Goal: Task Accomplishment & Management: Use online tool/utility

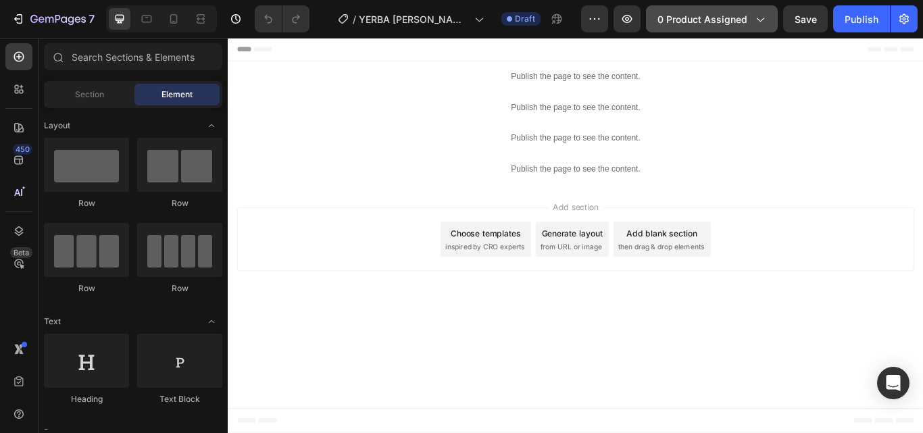
click at [728, 14] on span "0 product assigned" at bounding box center [703, 19] width 90 height 14
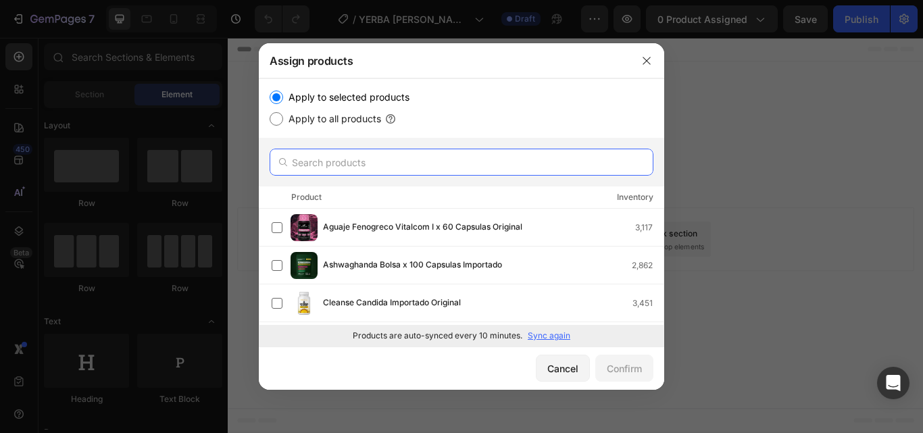
click at [354, 166] on input "text" at bounding box center [462, 162] width 384 height 27
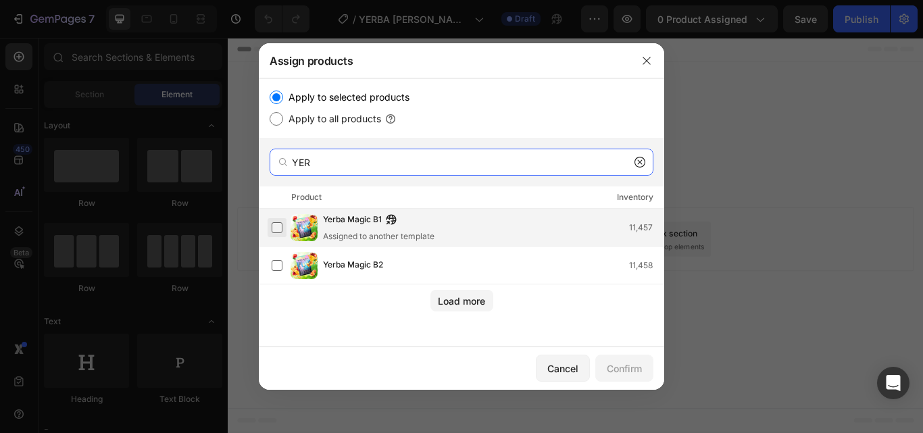
type input "YER"
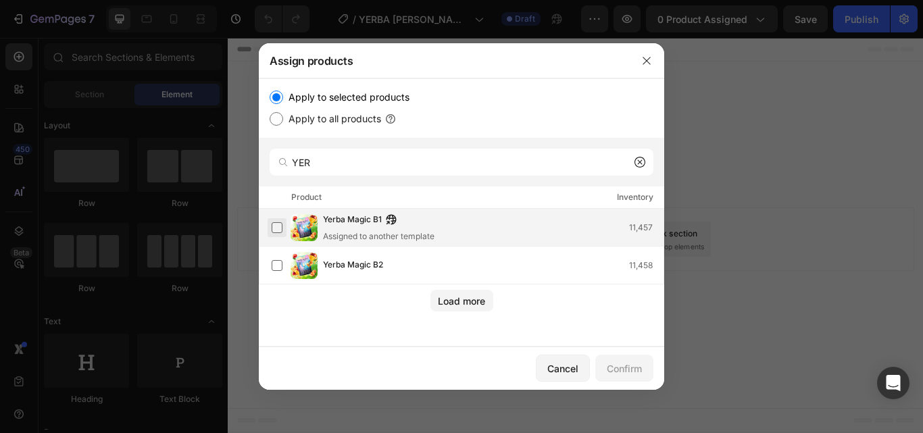
click at [272, 230] on label at bounding box center [277, 227] width 11 height 11
click at [618, 366] on div "Confirm" at bounding box center [624, 369] width 35 height 14
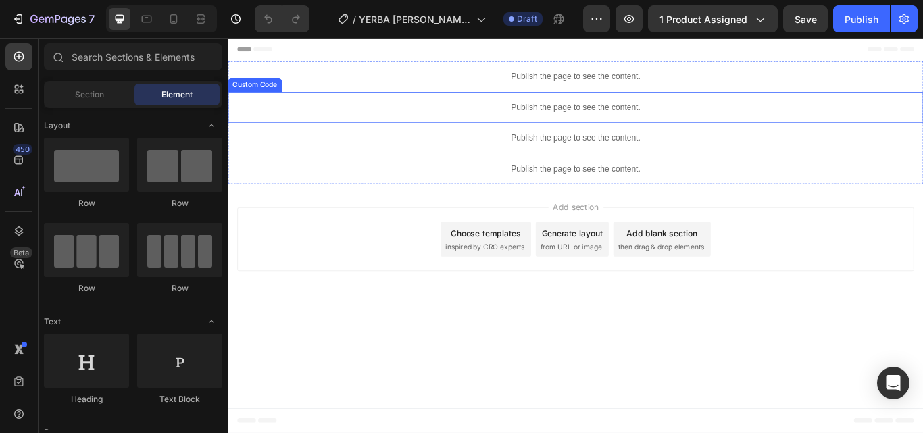
click at [646, 115] on p "Publish the page to see the content." at bounding box center [633, 119] width 811 height 14
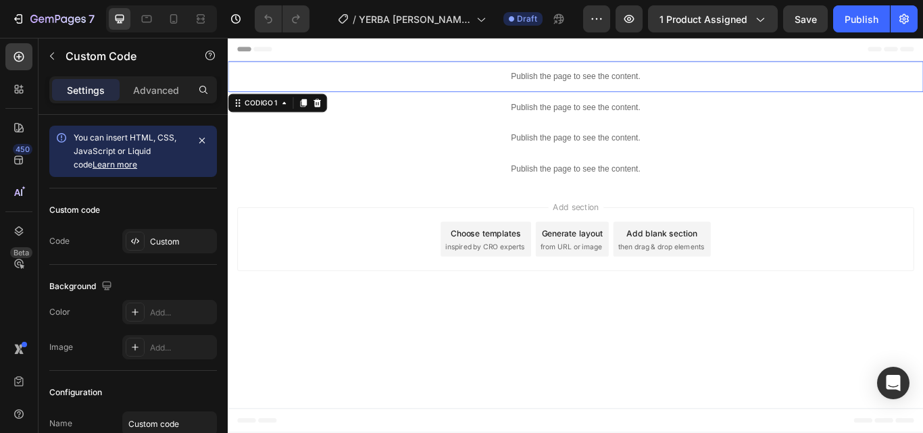
click at [647, 93] on div "Publish the page to see the content." at bounding box center [633, 84] width 811 height 36
click at [165, 238] on div "Custom" at bounding box center [182, 242] width 64 height 12
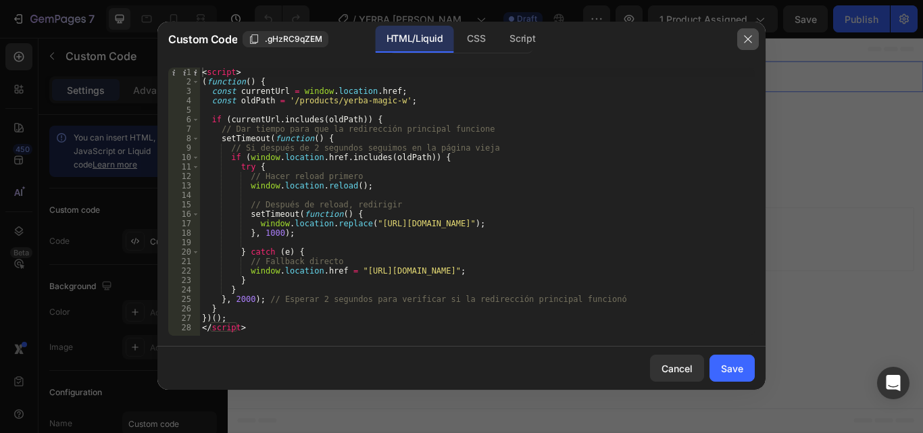
click at [742, 41] on button "button" at bounding box center [748, 39] width 22 height 22
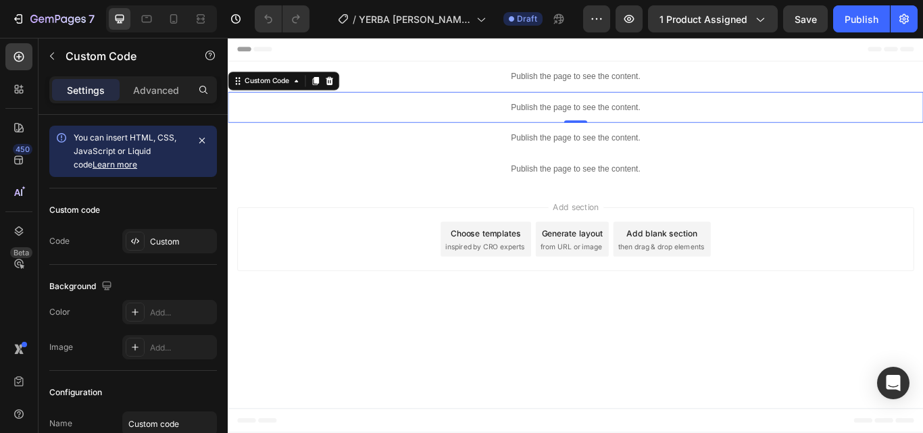
click at [583, 126] on div "Publish the page to see the content." at bounding box center [633, 119] width 811 height 36
click at [176, 231] on div "Custom" at bounding box center [169, 241] width 95 height 24
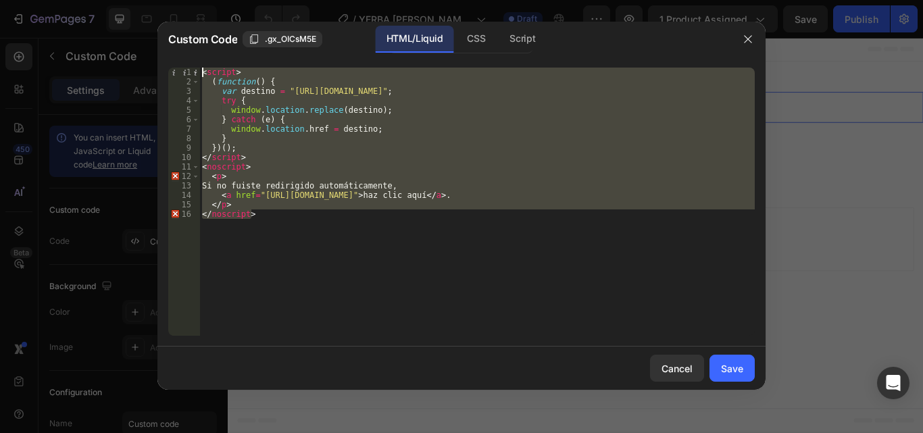
drag, startPoint x: 387, startPoint y: 246, endPoint x: 203, endPoint y: 57, distance: 263.8
click at [203, 57] on div "Custom Code .gx_OICsM5E HTML/Liquid CSS Script </noscript> 1 2 3 4 5 6 7 8 9 10…" at bounding box center [461, 206] width 608 height 368
paste textarea "/noscript"
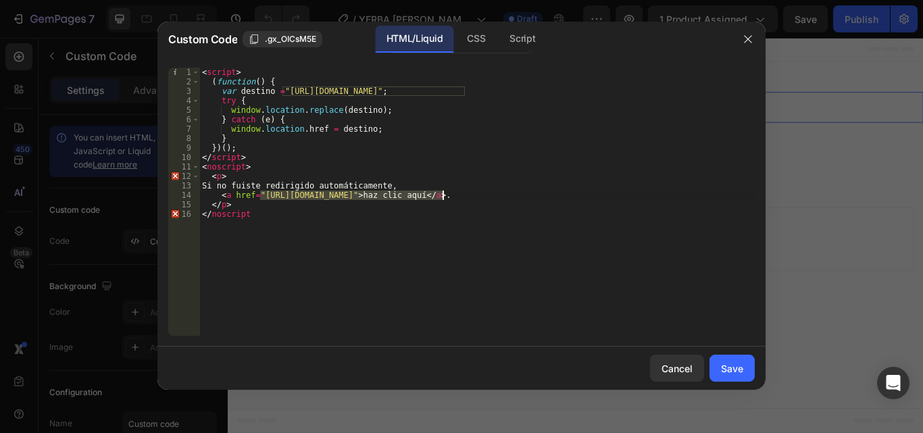
drag, startPoint x: 260, startPoint y: 194, endPoint x: 441, endPoint y: 195, distance: 181.8
click at [441, 195] on div "< script > ( function ( ) { var destino = "https://botanicalfit.co/products/mat…" at bounding box center [477, 211] width 556 height 287
type textarea "<a href="https://botanicalfit.co/products/mate-b-1">haz clic aquí</a>."
click at [727, 359] on button "Save" at bounding box center [732, 368] width 45 height 27
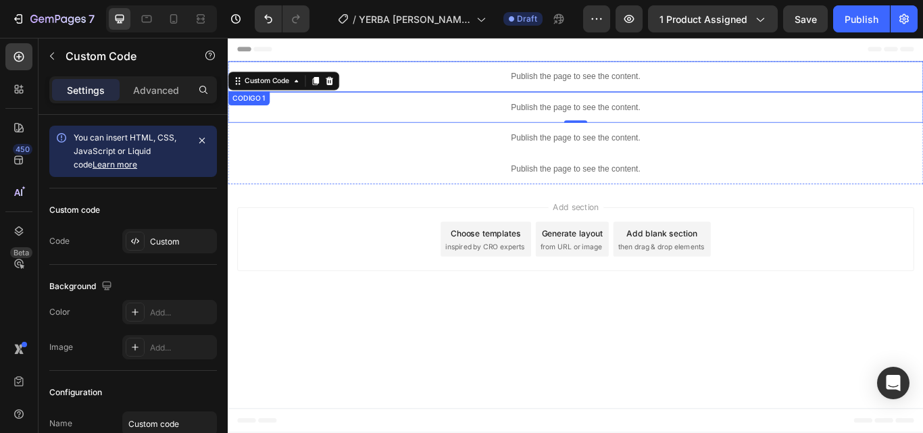
click at [594, 89] on p "Publish the page to see the content." at bounding box center [633, 83] width 811 height 14
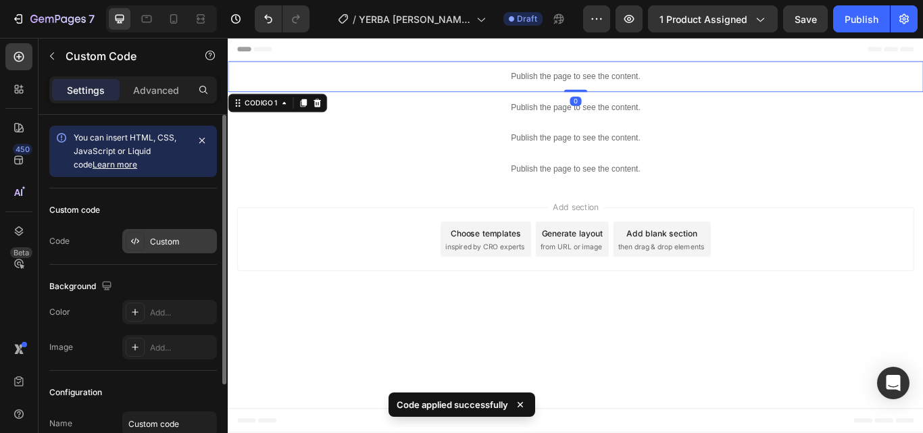
click at [160, 243] on div "Custom" at bounding box center [182, 242] width 64 height 12
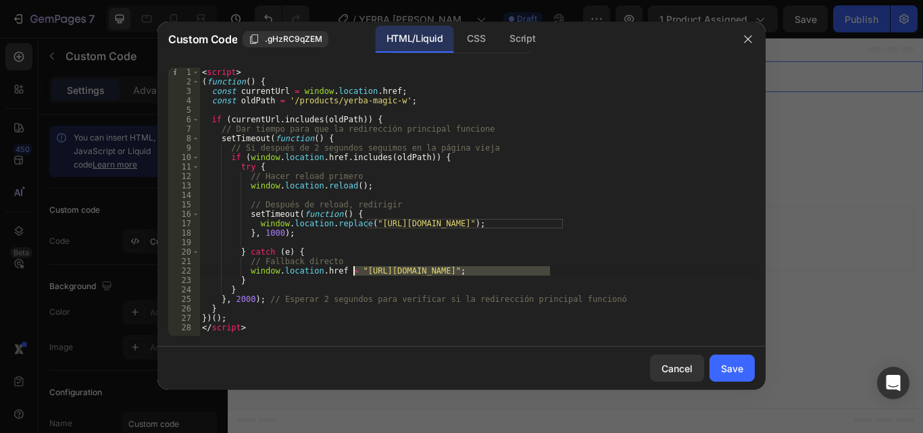
drag, startPoint x: 549, startPoint y: 274, endPoint x: 356, endPoint y: 272, distance: 194.0
click at [356, 272] on div "< script > ( function ( ) { const currentUrl = window . location . href ; const…" at bounding box center [477, 211] width 556 height 287
paste textarea "botanicalfit.co/products/mate-b-1"
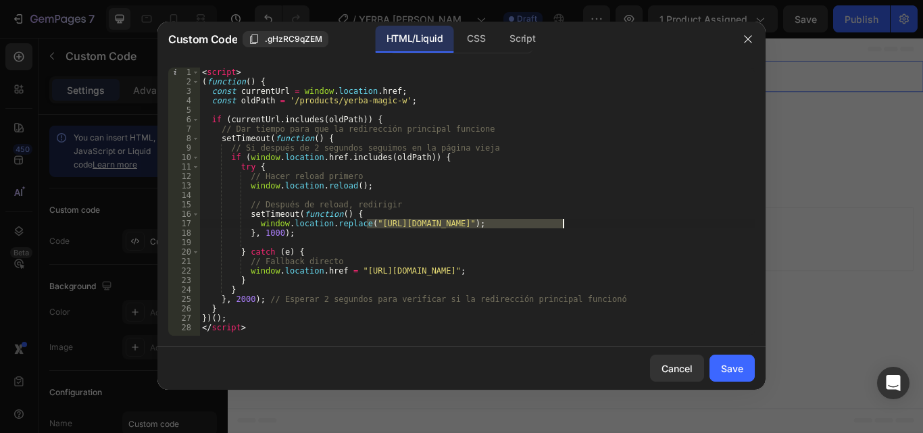
drag, startPoint x: 367, startPoint y: 225, endPoint x: 563, endPoint y: 222, distance: 196.0
click at [563, 222] on div "< script > ( function ( ) { const currentUrl = window . location . href ; const…" at bounding box center [477, 211] width 556 height 287
paste textarea "botanicalfit.co/products/mate-b-1"
type textarea "window.location.replace("https://botanicalfit.co/products/mate-b-1");"
click at [722, 368] on div "Save" at bounding box center [732, 369] width 22 height 14
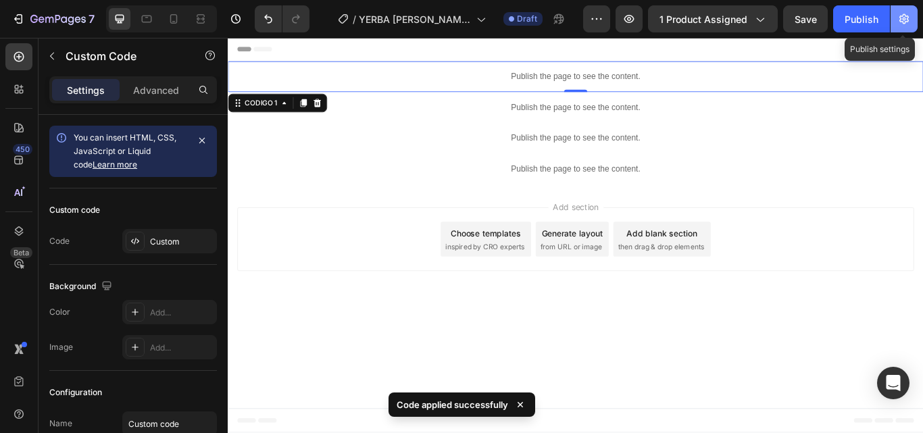
click at [900, 17] on icon "button" at bounding box center [904, 19] width 9 height 10
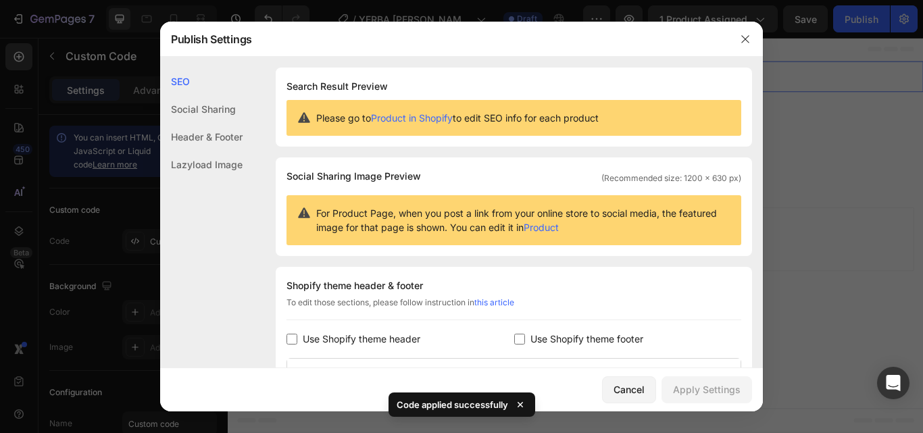
click at [545, 342] on span "Use Shopify theme footer" at bounding box center [587, 339] width 113 height 16
checkbox input "true"
click at [375, 333] on span "Use Shopify theme header" at bounding box center [362, 339] width 118 height 16
checkbox input "true"
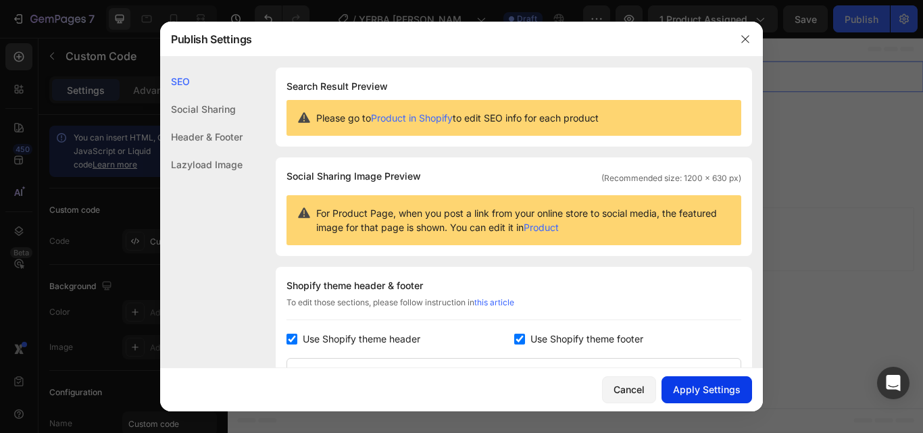
click at [704, 385] on div "Apply Settings" at bounding box center [707, 390] width 68 height 14
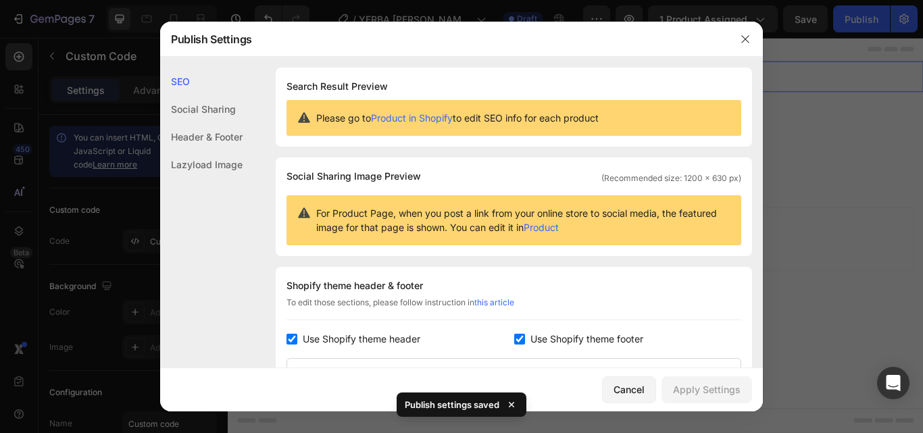
click at [608, 348] on div "Shopify theme header & footer To edit those sections, please follow instruction…" at bounding box center [514, 430] width 476 height 326
click at [598, 341] on span "Use Shopify theme footer" at bounding box center [587, 339] width 113 height 16
checkbox input "false"
click at [363, 333] on span "Use Shopify theme header" at bounding box center [362, 339] width 118 height 16
checkbox input "false"
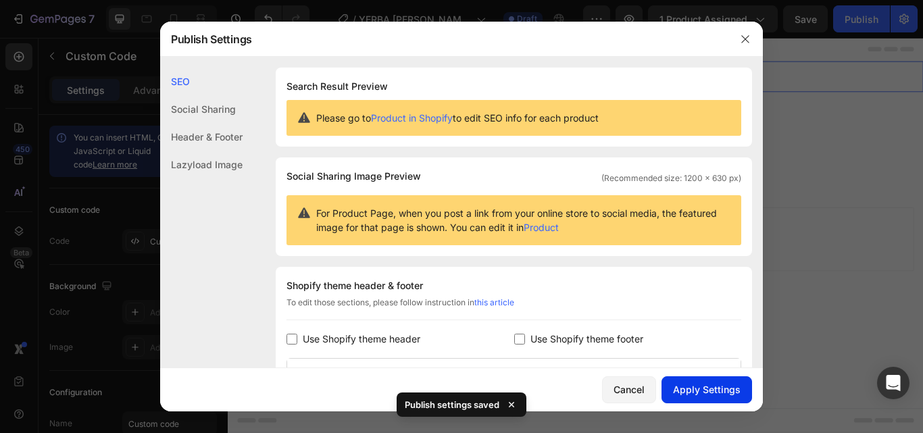
click at [700, 401] on button "Apply Settings" at bounding box center [707, 389] width 91 height 27
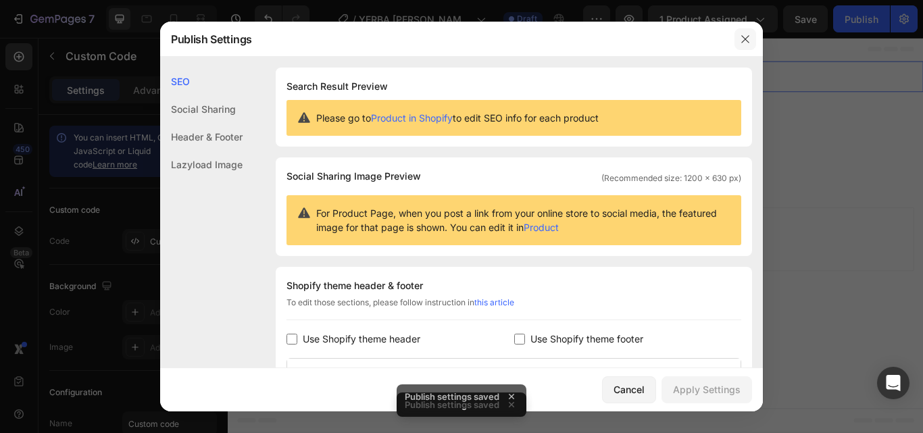
click at [745, 38] on icon "button" at bounding box center [744, 38] width 7 height 7
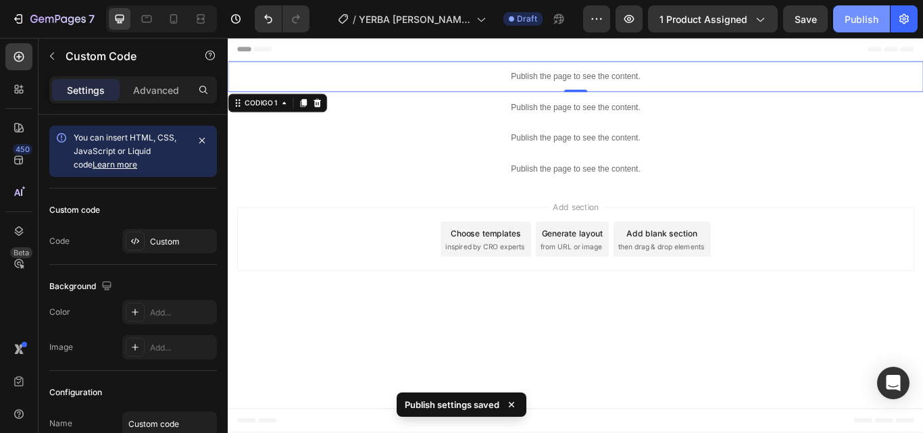
click at [877, 17] on div "Publish" at bounding box center [862, 19] width 34 height 14
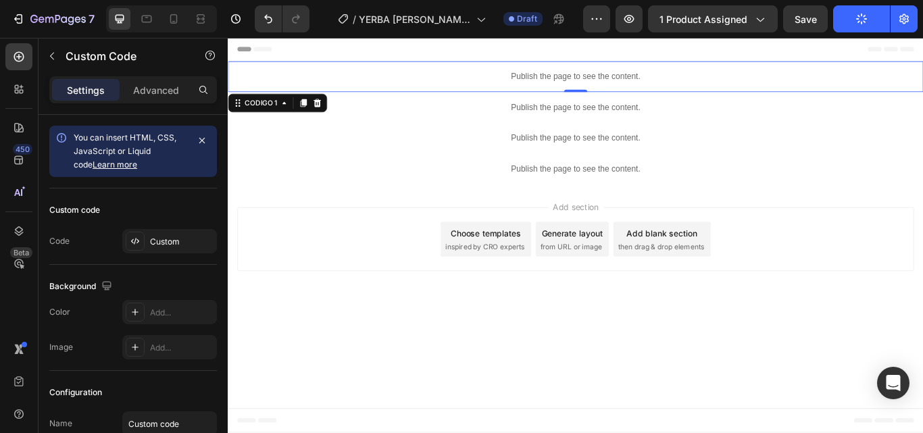
click at [670, 78] on p "Publish the page to see the content." at bounding box center [633, 83] width 811 height 14
click at [335, 112] on icon at bounding box center [331, 114] width 11 height 11
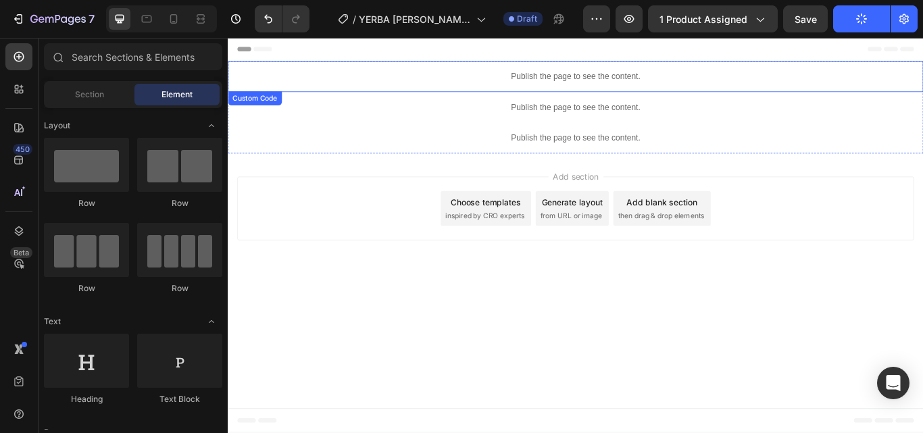
click at [644, 95] on div "Publish the page to see the content." at bounding box center [633, 84] width 811 height 36
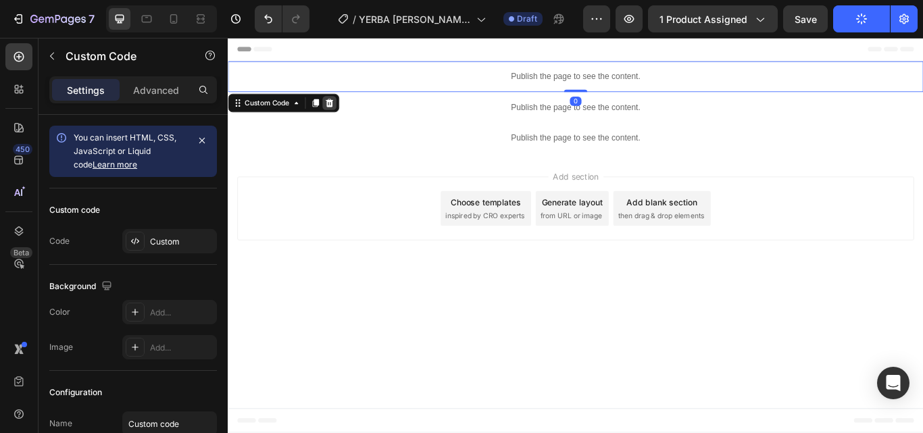
click at [341, 114] on icon at bounding box center [346, 114] width 11 height 11
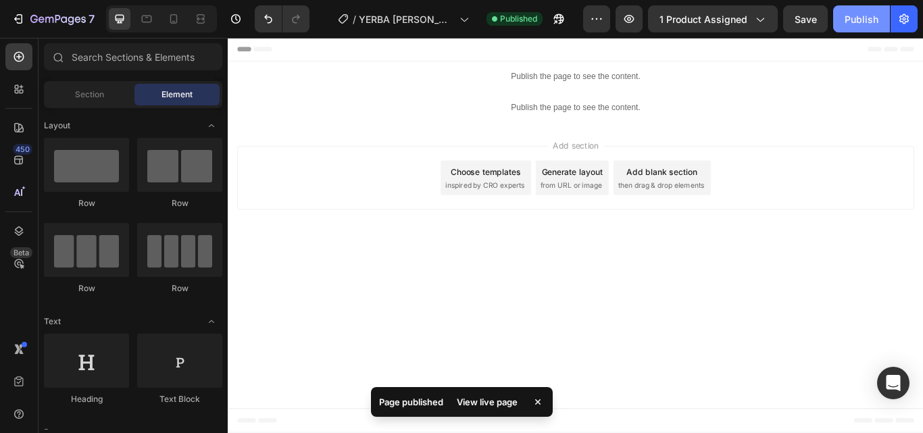
click at [864, 20] on div "Publish" at bounding box center [862, 19] width 34 height 14
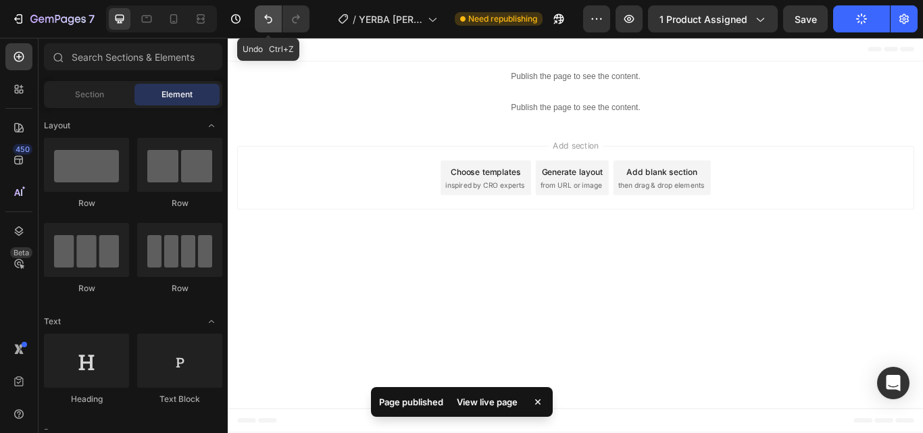
click at [274, 20] on icon "Undo/Redo" at bounding box center [269, 19] width 14 height 14
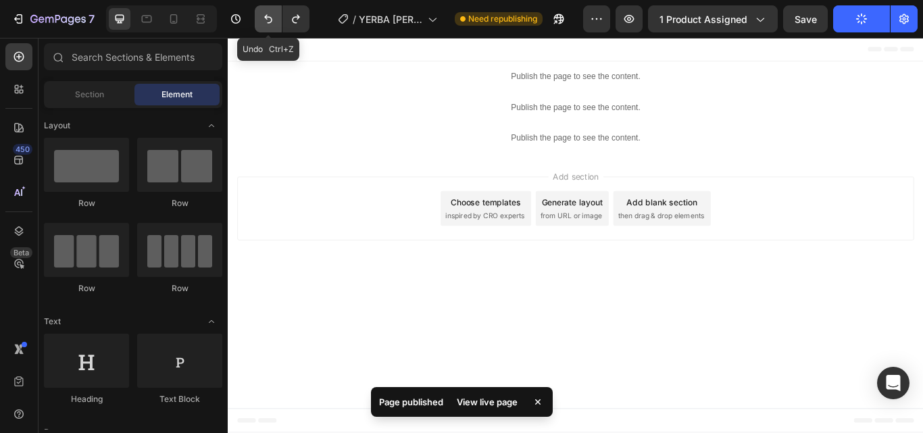
click at [274, 20] on icon "Undo/Redo" at bounding box center [269, 19] width 14 height 14
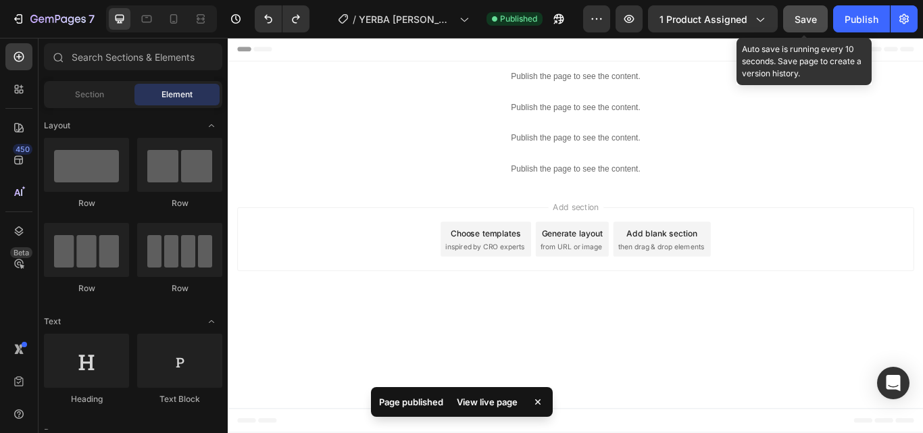
click at [796, 12] on div "Save" at bounding box center [806, 19] width 22 height 14
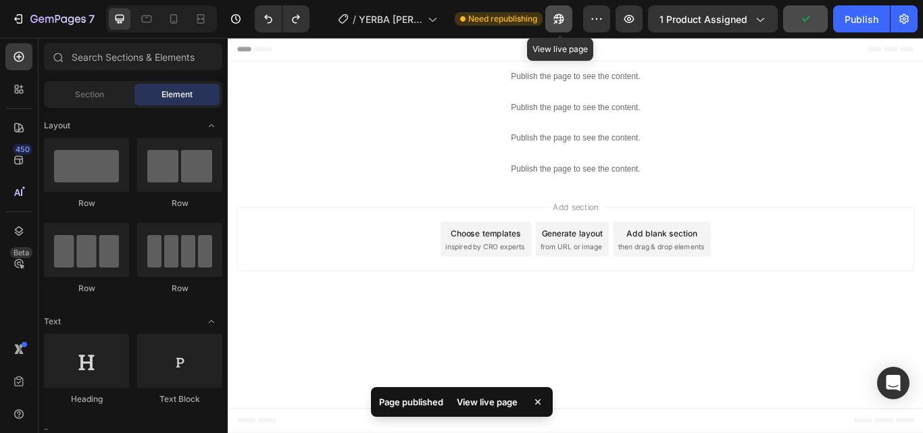
click at [571, 20] on button "button" at bounding box center [558, 18] width 27 height 27
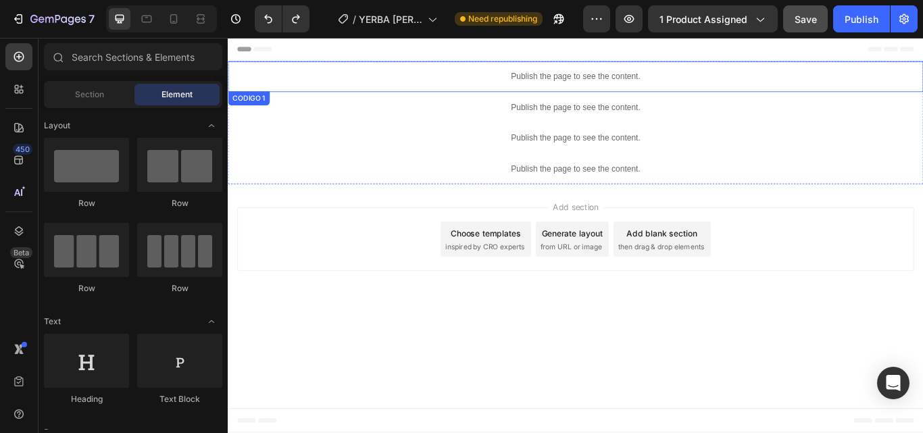
click at [628, 80] on p "Publish the page to see the content." at bounding box center [633, 83] width 811 height 14
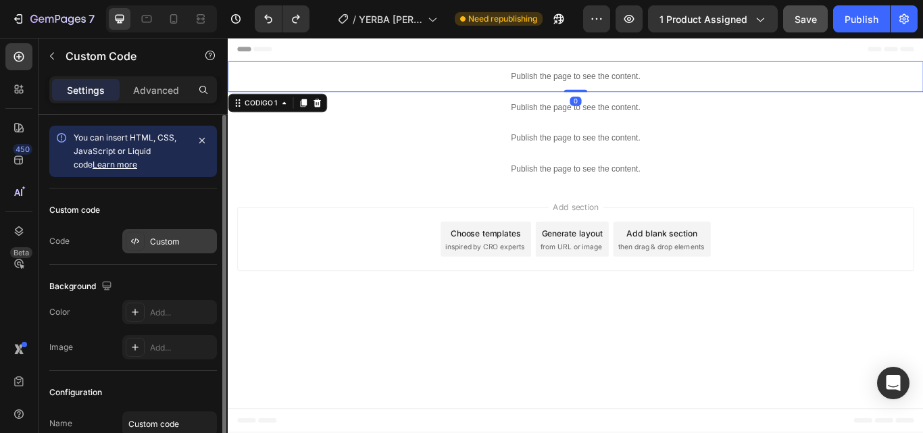
click at [187, 232] on div "Custom" at bounding box center [169, 241] width 95 height 24
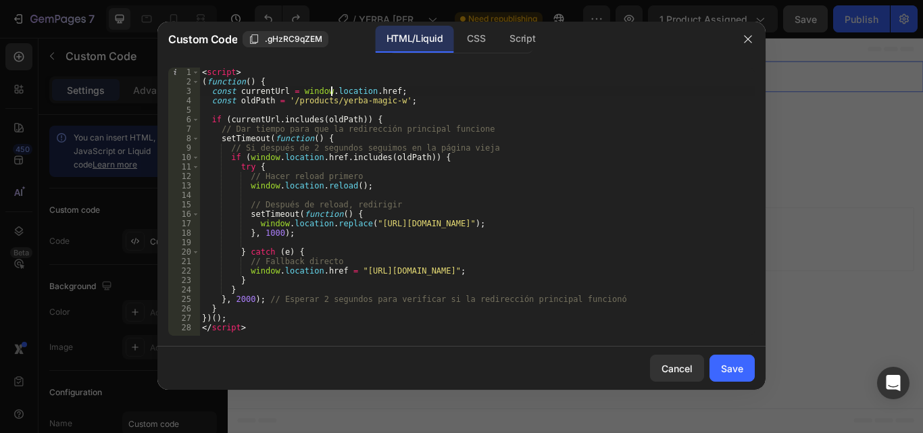
click at [330, 95] on div "< script > ( function ( ) { const currentUrl = window . location . href ; const…" at bounding box center [477, 211] width 556 height 287
drag, startPoint x: 330, startPoint y: 101, endPoint x: 389, endPoint y: 102, distance: 58.8
click at [389, 102] on div "< script > ( function ( ) { const currentUrl = window . location . href ; const…" at bounding box center [477, 211] width 556 height 287
paste textarea "mate-b-1"
type textarea "const oldPath = '/products/mate-b-1';"
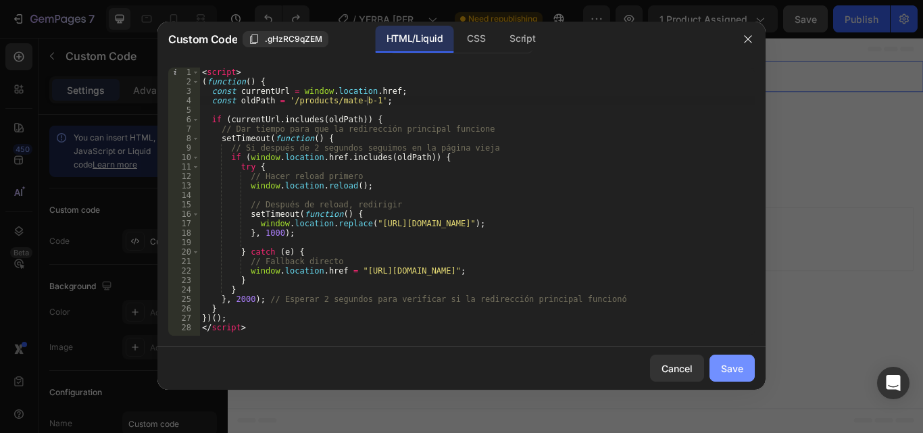
click at [738, 365] on div "Save" at bounding box center [732, 369] width 22 height 14
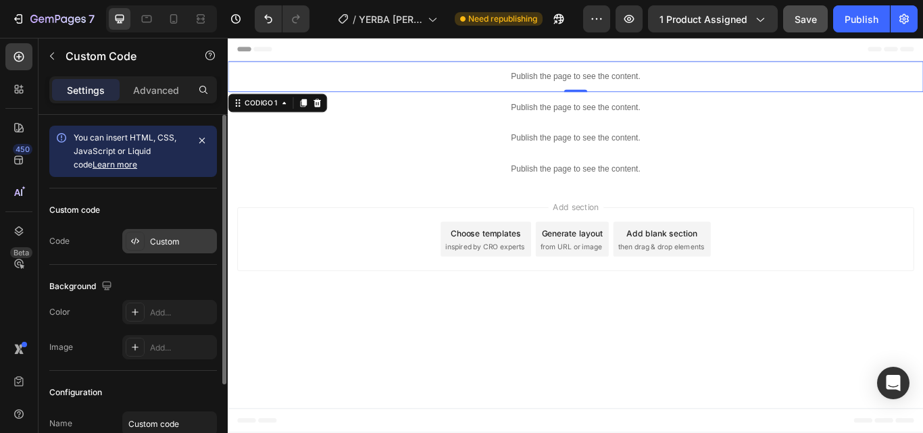
click at [182, 233] on div "Custom" at bounding box center [169, 241] width 95 height 24
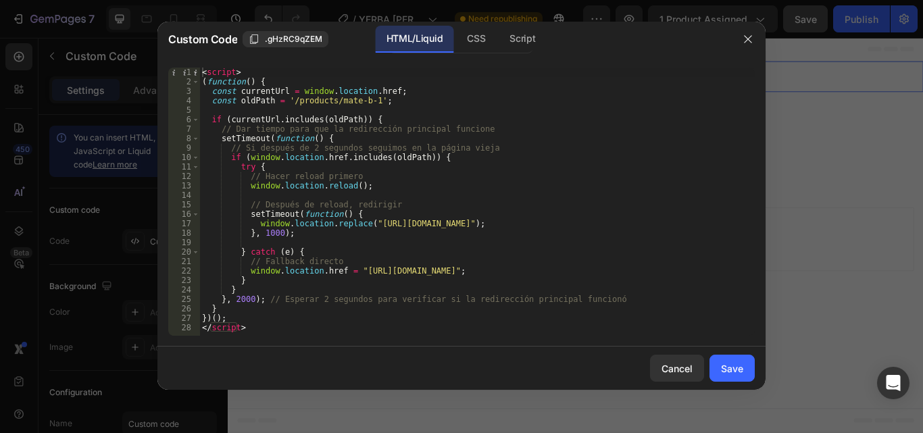
click at [547, 222] on div "< script > ( function ( ) { const currentUrl = window . location . href ; const…" at bounding box center [477, 211] width 556 height 287
click at [532, 268] on div "< script > ( function ( ) { const currentUrl = window . location . href ; const…" at bounding box center [477, 211] width 556 height 287
type textarea "window.location.href = "https://botanicalfit.co/products/mate-b-2";"
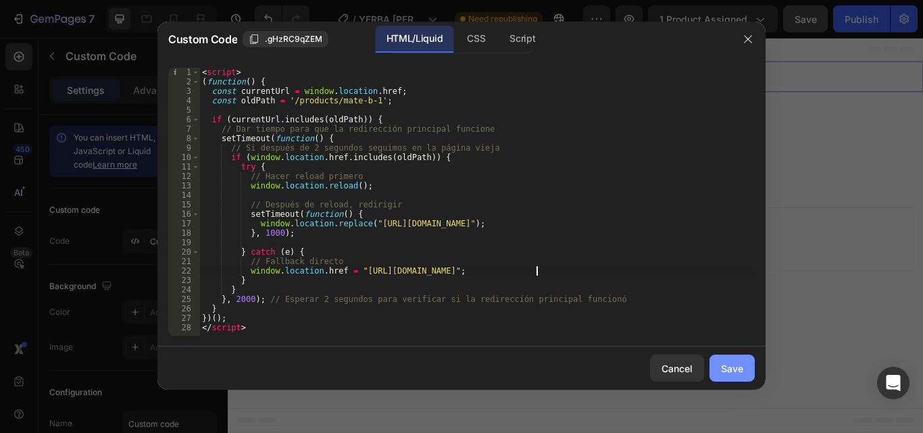
click at [723, 365] on div "Save" at bounding box center [732, 369] width 22 height 14
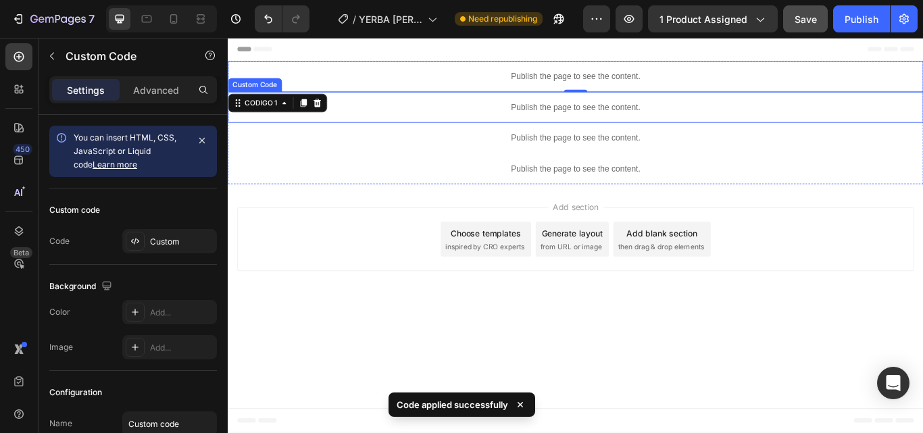
click at [606, 121] on p "Publish the page to see the content." at bounding box center [633, 119] width 811 height 14
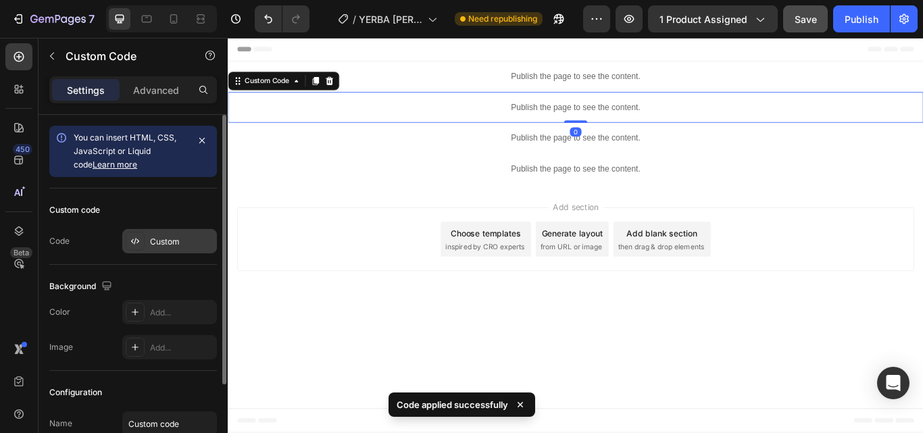
click at [164, 242] on div "Custom" at bounding box center [182, 242] width 64 height 12
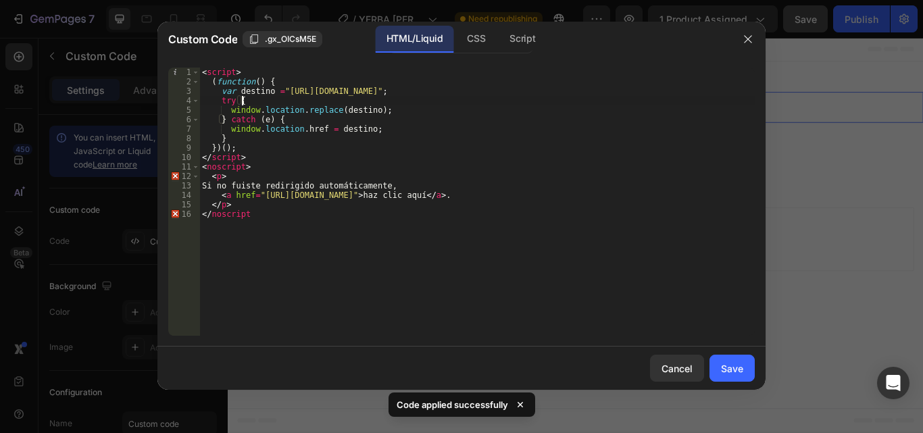
click at [461, 97] on div "< script > ( function ( ) { var destino = "https://botanicalfit.co/products/mat…" at bounding box center [477, 211] width 556 height 287
click at [461, 95] on div "< script > ( function ( ) { var destino = "https://botanicalfit.co/products/mat…" at bounding box center [477, 211] width 556 height 287
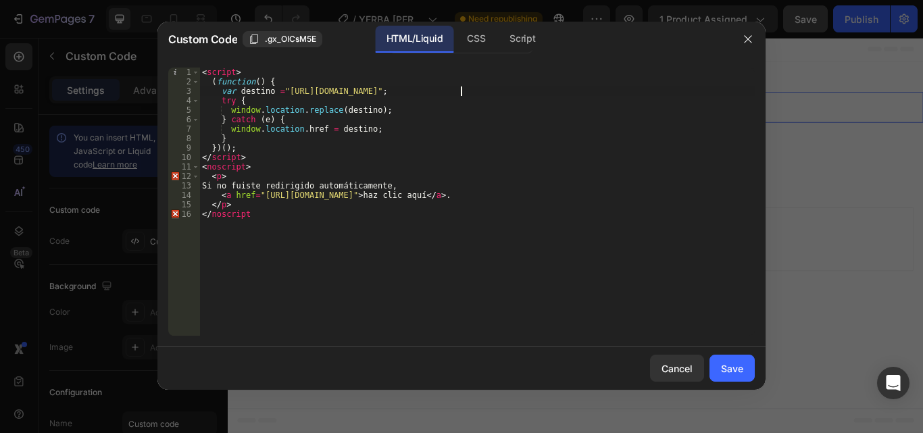
scroll to position [0, 22]
click at [438, 193] on div "< script > ( function ( ) { var destino = "https://botanicalfit.co/products/mat…" at bounding box center [477, 211] width 556 height 287
type textarea "<a href="https://botanicalfit.co/products/mate-b-2">haz clic aquí</a>."
click at [748, 378] on button "Save" at bounding box center [732, 368] width 45 height 27
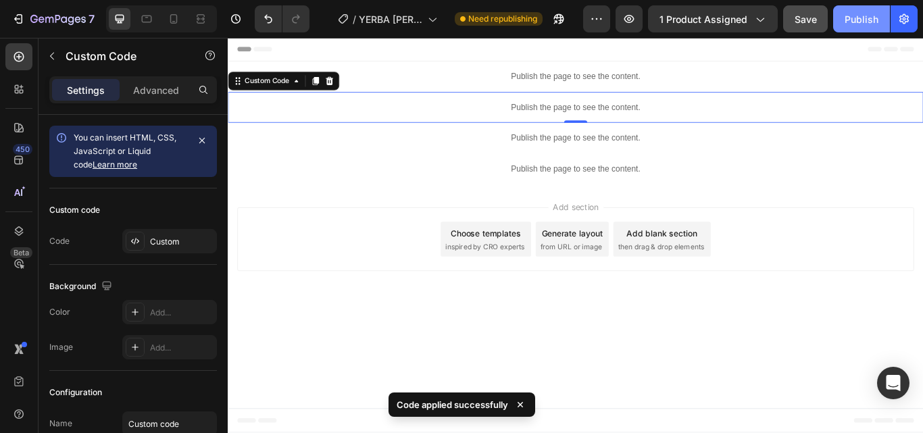
click at [872, 19] on div "Publish" at bounding box center [862, 19] width 34 height 14
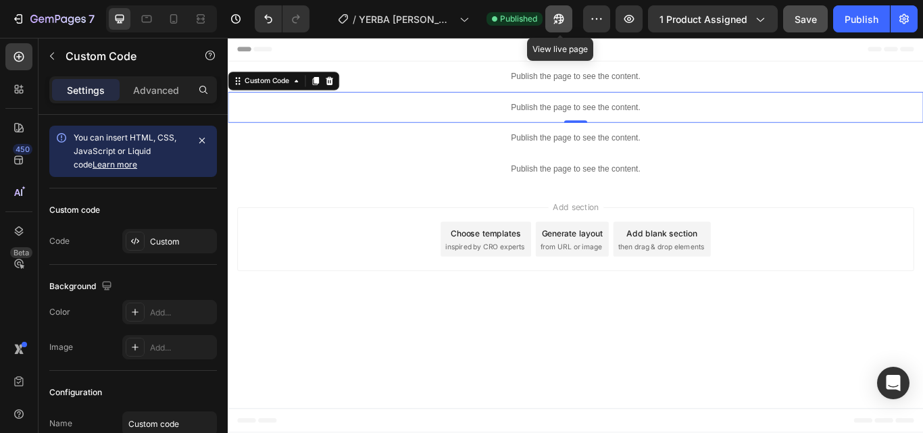
click at [566, 8] on button "button" at bounding box center [558, 18] width 27 height 27
click at [554, 11] on button "button" at bounding box center [558, 18] width 27 height 27
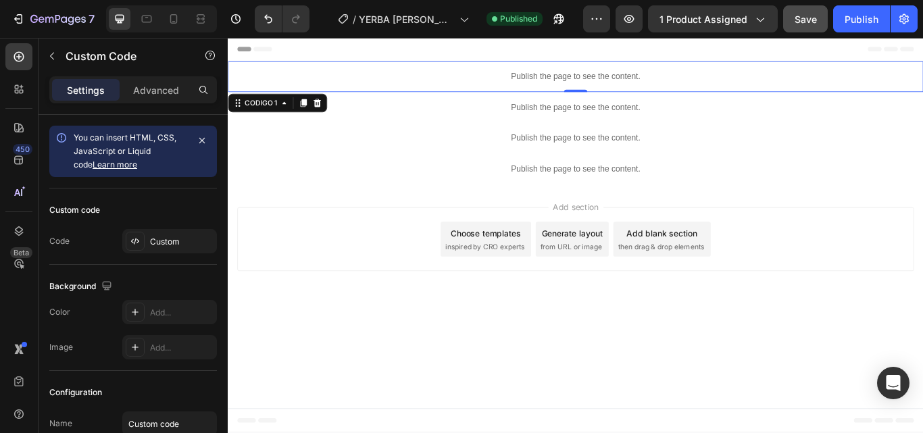
click at [629, 91] on div "Publish the page to see the content." at bounding box center [633, 84] width 811 height 36
click at [329, 107] on div at bounding box center [332, 114] width 16 height 16
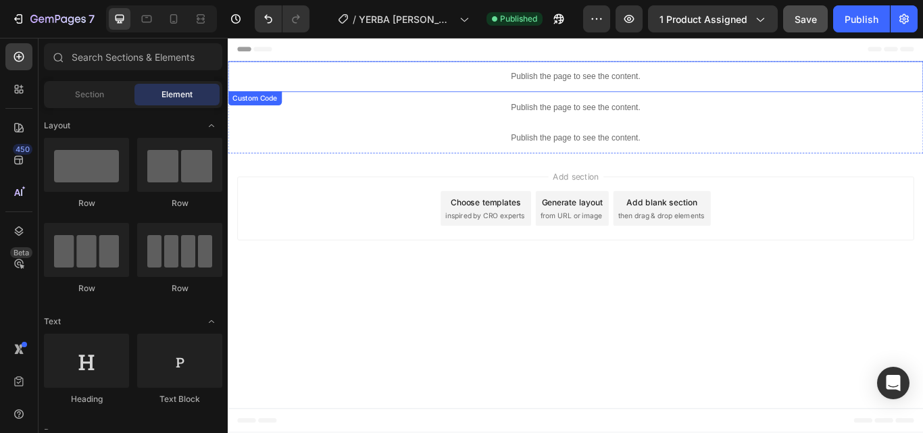
click at [637, 93] on div "Publish the page to see the content." at bounding box center [633, 84] width 811 height 36
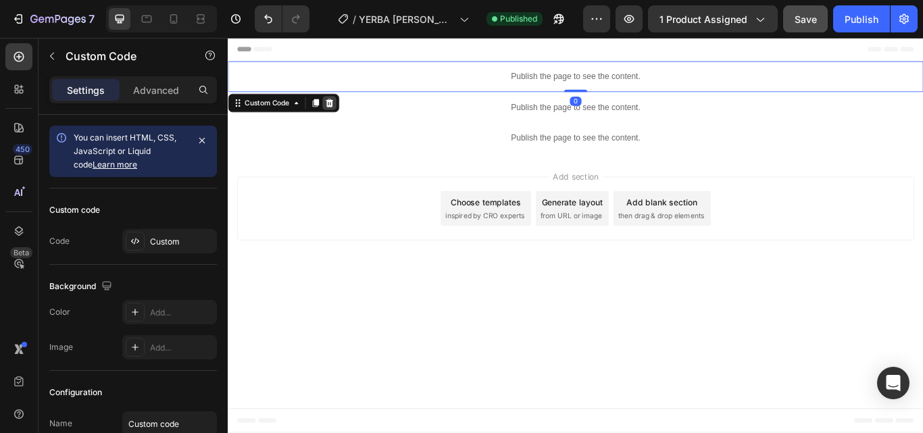
click at [345, 117] on icon at bounding box center [346, 113] width 9 height 9
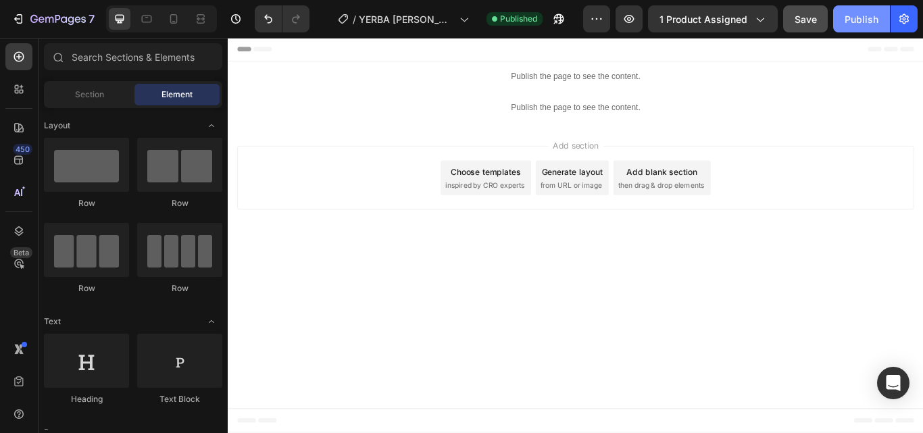
click at [868, 16] on div "Publish" at bounding box center [862, 19] width 34 height 14
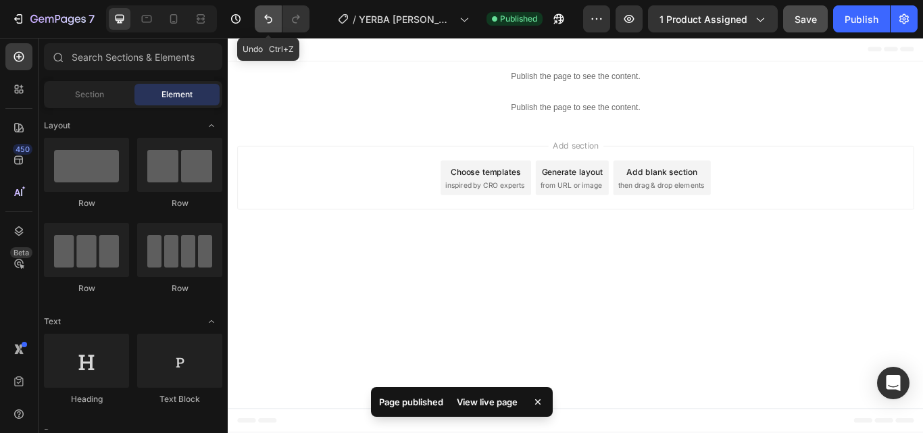
click at [271, 10] on button "Undo/Redo" at bounding box center [268, 18] width 27 height 27
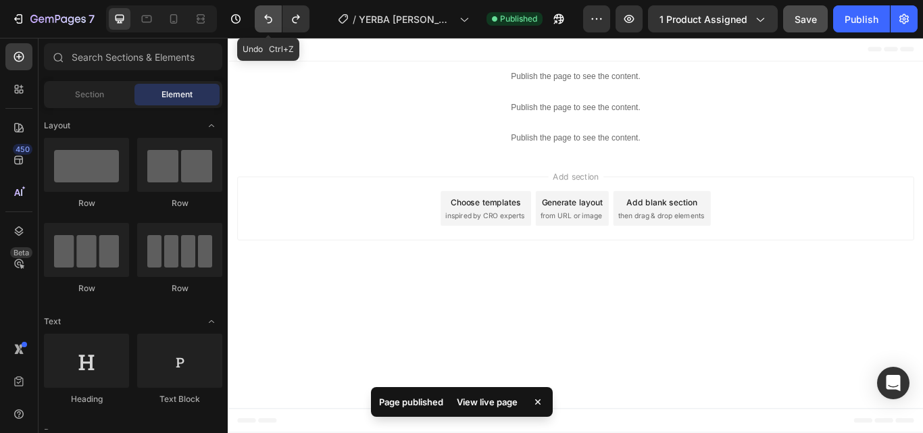
click at [271, 10] on button "Undo/Redo" at bounding box center [268, 18] width 27 height 27
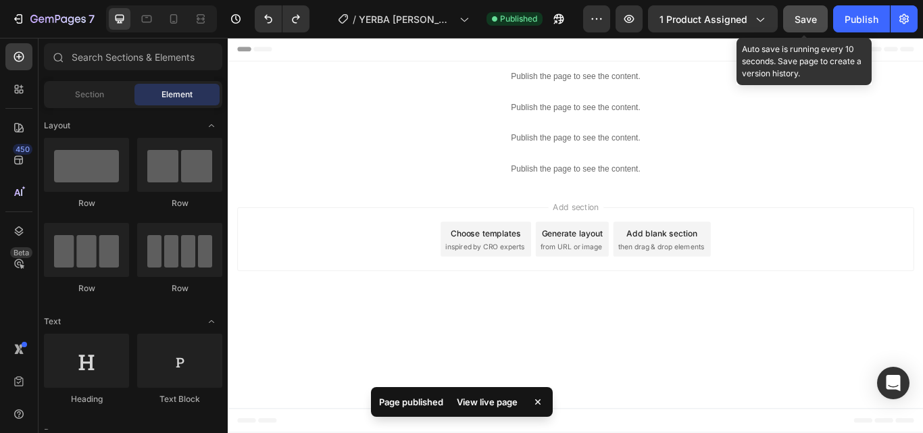
click at [816, 21] on span "Save" at bounding box center [806, 19] width 22 height 11
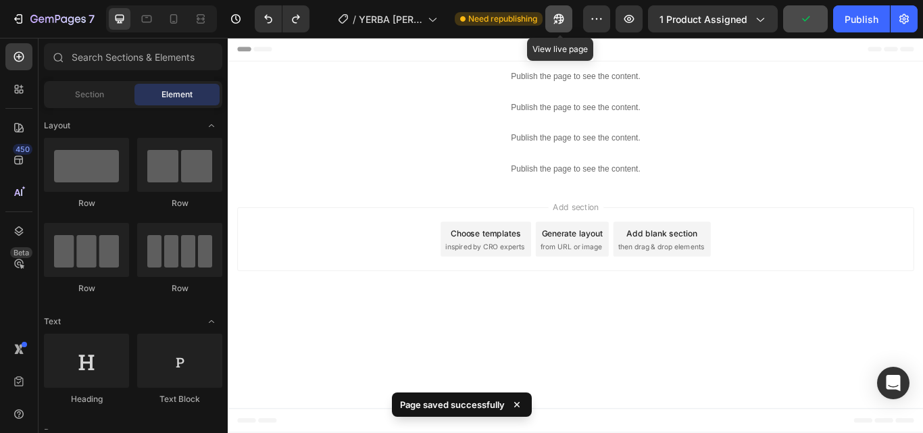
click at [566, 16] on icon "button" at bounding box center [559, 19] width 14 height 14
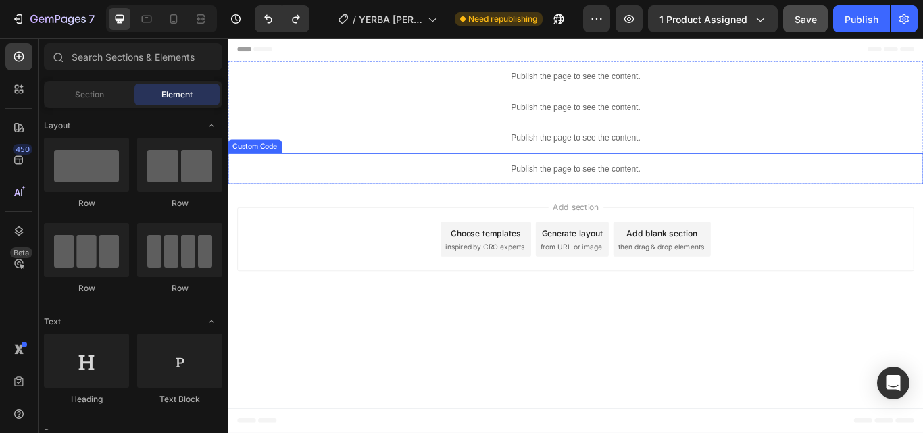
click at [633, 187] on p "Publish the page to see the content." at bounding box center [633, 191] width 811 height 14
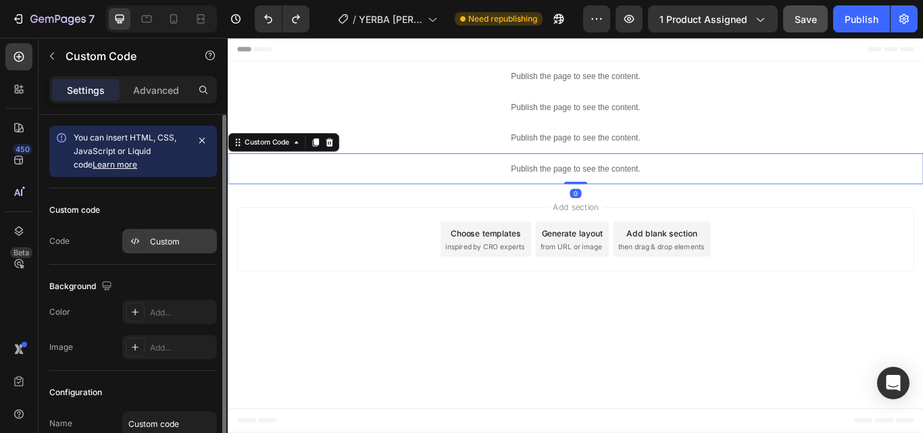
click at [171, 242] on div "Custom" at bounding box center [182, 242] width 64 height 12
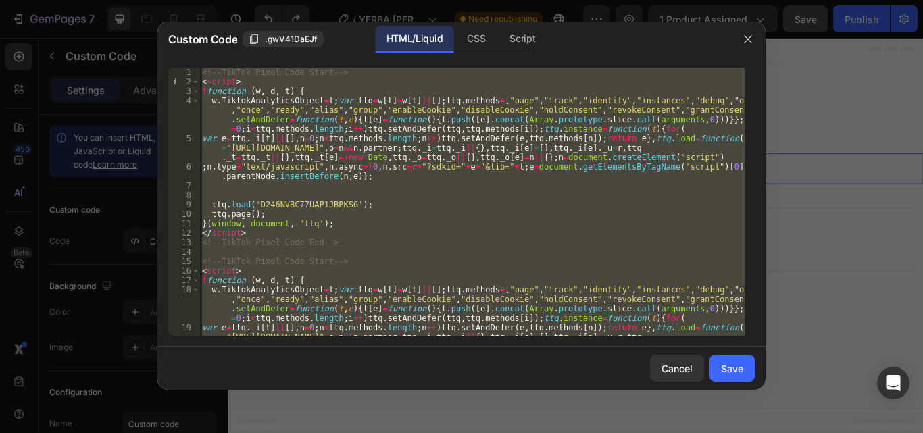
paste textarea
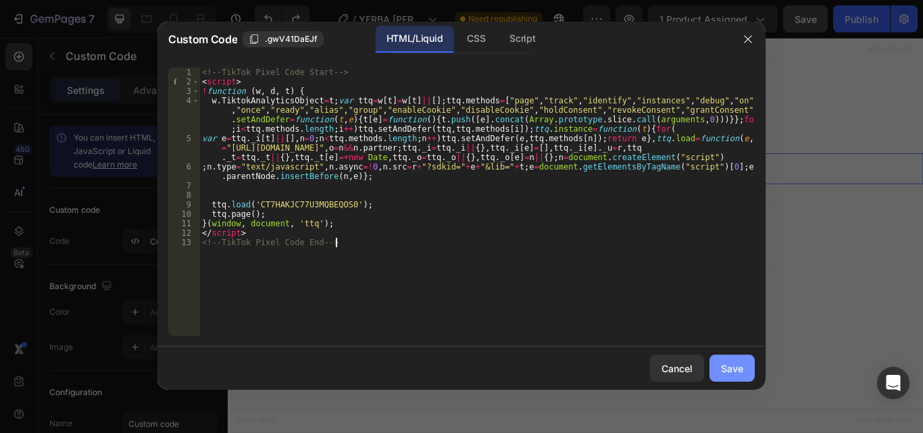
click at [741, 371] on div "Save" at bounding box center [732, 369] width 22 height 14
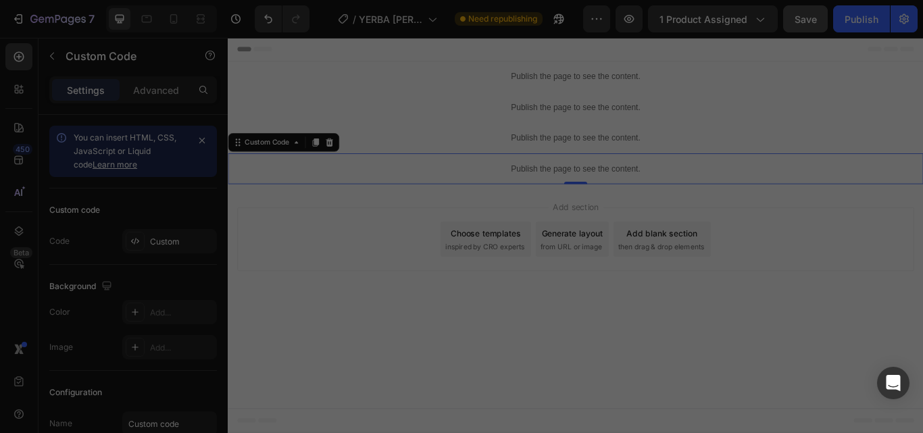
type textarea "</script> <!-- TikTok Pixel Code End -->"
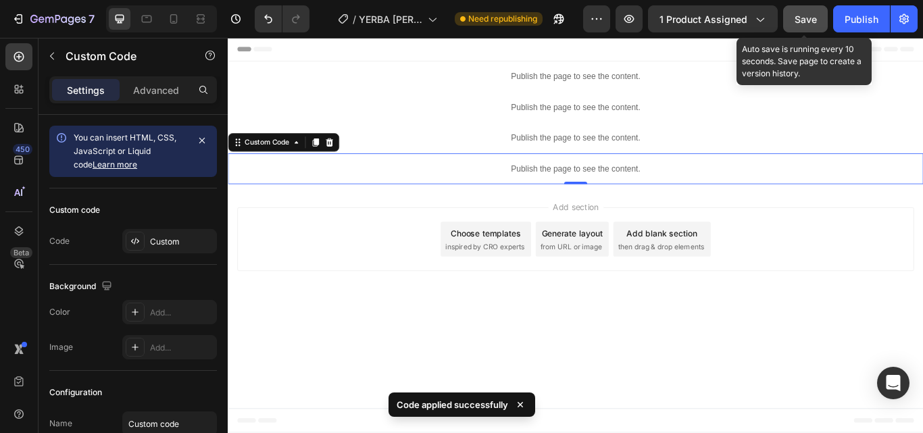
click at [817, 19] on span "Save" at bounding box center [806, 19] width 22 height 11
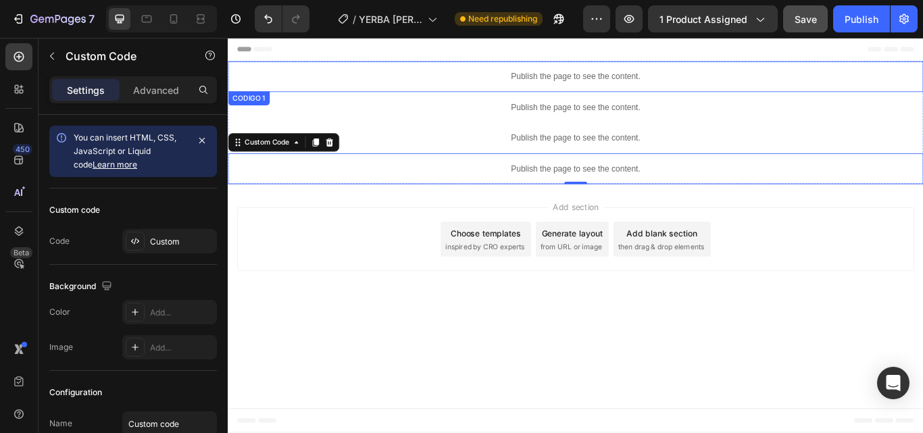
click at [591, 89] on p "Publish the page to see the content." at bounding box center [633, 83] width 811 height 14
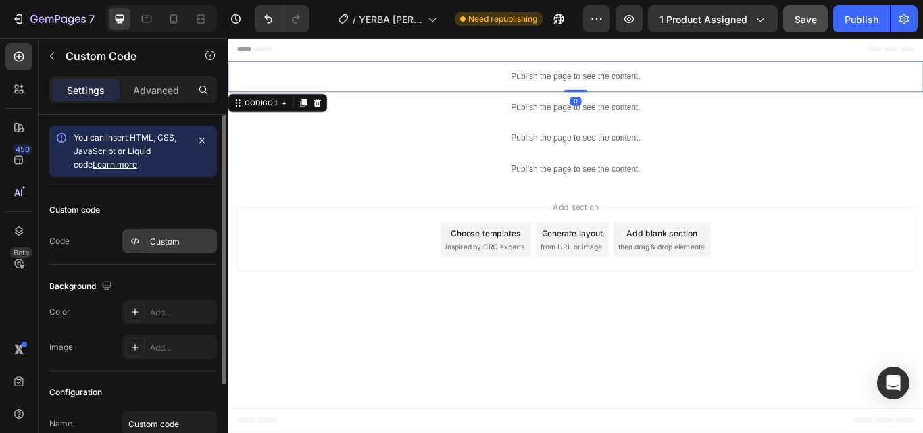
click at [178, 233] on div "Custom" at bounding box center [169, 241] width 95 height 24
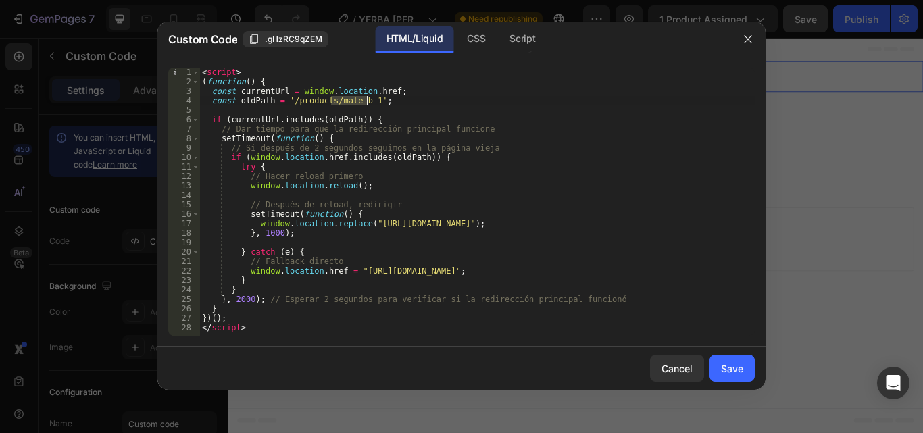
drag, startPoint x: 333, startPoint y: 98, endPoint x: 368, endPoint y: 101, distance: 36.0
click at [368, 101] on div "< script > ( function ( ) { const currentUrl = window . location . href ; const…" at bounding box center [477, 211] width 556 height 287
paste textarea "creatina-monohidratada-old-school-w"
drag, startPoint x: 549, startPoint y: 222, endPoint x: 367, endPoint y: 225, distance: 182.5
click at [367, 225] on div "< script > ( function ( ) { const currentUrl = window . location . href ; const…" at bounding box center [477, 211] width 556 height 287
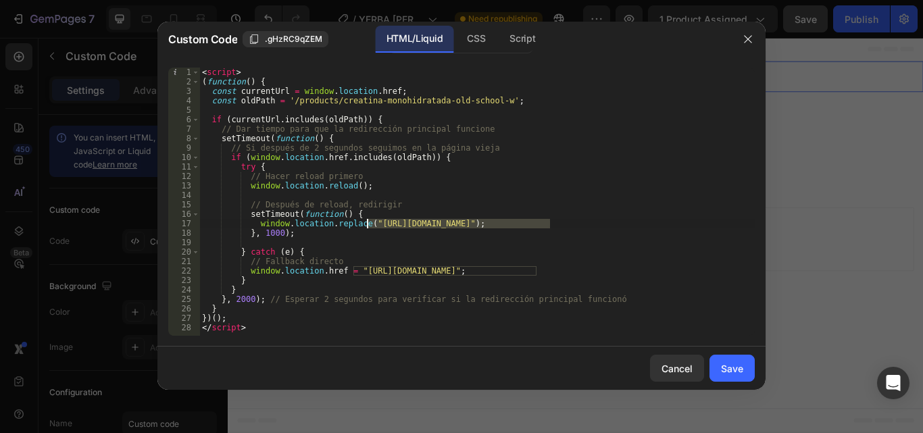
paste textarea "creatina-monohydrate-old-school-importada"
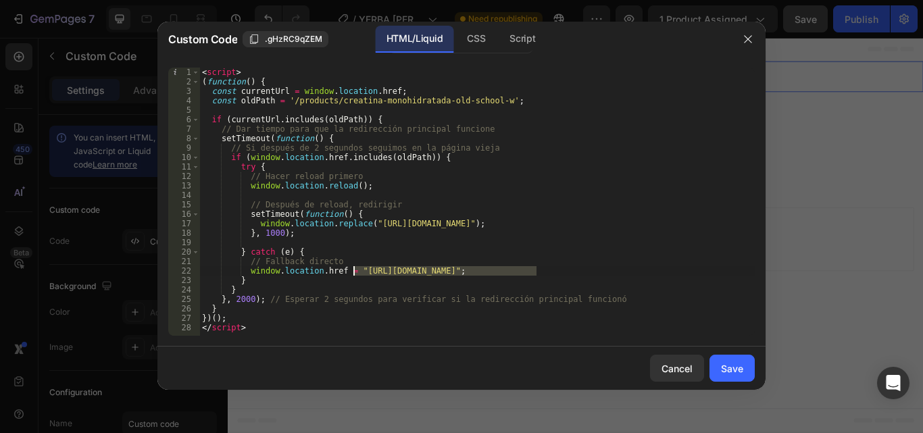
drag, startPoint x: 539, startPoint y: 270, endPoint x: 353, endPoint y: 271, distance: 185.9
click at [353, 271] on div "< script > ( function ( ) { const currentUrl = window . location . href ; const…" at bounding box center [477, 211] width 556 height 287
paste textarea "creatina-monohydrate-old-school-importada"
type textarea "window.location.href = "https://botanicalfit.co/products/creatina-monohydrate-o…"
click at [731, 364] on div "Save" at bounding box center [732, 369] width 22 height 14
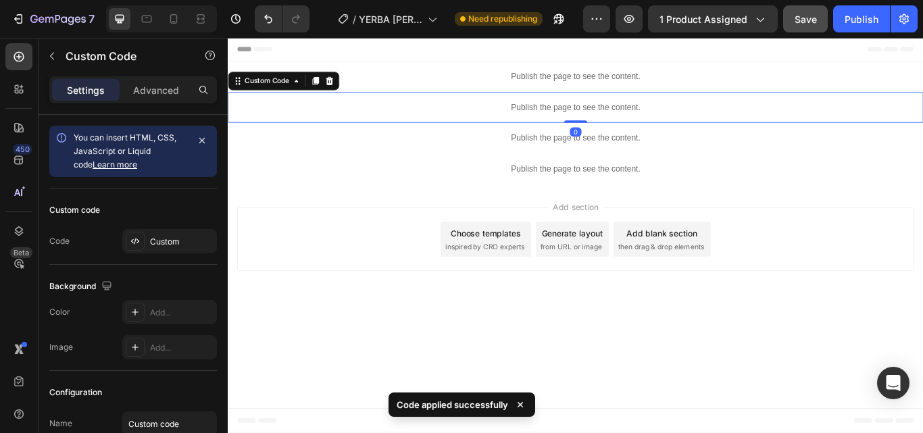
click at [645, 111] on div "Publish the page to see the content." at bounding box center [633, 119] width 811 height 36
click at [166, 243] on div "Custom" at bounding box center [182, 242] width 64 height 12
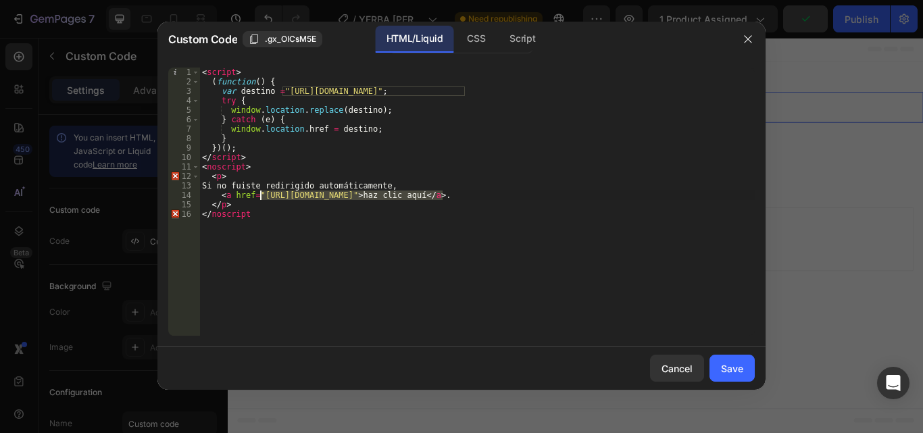
drag, startPoint x: 442, startPoint y: 200, endPoint x: 260, endPoint y: 199, distance: 182.5
click at [260, 199] on div "< script > ( function ( ) { var destino = "https://botanicalfit.co/products/mat…" at bounding box center [477, 211] width 556 height 287
paste textarea "creatina-monohydrate-old-school-importada"
drag, startPoint x: 465, startPoint y: 93, endPoint x: 284, endPoint y: 96, distance: 181.2
click at [284, 96] on div "< script > ( function ( ) { var destino = "https://botanicalfit.co/products/mat…" at bounding box center [477, 211] width 556 height 287
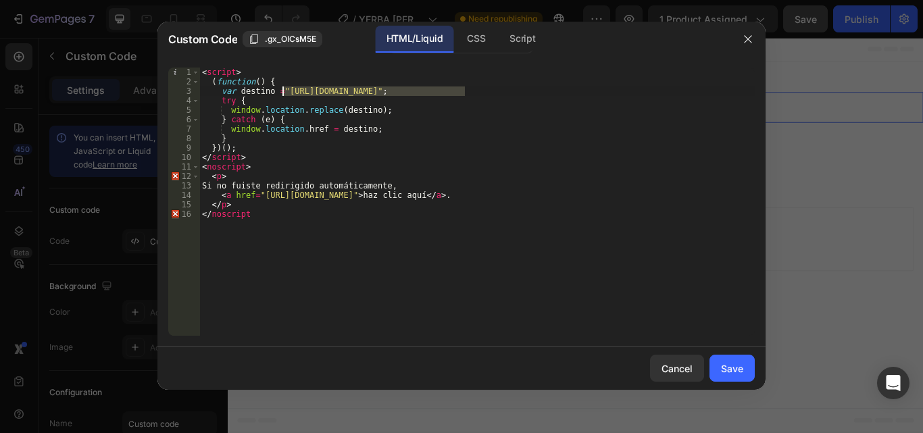
paste textarea "creatina-monohydrate-old-school-importada"
type textarea "var destino ="https://botanicalfit.co/products/creatina-monohydrate-old-school-…"
click at [737, 372] on div "Save" at bounding box center [732, 369] width 22 height 14
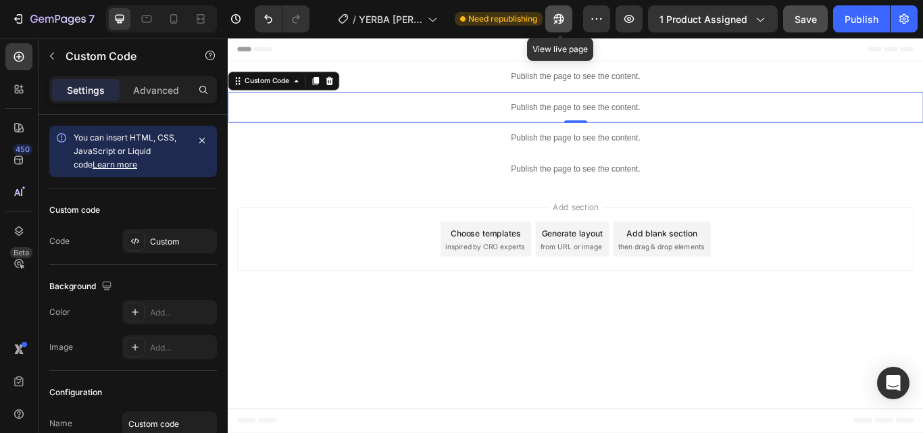
click at [562, 30] on button "button" at bounding box center [558, 18] width 27 height 27
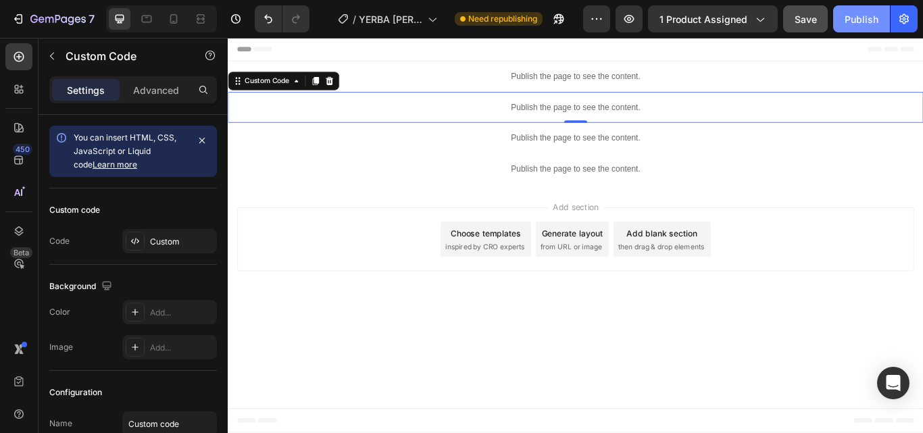
click at [844, 20] on button "Publish" at bounding box center [861, 18] width 57 height 27
click at [850, 22] on div "Publish" at bounding box center [862, 19] width 34 height 14
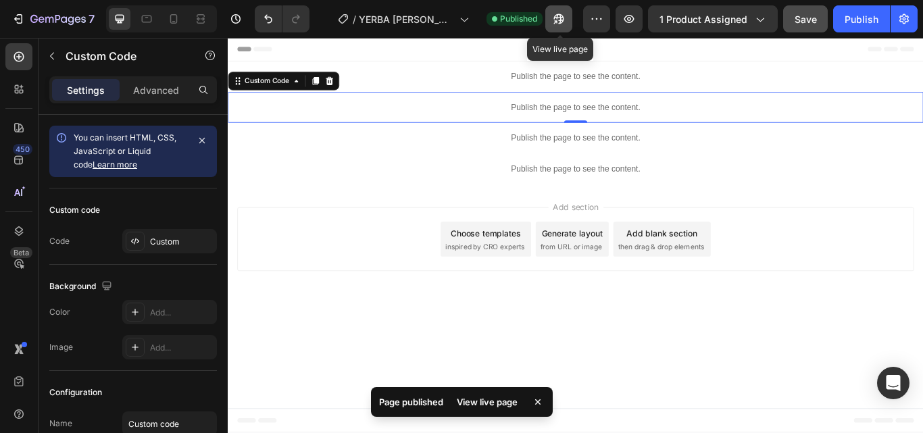
click at [558, 20] on icon "button" at bounding box center [555, 21] width 3 height 3
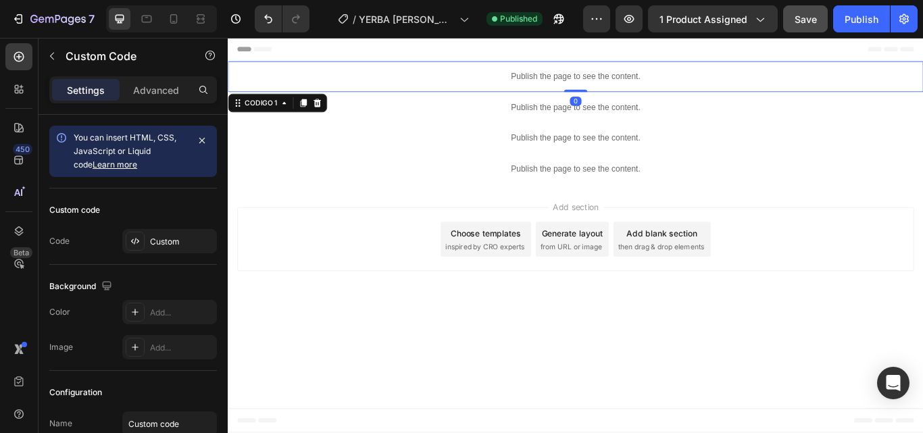
click at [629, 91] on div "Publish the page to see the content." at bounding box center [633, 84] width 811 height 36
click at [162, 235] on div "Custom" at bounding box center [169, 241] width 95 height 24
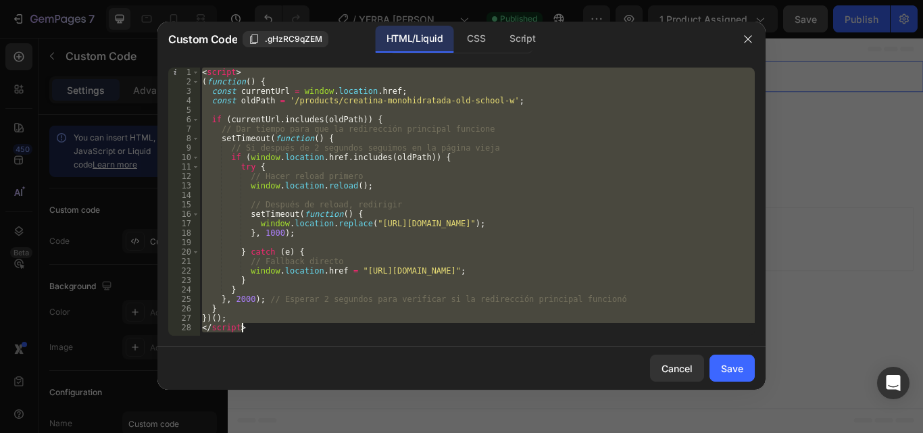
drag, startPoint x: 203, startPoint y: 72, endPoint x: 392, endPoint y: 355, distance: 340.2
click at [392, 355] on div "Custom Code .gHzRC9qZEM HTML/Liquid CSS Script <script> 1 2 3 4 5 6 7 8 9 10 11…" at bounding box center [461, 206] width 608 height 368
type textarea "})(); </script>"
click at [687, 374] on div "Cancel" at bounding box center [677, 369] width 31 height 14
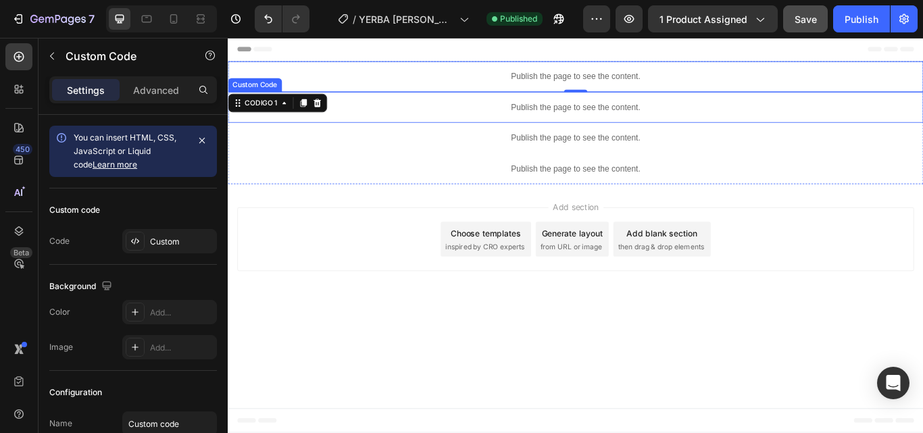
click at [636, 122] on p "Publish the page to see the content." at bounding box center [633, 119] width 811 height 14
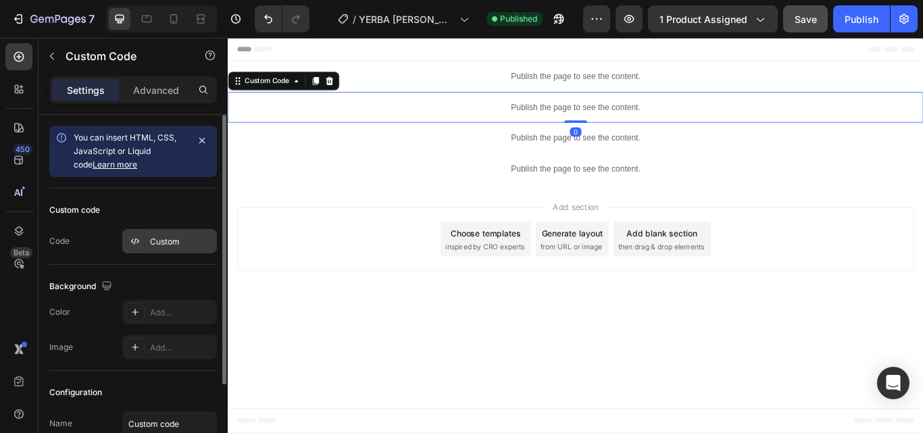
click at [166, 241] on div "Custom" at bounding box center [182, 242] width 64 height 12
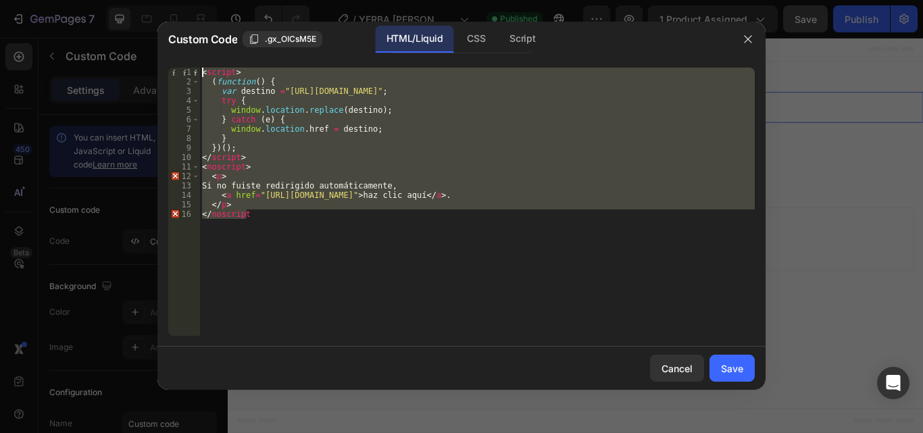
drag, startPoint x: 378, startPoint y: 279, endPoint x: 195, endPoint y: 52, distance: 291.3
click at [195, 52] on div "Custom Code .gx_OICsM5E HTML/Liquid CSS Script </noscript 1 2 3 4 5 6 7 8 9 10 …" at bounding box center [461, 206] width 608 height 368
type textarea "<script> (function() {"
click at [725, 373] on div "Save" at bounding box center [732, 369] width 22 height 14
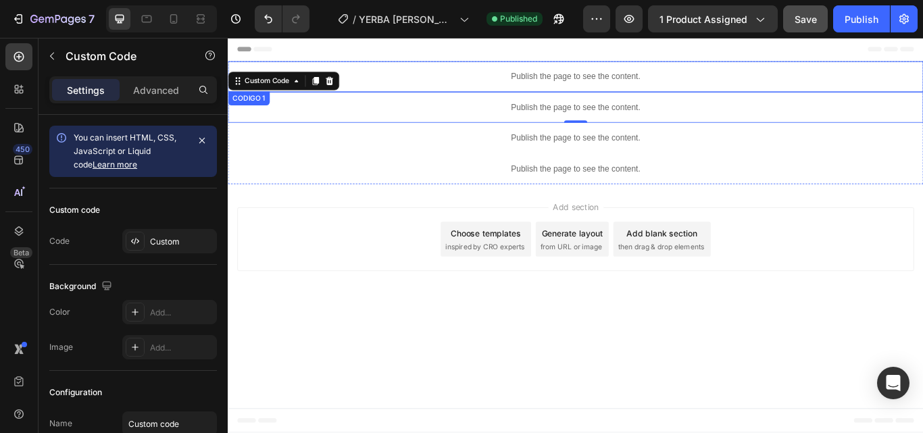
click at [618, 87] on p "Publish the page to see the content." at bounding box center [633, 83] width 811 height 14
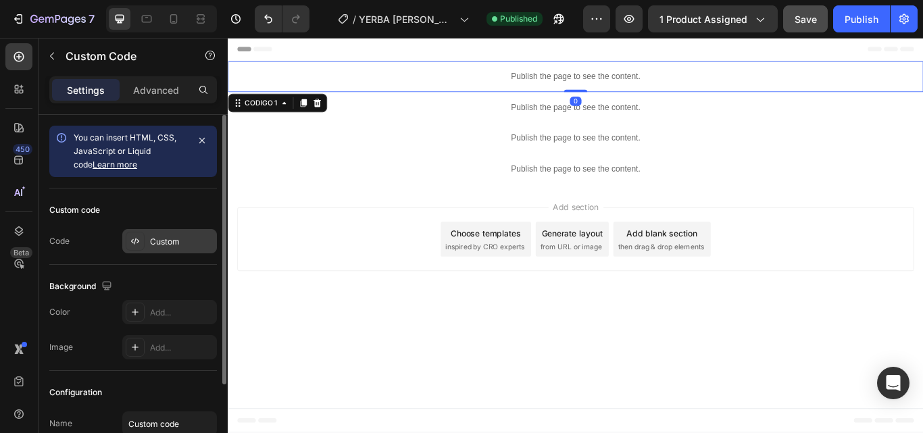
click at [169, 245] on div "Custom" at bounding box center [182, 242] width 64 height 12
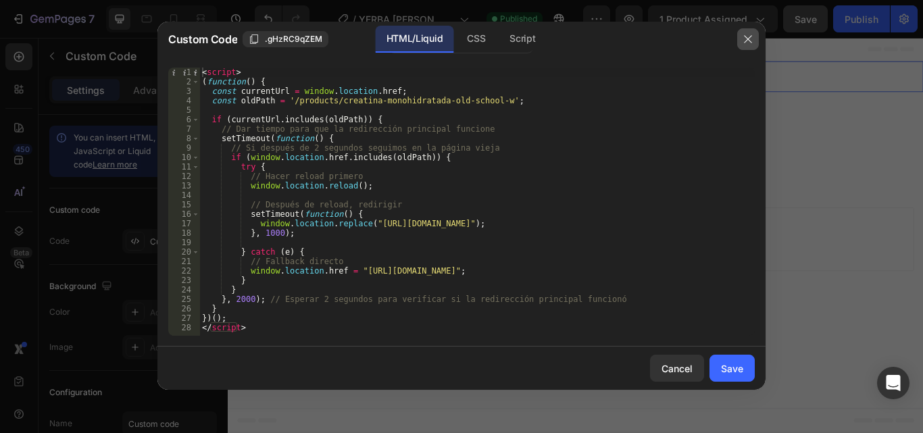
click at [743, 34] on icon "button" at bounding box center [748, 39] width 11 height 11
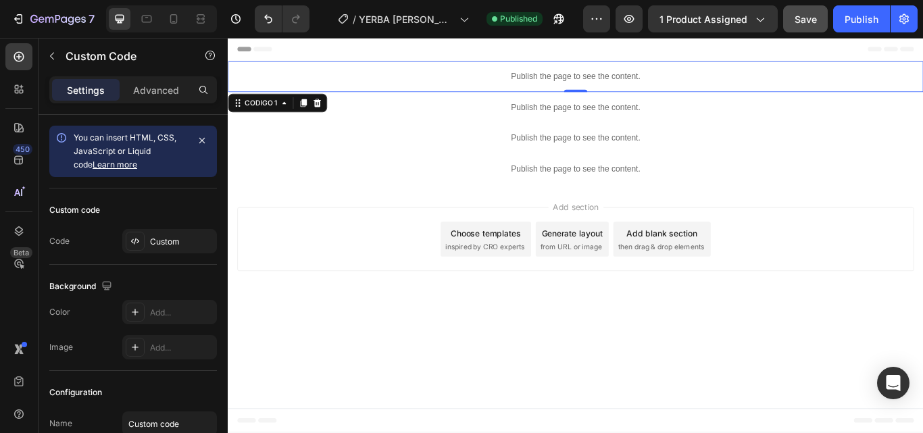
click at [643, 87] on p "Publish the page to see the content." at bounding box center [633, 83] width 811 height 14
click at [326, 116] on icon at bounding box center [331, 114] width 11 height 11
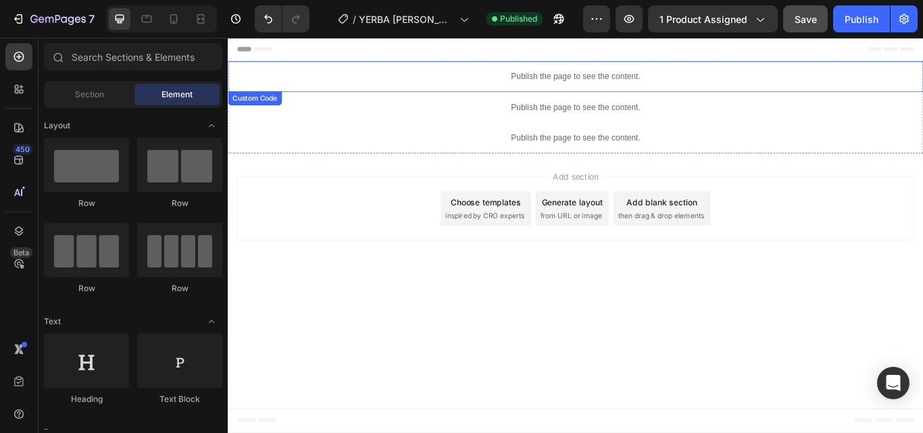
click at [611, 80] on p "Publish the page to see the content." at bounding box center [633, 83] width 811 height 14
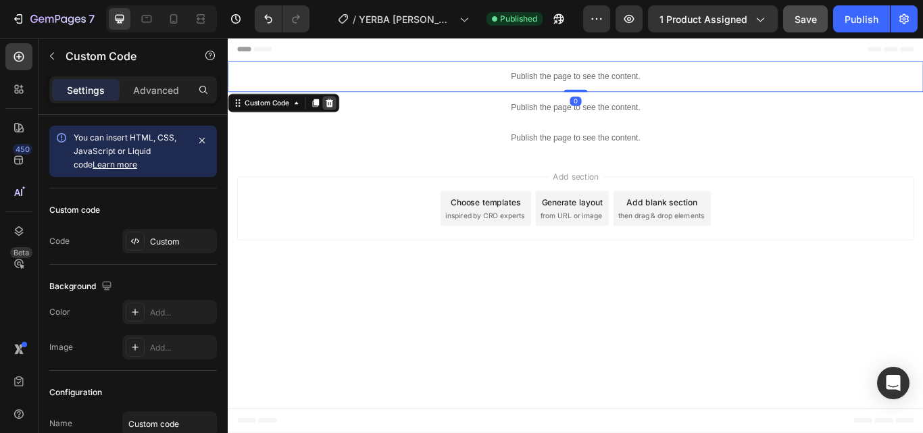
click at [347, 119] on icon at bounding box center [346, 113] width 9 height 9
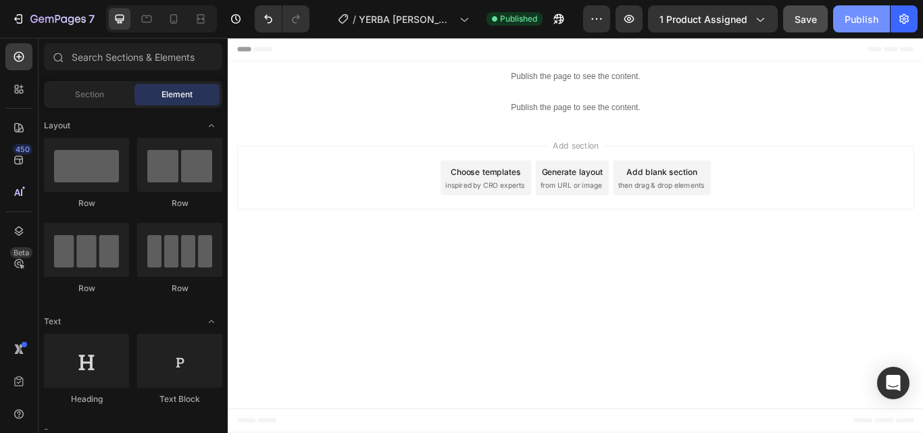
click at [866, 15] on div "Publish" at bounding box center [862, 19] width 34 height 14
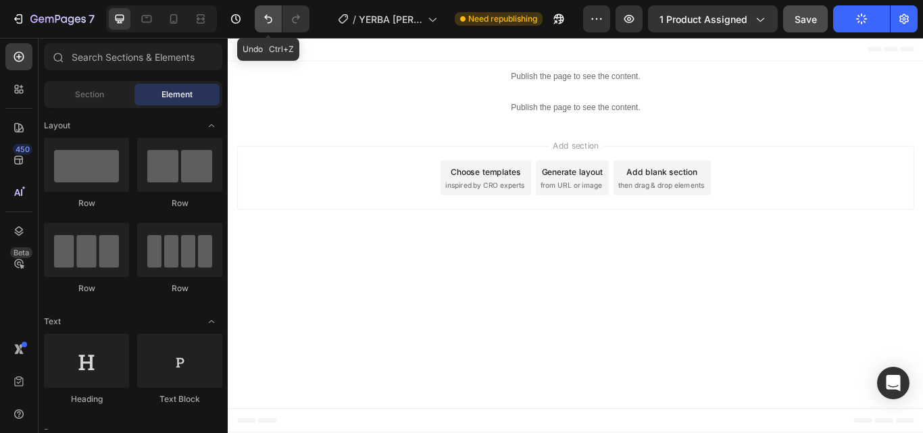
drag, startPoint x: 270, startPoint y: 24, endPoint x: 341, endPoint y: 2, distance: 74.4
click at [270, 24] on icon "Undo/Redo" at bounding box center [269, 19] width 14 height 14
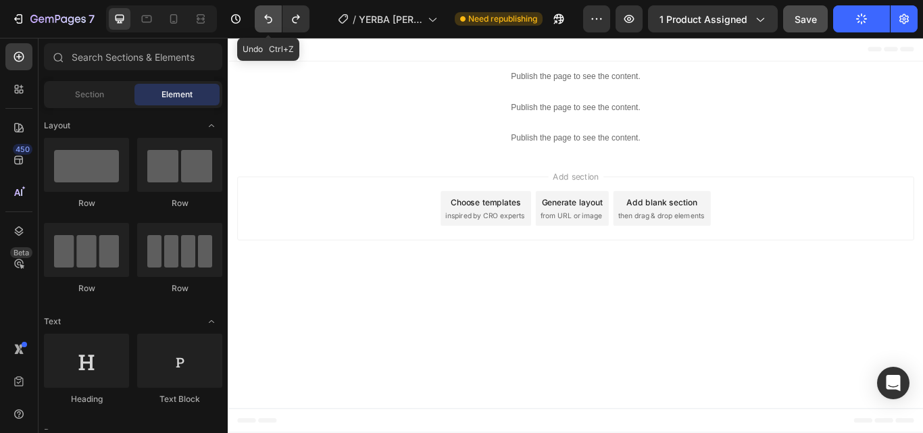
click at [268, 22] on icon "Undo/Redo" at bounding box center [269, 19] width 14 height 14
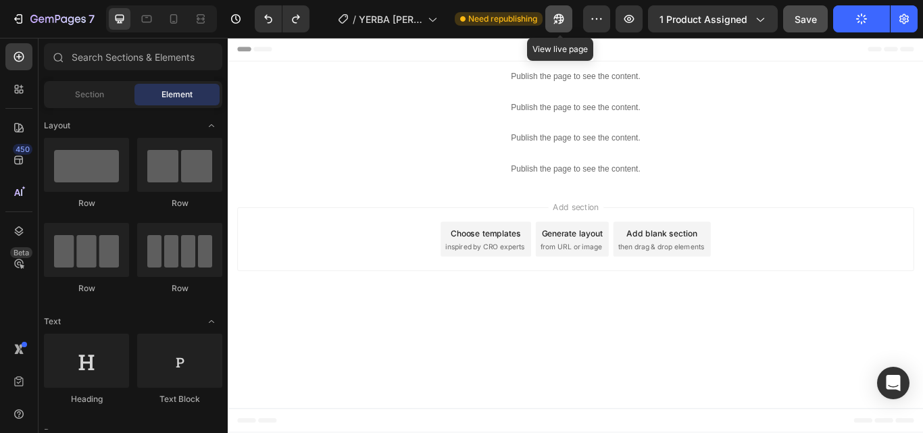
click at [565, 11] on button "button" at bounding box center [558, 18] width 27 height 27
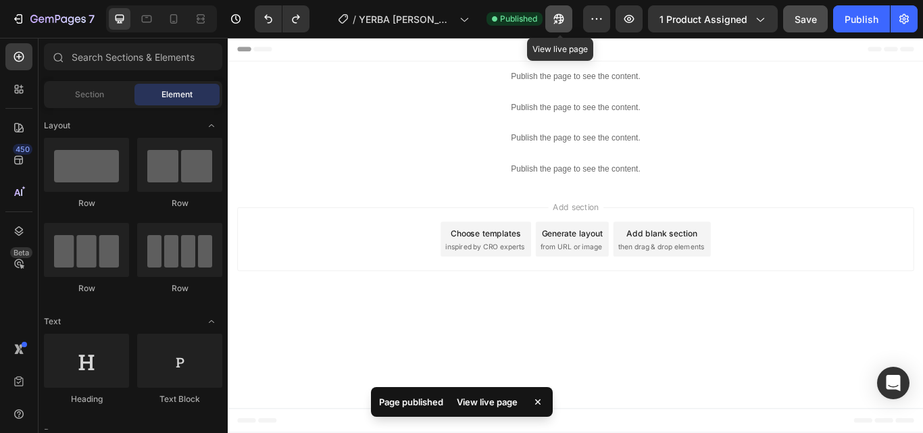
click at [566, 16] on icon "button" at bounding box center [559, 19] width 14 height 14
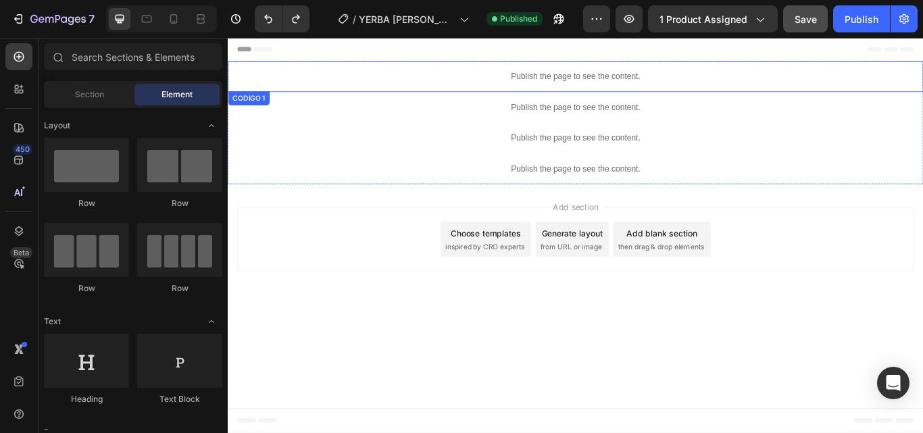
click at [641, 84] on p "Publish the page to see the content." at bounding box center [633, 83] width 811 height 14
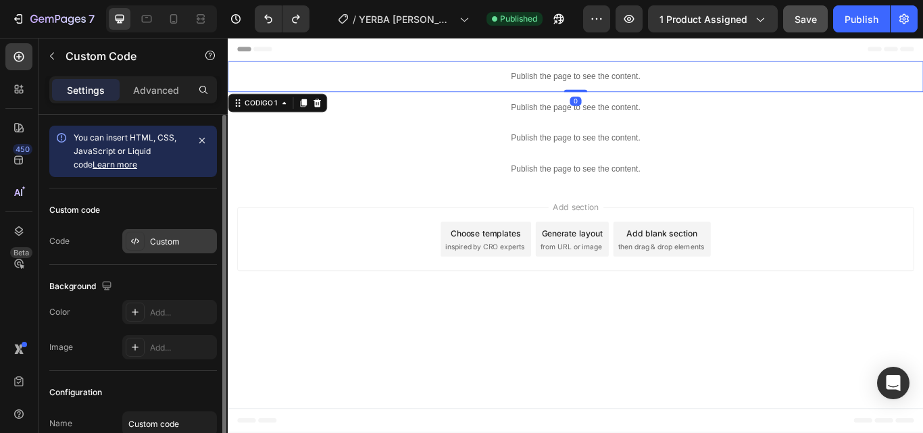
click at [178, 243] on div "Custom" at bounding box center [182, 242] width 64 height 12
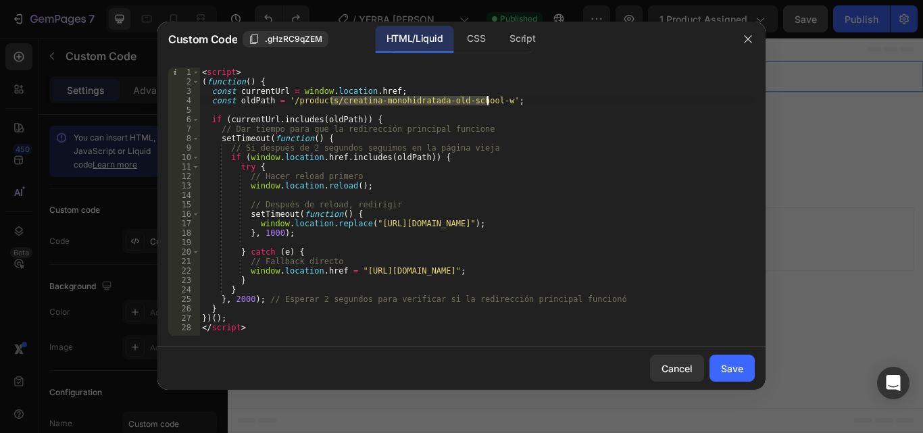
drag, startPoint x: 332, startPoint y: 101, endPoint x: 487, endPoint y: 105, distance: 155.5
click at [487, 105] on div "< script > ( function ( ) { const currentUrl = window . location . href ; const…" at bounding box center [477, 211] width 556 height 287
paste textarea "mate-b-1"
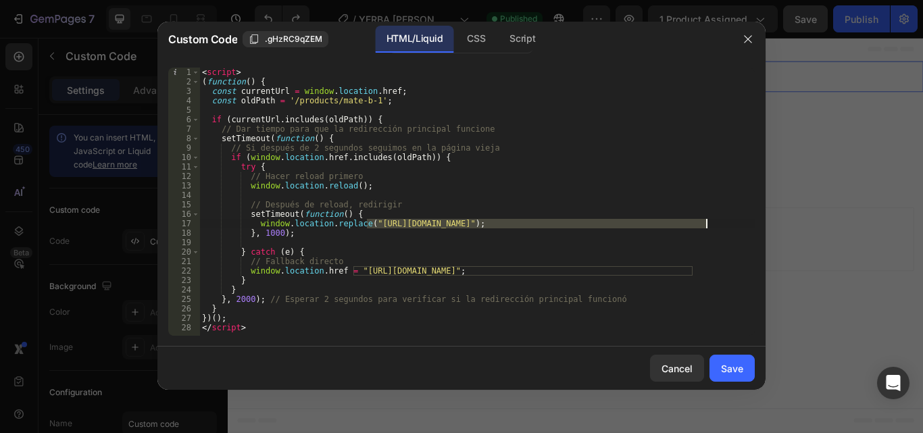
drag, startPoint x: 369, startPoint y: 225, endPoint x: 705, endPoint y: 224, distance: 335.9
click at [705, 224] on div "< script > ( function ( ) { const currentUrl = window . location . href ; const…" at bounding box center [477, 211] width 556 height 287
paste textarea "mate-b"
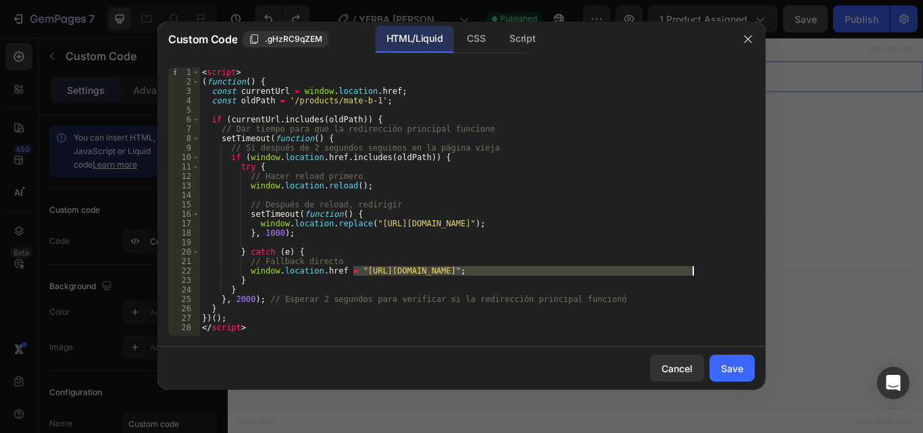
drag, startPoint x: 353, startPoint y: 271, endPoint x: 695, endPoint y: 274, distance: 342.0
click at [695, 274] on div "< script > ( function ( ) { const currentUrl = window . location . href ; const…" at bounding box center [477, 211] width 556 height 287
paste textarea "mate-b"
type textarea "window.location.href = "https://botanicalfit.co/products/mate-b-2";"
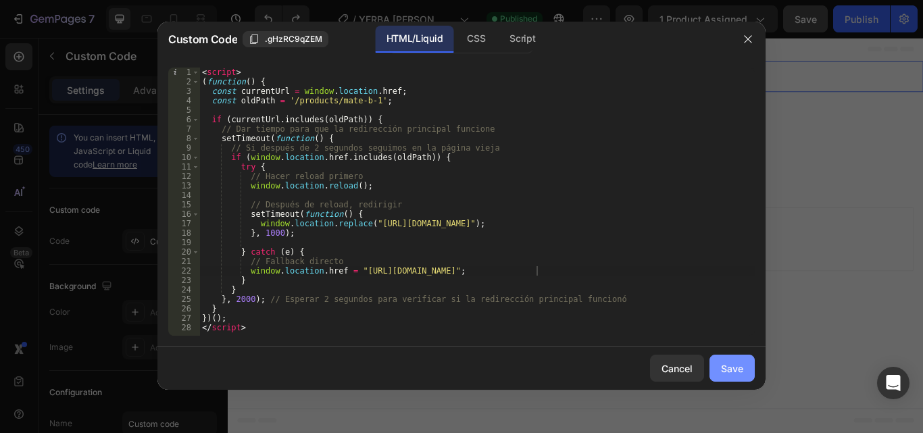
click at [739, 366] on div "Save" at bounding box center [732, 369] width 22 height 14
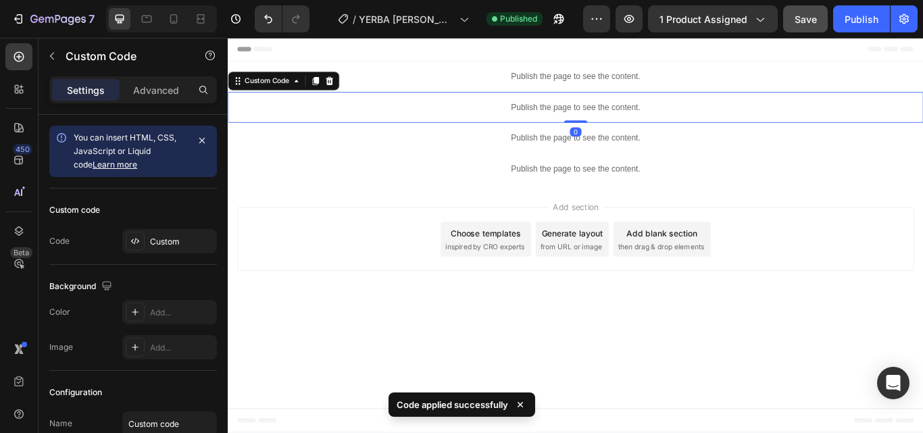
click at [629, 122] on p "Publish the page to see the content." at bounding box center [633, 119] width 811 height 14
click at [167, 241] on div "Custom" at bounding box center [182, 242] width 64 height 12
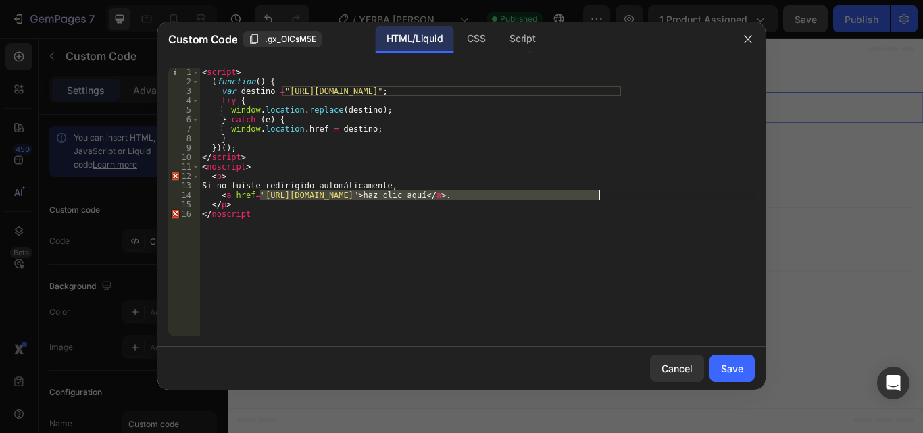
drag, startPoint x: 260, startPoint y: 195, endPoint x: 598, endPoint y: 199, distance: 338.6
click at [598, 199] on div "< script > ( function ( ) { var destino = "https://botanicalfit.co/products/cre…" at bounding box center [477, 211] width 556 height 287
paste textarea "mate-b"
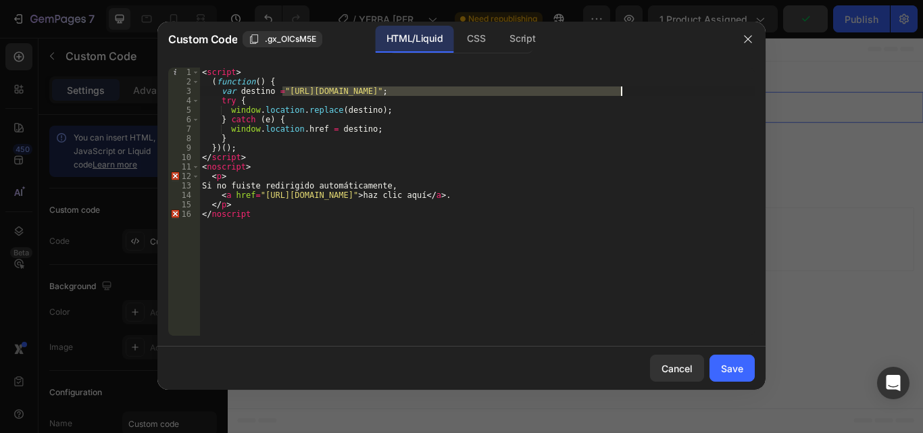
drag, startPoint x: 283, startPoint y: 95, endPoint x: 622, endPoint y: 91, distance: 339.3
click at [622, 91] on div "< script > ( function ( ) { var destino = "https://botanicalfit.co/products/cre…" at bounding box center [477, 211] width 556 height 287
paste textarea "mate-b"
type textarea "var destino ="https://botanicalfit.co/products/mate-b-2";"
click at [735, 369] on div "Save" at bounding box center [732, 369] width 22 height 14
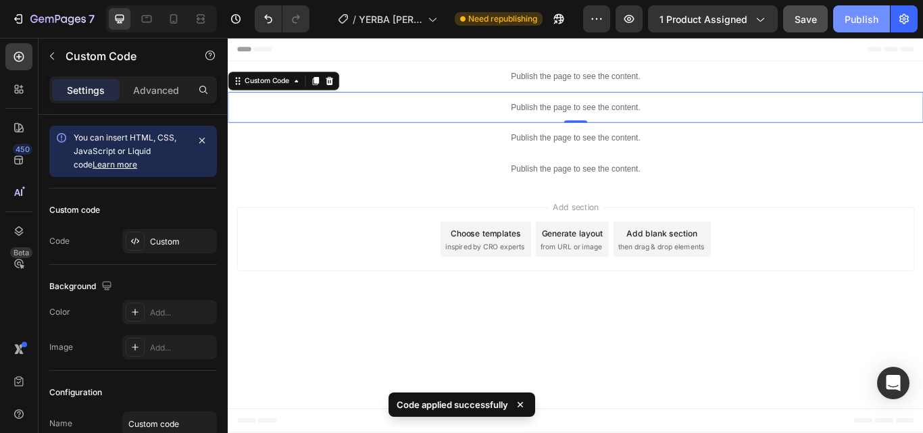
click at [858, 20] on div "Publish" at bounding box center [862, 19] width 34 height 14
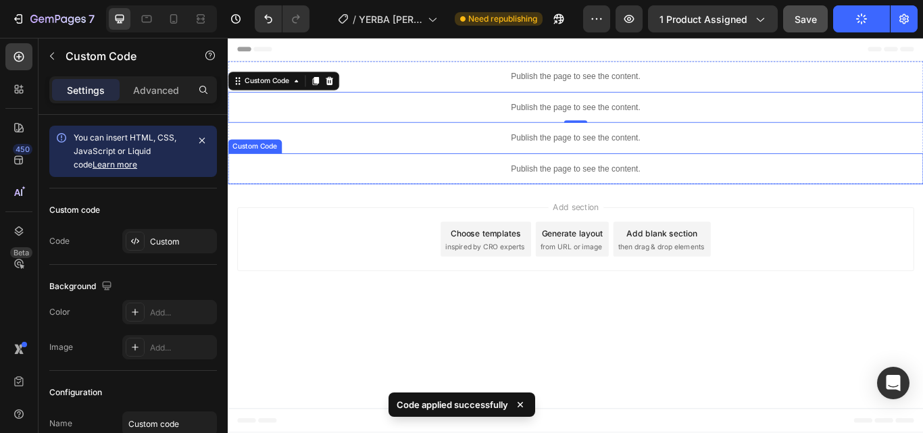
click at [623, 182] on div "Publish the page to see the content." at bounding box center [633, 191] width 811 height 36
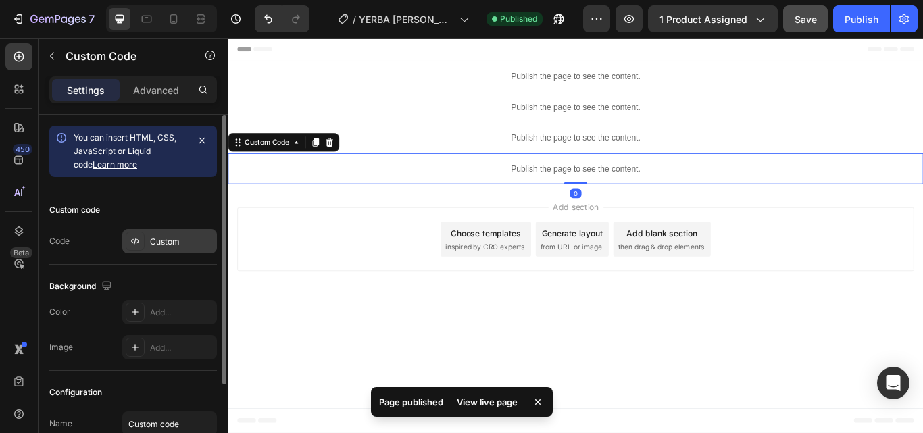
click at [169, 232] on div "Custom" at bounding box center [169, 241] width 95 height 24
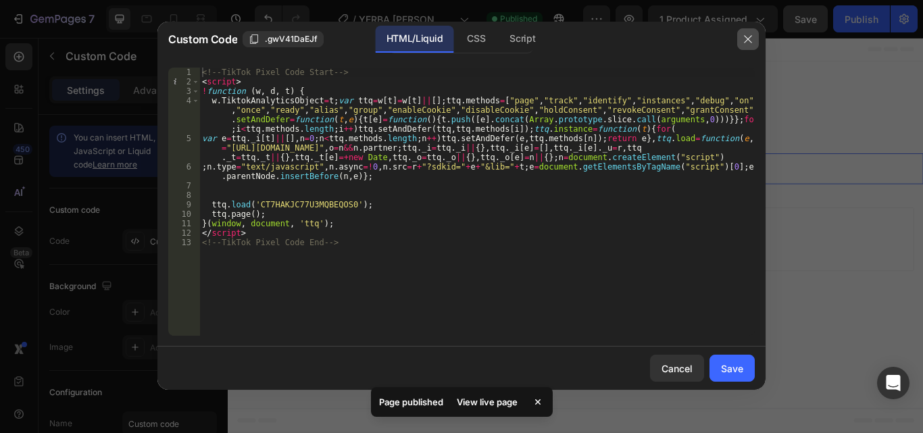
click at [755, 34] on button "button" at bounding box center [748, 39] width 22 height 22
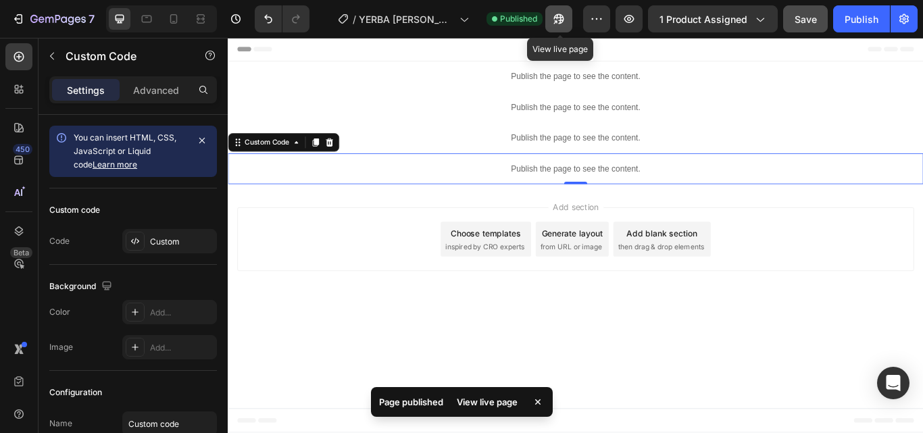
click at [554, 14] on icon "button" at bounding box center [559, 19] width 14 height 14
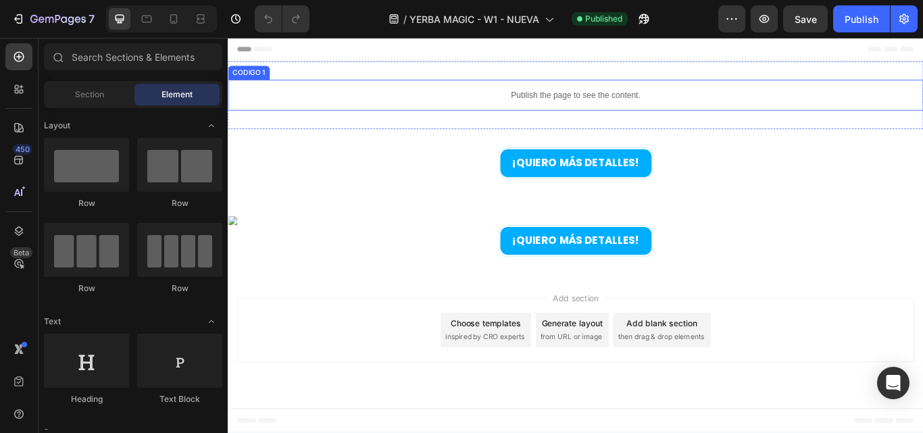
click at [651, 99] on p "Publish the page to see the content." at bounding box center [633, 105] width 811 height 14
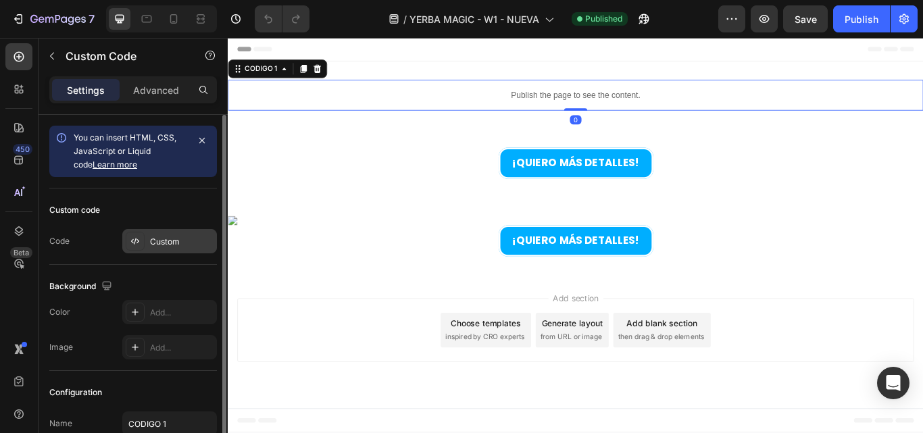
click at [158, 244] on div "Custom" at bounding box center [182, 242] width 64 height 12
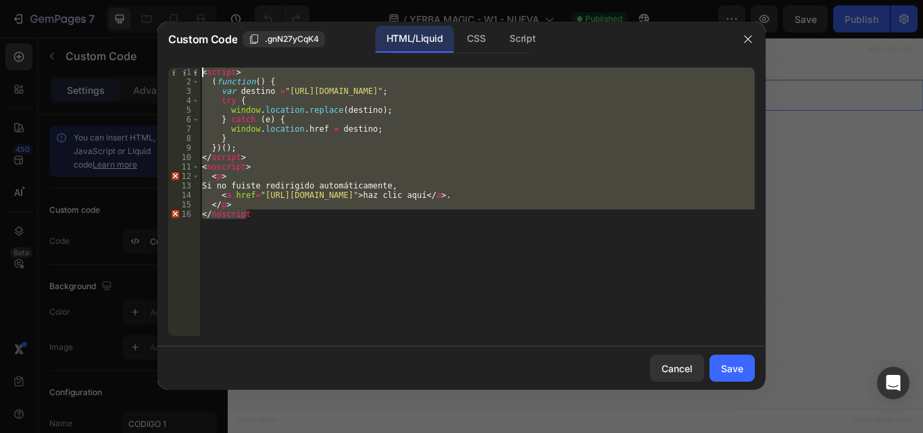
drag, startPoint x: 336, startPoint y: 275, endPoint x: 203, endPoint y: 63, distance: 250.5
click at [203, 63] on div "</noscript 1 2 3 4 5 6 7 8 9 10 11 12 13 14 15 16 < script > ( function ( ) { v…" at bounding box center [461, 202] width 608 height 290
type textarea "<script> (function() {"
click at [692, 366] on div "Cancel" at bounding box center [677, 369] width 31 height 14
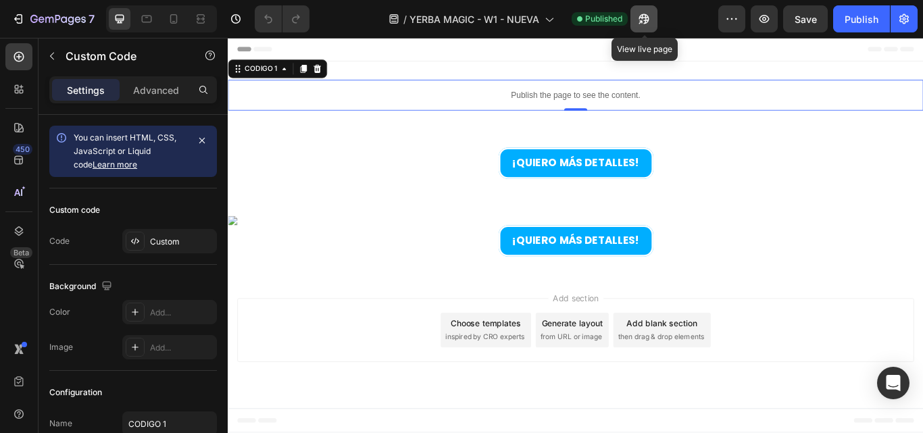
click at [642, 20] on icon "button" at bounding box center [640, 21] width 3 height 3
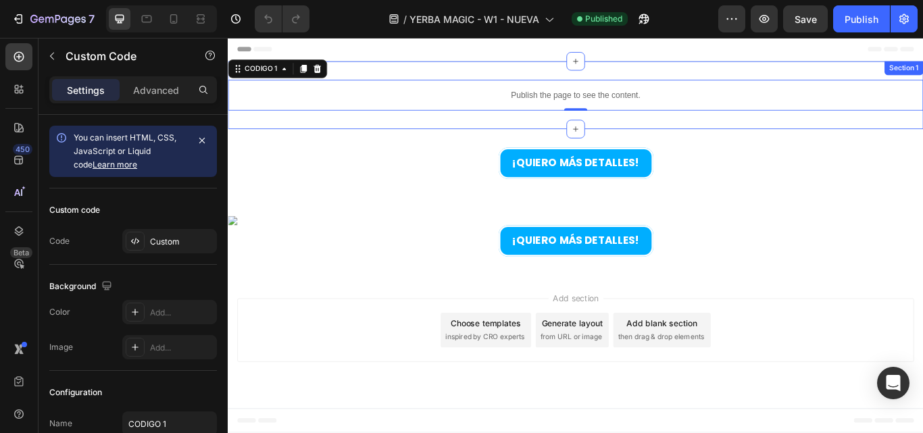
click at [675, 84] on div "Publish the page to see the content. CODIGO 1 0 Section 1" at bounding box center [633, 105] width 811 height 79
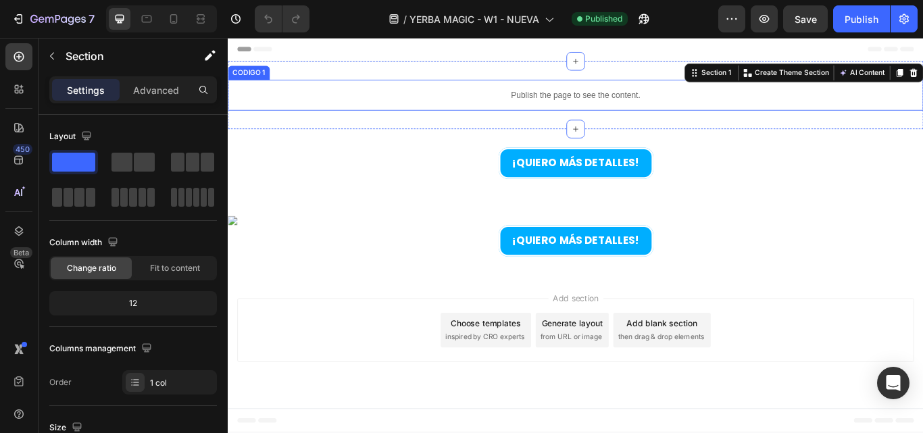
click at [660, 99] on p "Publish the page to see the content." at bounding box center [633, 105] width 811 height 14
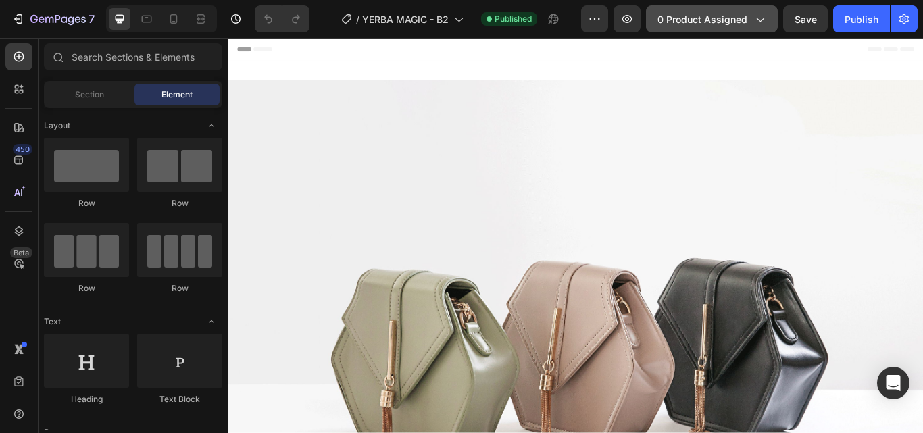
click at [714, 19] on span "0 product assigned" at bounding box center [703, 19] width 90 height 14
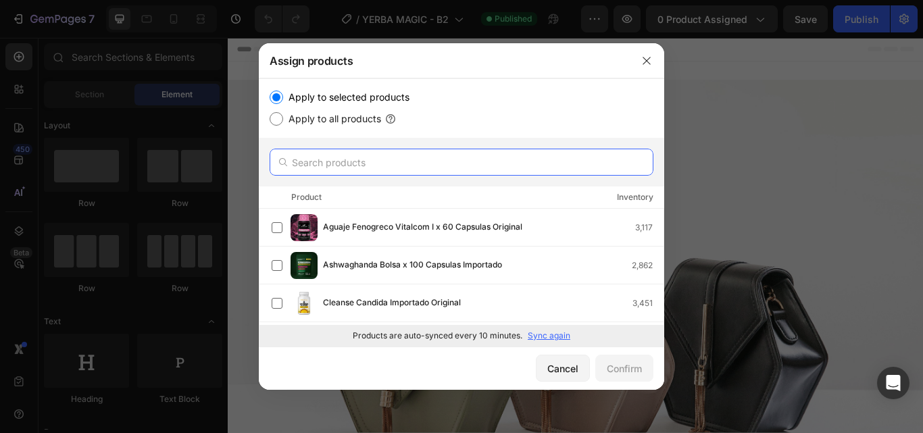
click at [395, 151] on input "text" at bounding box center [462, 162] width 384 height 27
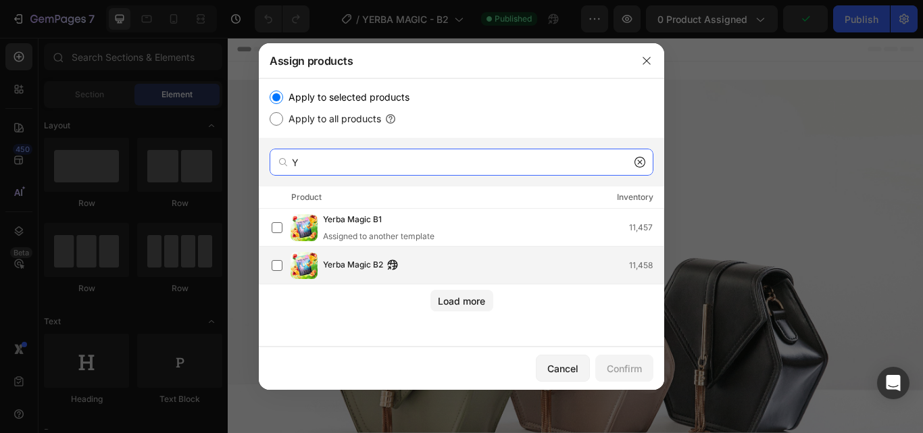
type input "Y"
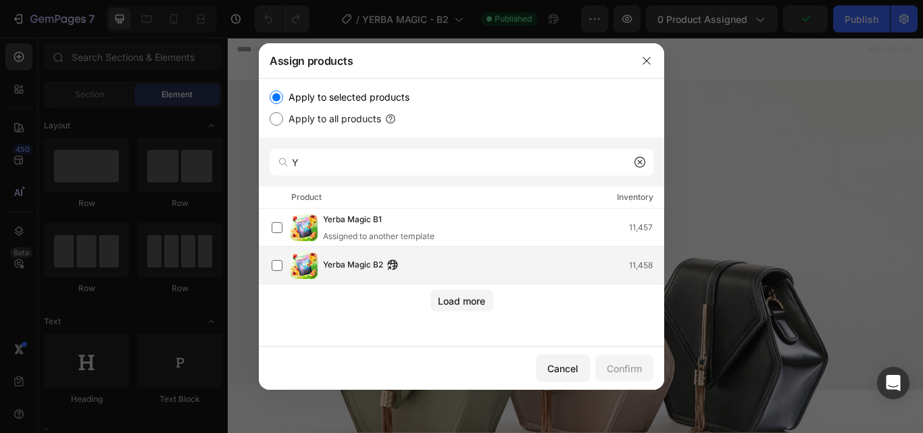
click at [359, 264] on span "Yerba Magic B2" at bounding box center [353, 265] width 60 height 15
click at [622, 368] on div "Confirm" at bounding box center [624, 369] width 35 height 14
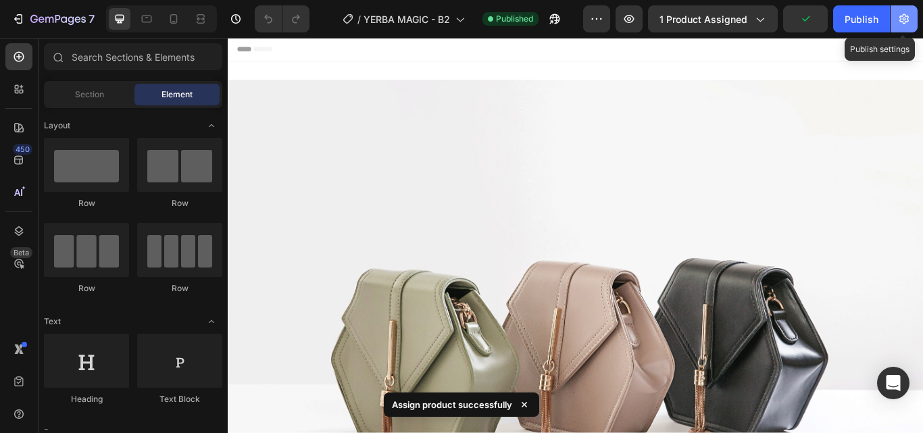
click at [906, 24] on icon "button" at bounding box center [905, 19] width 14 height 14
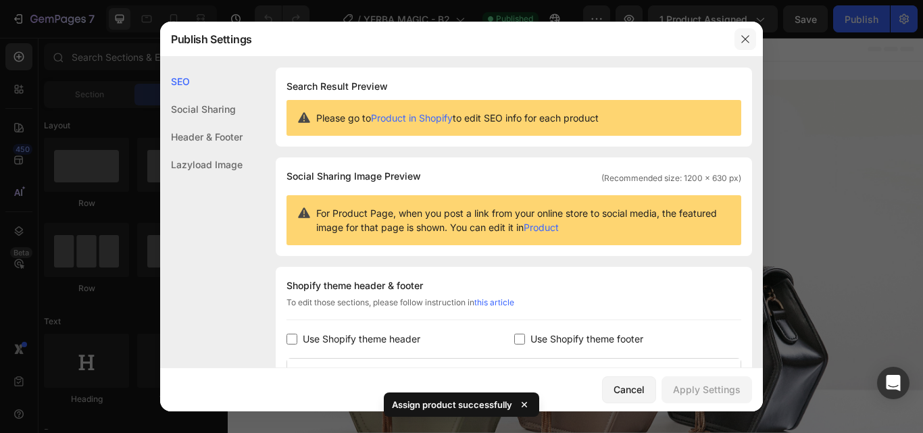
click at [750, 42] on icon "button" at bounding box center [745, 39] width 11 height 11
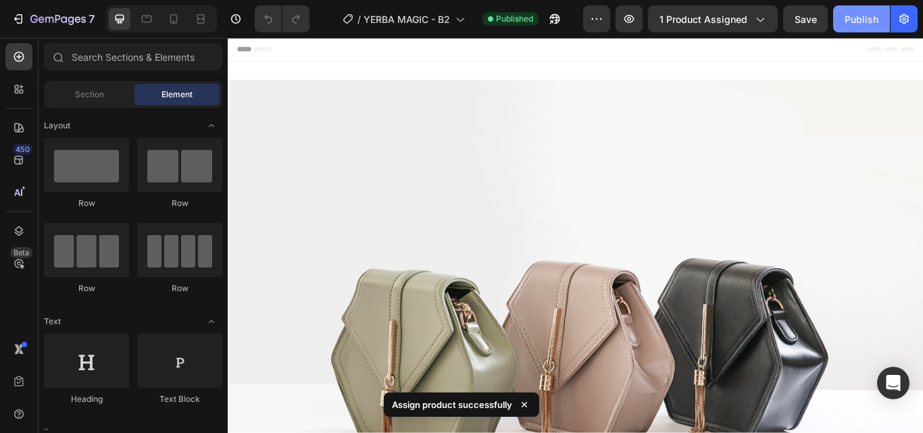
click at [854, 26] on button "Publish" at bounding box center [861, 18] width 57 height 27
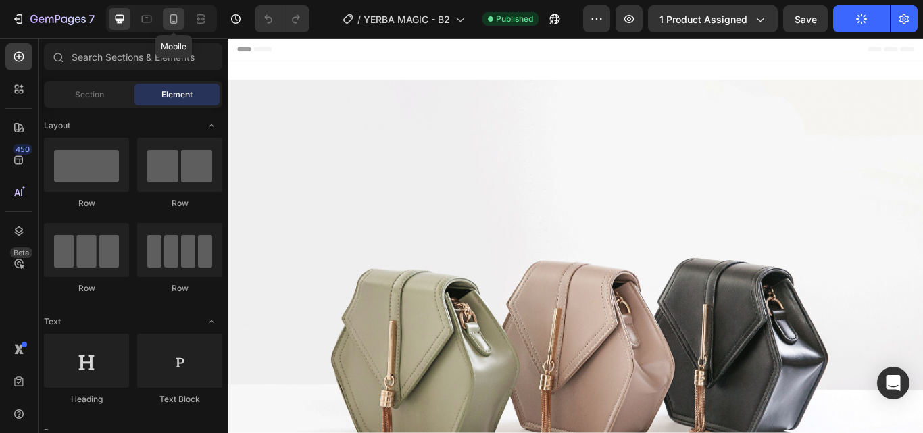
click at [170, 20] on icon at bounding box center [173, 18] width 7 height 9
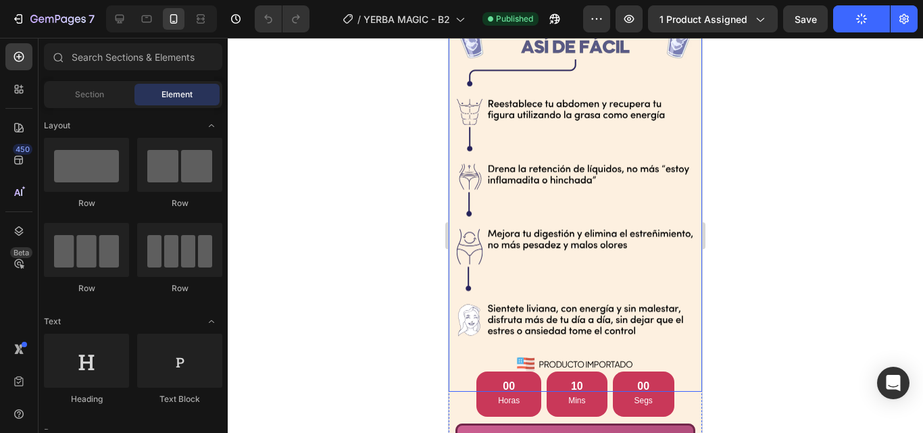
scroll to position [1217, 0]
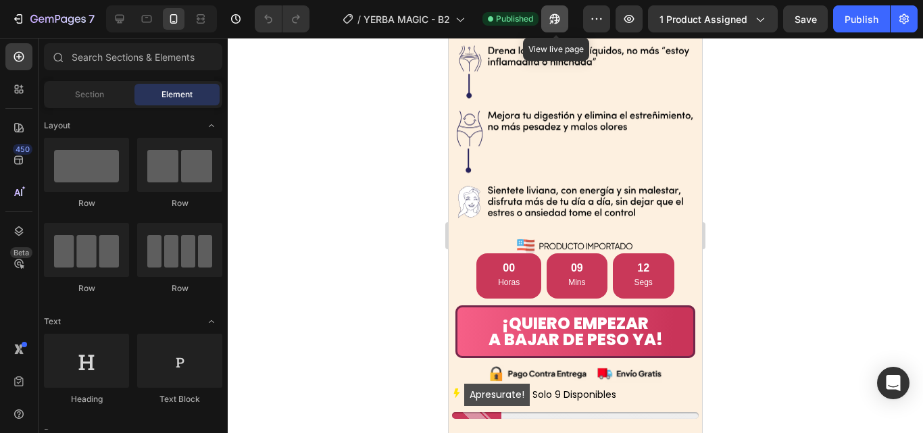
click at [547, 22] on button "button" at bounding box center [554, 18] width 27 height 27
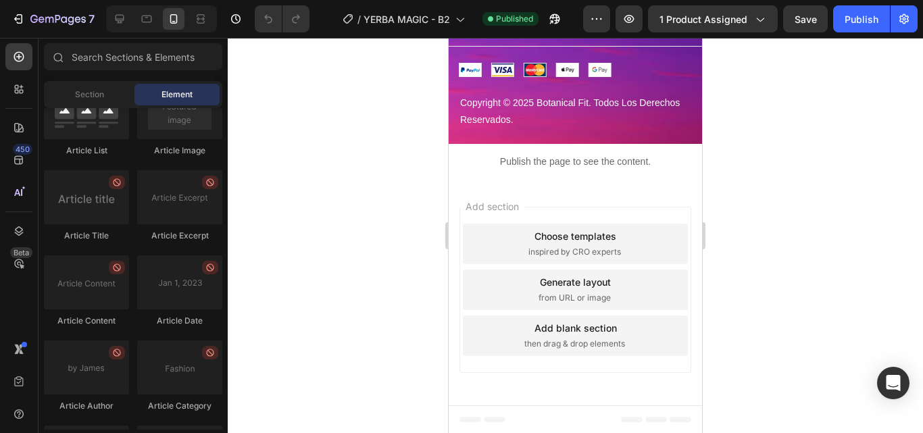
scroll to position [3773, 0]
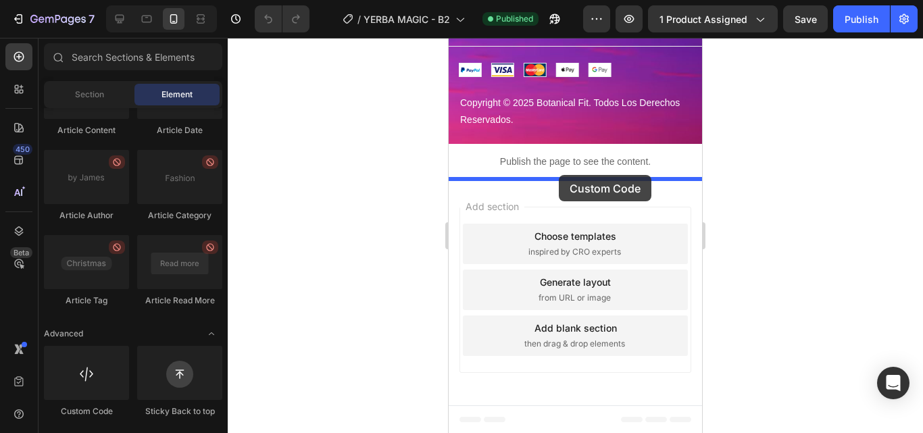
drag, startPoint x: 539, startPoint y: 424, endPoint x: 559, endPoint y: 175, distance: 250.2
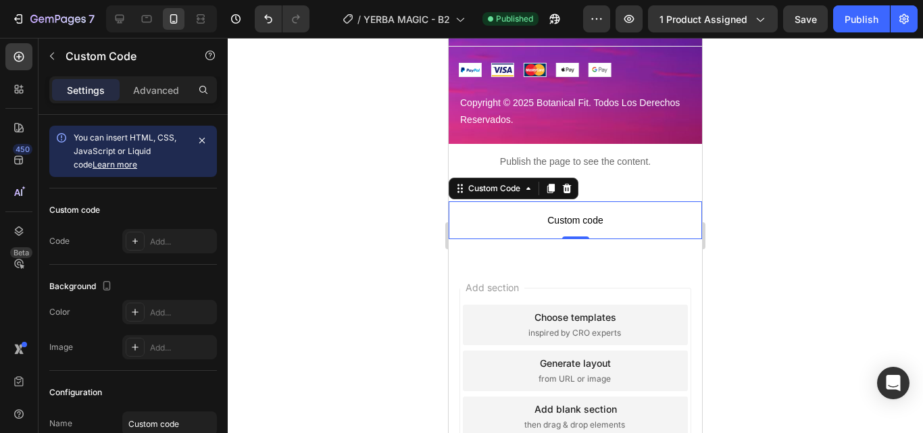
click at [561, 212] on span "Custom code" at bounding box center [575, 220] width 253 height 16
click at [152, 243] on div "Add..." at bounding box center [182, 242] width 64 height 12
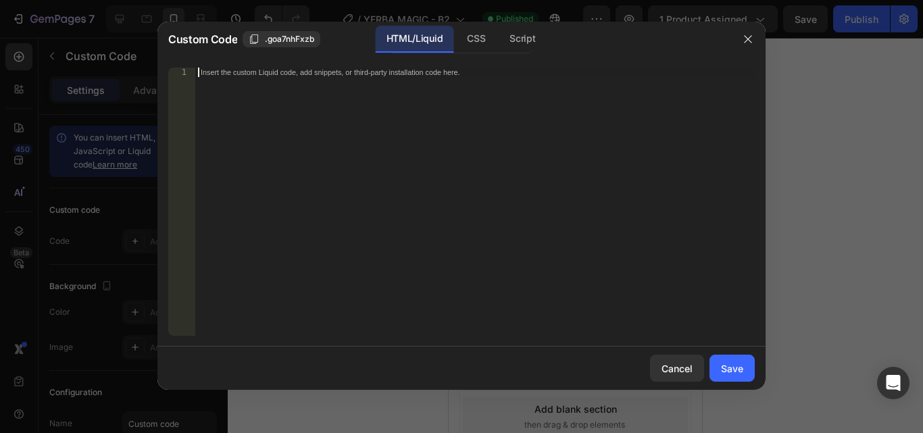
click at [391, 233] on div "Insert the custom Liquid code, add snippets, or third-party installation code h…" at bounding box center [475, 211] width 560 height 287
paste textarea "<!-- TikTok Pixel Code End -->"
type textarea "<!-- TikTok Pixel Code End -->"
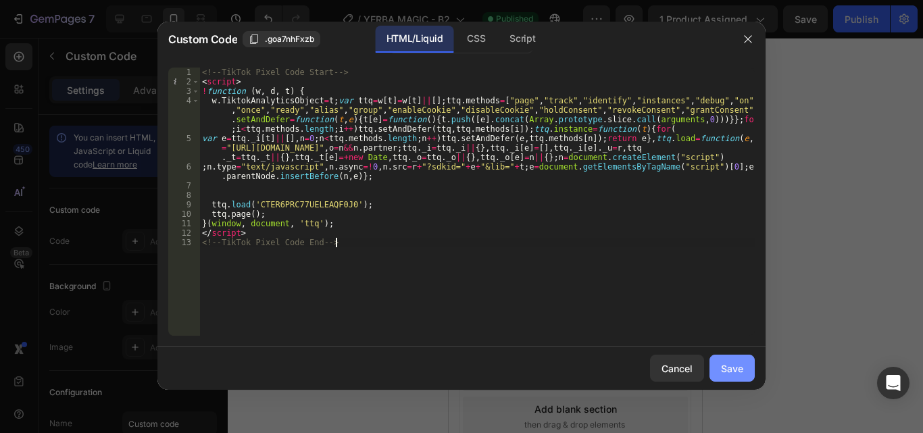
click at [730, 367] on div "Save" at bounding box center [732, 369] width 22 height 14
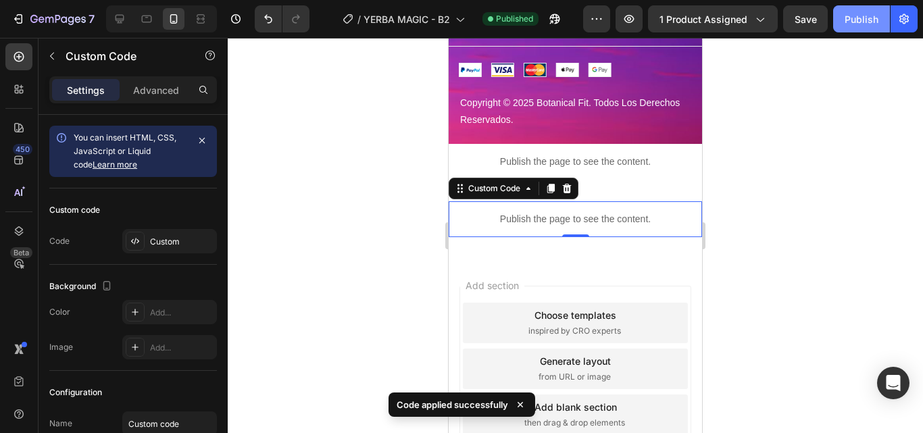
click at [860, 11] on button "Publish" at bounding box center [861, 18] width 57 height 27
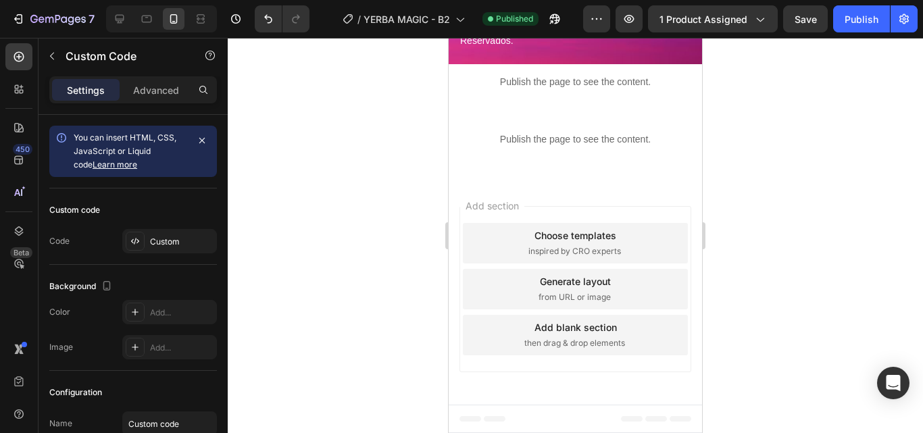
scroll to position [2937, 0]
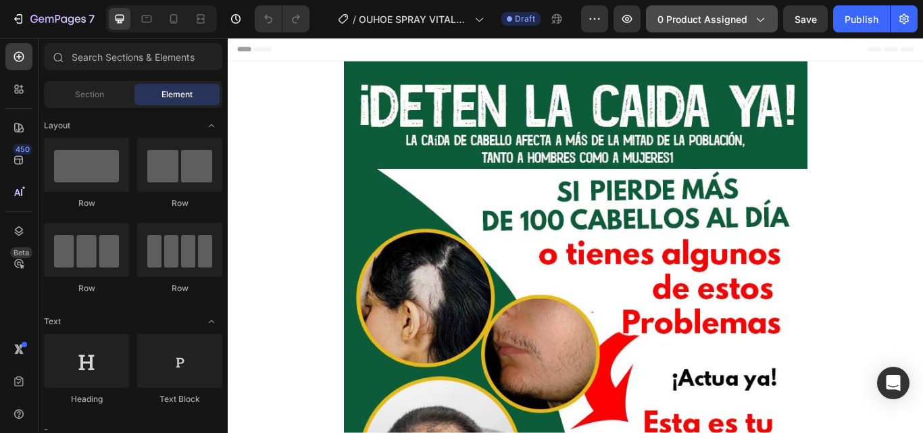
click at [720, 12] on span "0 product assigned" at bounding box center [703, 19] width 90 height 14
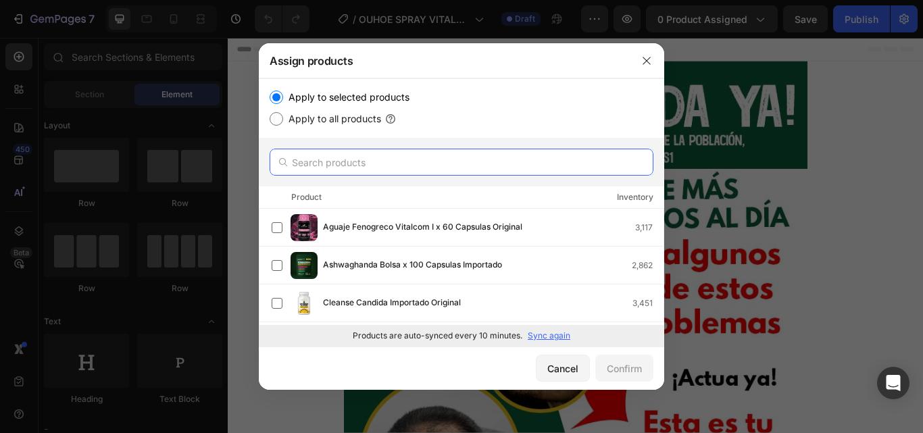
click at [419, 170] on input "text" at bounding box center [462, 162] width 384 height 27
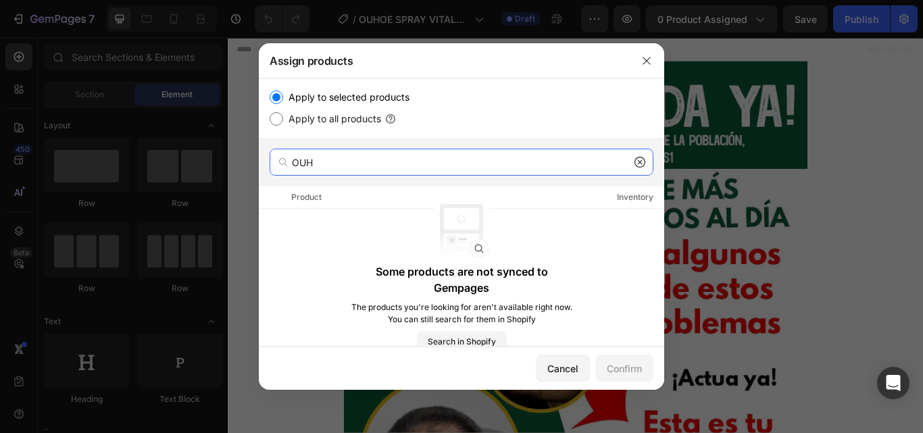
click at [334, 166] on input "OUH" at bounding box center [462, 162] width 384 height 27
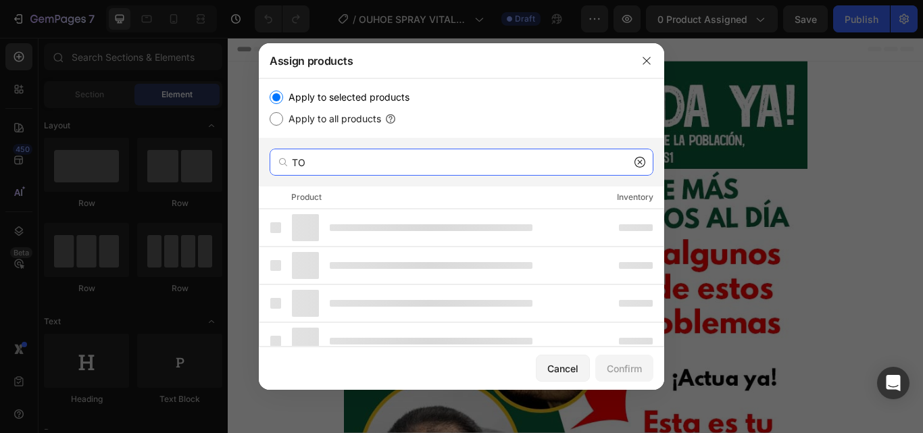
type input "T"
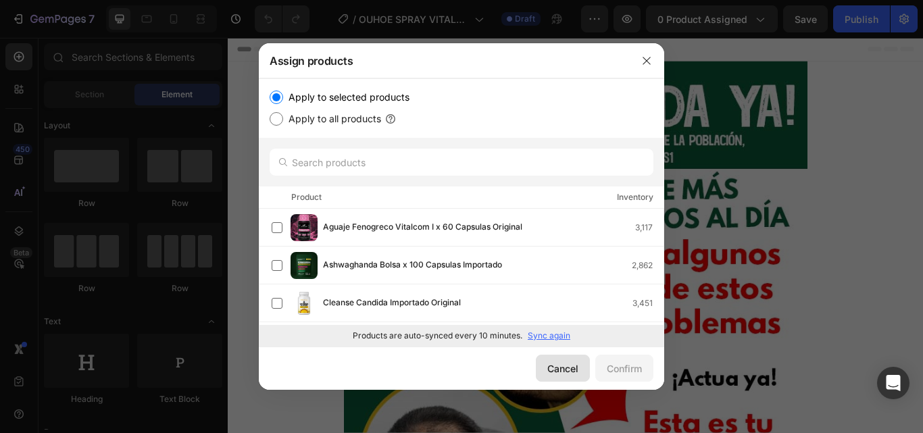
click at [562, 368] on div "Cancel" at bounding box center [562, 369] width 31 height 14
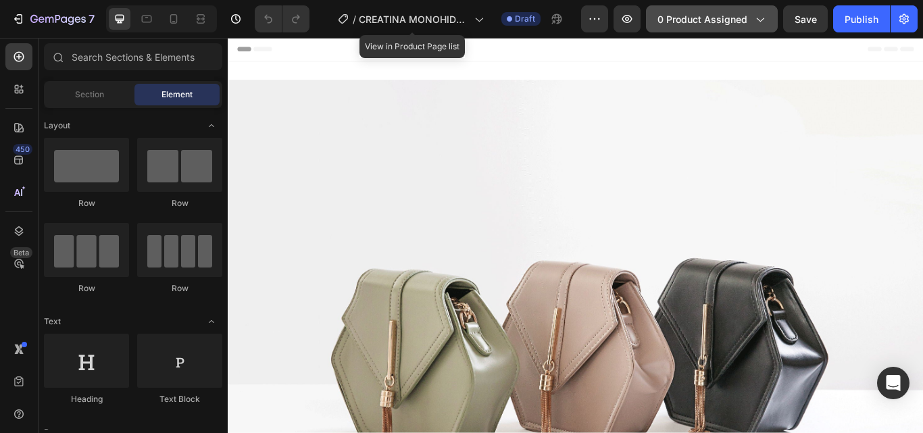
click at [714, 18] on span "0 product assigned" at bounding box center [703, 19] width 90 height 14
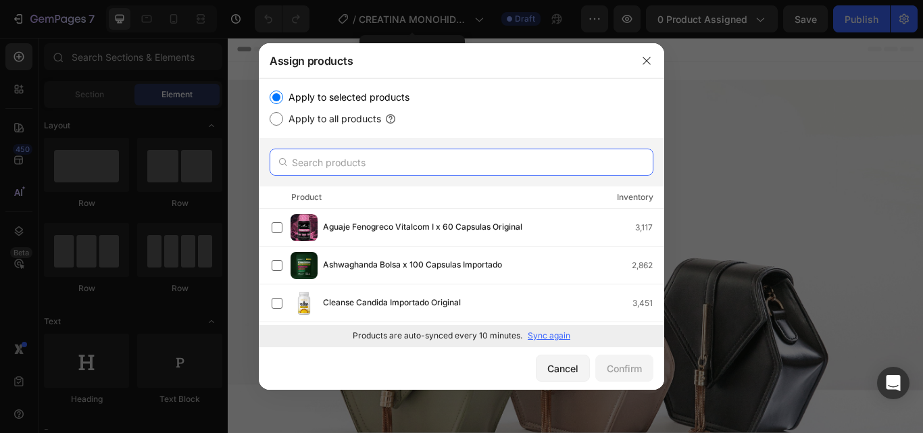
click at [397, 157] on input "text" at bounding box center [462, 162] width 384 height 27
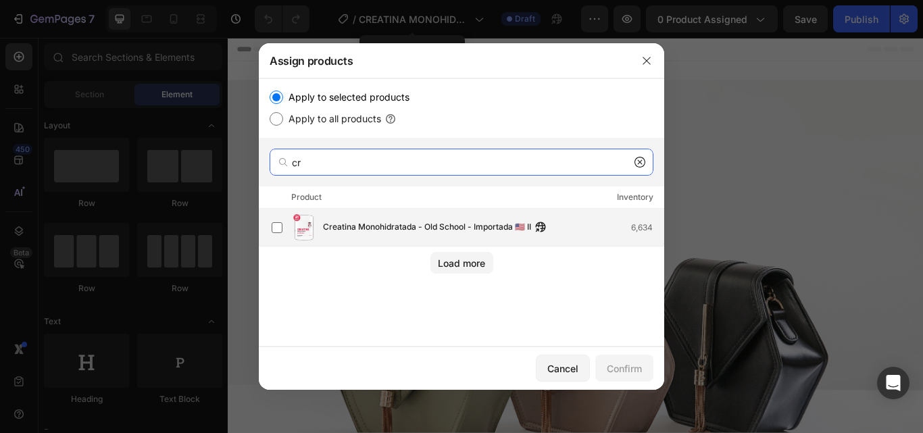
type input "cr"
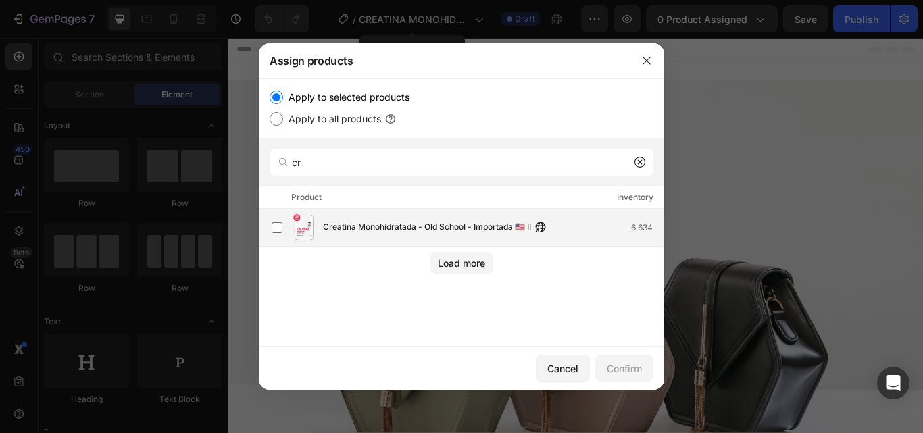
click at [393, 229] on span "Creatina Monohidratada - Old School - Importada 🇺🇸 II" at bounding box center [427, 227] width 208 height 15
click at [608, 364] on div "Confirm" at bounding box center [624, 369] width 35 height 14
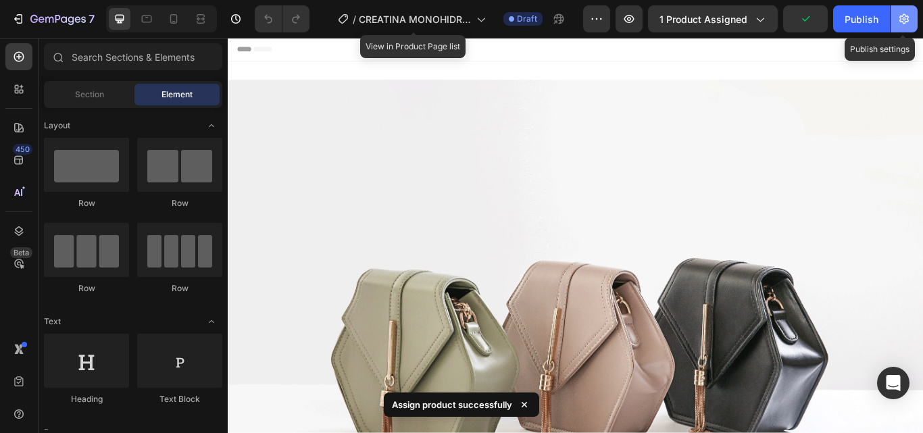
click at [902, 15] on icon "button" at bounding box center [905, 19] width 14 height 14
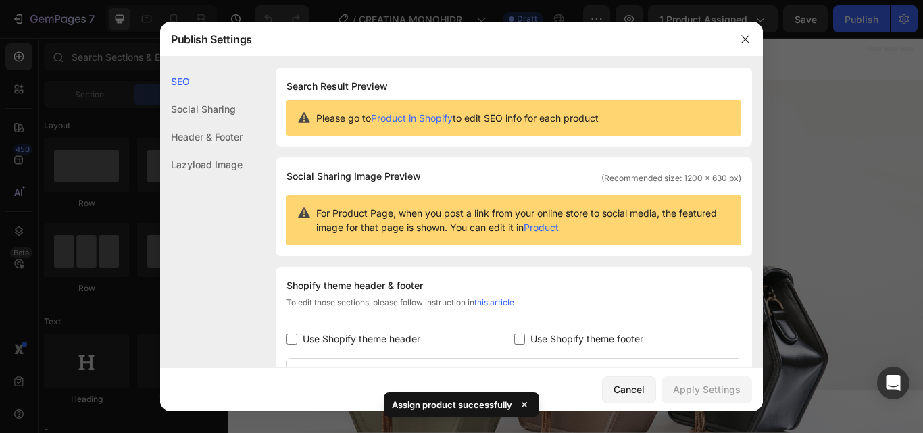
click at [539, 343] on span "Use Shopify theme footer" at bounding box center [587, 339] width 113 height 16
checkbox input "true"
click at [374, 338] on span "Use Shopify theme header" at bounding box center [362, 339] width 118 height 16
checkbox input "true"
click at [693, 392] on div "Apply Settings" at bounding box center [707, 390] width 68 height 14
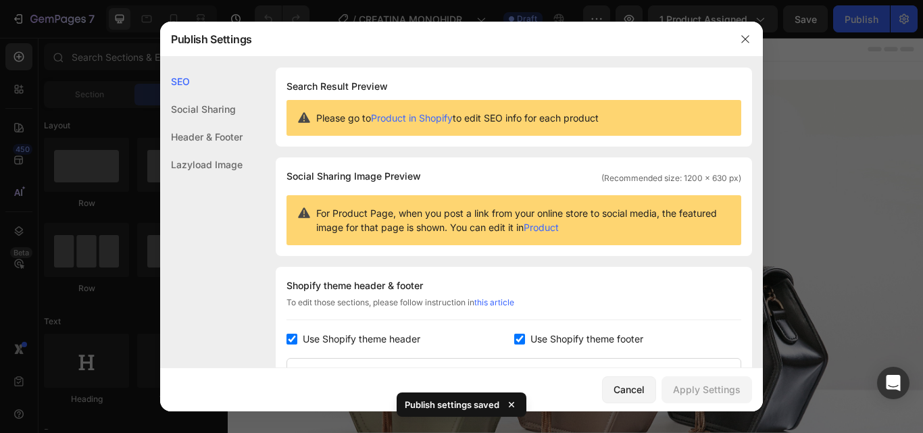
click at [584, 334] on span "Use Shopify theme footer" at bounding box center [587, 339] width 113 height 16
checkbox input "false"
click at [391, 349] on div "Shopify theme header & footer To edit those sections, please follow instruction…" at bounding box center [514, 408] width 476 height 283
click at [401, 332] on span "Use Shopify theme header" at bounding box center [362, 339] width 118 height 16
checkbox input "false"
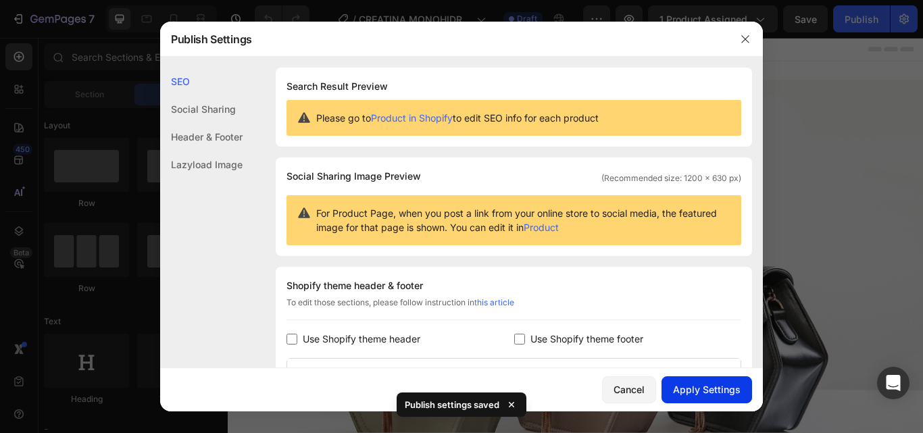
click at [701, 379] on button "Apply Settings" at bounding box center [707, 389] width 91 height 27
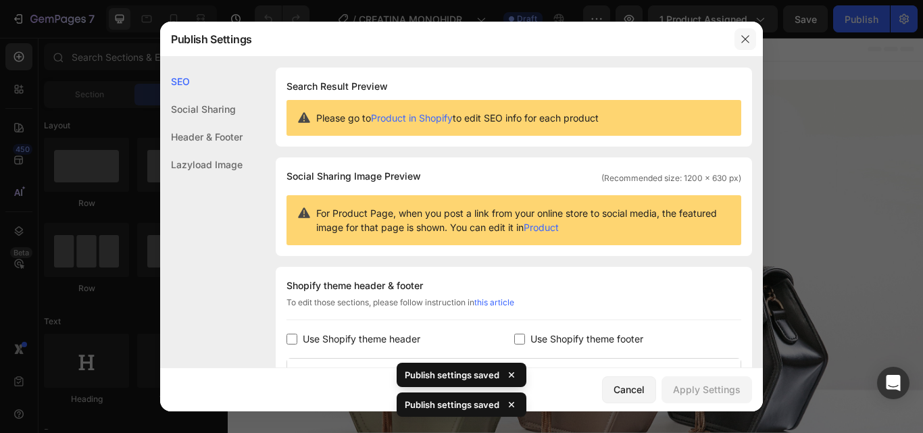
click at [744, 37] on icon "button" at bounding box center [744, 38] width 7 height 7
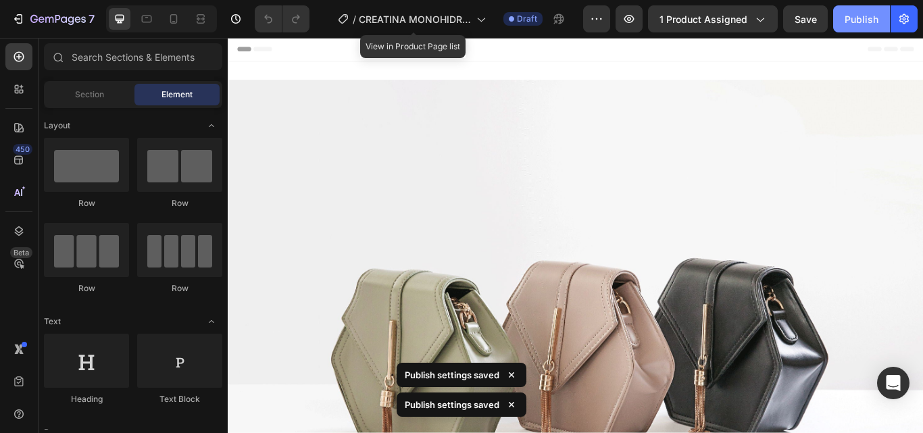
click at [883, 16] on button "Publish" at bounding box center [861, 18] width 57 height 27
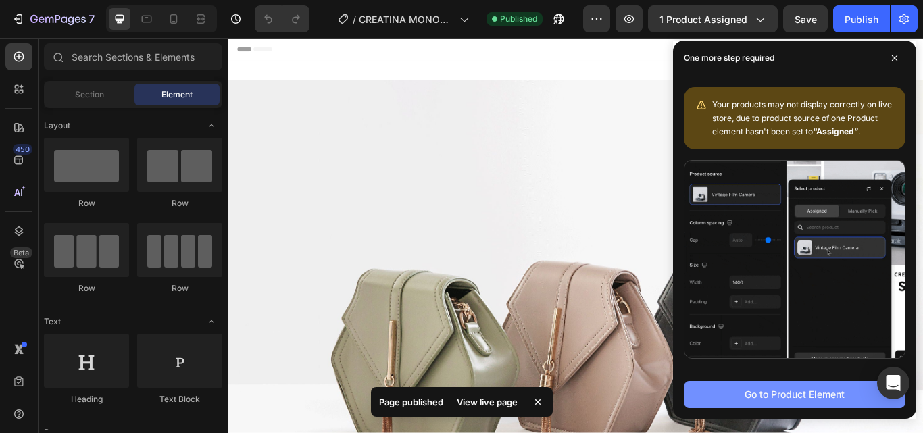
click at [768, 399] on div "Go to Product Element" at bounding box center [795, 394] width 100 height 14
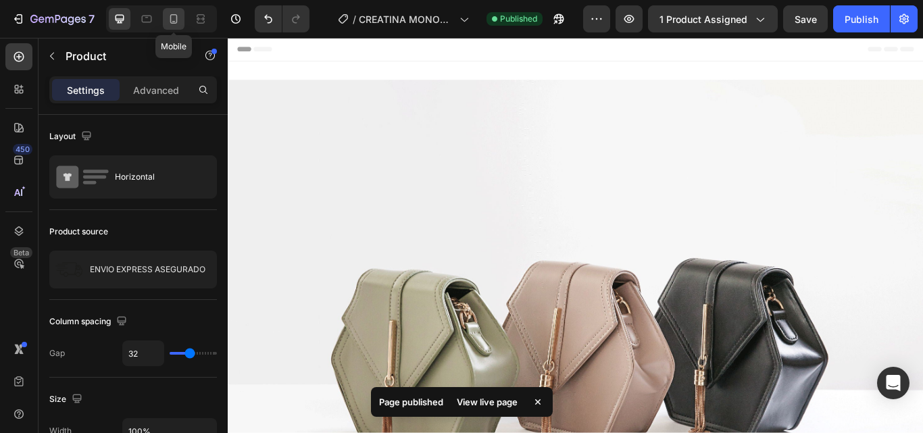
click at [170, 17] on icon at bounding box center [174, 19] width 14 height 14
type input "0"
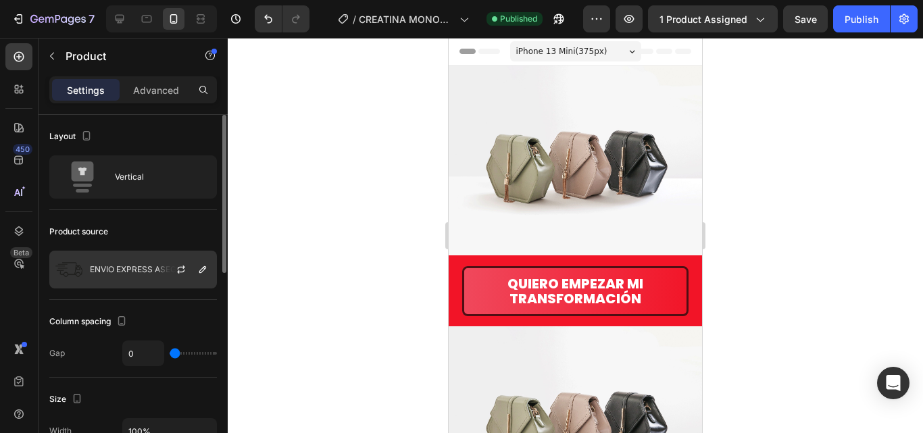
click at [104, 270] on p "ENVIO EXPRESS ASEGURADO" at bounding box center [148, 269] width 116 height 9
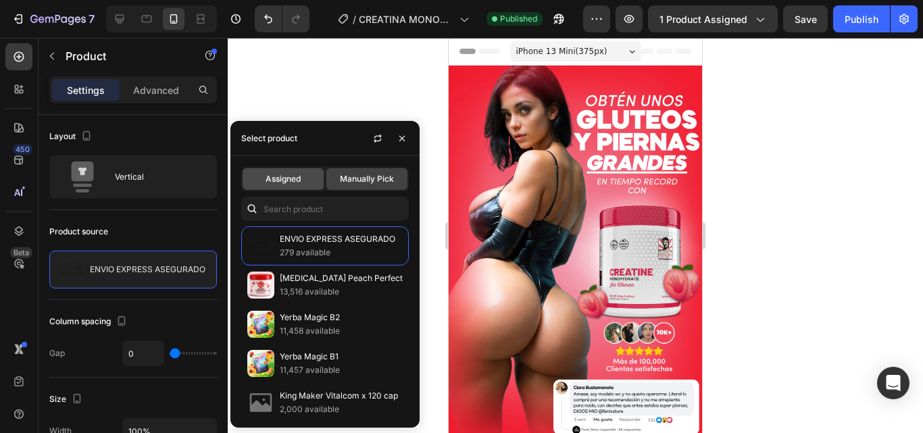
click at [280, 177] on span "Assigned" at bounding box center [283, 179] width 35 height 12
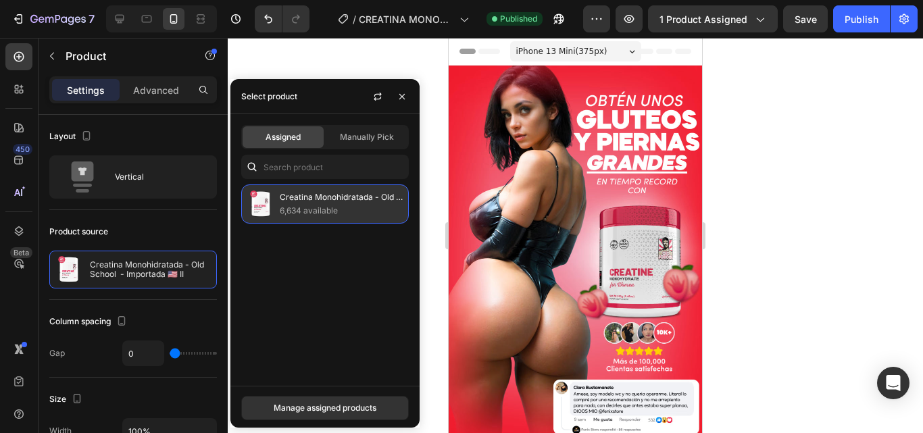
click at [300, 199] on p "Creatina Monohidratada - Old School - Importada 🇺🇸 II" at bounding box center [341, 198] width 123 height 14
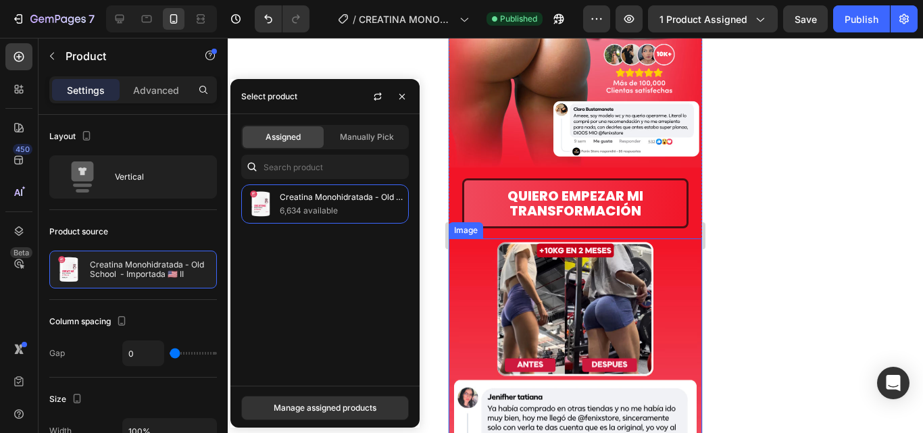
scroll to position [270, 0]
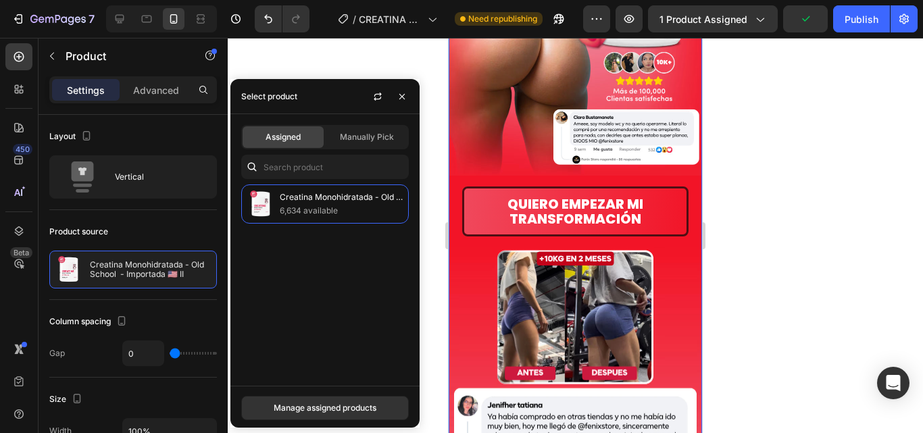
click at [680, 222] on div "Image QUIERO EMPEZAR MI TRANSFORMACIÓN Button Image" at bounding box center [575, 278] width 253 height 967
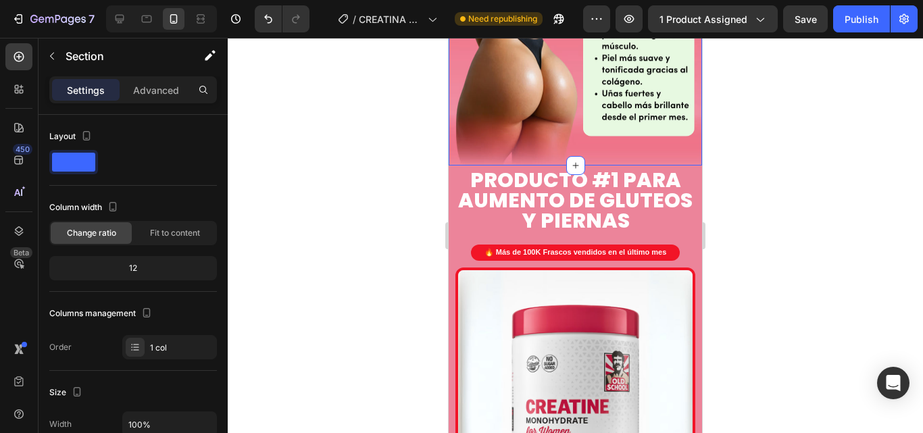
scroll to position [879, 0]
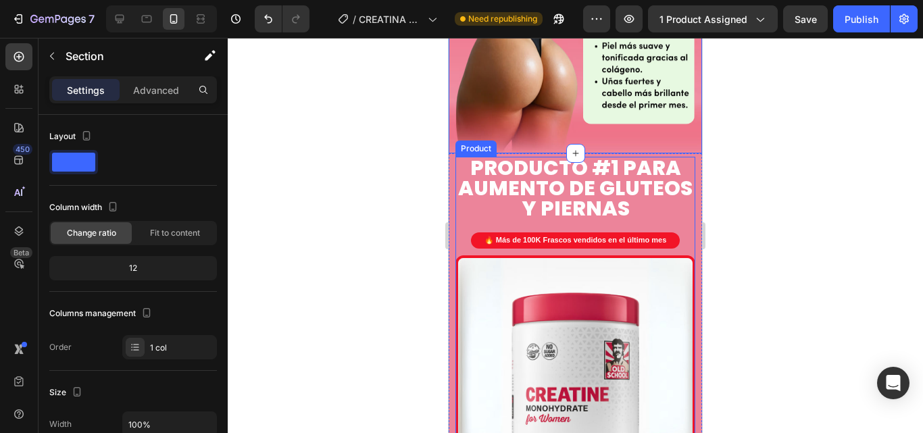
click at [466, 214] on div "PRODUCTO #1 PARA AUMENTO DE GLUTEOS Y PIERNAS Heading 🔥 Más de 100K Frascos ven…" at bounding box center [576, 206] width 240 height 99
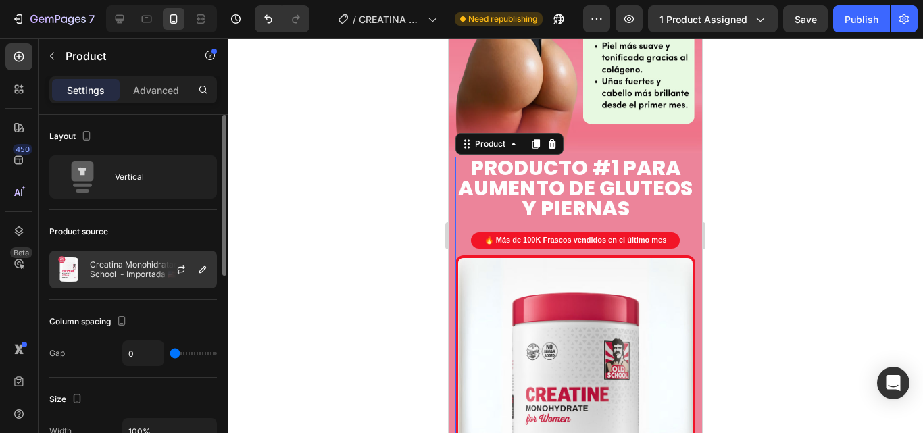
click at [125, 262] on p "Creatina Monohidratada - Old School - Importada 🇺🇸 II" at bounding box center [150, 269] width 121 height 19
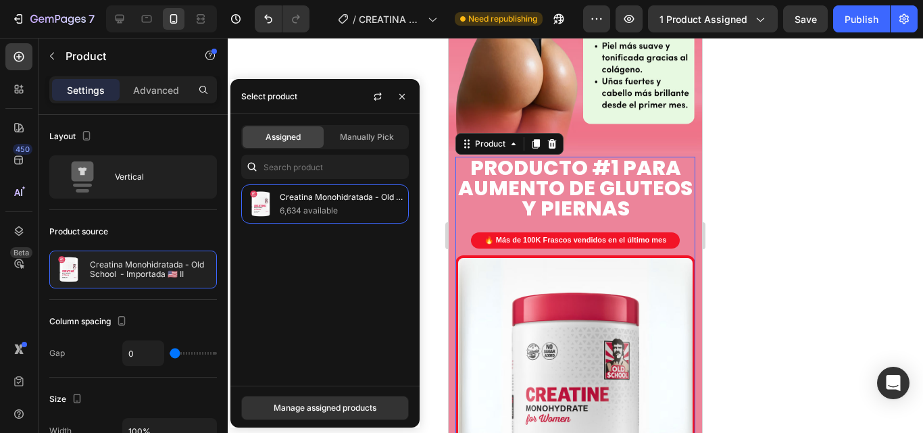
click at [291, 139] on span "Assigned" at bounding box center [283, 137] width 35 height 12
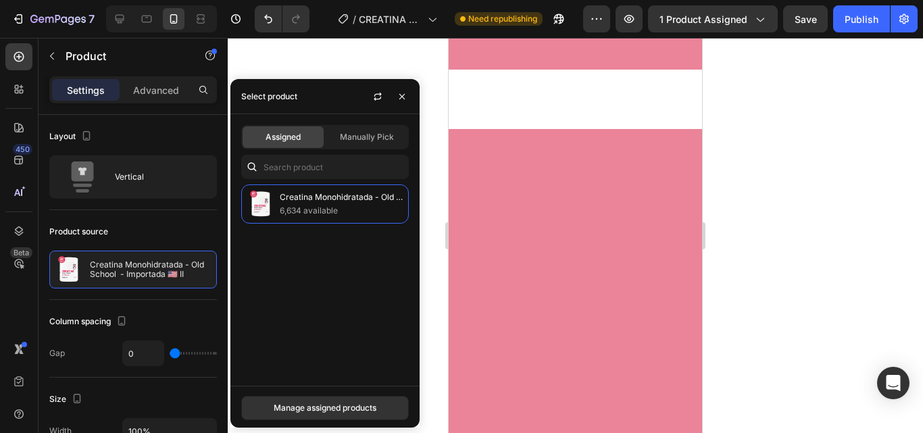
scroll to position [3177, 0]
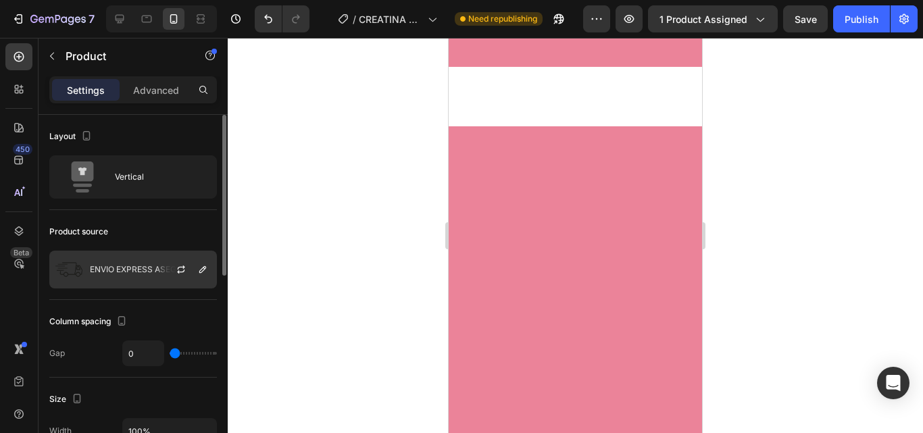
click at [143, 260] on div "ENVIO EXPRESS ASEGURADO" at bounding box center [133, 270] width 168 height 38
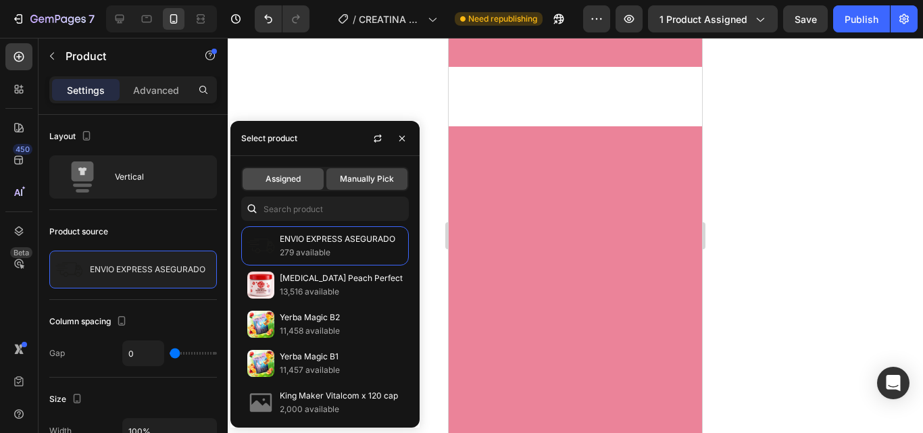
click at [264, 181] on div "Assigned" at bounding box center [283, 179] width 81 height 22
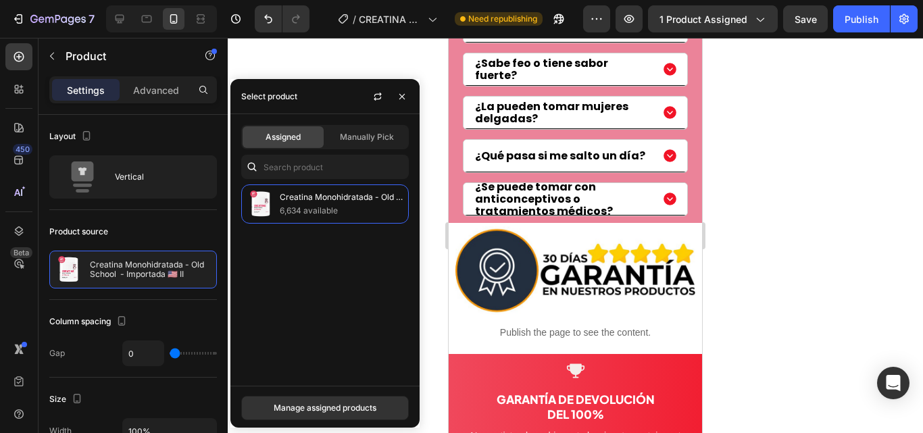
scroll to position [4123, 0]
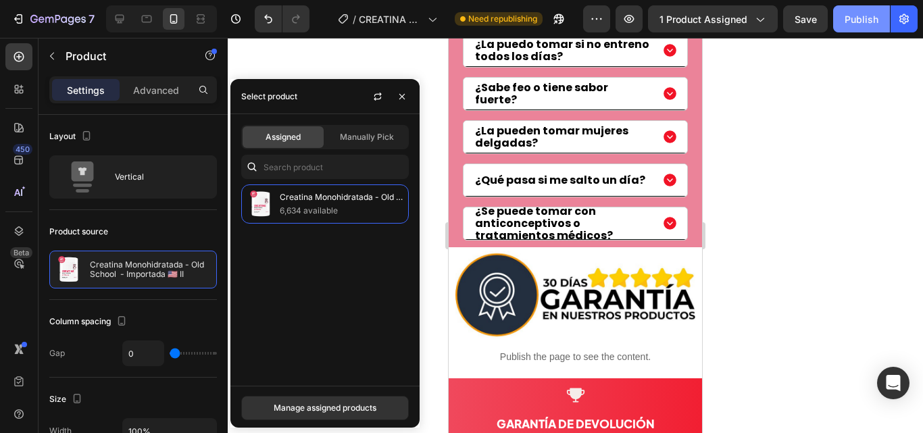
click at [856, 11] on button "Publish" at bounding box center [861, 18] width 57 height 27
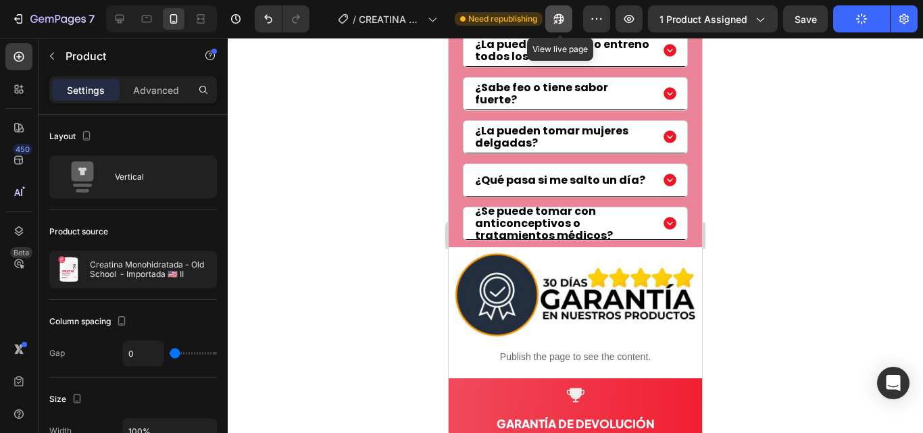
click at [558, 14] on icon "button" at bounding box center [559, 19] width 14 height 14
click at [556, 13] on icon "button" at bounding box center [559, 19] width 14 height 14
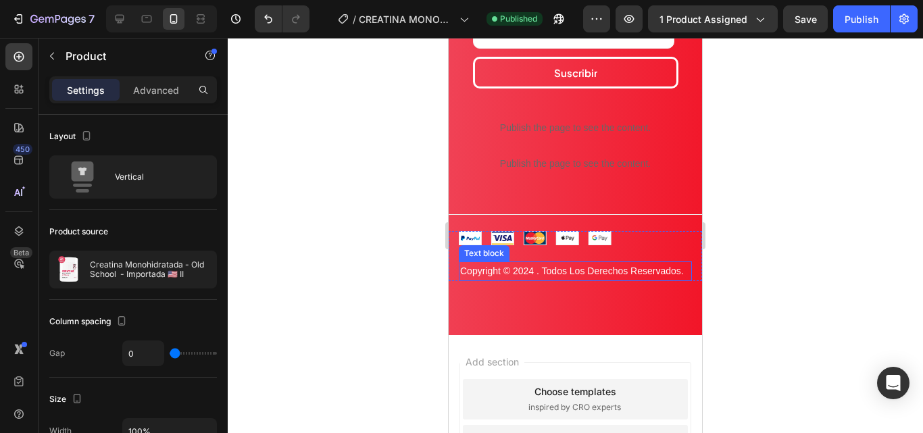
scroll to position [4852, 0]
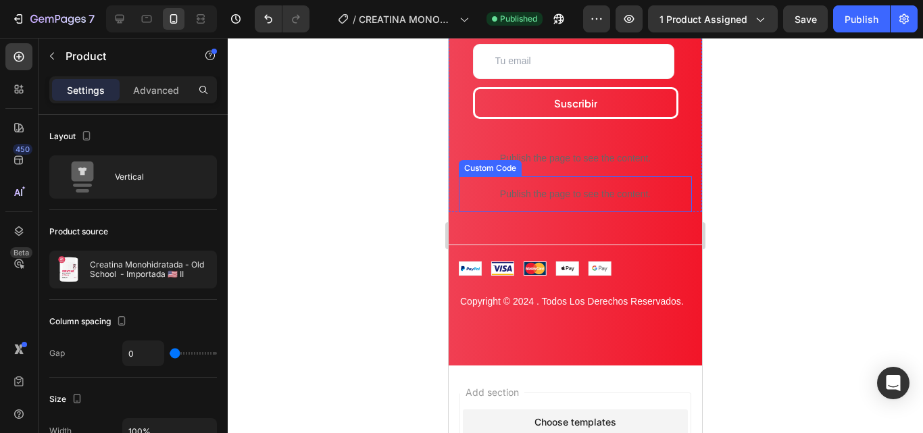
click at [558, 186] on div "Publish the page to see the content." at bounding box center [575, 194] width 233 height 36
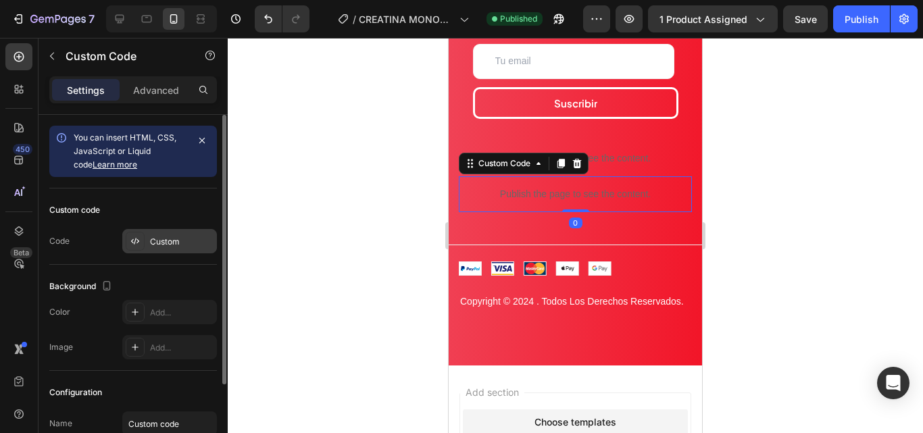
click at [169, 249] on div "Custom" at bounding box center [169, 241] width 95 height 24
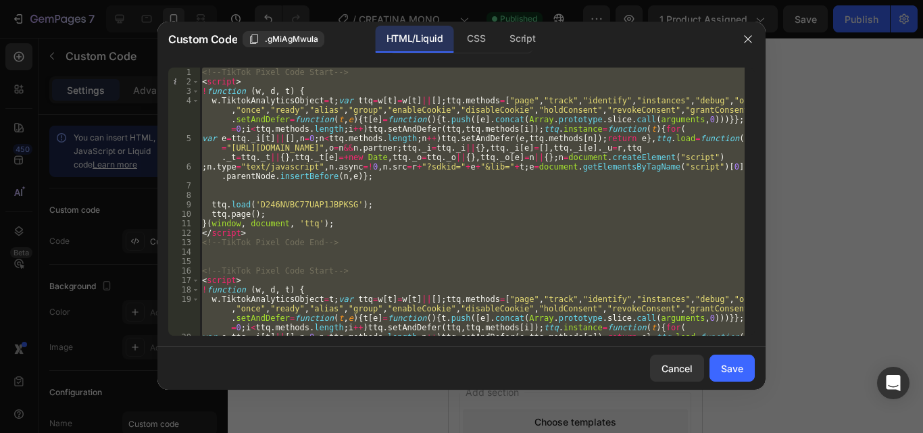
paste textarea
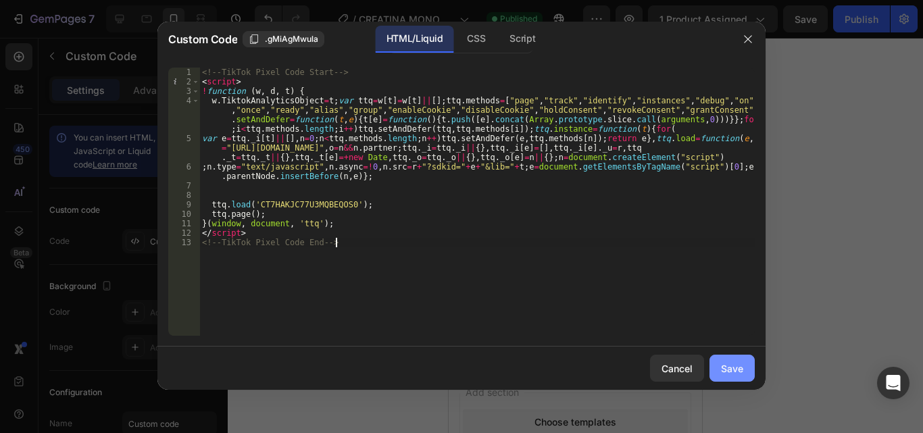
click at [745, 372] on button "Save" at bounding box center [732, 368] width 45 height 27
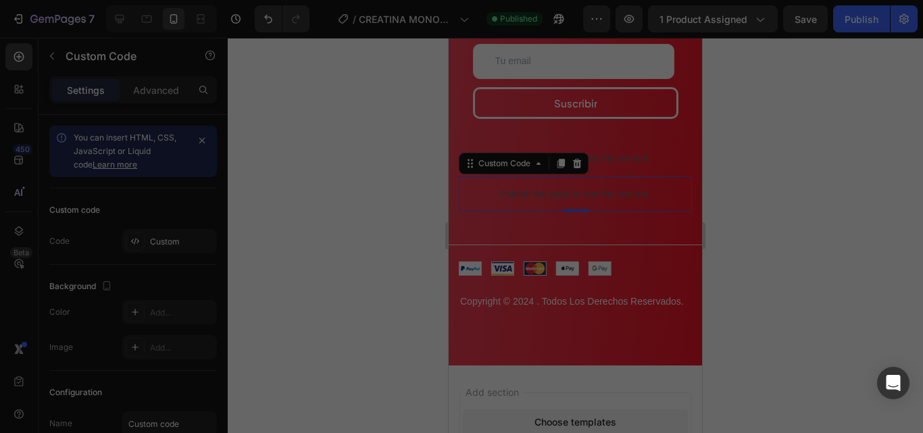
type textarea "</script> <!-- TikTok Pixel Code End -->"
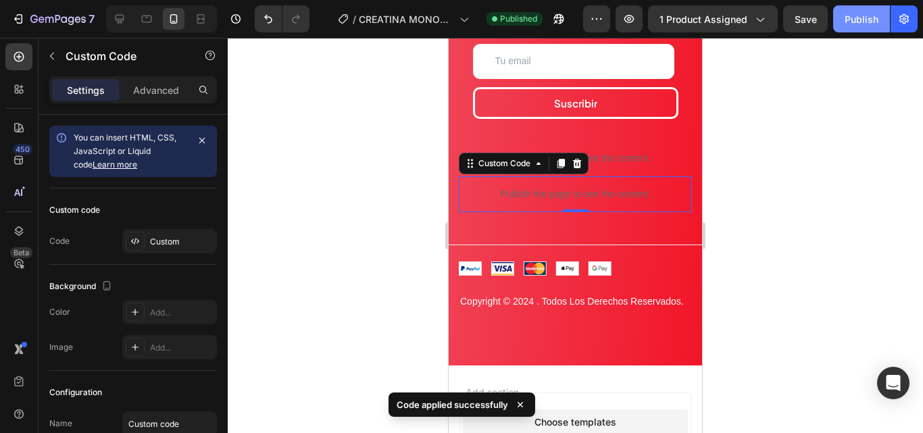
click at [858, 24] on div "Publish" at bounding box center [862, 19] width 34 height 14
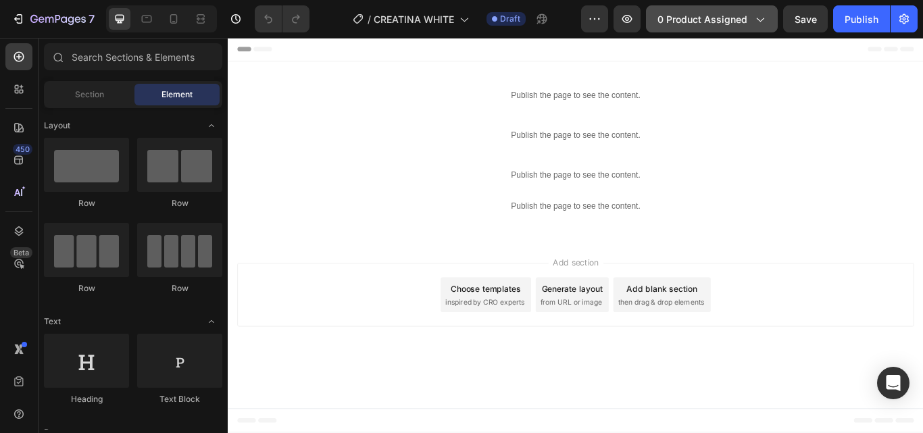
click at [734, 18] on span "0 product assigned" at bounding box center [703, 19] width 90 height 14
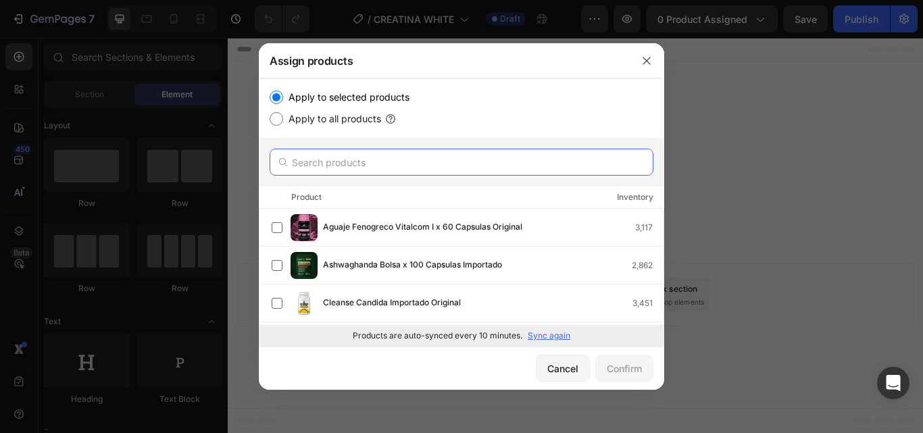
click at [401, 155] on input "text" at bounding box center [462, 162] width 384 height 27
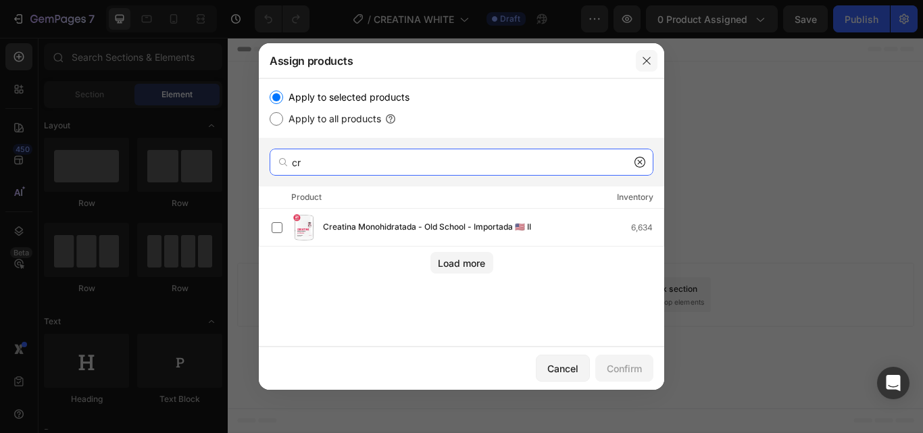
type input "cr"
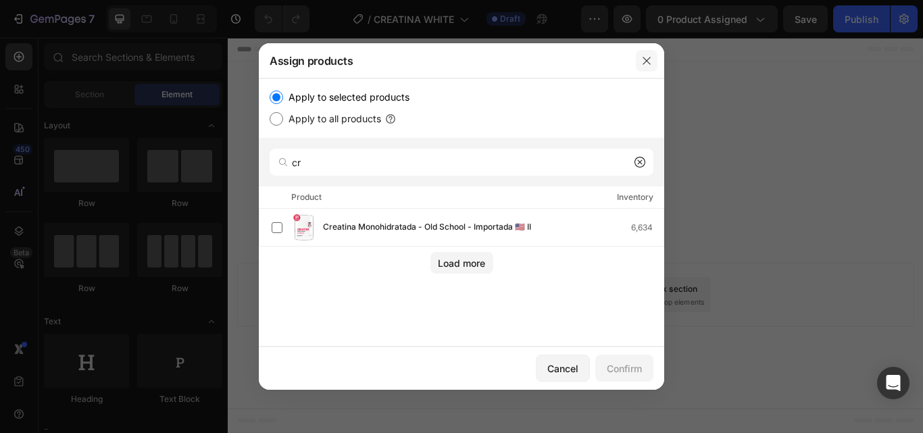
click at [643, 52] on button "button" at bounding box center [647, 61] width 22 height 22
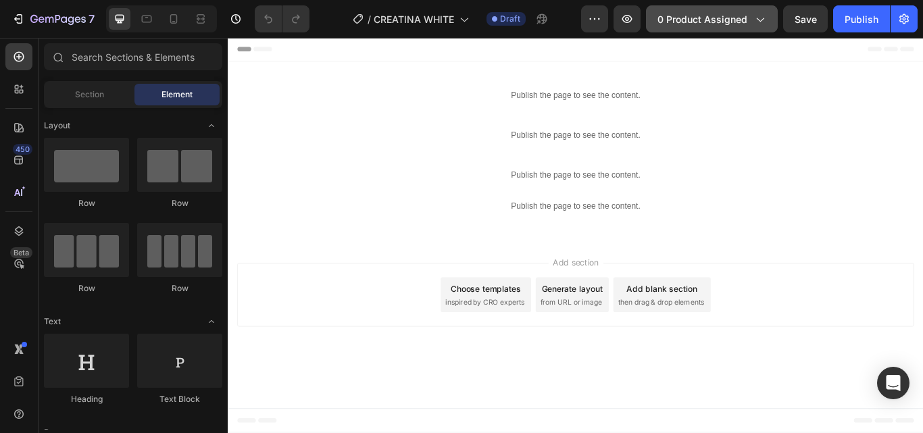
click at [718, 19] on span "0 product assigned" at bounding box center [703, 19] width 90 height 14
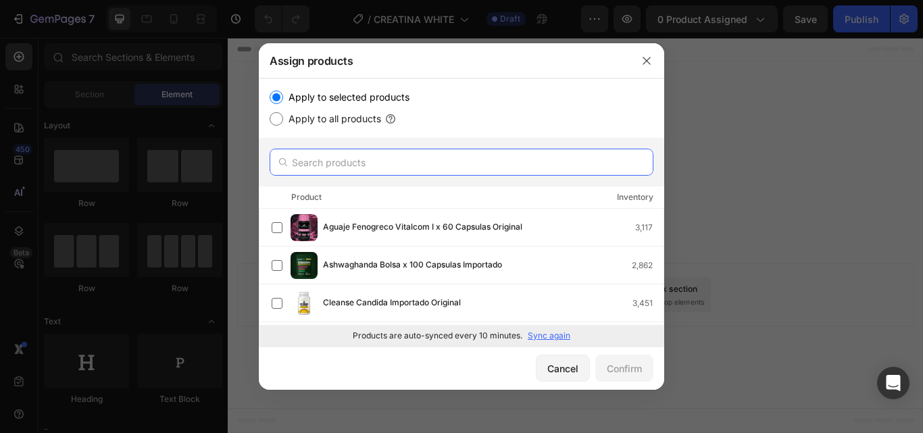
click at [388, 156] on input "text" at bounding box center [462, 162] width 384 height 27
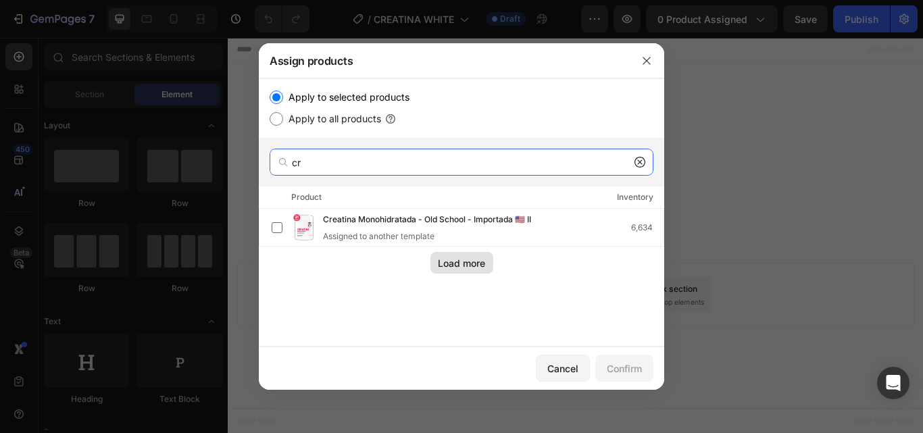
type input "cr"
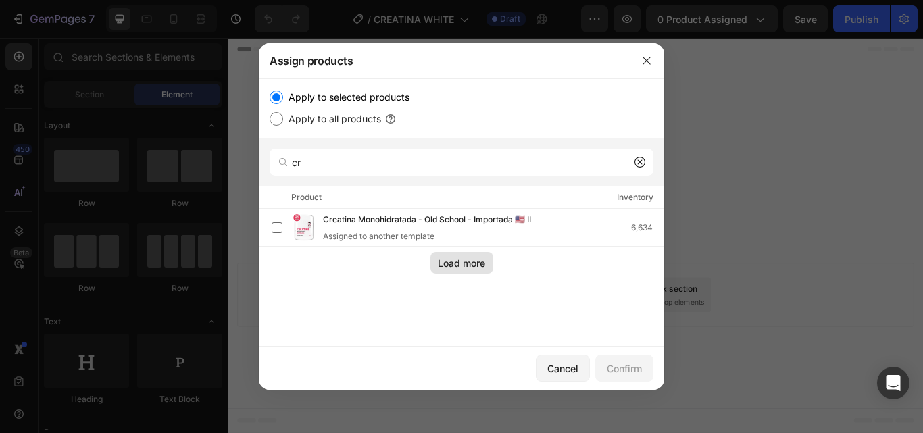
click at [451, 264] on div "Load more" at bounding box center [461, 263] width 47 height 14
click at [555, 362] on div "Cancel" at bounding box center [562, 369] width 31 height 14
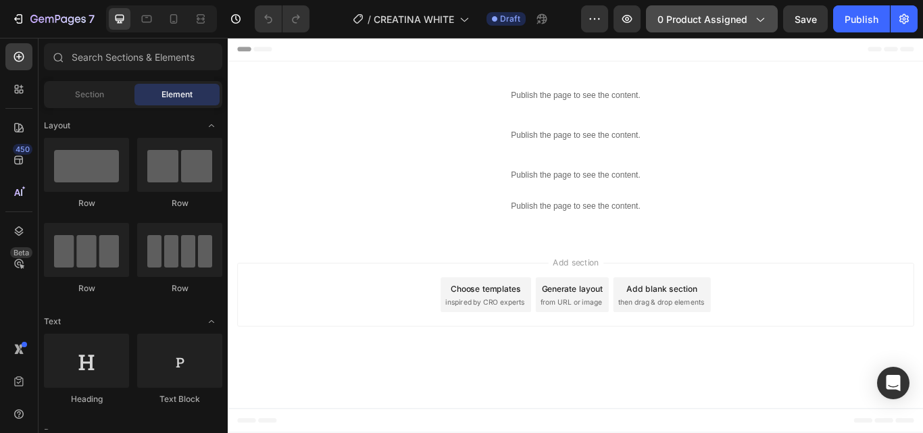
click at [739, 22] on span "0 product assigned" at bounding box center [703, 19] width 90 height 14
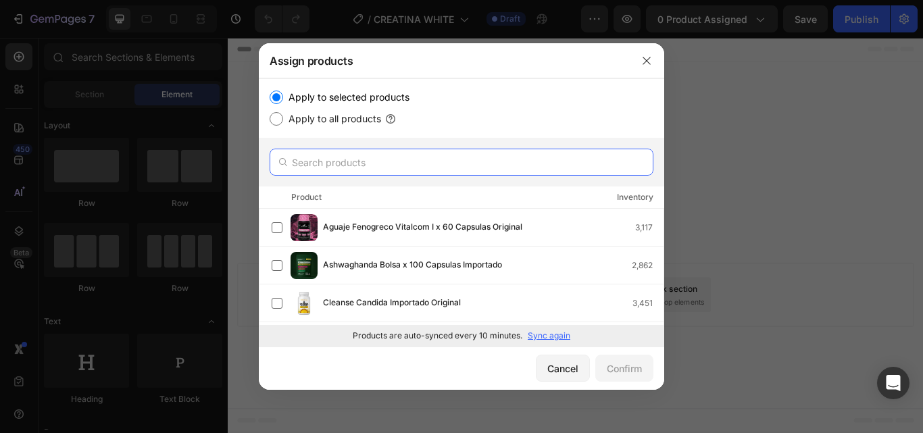
click at [352, 161] on input "text" at bounding box center [462, 162] width 384 height 27
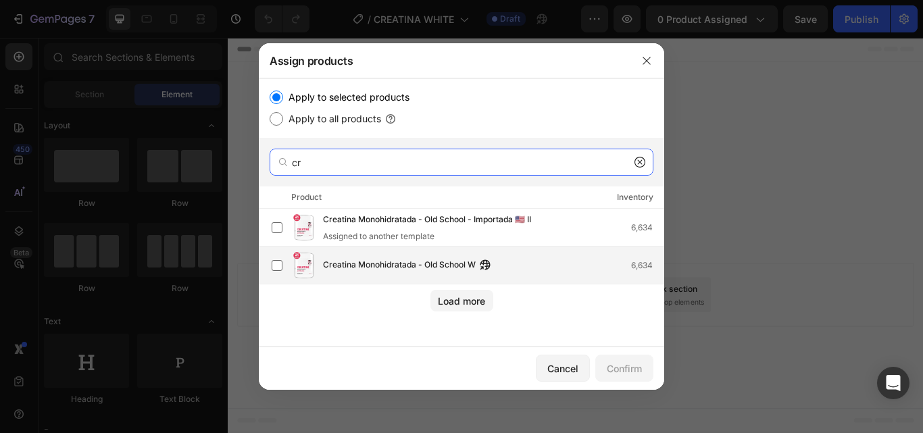
type input "cr"
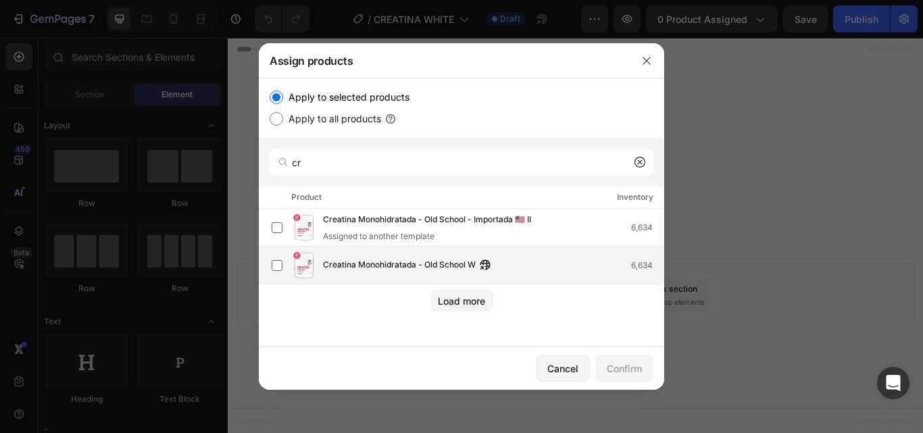
click at [396, 258] on span "Creatina Monohidratada - Old School W" at bounding box center [399, 265] width 153 height 15
click at [626, 365] on div "Confirm" at bounding box center [624, 369] width 35 height 14
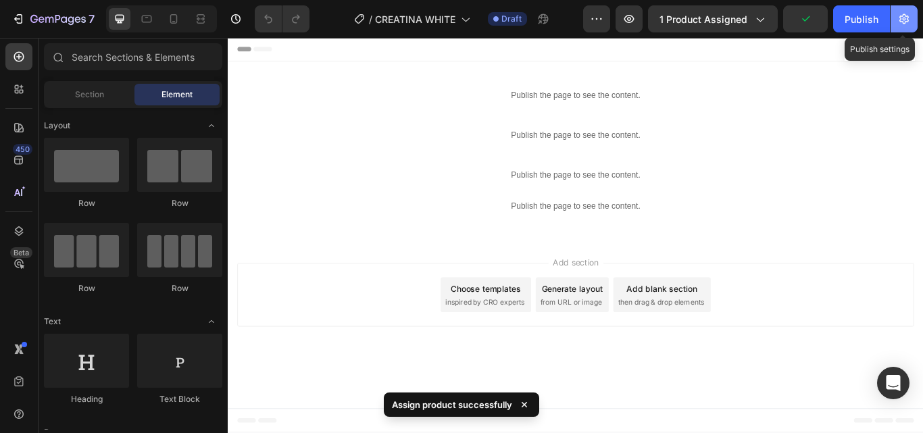
click at [911, 20] on button "button" at bounding box center [904, 18] width 27 height 27
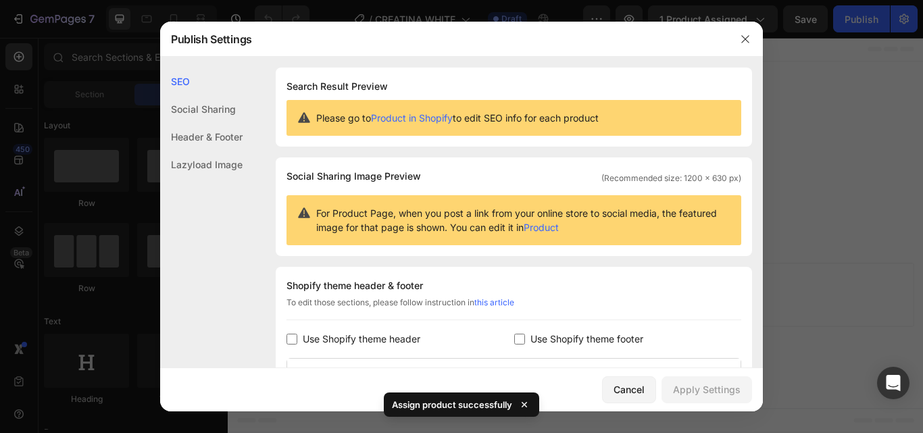
click at [416, 338] on span "Use Shopify theme header" at bounding box center [362, 339] width 118 height 16
checkbox input "true"
click at [572, 338] on span "Use Shopify theme footer" at bounding box center [587, 339] width 113 height 16
click at [721, 390] on div "Apply Settings" at bounding box center [707, 390] width 68 height 14
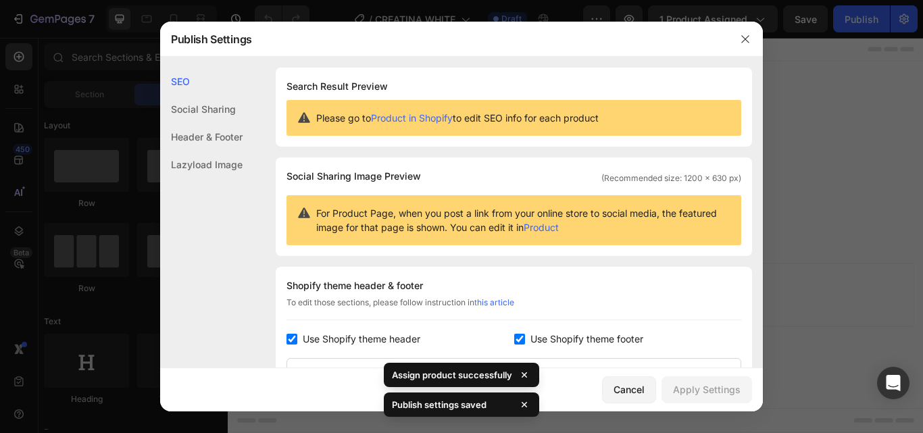
click at [604, 341] on span "Use Shopify theme footer" at bounding box center [587, 339] width 113 height 16
checkbox input "false"
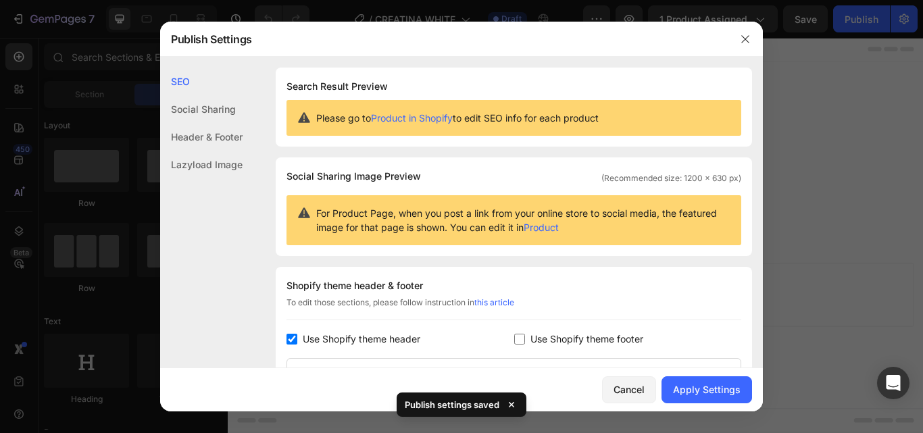
click at [383, 337] on span "Use Shopify theme header" at bounding box center [362, 339] width 118 height 16
checkbox input "false"
click at [686, 395] on div "Apply Settings" at bounding box center [707, 390] width 68 height 14
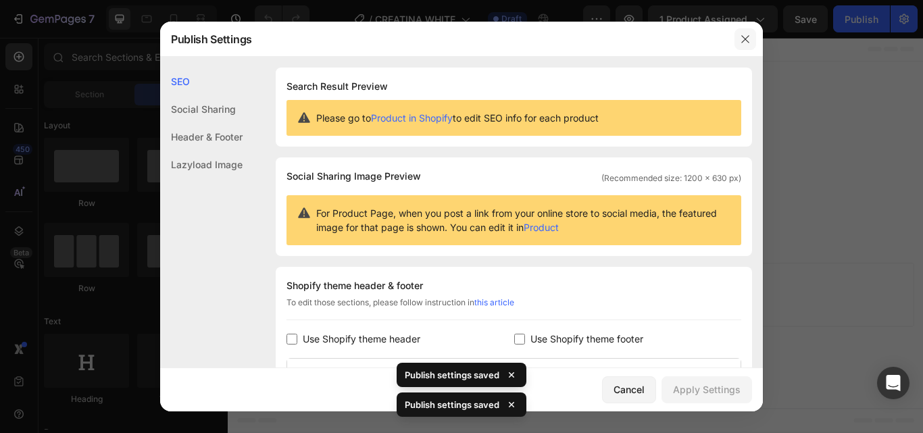
click at [745, 45] on button "button" at bounding box center [746, 39] width 22 height 22
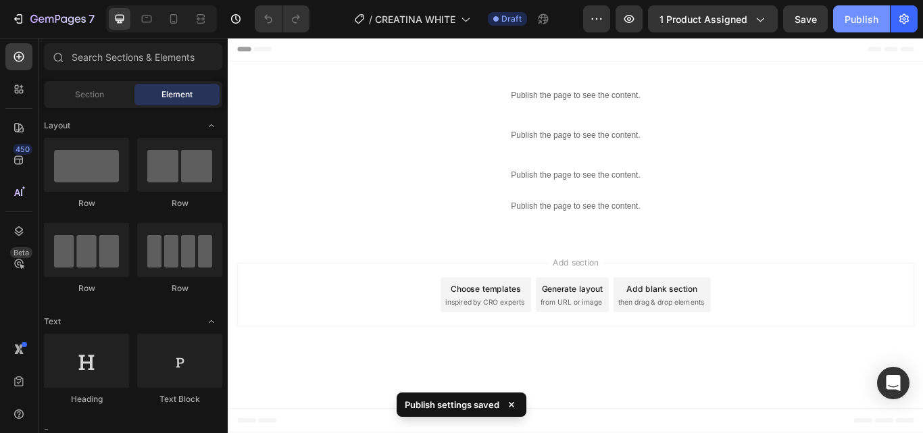
click at [859, 18] on div "Publish" at bounding box center [862, 19] width 34 height 14
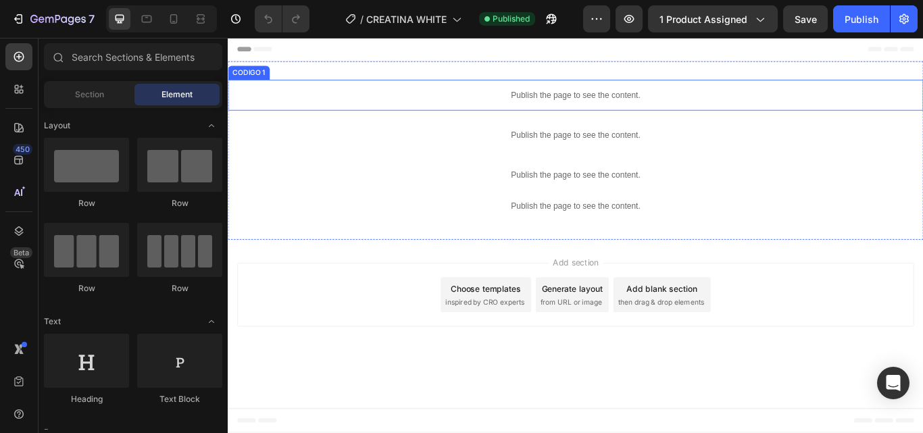
click at [599, 98] on p "Publish the page to see the content." at bounding box center [633, 105] width 811 height 14
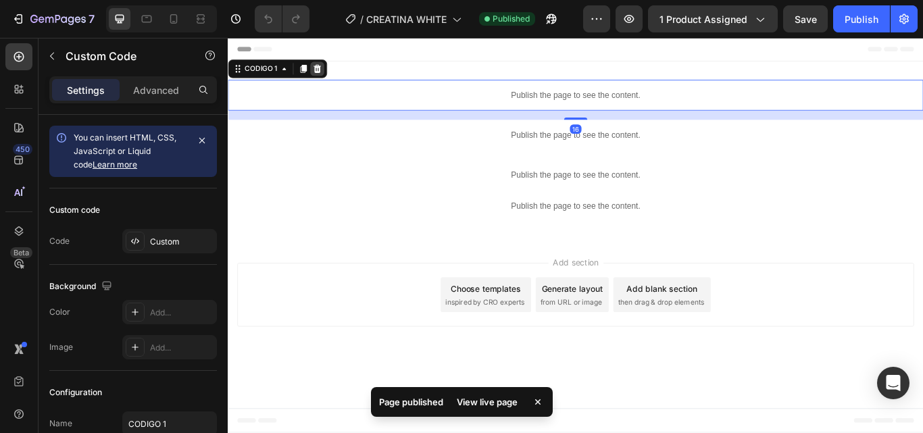
click at [333, 74] on icon at bounding box center [332, 74] width 9 height 9
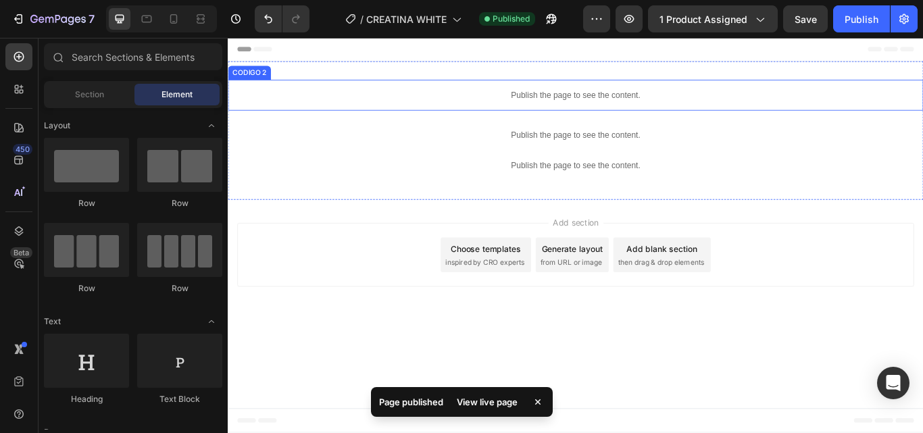
click at [691, 97] on div "Publish the page to see the content." at bounding box center [633, 105] width 811 height 36
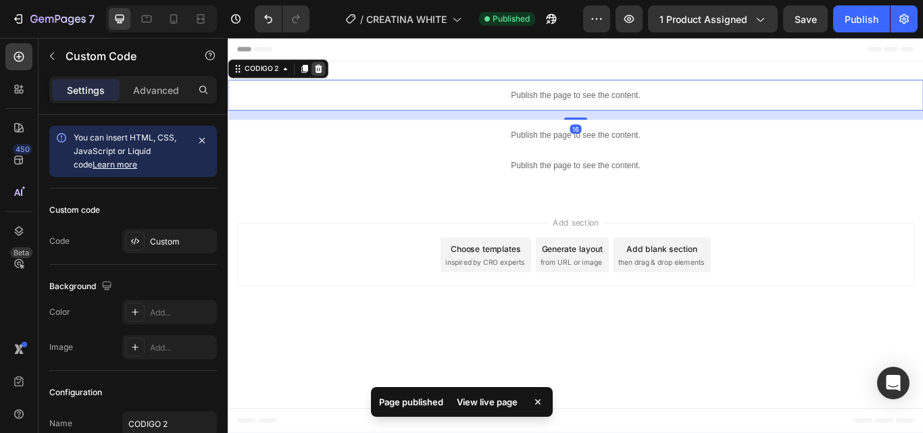
click at [339, 70] on icon at bounding box center [333, 74] width 11 height 11
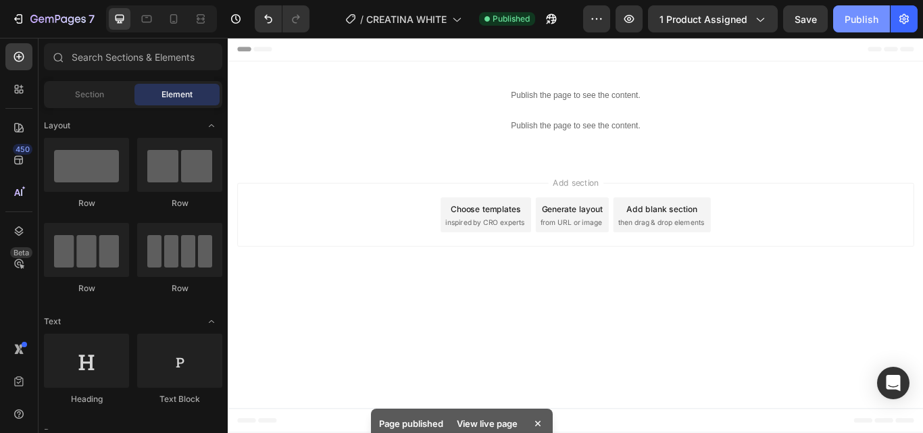
click at [848, 24] on div "Publish" at bounding box center [862, 19] width 34 height 14
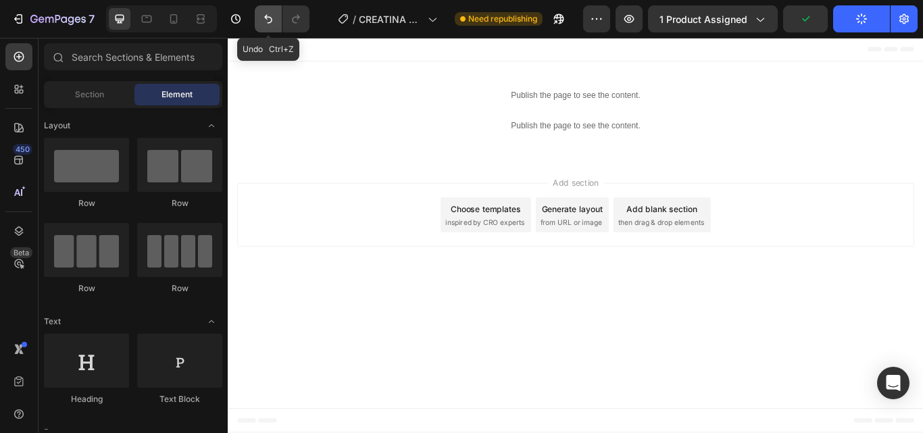
click at [278, 16] on button "Undo/Redo" at bounding box center [268, 18] width 27 height 27
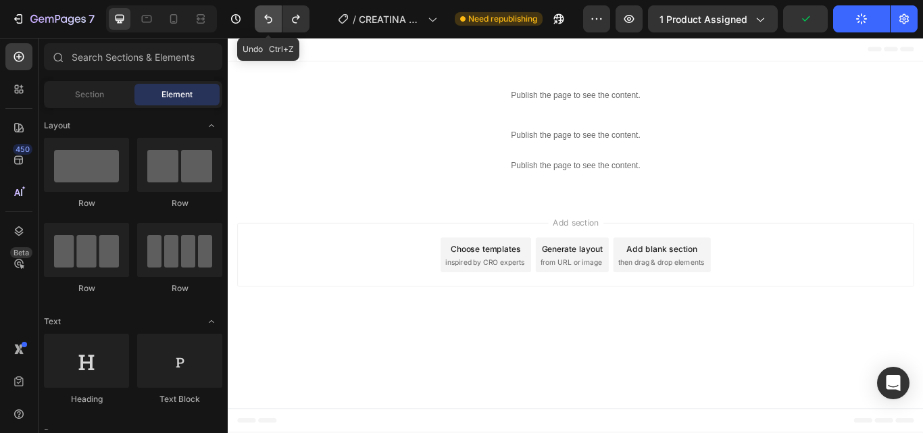
click at [278, 16] on button "Undo/Redo" at bounding box center [268, 18] width 27 height 27
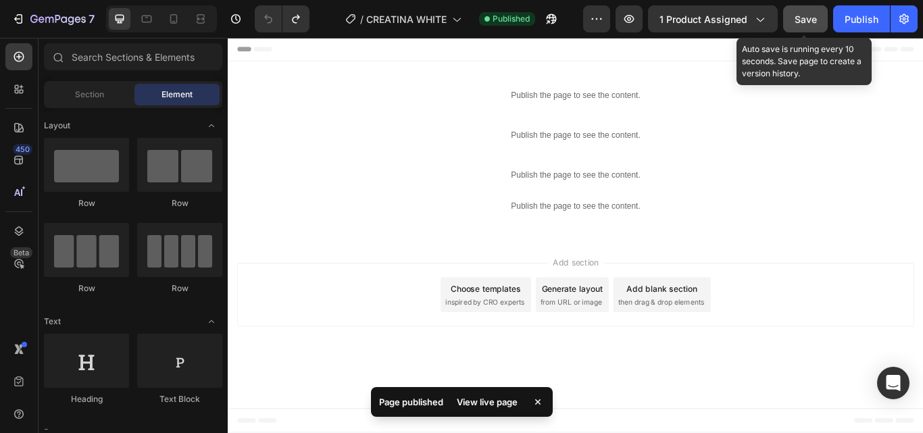
click at [808, 19] on span "Save" at bounding box center [806, 19] width 22 height 11
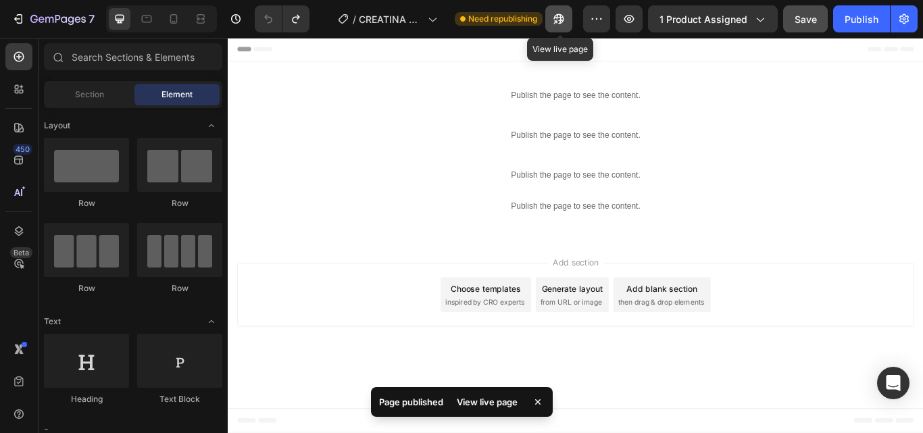
click at [566, 19] on icon "button" at bounding box center [559, 19] width 14 height 14
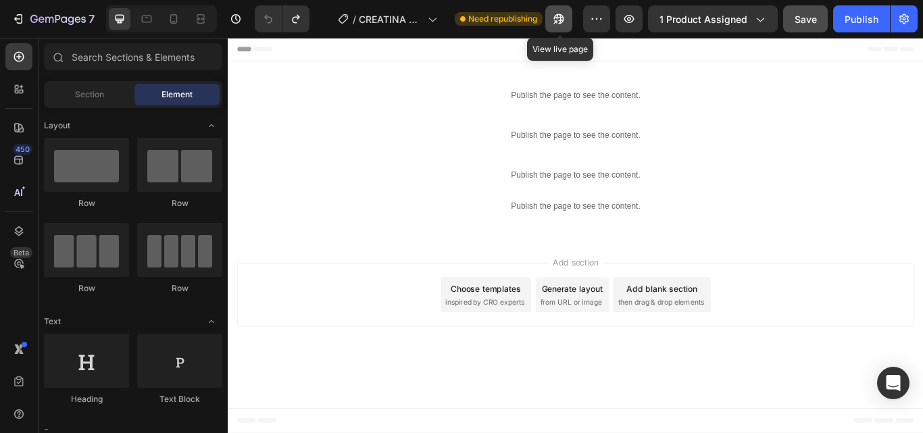
click at [558, 16] on icon "button" at bounding box center [559, 19] width 14 height 14
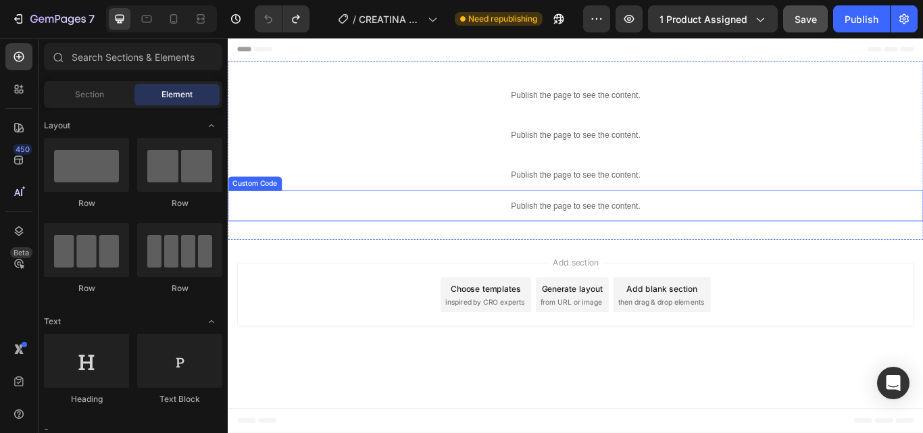
click at [643, 231] on p "Publish the page to see the content." at bounding box center [633, 234] width 811 height 14
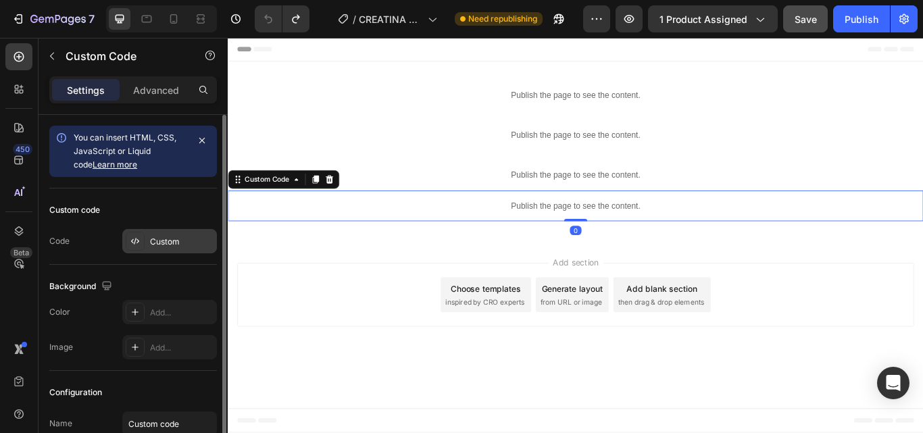
click at [189, 245] on div "Custom" at bounding box center [182, 242] width 64 height 12
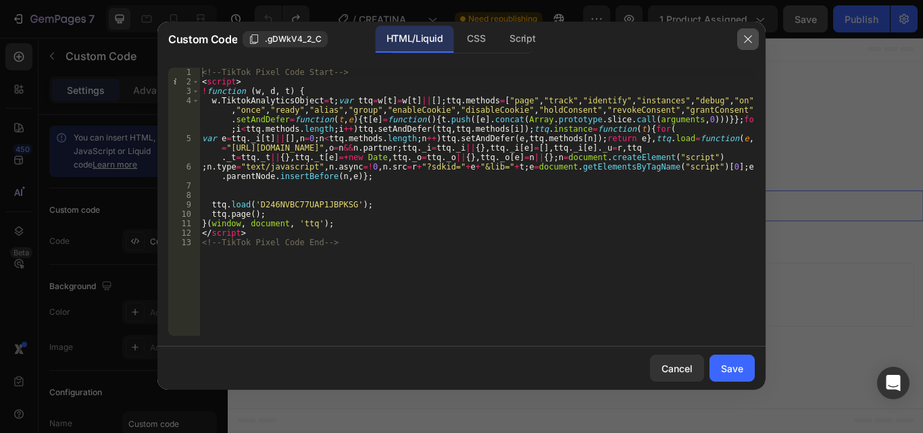
click at [750, 42] on icon "button" at bounding box center [748, 39] width 11 height 11
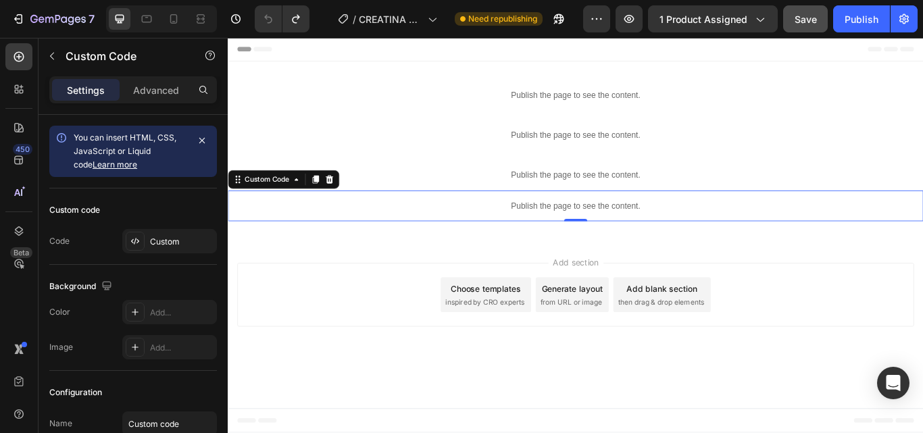
click at [622, 223] on div "Publish the page to see the content." at bounding box center [633, 234] width 811 height 36
click at [167, 239] on div "Custom" at bounding box center [182, 242] width 64 height 12
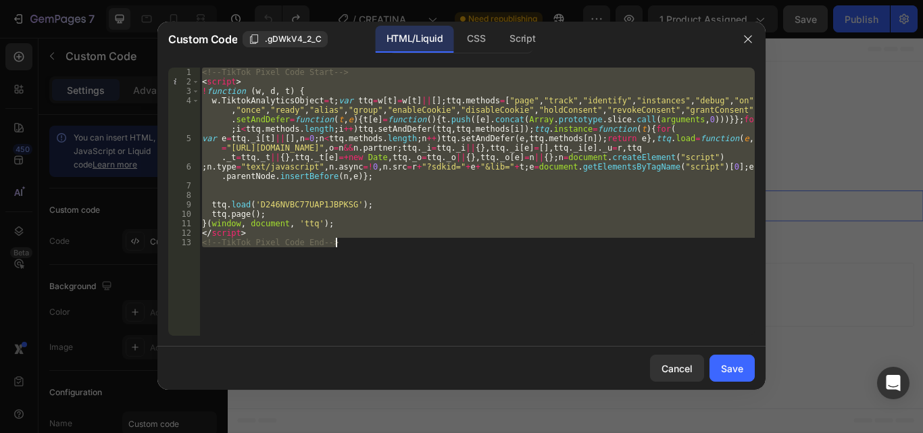
paste textarea
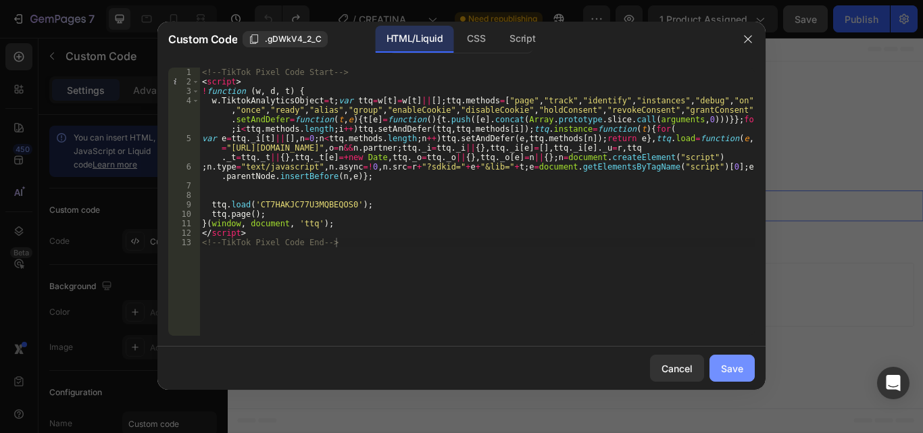
click at [725, 362] on div "Save" at bounding box center [732, 369] width 22 height 14
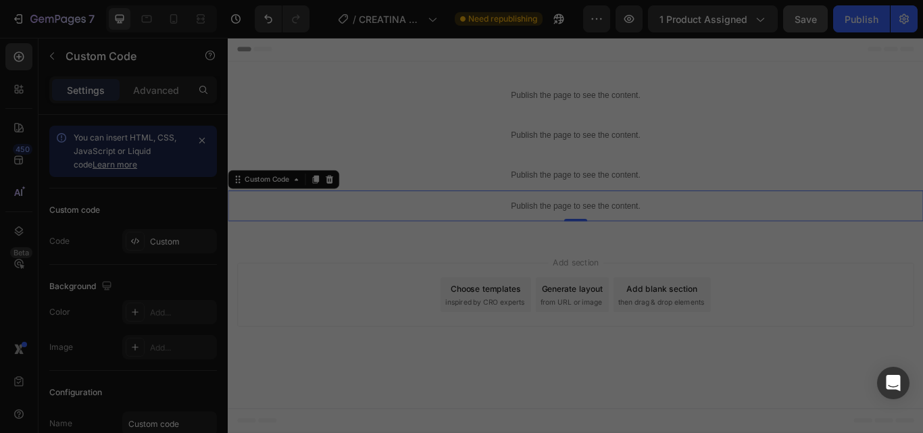
type textarea "</script> <!-- TikTok Pixel Code End -->"
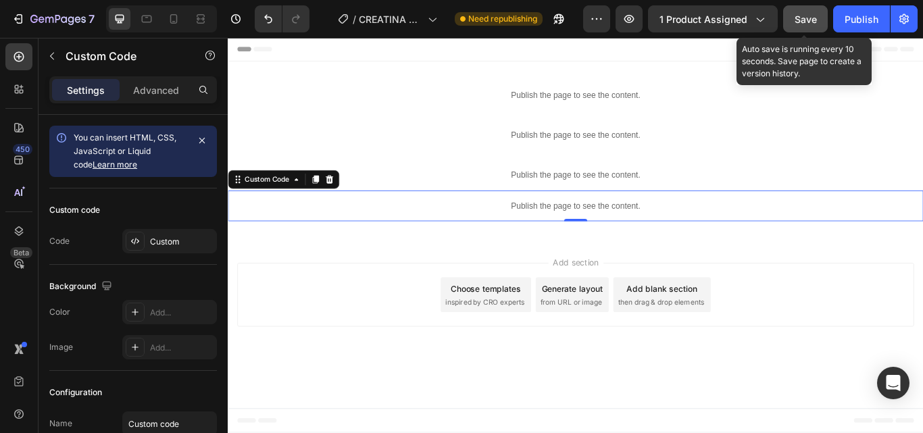
click at [798, 20] on span "Save" at bounding box center [806, 19] width 22 height 11
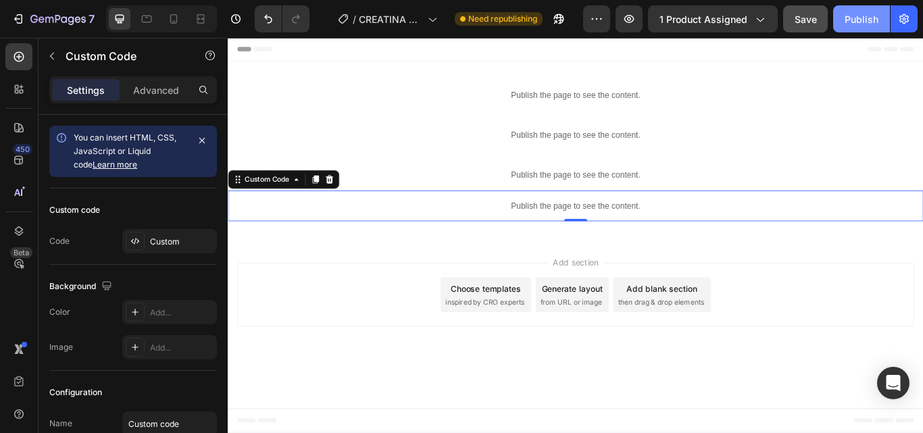
click at [870, 18] on div "Publish" at bounding box center [862, 19] width 34 height 14
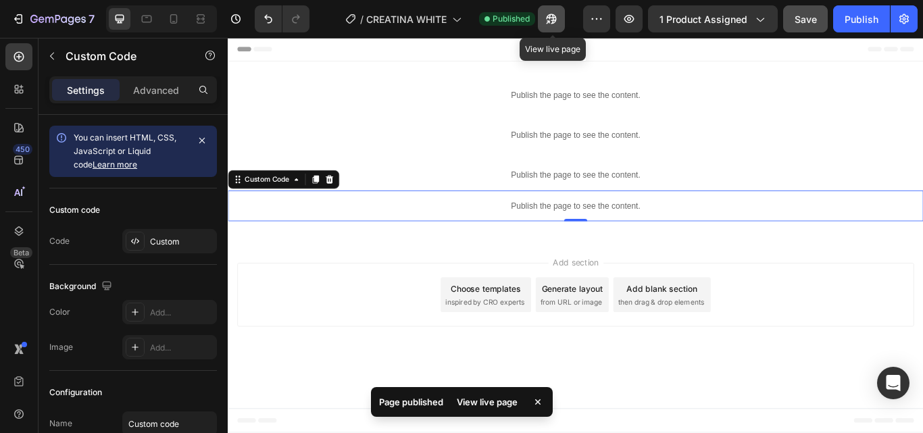
click at [553, 9] on button "button" at bounding box center [551, 18] width 27 height 27
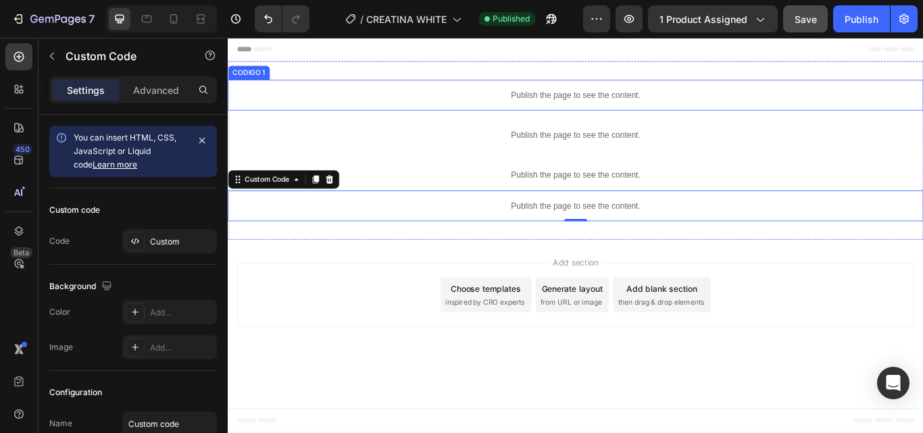
click at [590, 103] on p "Publish the page to see the content." at bounding box center [633, 105] width 811 height 14
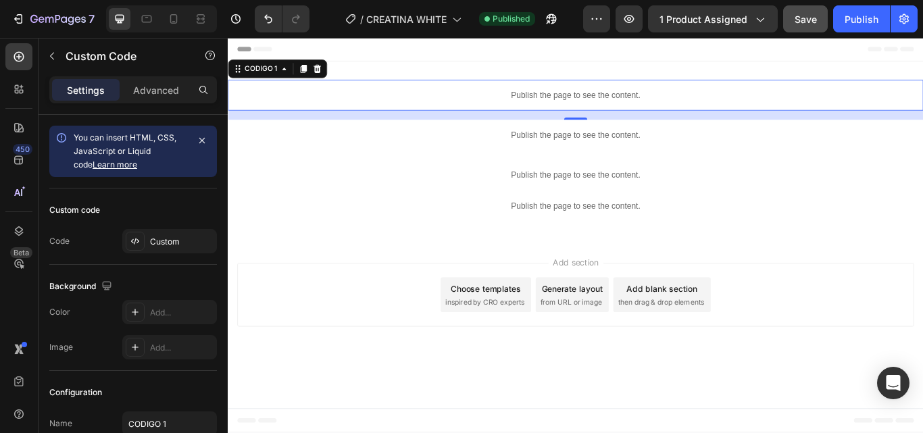
click at [600, 105] on p "Publish the page to see the content." at bounding box center [633, 105] width 811 height 14
click at [167, 238] on div "Custom" at bounding box center [182, 242] width 64 height 12
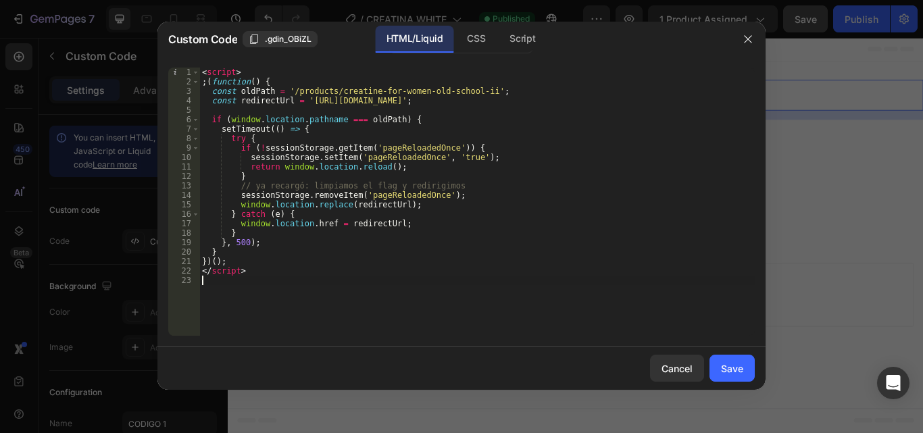
drag, startPoint x: 300, startPoint y: 297, endPoint x: 291, endPoint y: 295, distance: 8.9
click at [291, 295] on div "< script > ; ( function ( ) { const oldPath = '/products/creatine-for-women-old…" at bounding box center [477, 211] width 556 height 287
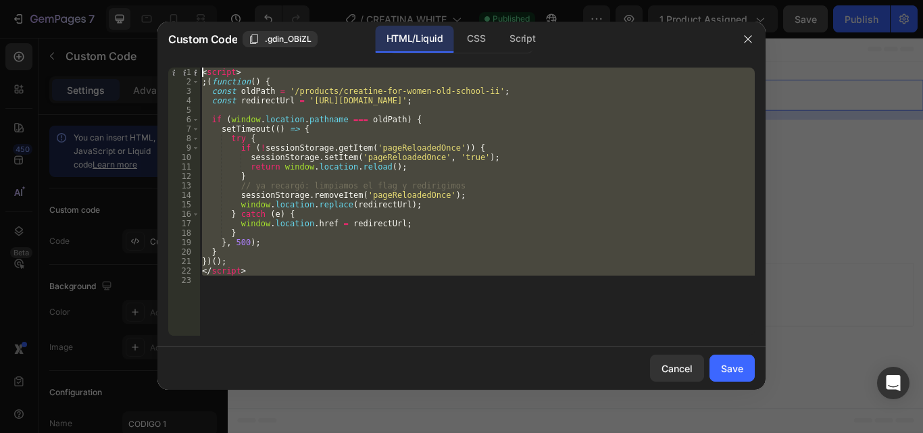
drag, startPoint x: 349, startPoint y: 301, endPoint x: 178, endPoint y: 45, distance: 308.4
click at [178, 45] on div "Custom Code .gdin_OBiZL HTML/Liquid CSS Script 1 2 3 4 5 6 7 8 9 10 11 12 13 14…" at bounding box center [461, 206] width 608 height 368
paste textarea "/script>"
type textarea "</script>"
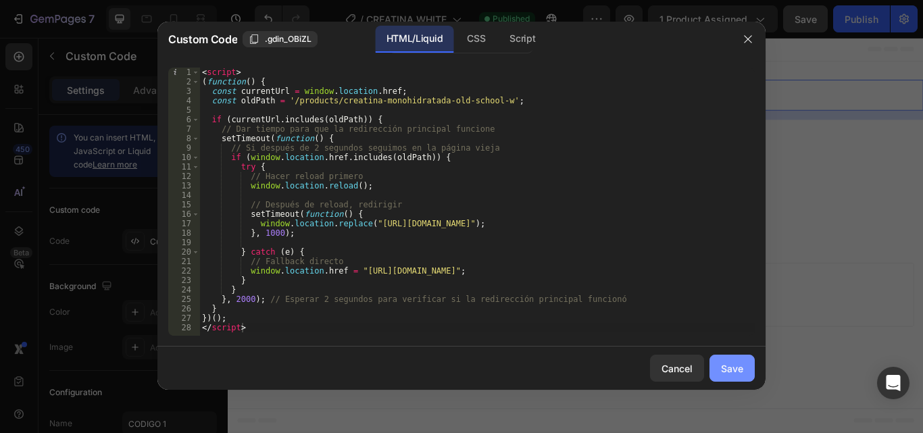
click at [731, 365] on div "Save" at bounding box center [732, 369] width 22 height 14
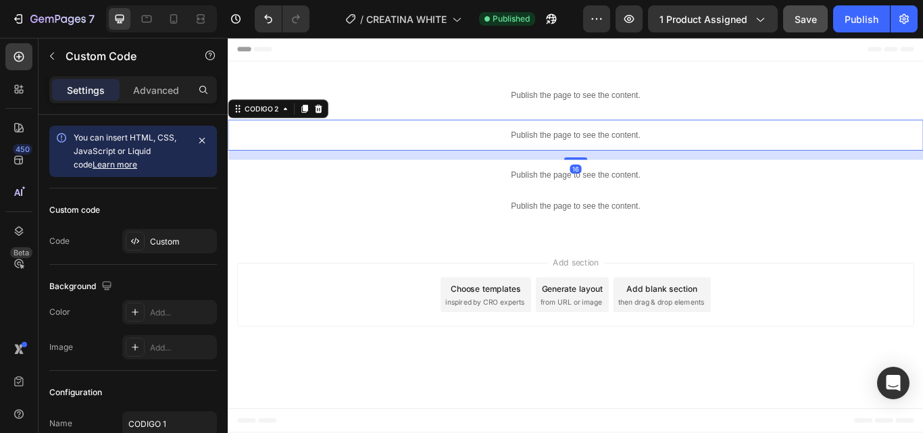
click at [696, 137] on div "Publish the page to see the content." at bounding box center [633, 152] width 811 height 36
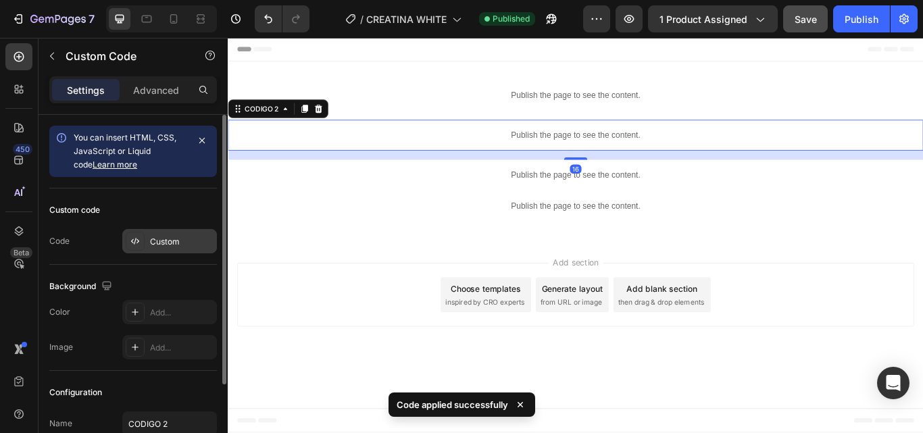
click at [157, 243] on div "Custom" at bounding box center [182, 242] width 64 height 12
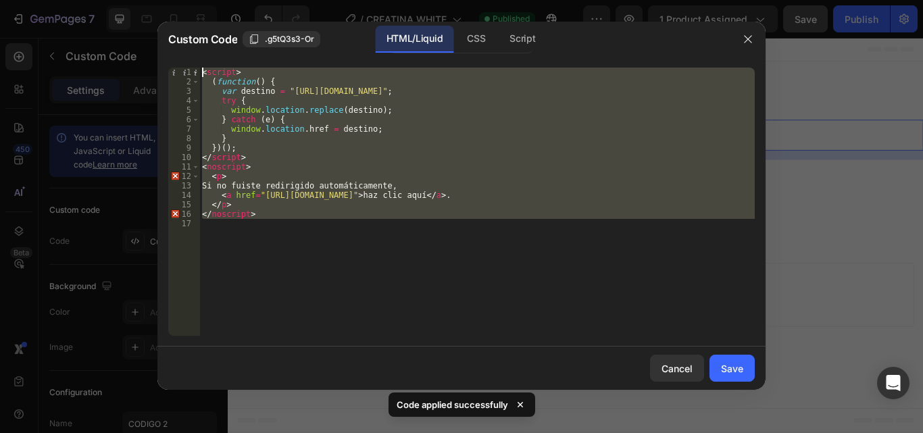
drag, startPoint x: 300, startPoint y: 283, endPoint x: 174, endPoint y: 28, distance: 284.7
click at [174, 28] on div "Custom Code .g5tQ3s3-Or HTML/Liquid CSS Script 1 2 3 4 5 6 7 8 9 10 11 12 13 14…" at bounding box center [461, 206] width 608 height 368
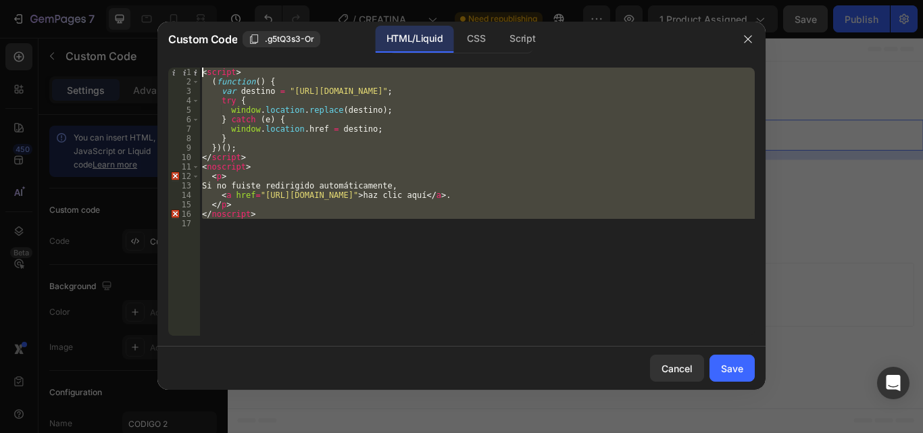
paste textarea "/noscript"
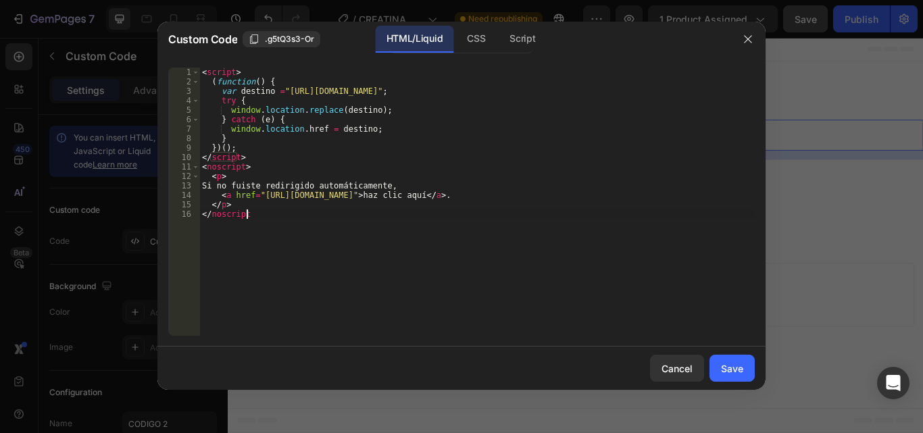
type textarea "</noscript"
click at [724, 366] on div "Save" at bounding box center [732, 369] width 22 height 14
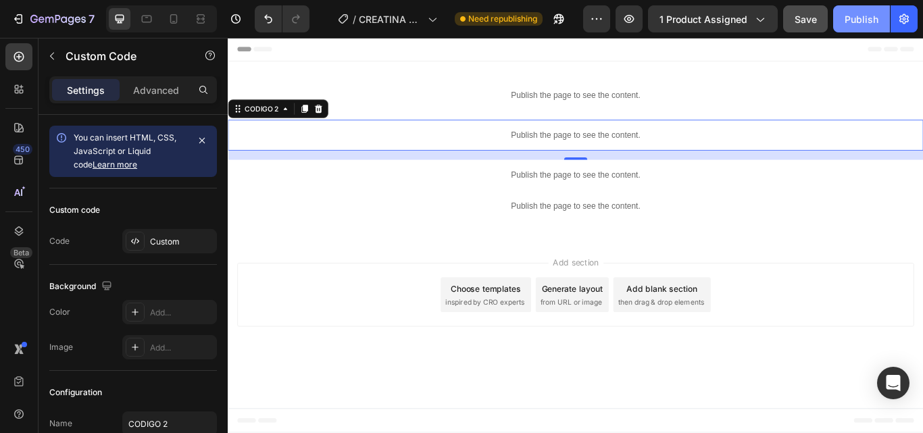
click at [854, 20] on div "Publish" at bounding box center [862, 19] width 34 height 14
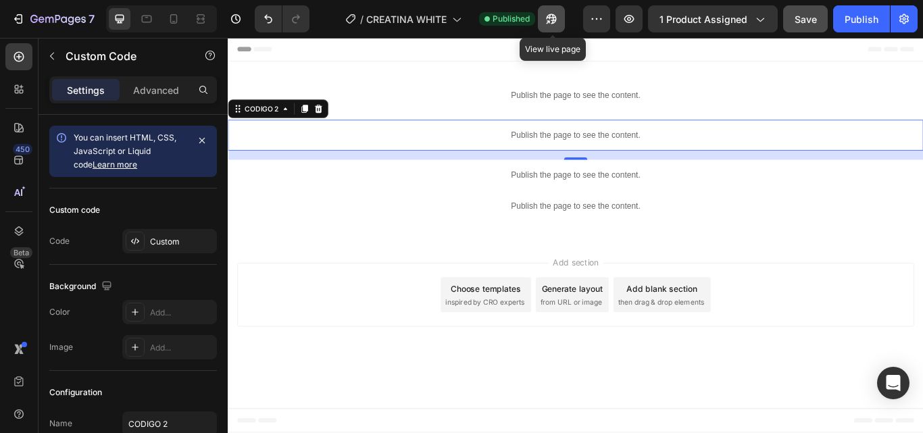
click at [546, 13] on icon "button" at bounding box center [552, 19] width 14 height 14
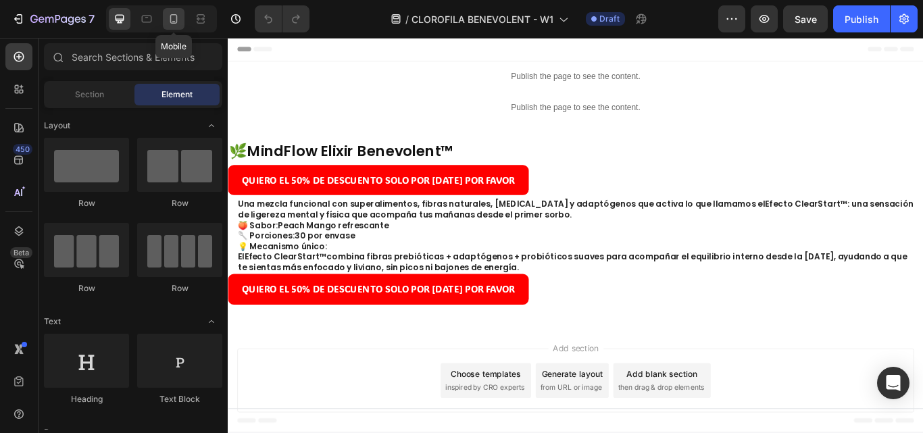
click at [171, 20] on icon at bounding box center [173, 18] width 7 height 9
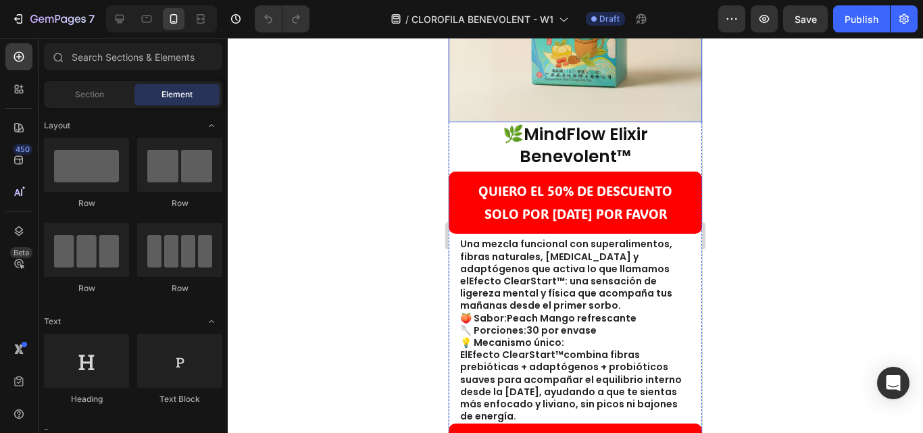
scroll to position [274, 0]
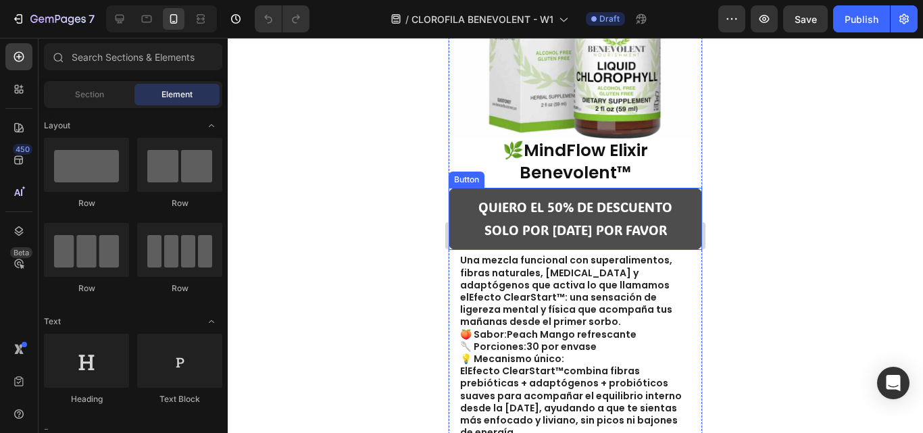
click at [661, 188] on link "QUIERO EL 50% DE DESCUENTO SOLO POR [DATE] POR FAVOR" at bounding box center [575, 219] width 253 height 62
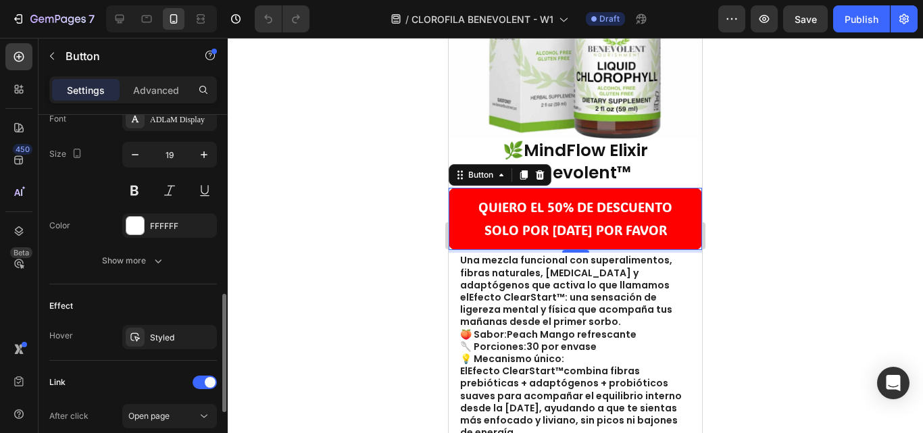
scroll to position [608, 0]
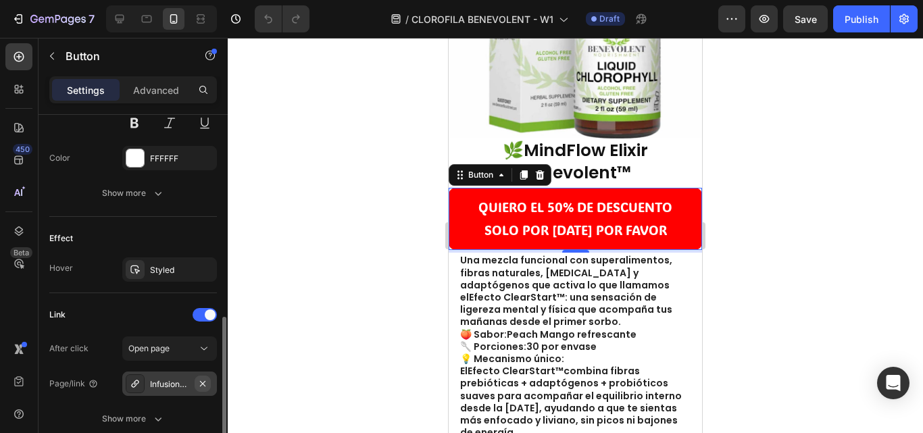
click at [205, 383] on icon "button" at bounding box center [202, 383] width 11 height 11
click at [153, 380] on div "Add..." at bounding box center [182, 384] width 64 height 12
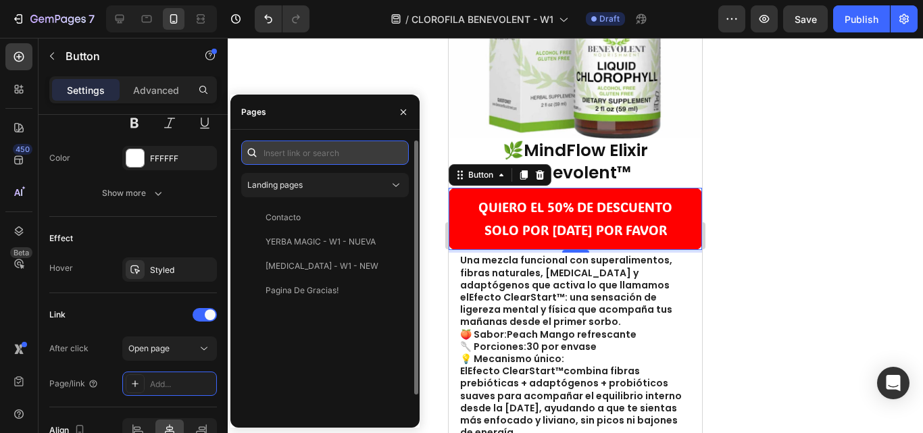
click at [288, 152] on input "text" at bounding box center [325, 153] width 168 height 24
paste input "https://botanicalfit.co/products/clorofila-benevolent-1"
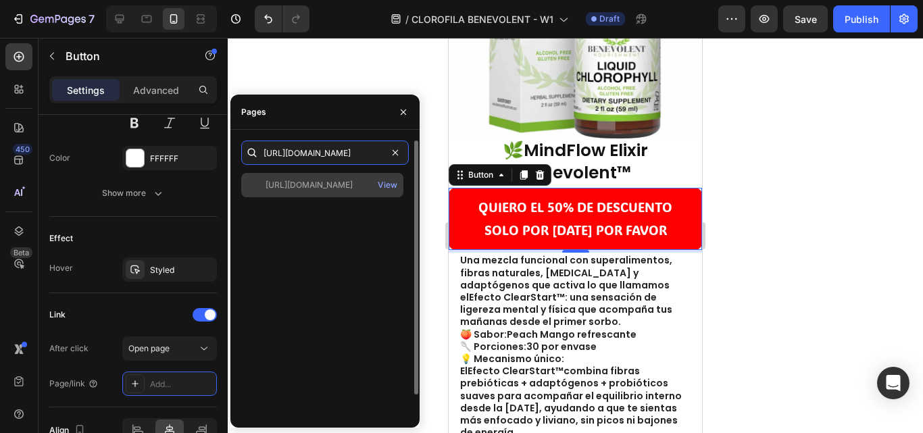
type input "https://botanicalfit.co/products/clorofila-benevolent-1"
click at [308, 190] on div "https://botanicalfit.co/products/clorofila-benevolent-1" at bounding box center [309, 185] width 87 height 12
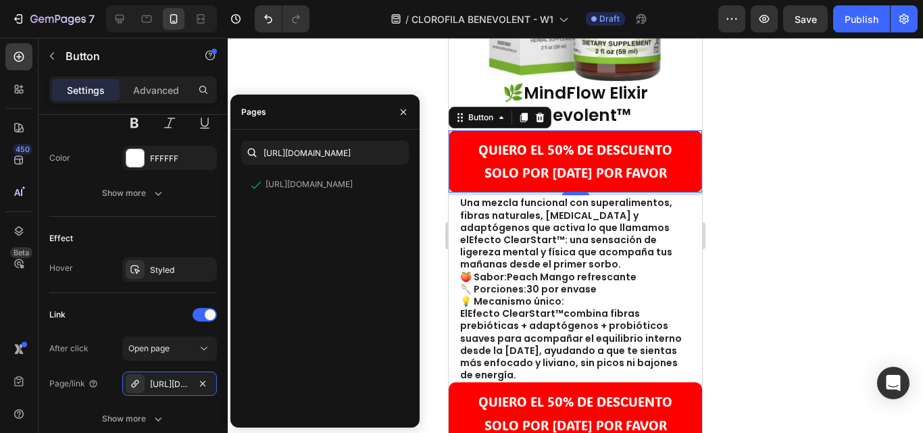
scroll to position [476, 0]
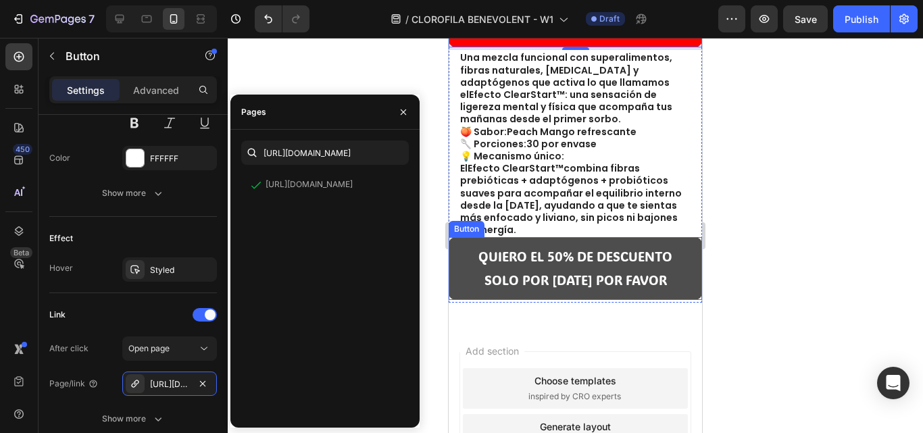
click at [604, 237] on link "QUIERO EL 50% DE DESCUENTO SOLO POR HOY POR FAVOR" at bounding box center [575, 268] width 253 height 62
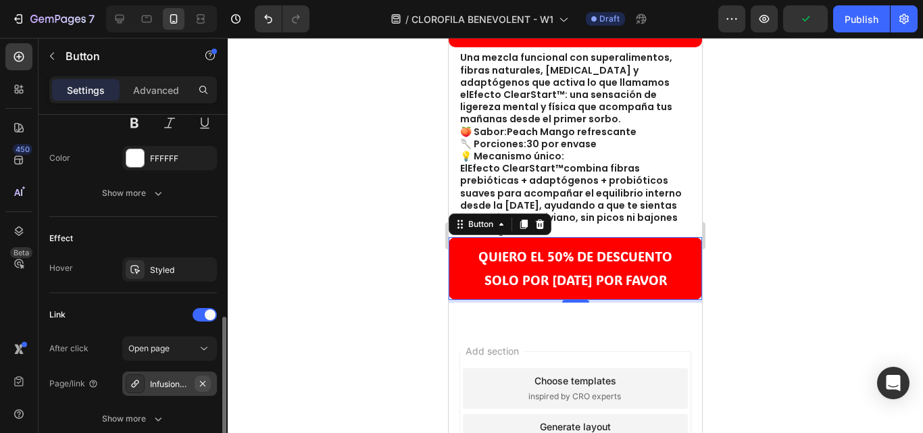
click at [202, 386] on icon "button" at bounding box center [202, 383] width 11 height 11
click at [167, 388] on div "Add..." at bounding box center [182, 384] width 64 height 12
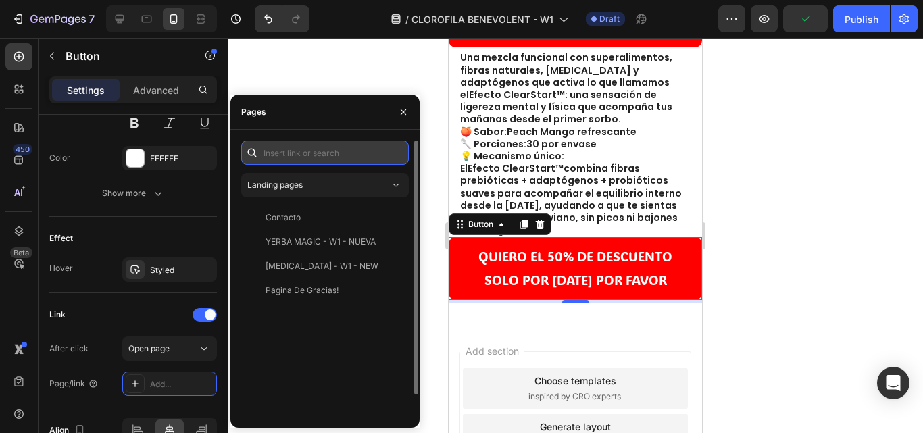
click at [300, 148] on input "text" at bounding box center [325, 153] width 168 height 24
paste input "https://botanicalfit.co/products/clorofila-benevolent-1"
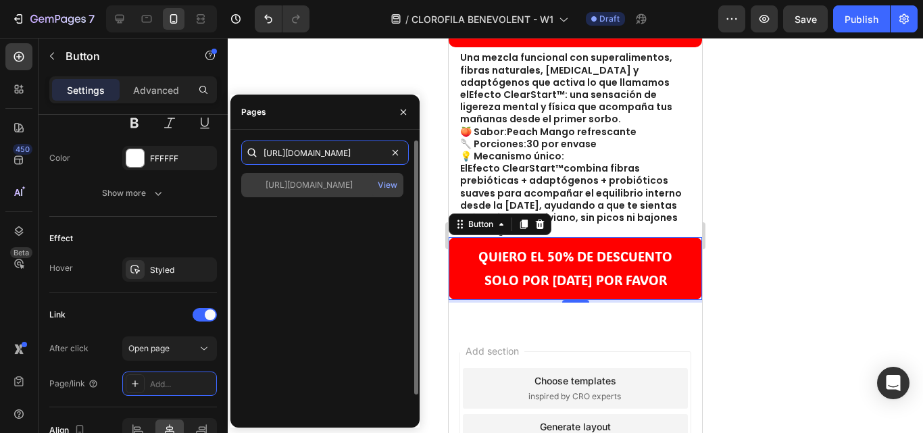
type input "https://botanicalfit.co/products/clorofila-benevolent-1"
click at [336, 183] on div "https://botanicalfit.co/products/clorofila-benevolent-1" at bounding box center [309, 185] width 87 height 12
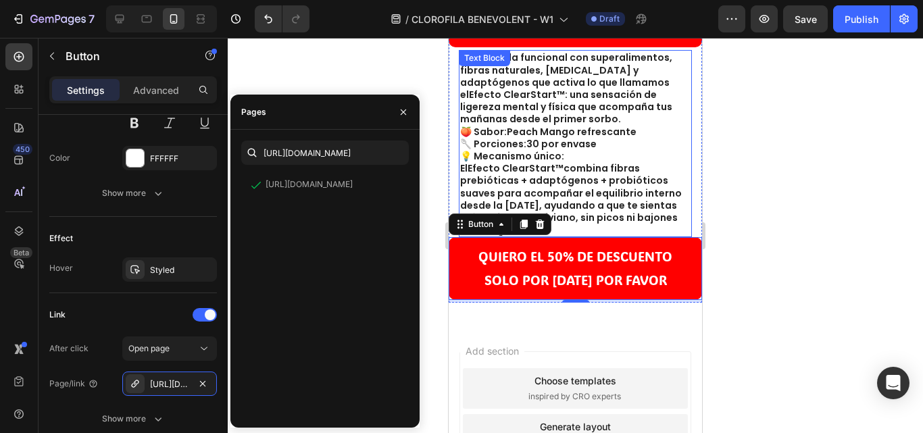
click at [639, 150] on p "🍑 Sabor: Peach Mango refrescante 🥄 Porciones: 30 por envase 💡 Mecanismo único: …" at bounding box center [575, 181] width 230 height 111
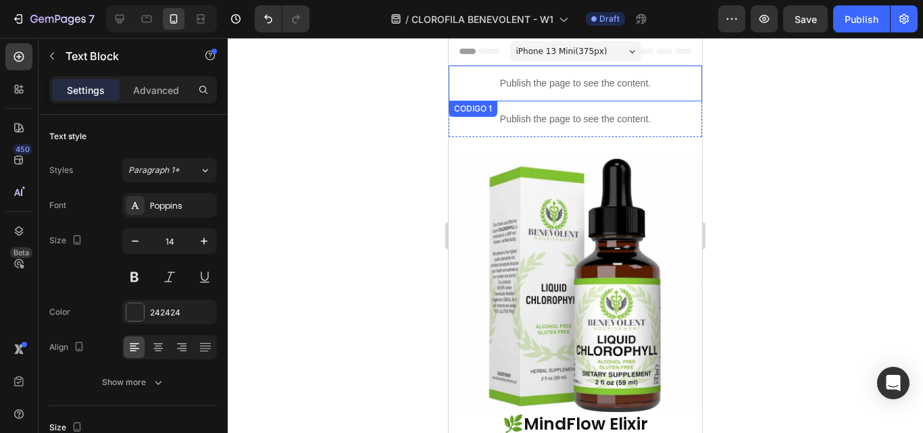
click at [588, 82] on p "Publish the page to see the content." at bounding box center [575, 83] width 253 height 14
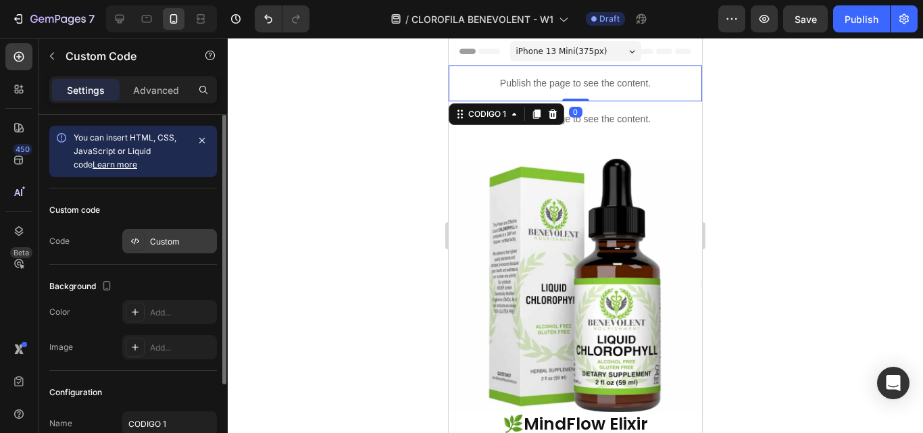
click at [162, 237] on div "Custom" at bounding box center [182, 242] width 64 height 12
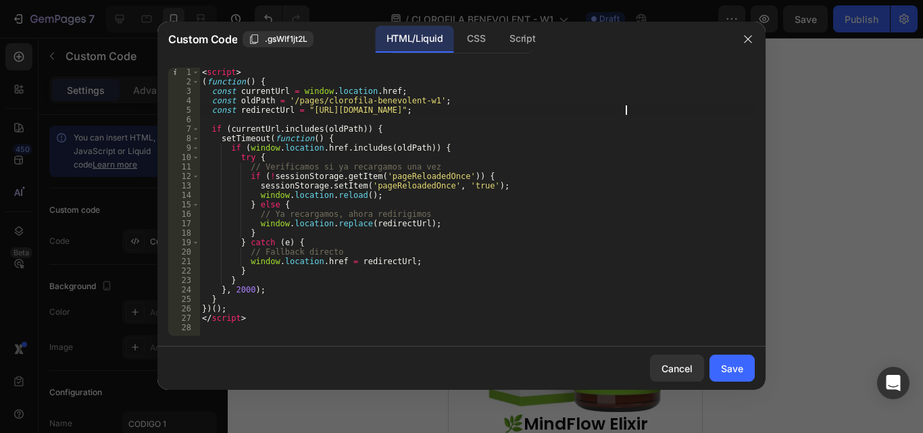
click at [624, 109] on div "< script > ( function ( ) { const currentUrl = window . location . href ; const…" at bounding box center [477, 211] width 556 height 287
drag, startPoint x: 620, startPoint y: 109, endPoint x: 306, endPoint y: 109, distance: 313.6
click at [306, 109] on div "< script > ( function ( ) { const currentUrl = window . location . href ; const…" at bounding box center [477, 211] width 556 height 287
paste textarea "botanicalfit.co/products/clorofila-benevolent"
type textarea "const redirectUrl = "https://botanicalfit.co/products/clorofila-benevolent-1";"
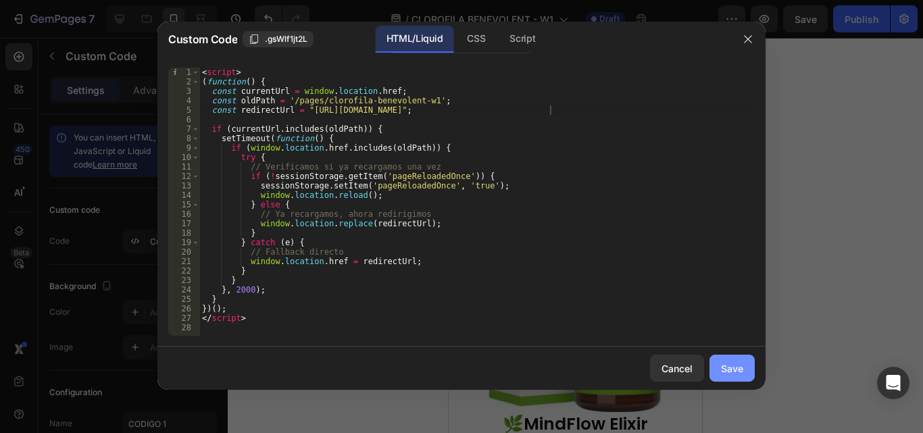
click at [731, 366] on div "Save" at bounding box center [732, 369] width 22 height 14
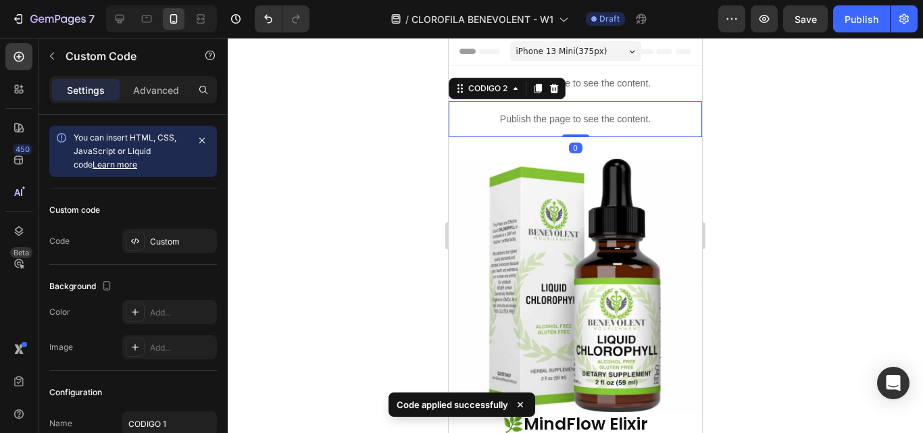
click at [597, 108] on div "Publish the page to see the content." at bounding box center [575, 119] width 253 height 36
click at [164, 237] on div "Custom" at bounding box center [182, 242] width 64 height 12
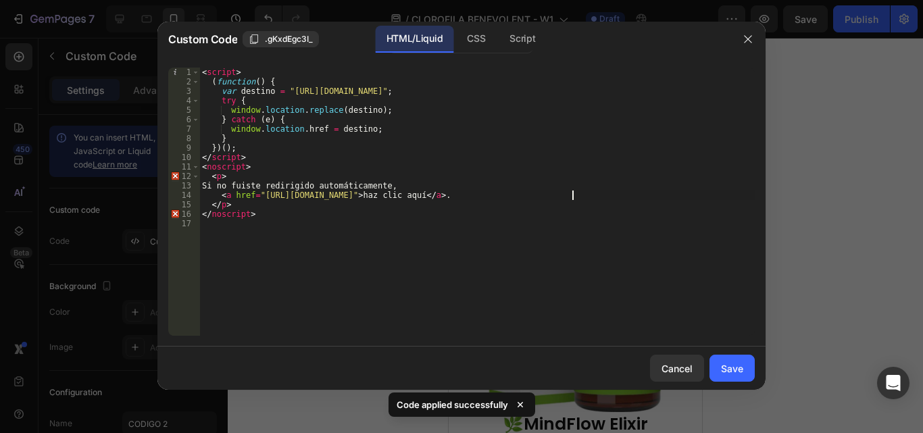
click at [575, 191] on div "< script > ( function ( ) { var destino = "https://vitalifecolombia.online/prod…" at bounding box center [477, 211] width 556 height 287
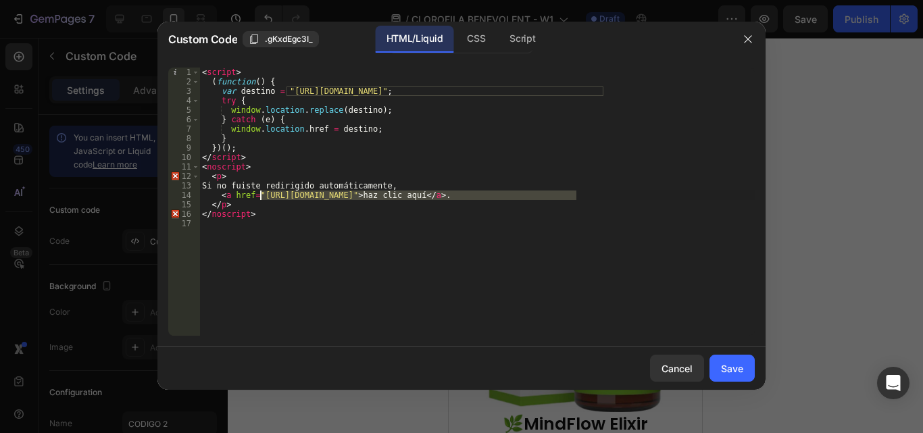
drag, startPoint x: 577, startPoint y: 195, endPoint x: 261, endPoint y: 193, distance: 315.6
click at [261, 193] on div "< script > ( function ( ) { var destino = "https://vitalifecolombia.online/prod…" at bounding box center [477, 211] width 556 height 287
paste textarea "botanicalfit.co/products/clorofila-benevolent"
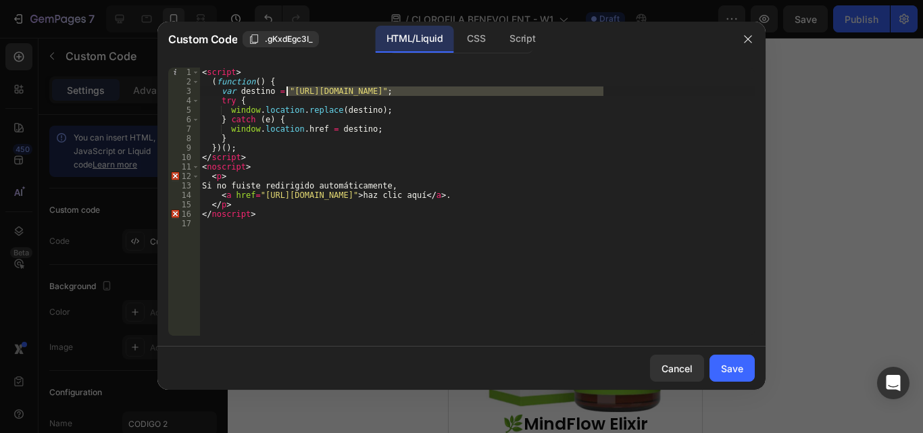
drag, startPoint x: 602, startPoint y: 91, endPoint x: 285, endPoint y: 91, distance: 316.3
click at [285, 91] on div "< script > ( function ( ) { var destino = "https://vitalifecolombia.online/prod…" at bounding box center [477, 211] width 556 height 287
paste textarea "botanicalfit.co/products/clorofila-benevolent"
type textarea "var destino = "https://botanicalfit.co/products/clorofila-benevolent-1";"
click at [750, 366] on button "Save" at bounding box center [732, 368] width 45 height 27
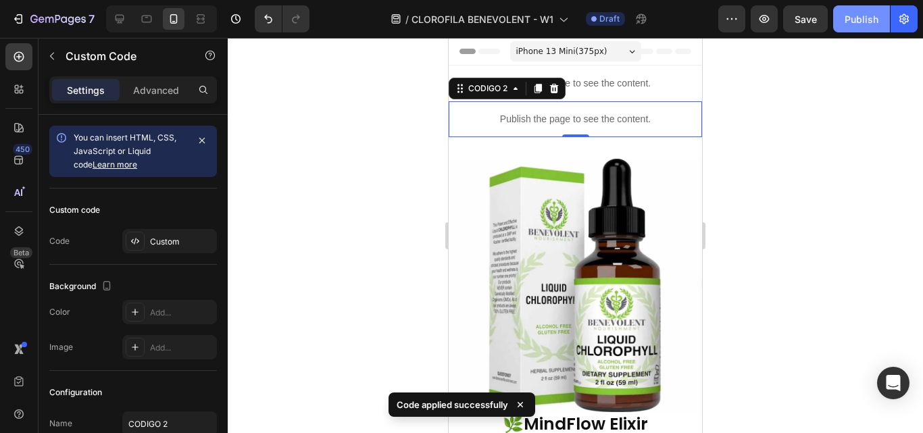
click at [854, 20] on div "Publish" at bounding box center [862, 19] width 34 height 14
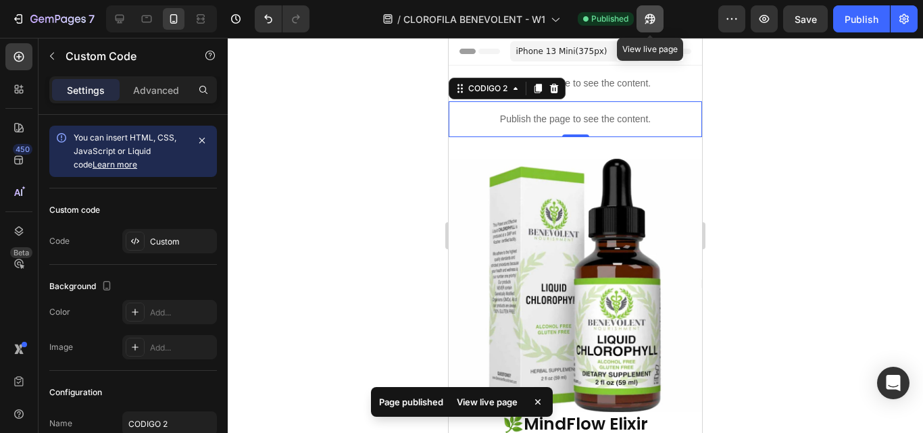
click at [656, 25] on icon "button" at bounding box center [650, 19] width 14 height 14
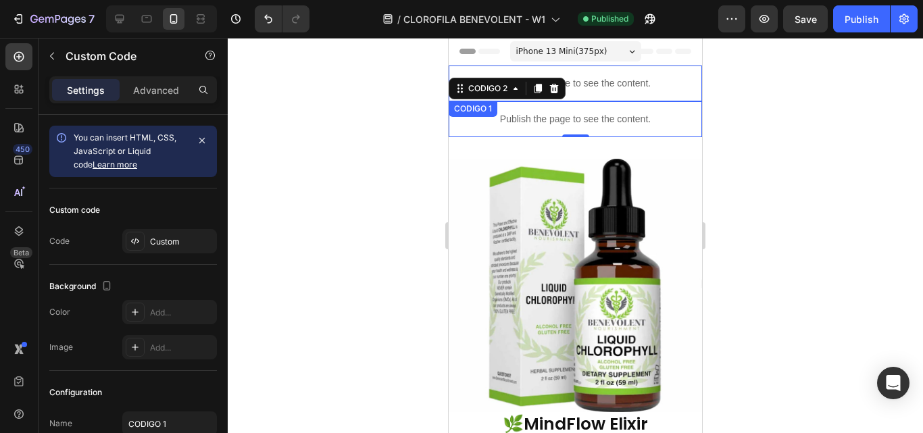
click at [603, 77] on p "Publish the page to see the content." at bounding box center [575, 83] width 253 height 14
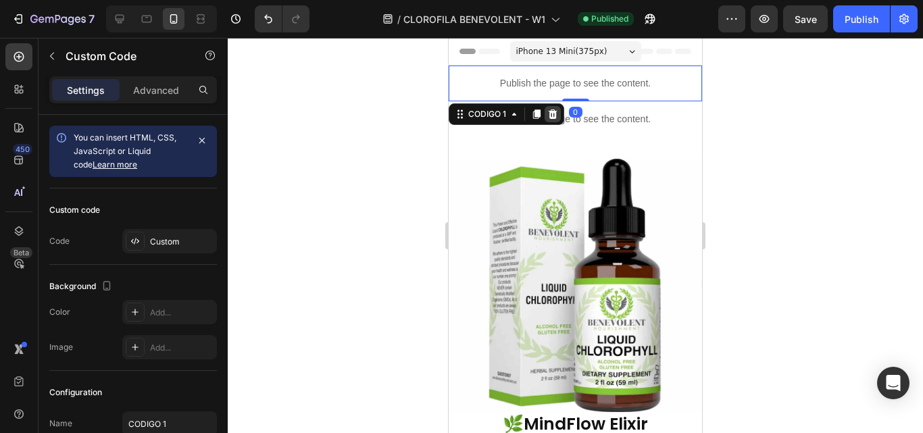
click at [555, 112] on icon at bounding box center [553, 113] width 9 height 9
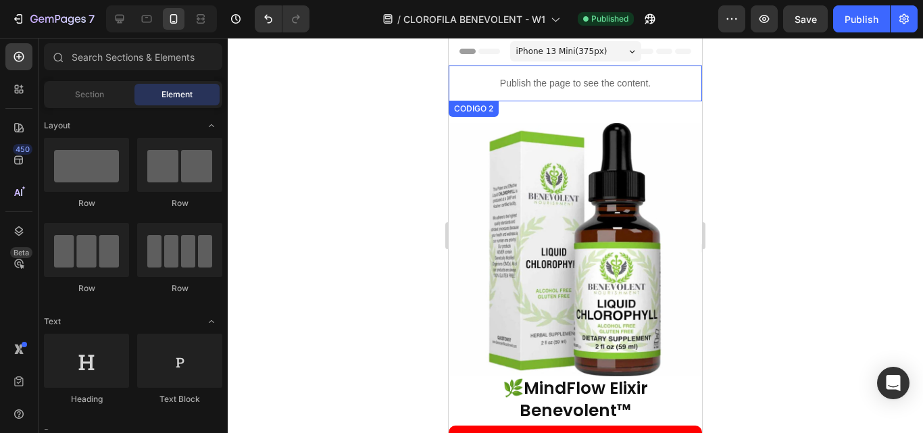
click at [618, 84] on p "Publish the page to see the content." at bounding box center [575, 83] width 253 height 14
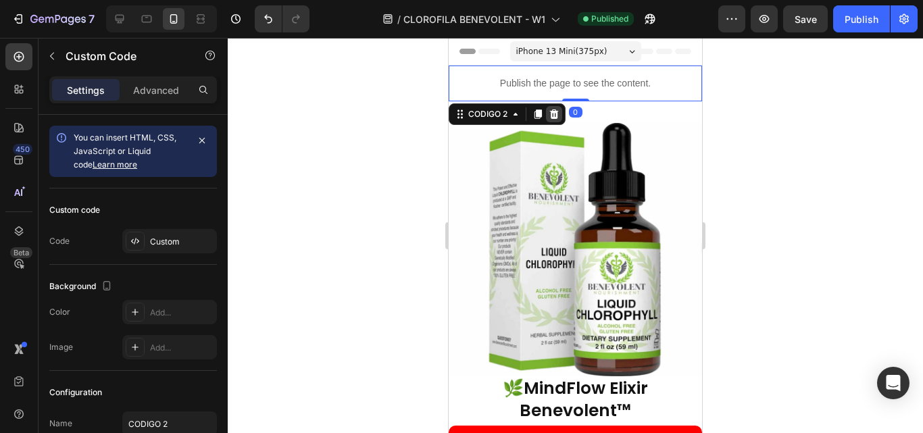
click at [558, 112] on icon at bounding box center [554, 113] width 9 height 9
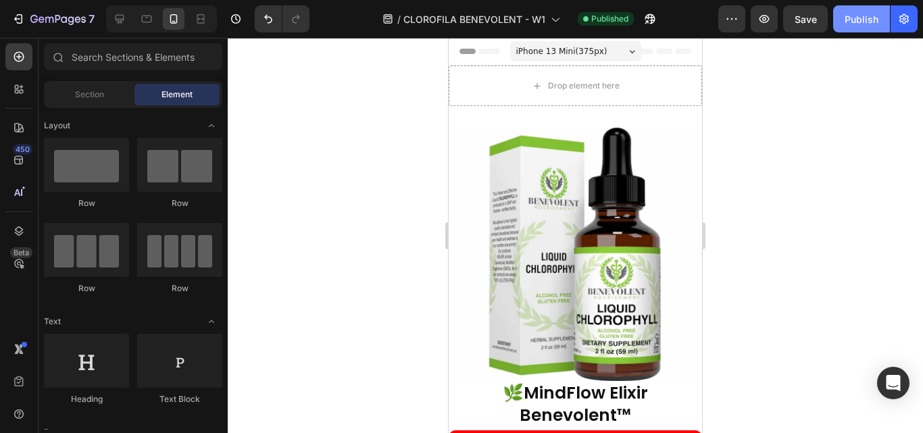
click at [852, 19] on div "Publish" at bounding box center [862, 19] width 34 height 14
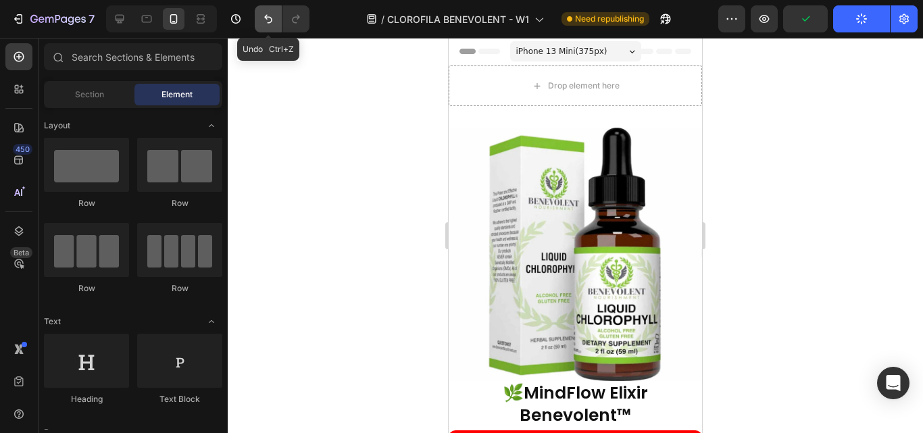
click at [281, 9] on button "Undo/Redo" at bounding box center [268, 18] width 27 height 27
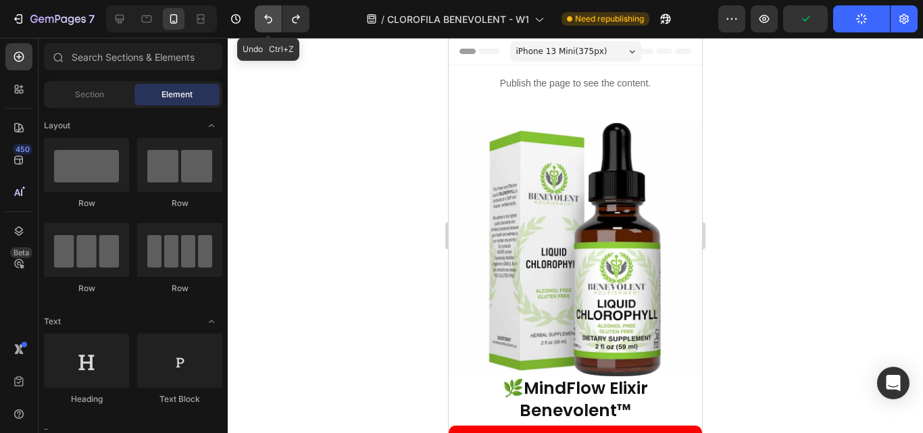
click at [274, 16] on icon "Undo/Redo" at bounding box center [269, 19] width 14 height 14
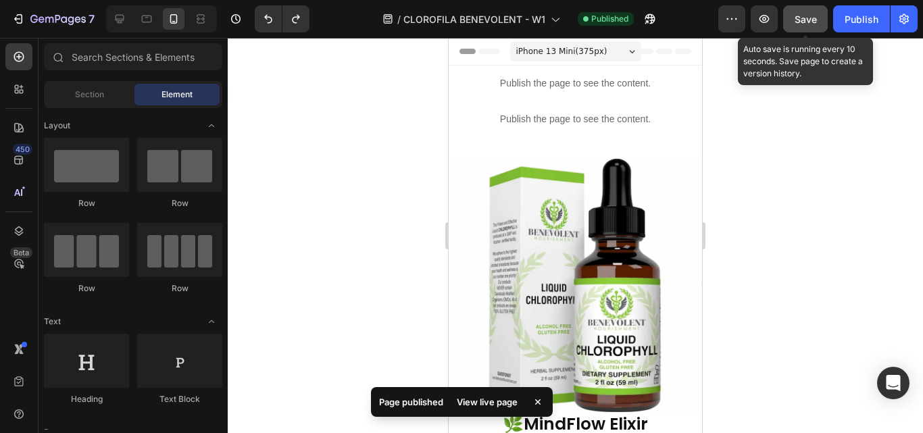
click at [807, 14] on span "Save" at bounding box center [806, 19] width 22 height 11
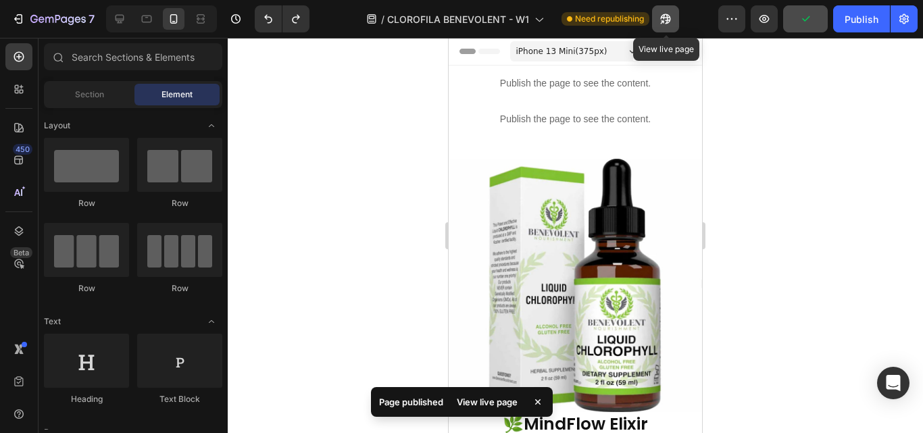
click at [670, 13] on icon "button" at bounding box center [666, 19] width 14 height 14
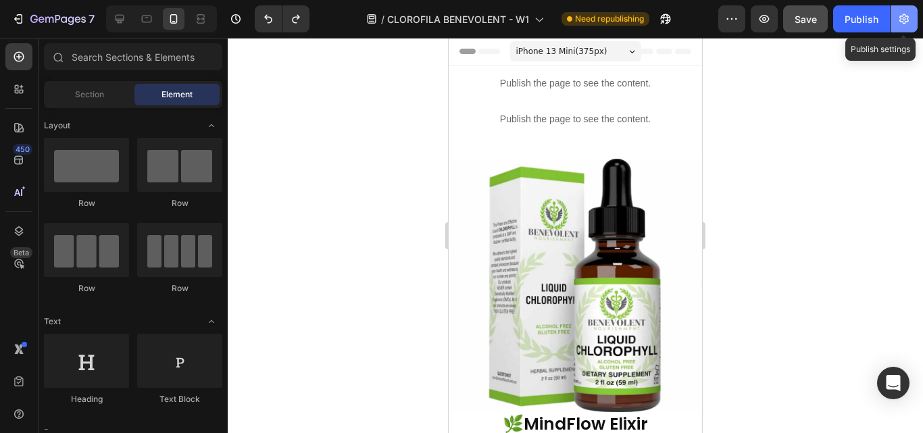
click at [910, 23] on icon "button" at bounding box center [905, 19] width 14 height 14
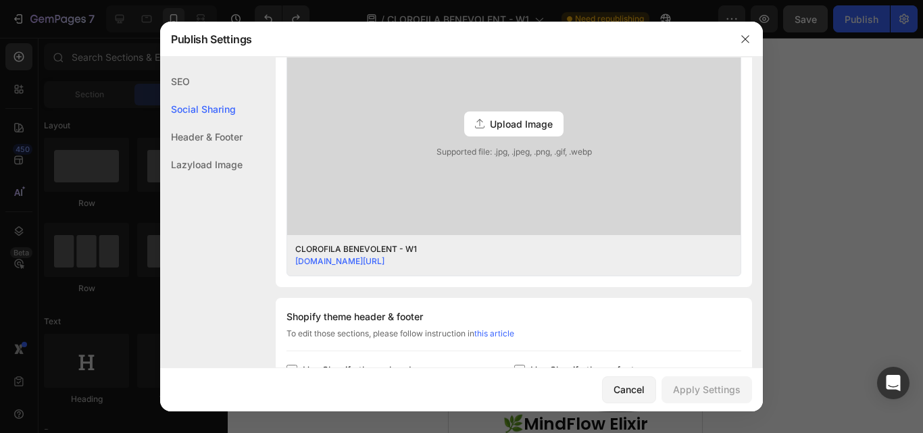
scroll to position [675, 0]
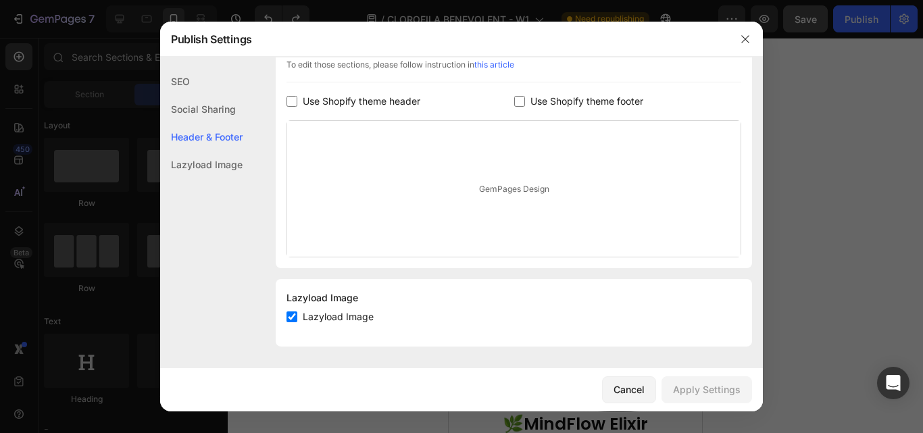
click at [519, 107] on div "Use Shopify theme footer" at bounding box center [628, 101] width 228 height 16
checkbox input "true"
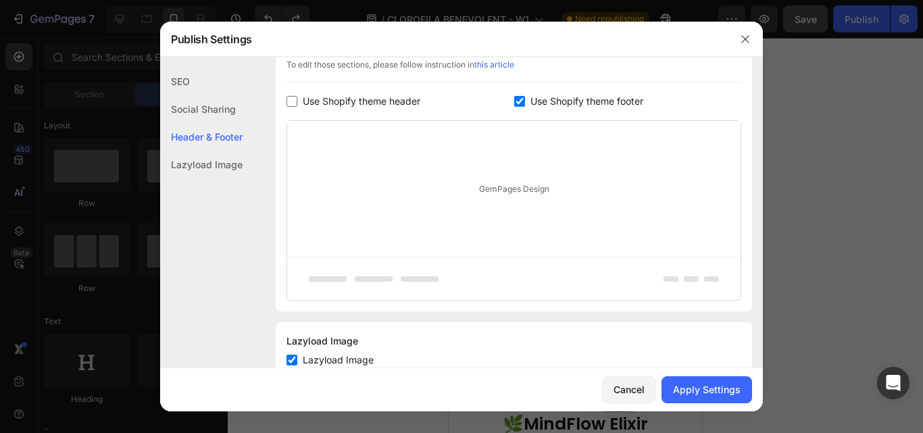
click at [385, 105] on span "Use Shopify theme header" at bounding box center [362, 101] width 118 height 16
checkbox input "true"
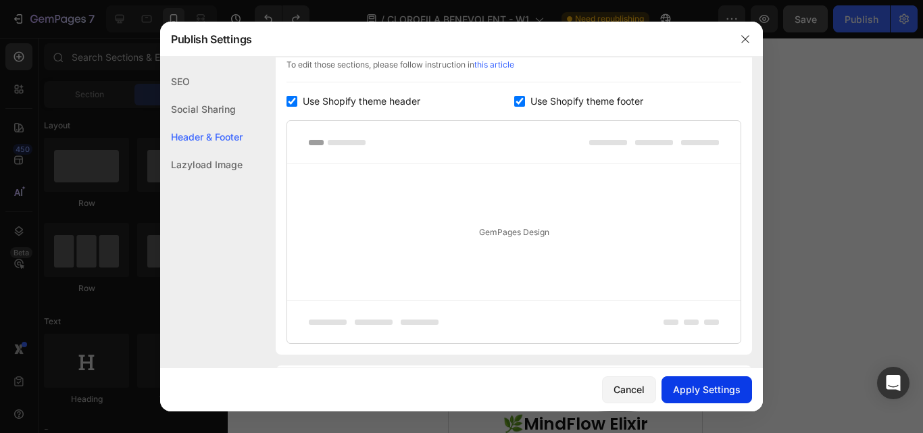
click at [698, 393] on div "Apply Settings" at bounding box center [707, 390] width 68 height 14
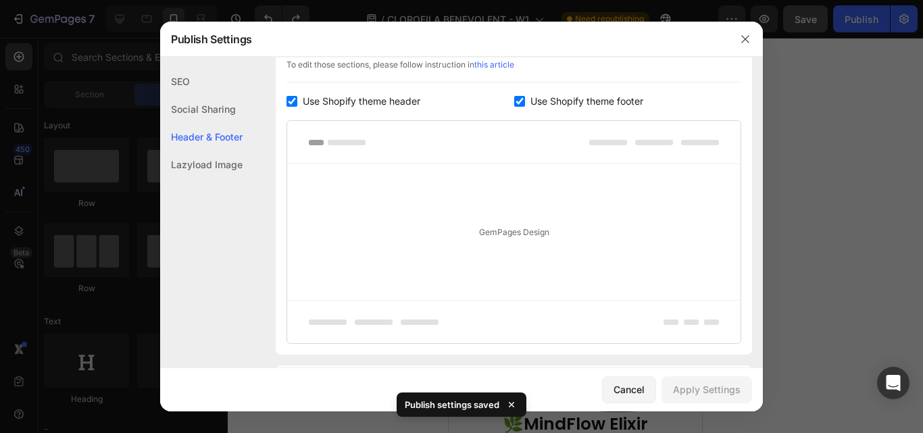
click at [591, 100] on span "Use Shopify theme footer" at bounding box center [587, 101] width 113 height 16
checkbox input "false"
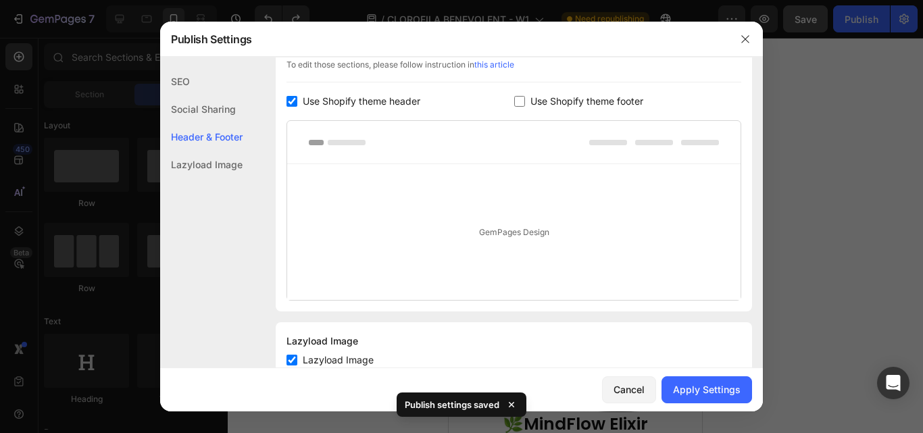
click at [398, 107] on span "Use Shopify theme header" at bounding box center [362, 101] width 118 height 16
checkbox input "false"
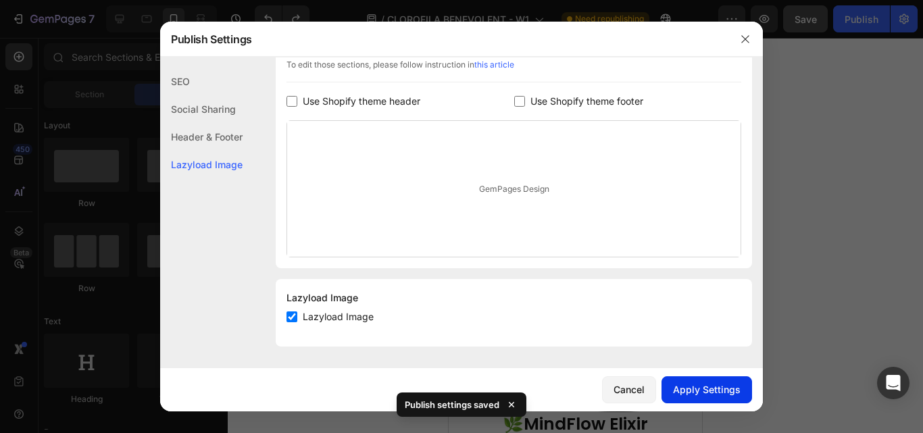
click at [733, 387] on div "Apply Settings" at bounding box center [707, 390] width 68 height 14
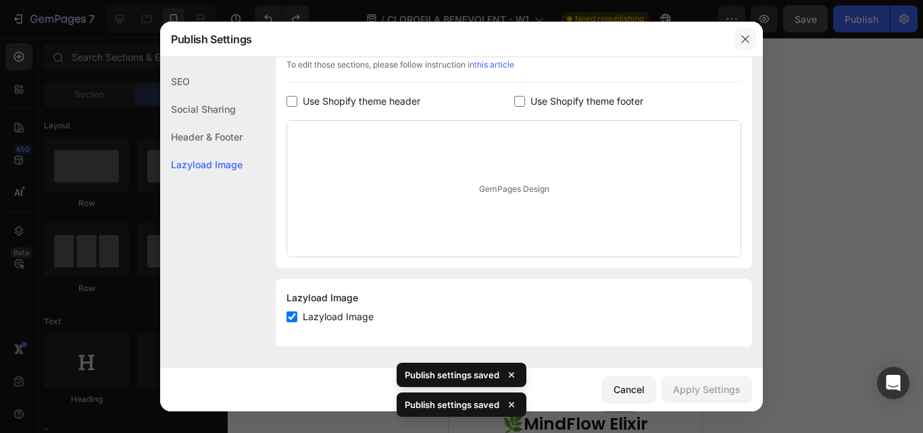
click at [747, 34] on icon "button" at bounding box center [745, 39] width 11 height 11
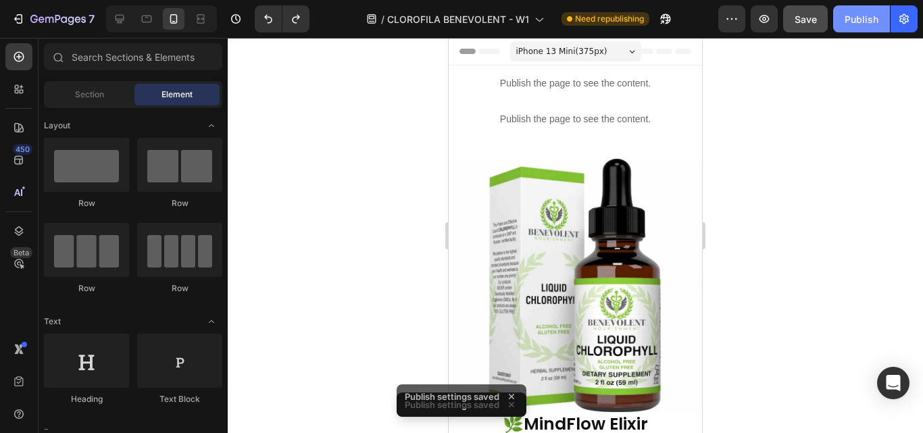
click at [857, 9] on button "Publish" at bounding box center [861, 18] width 57 height 27
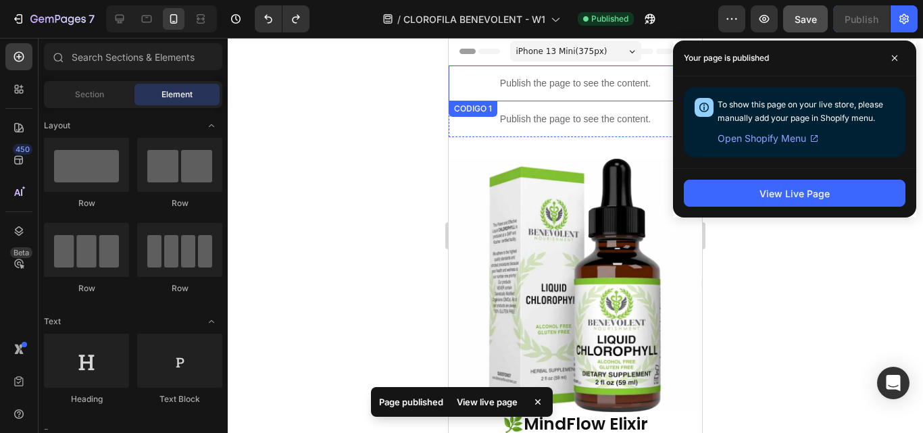
click at [549, 85] on p "Publish the page to see the content." at bounding box center [575, 83] width 253 height 14
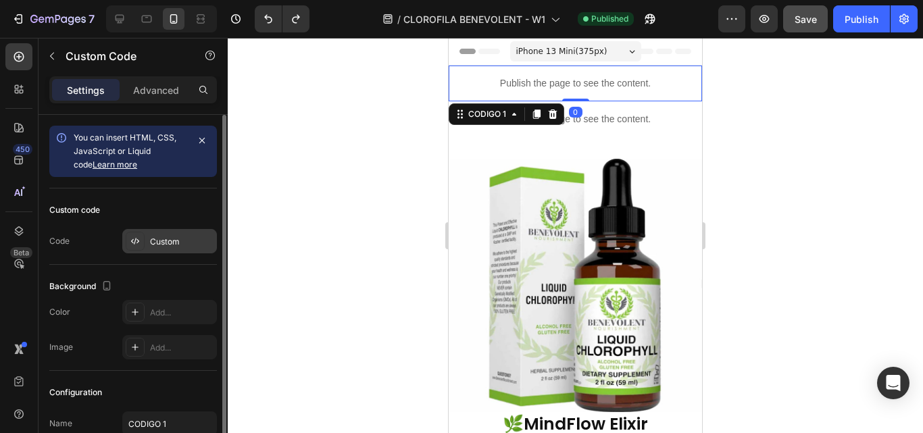
click at [176, 231] on div "Custom" at bounding box center [169, 241] width 95 height 24
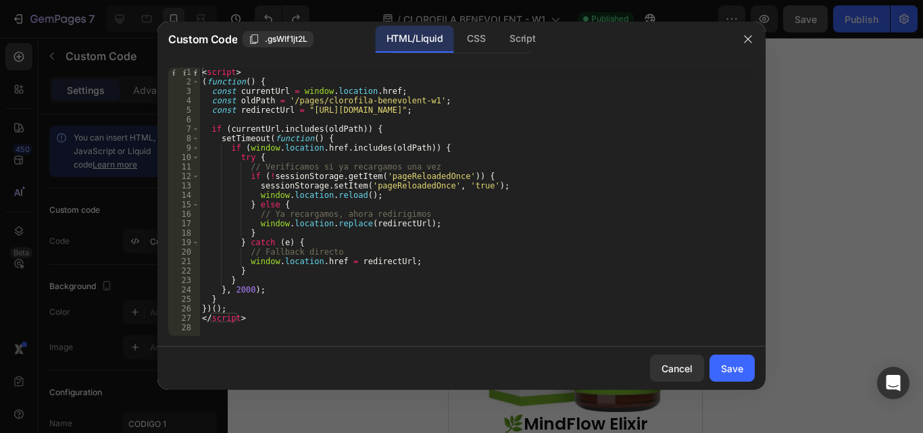
type textarea "const oldPath = '/pages/clorofila-benevolent-w1';"
drag, startPoint x: 420, startPoint y: 101, endPoint x: 317, endPoint y: 103, distance: 102.7
click at [317, 103] on div "< script > ( function ( ) { const currentUrl = window . location . href ; const…" at bounding box center [477, 211] width 556 height 287
click at [737, 368] on div "Save" at bounding box center [732, 369] width 22 height 14
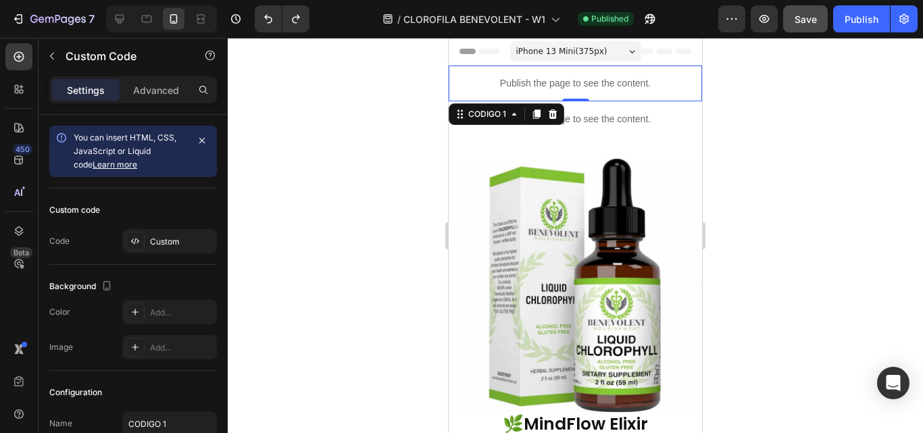
click at [573, 78] on p "Publish the page to see the content." at bounding box center [575, 83] width 253 height 14
click at [549, 108] on div at bounding box center [553, 114] width 16 height 16
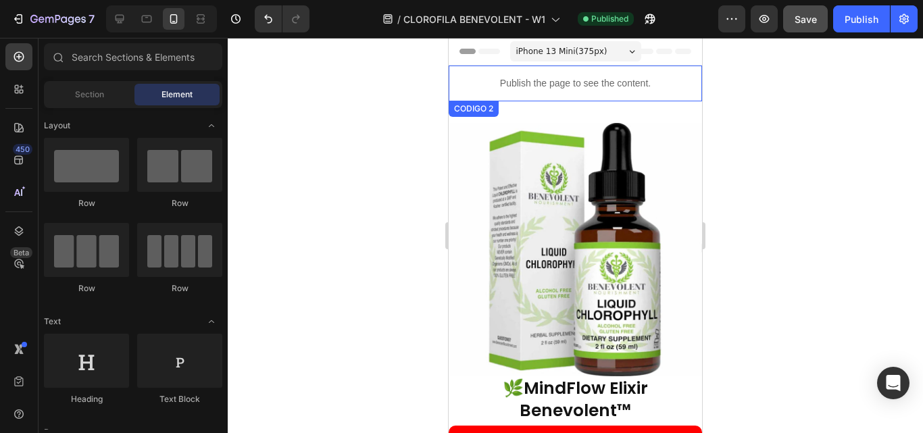
click at [602, 75] on div "Publish the page to see the content." at bounding box center [575, 84] width 253 height 36
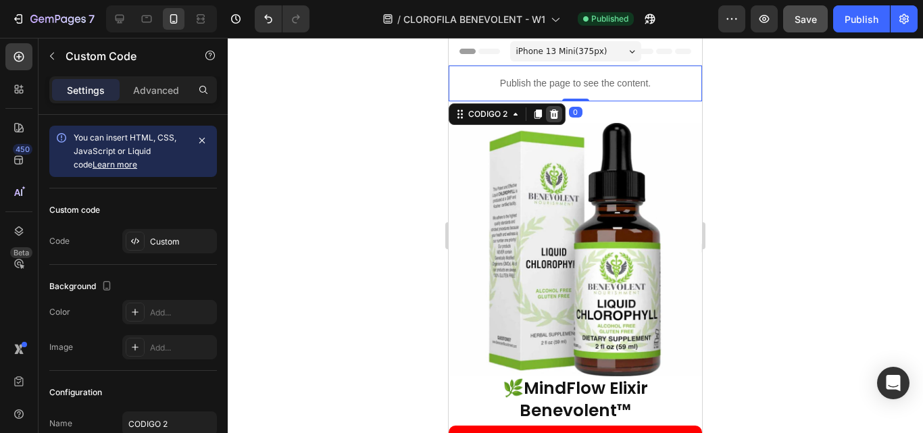
click at [557, 111] on icon at bounding box center [554, 113] width 9 height 9
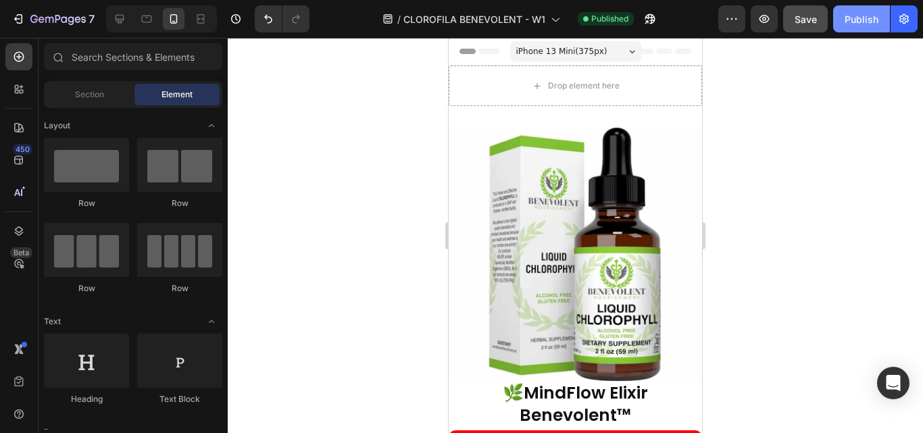
click at [847, 20] on div "Publish" at bounding box center [862, 19] width 34 height 14
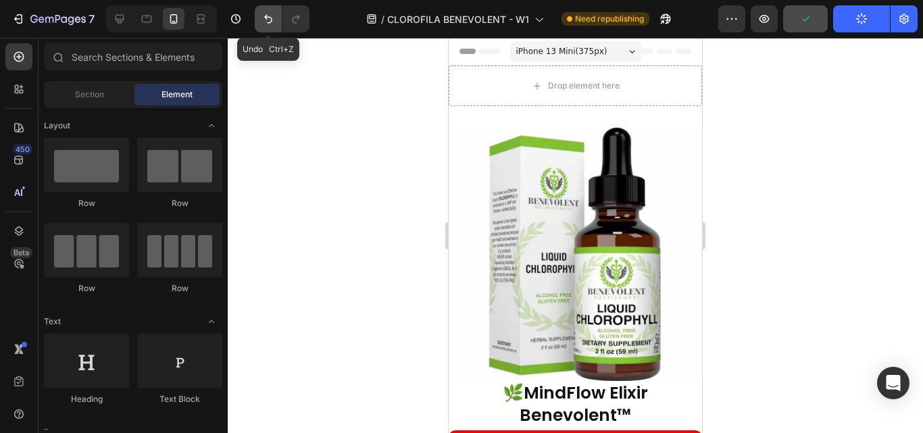
click at [267, 16] on icon "Undo/Redo" at bounding box center [268, 19] width 8 height 9
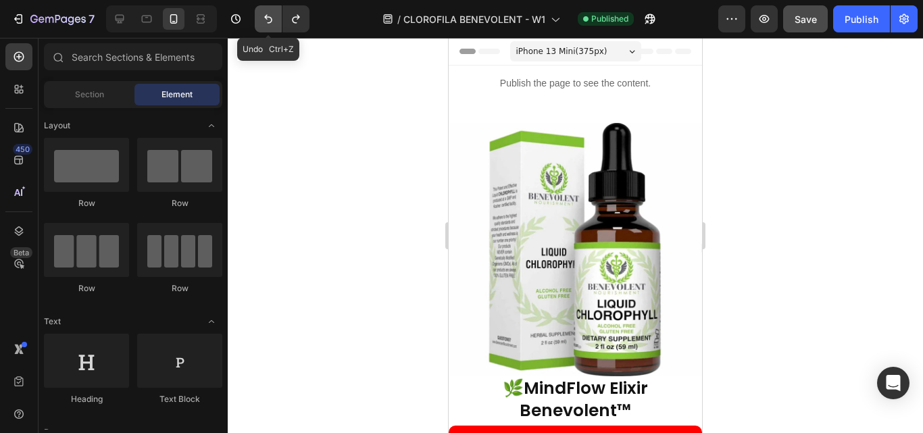
click at [267, 16] on icon "Undo/Redo" at bounding box center [268, 19] width 8 height 9
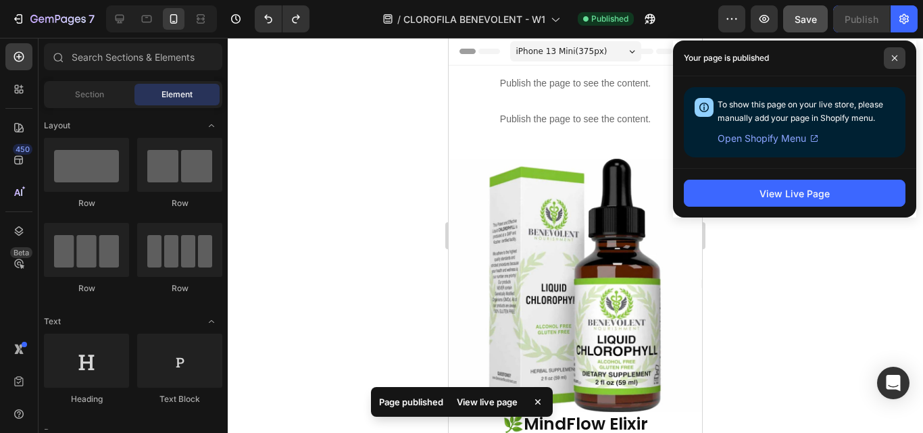
click at [894, 57] on icon at bounding box center [894, 58] width 7 height 7
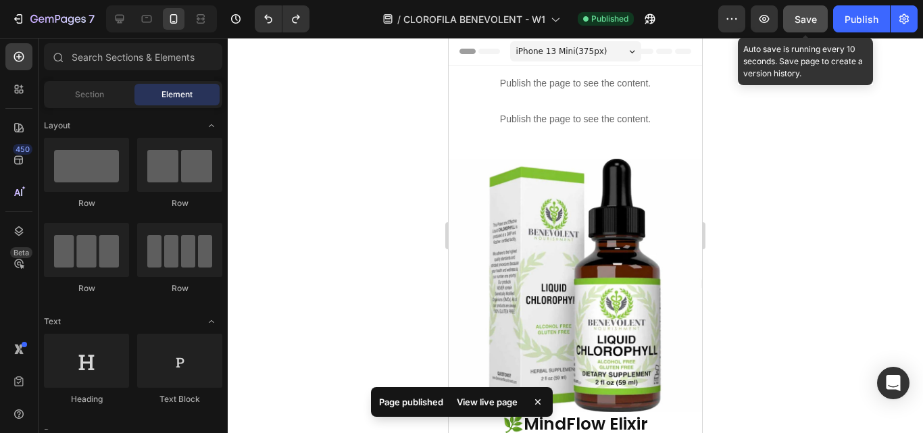
click at [810, 18] on span "Save" at bounding box center [806, 19] width 22 height 11
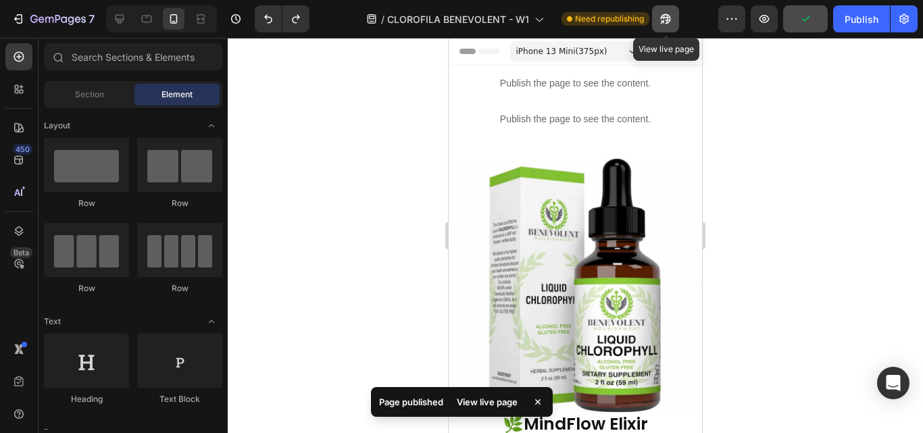
click at [666, 24] on icon "button" at bounding box center [666, 19] width 14 height 14
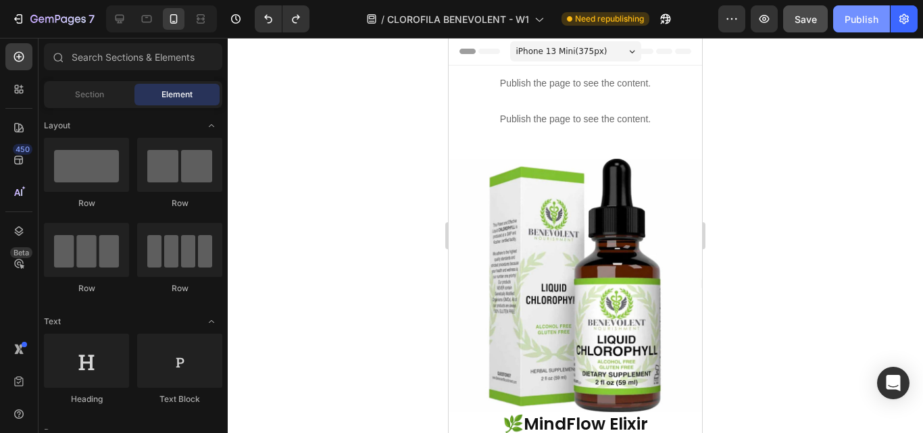
click at [852, 18] on div "Publish" at bounding box center [862, 19] width 34 height 14
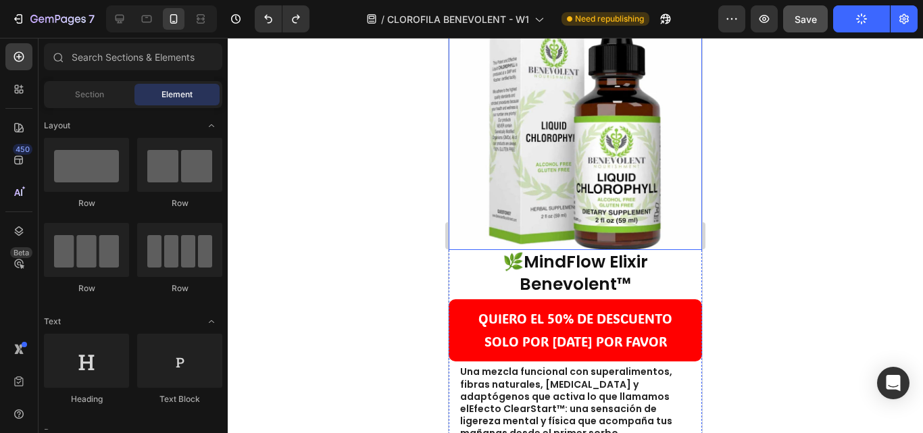
scroll to position [406, 0]
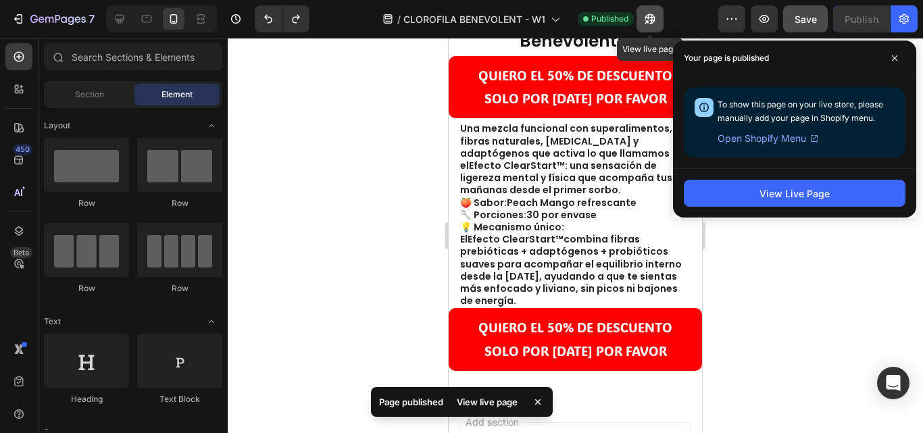
click at [646, 16] on icon "button" at bounding box center [650, 19] width 14 height 14
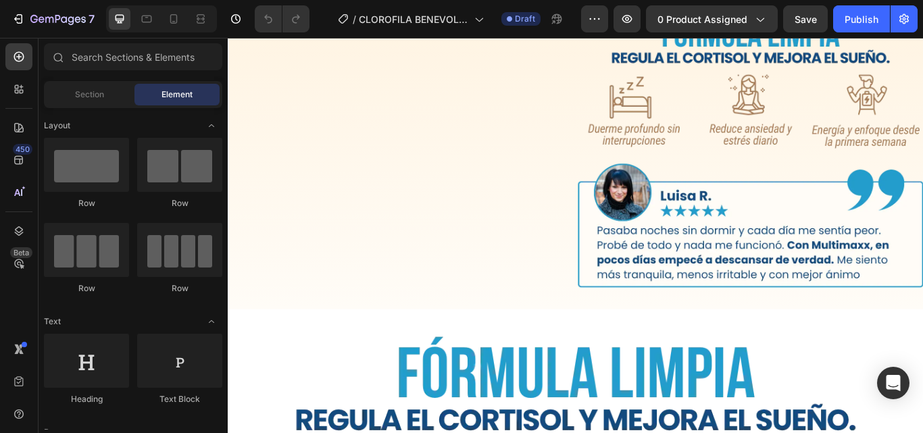
scroll to position [135, 0]
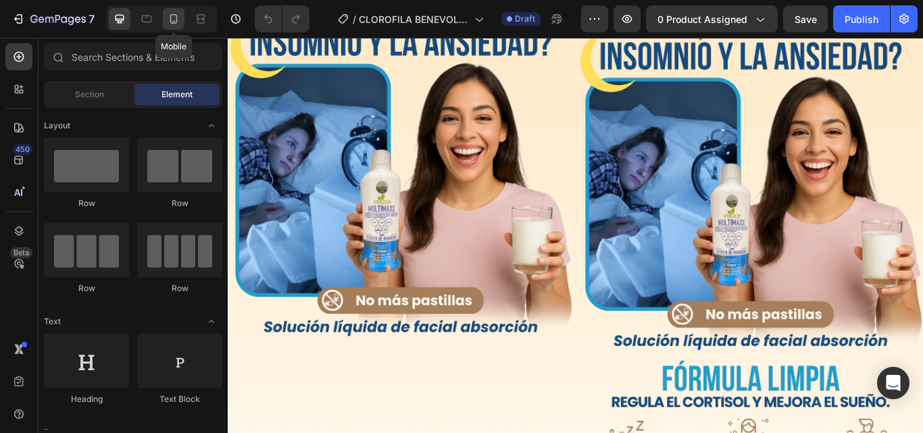
click at [175, 23] on icon at bounding box center [173, 18] width 7 height 9
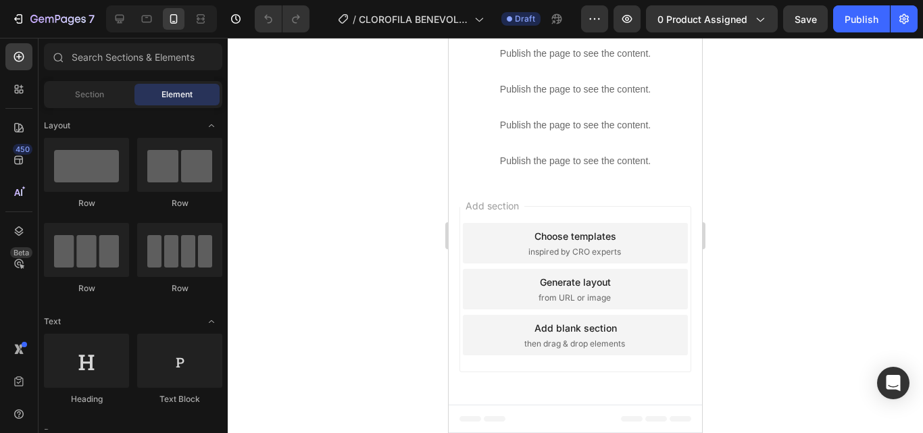
scroll to position [7088, 0]
click at [551, 132] on p "Publish the page to see the content." at bounding box center [575, 125] width 253 height 14
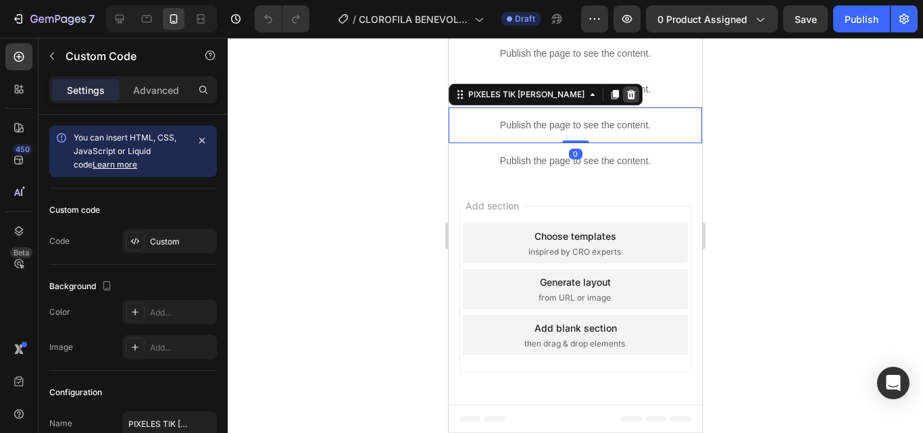
click at [626, 100] on icon at bounding box center [631, 94] width 11 height 11
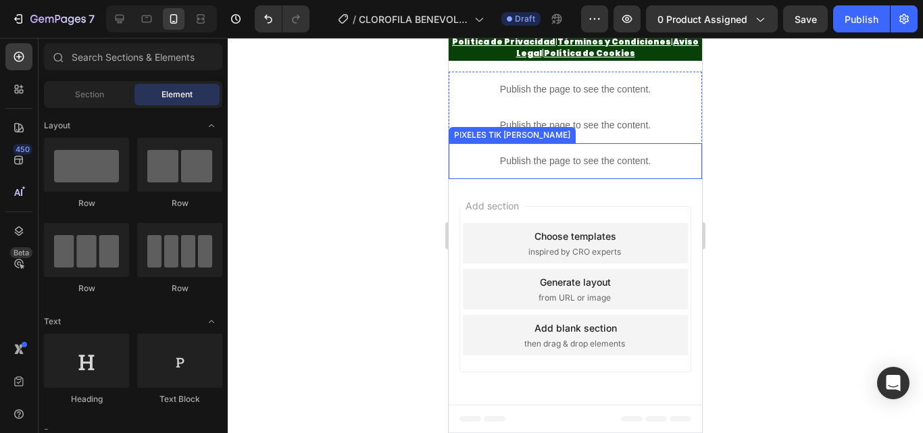
click at [582, 168] on p "Publish the page to see the content." at bounding box center [575, 161] width 253 height 14
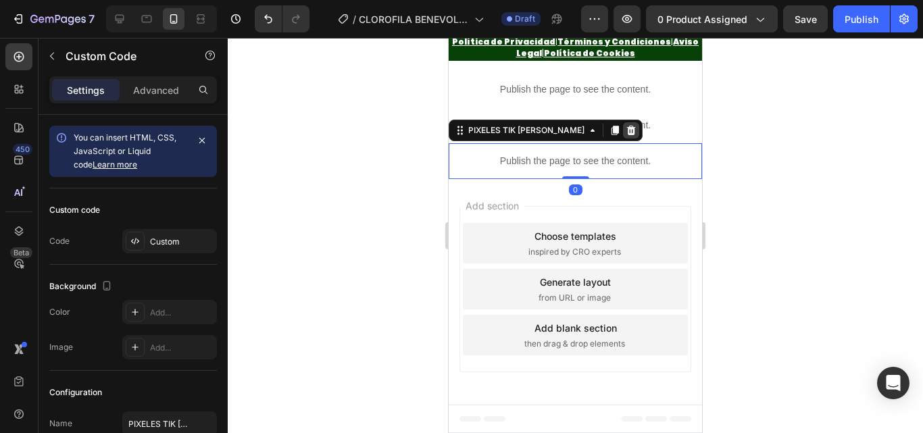
click at [627, 135] on icon at bounding box center [631, 130] width 9 height 9
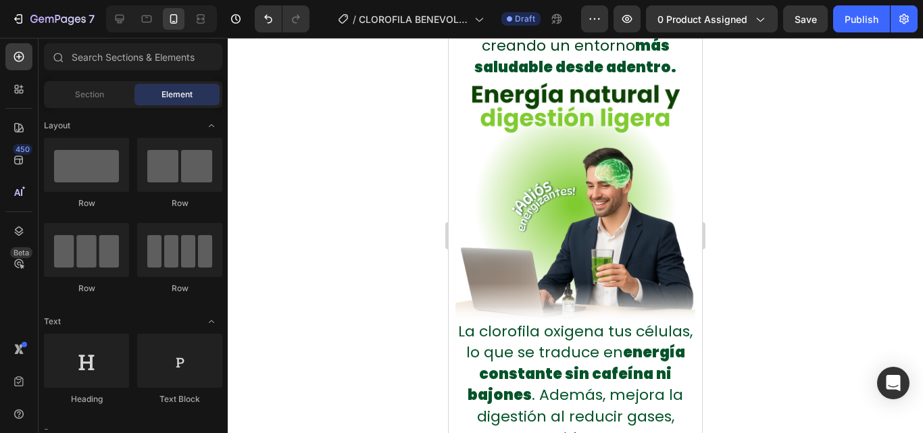
scroll to position [937, 0]
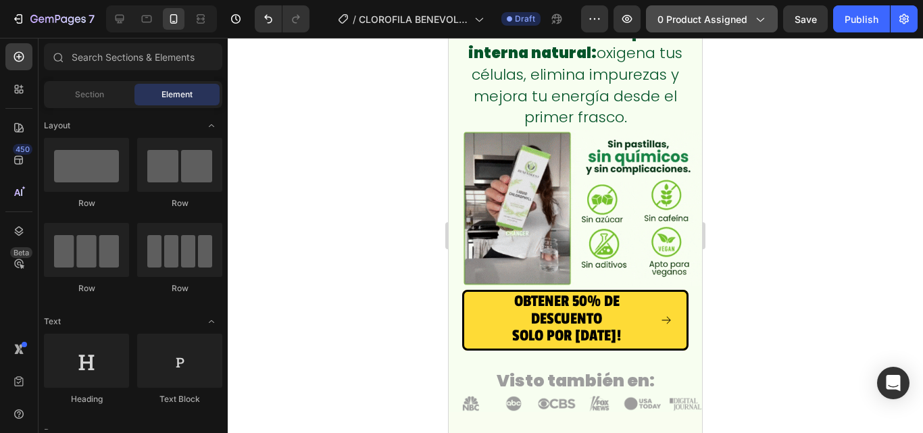
click at [702, 16] on span "0 product assigned" at bounding box center [703, 19] width 90 height 14
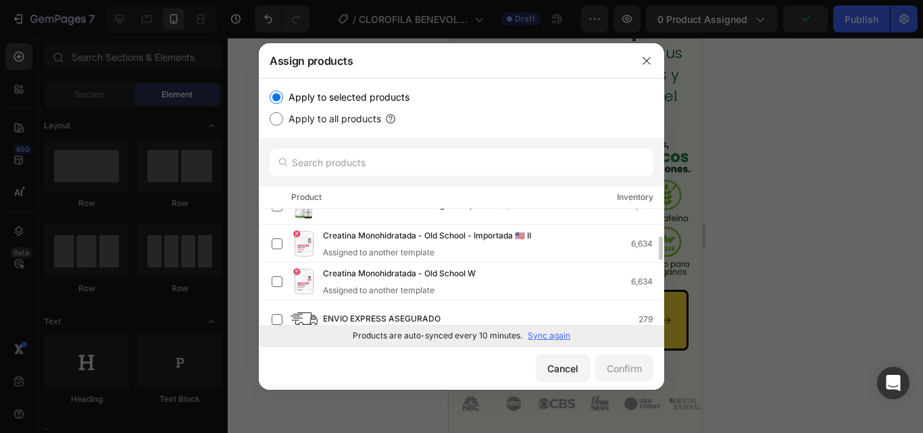
scroll to position [68, 0]
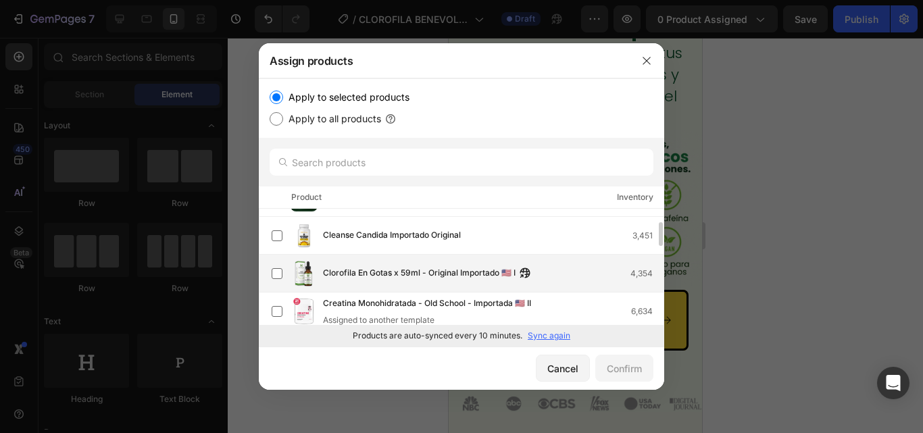
click at [390, 272] on span "Clorofila En Gotas x 59ml - Original Importado 🇺🇸 I" at bounding box center [419, 273] width 193 height 15
click at [614, 370] on div "Confirm" at bounding box center [624, 369] width 35 height 14
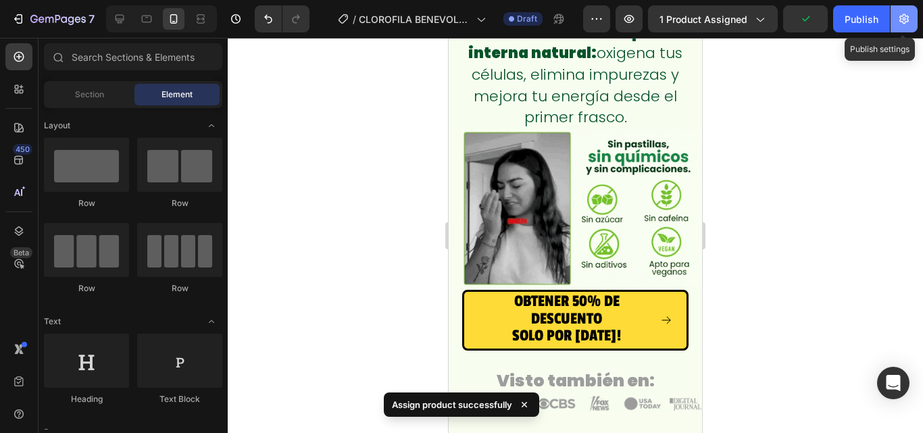
click at [896, 20] on button "button" at bounding box center [904, 18] width 27 height 27
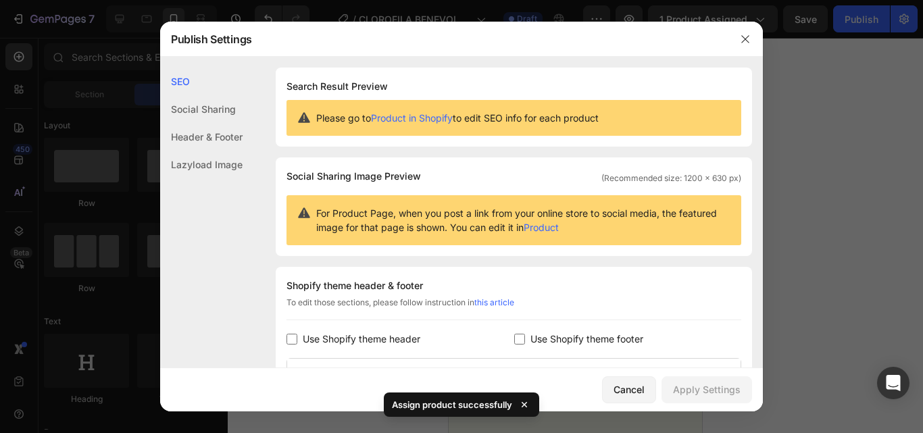
click at [531, 338] on span "Use Shopify theme footer" at bounding box center [587, 339] width 113 height 16
checkbox input "true"
click at [367, 335] on span "Use Shopify theme header" at bounding box center [362, 339] width 118 height 16
checkbox input "true"
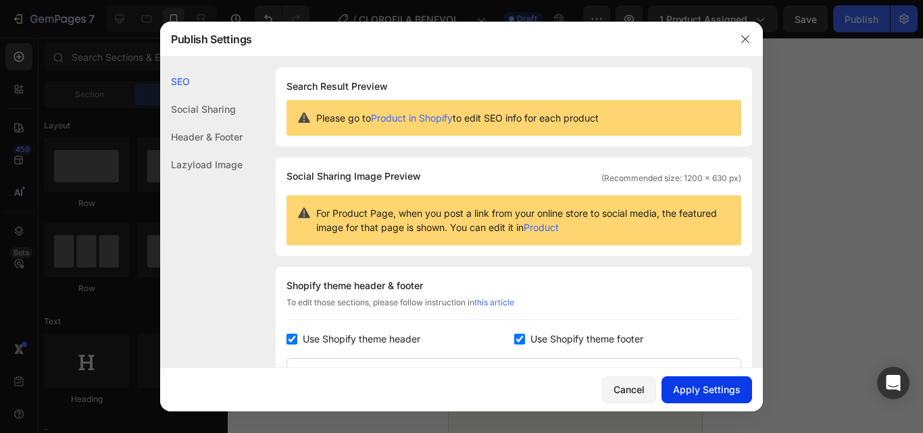
click at [707, 389] on div "Apply Settings" at bounding box center [707, 390] width 68 height 14
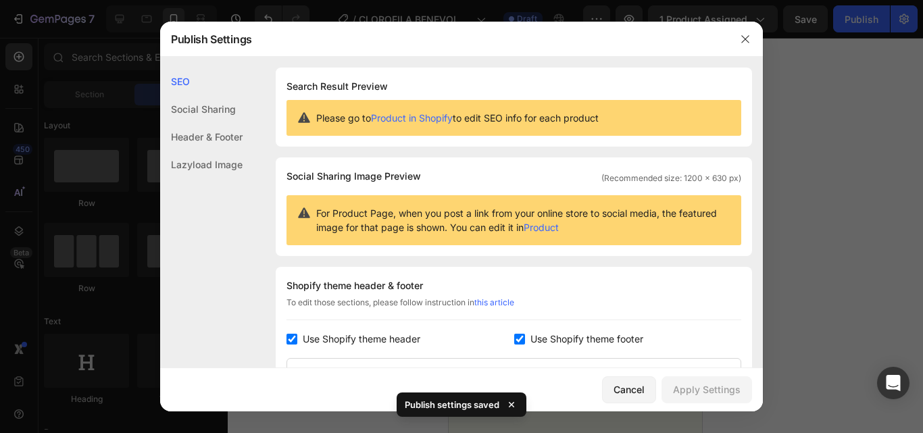
click at [554, 342] on span "Use Shopify theme footer" at bounding box center [587, 339] width 113 height 16
checkbox input "false"
click at [402, 332] on span "Use Shopify theme header" at bounding box center [362, 339] width 118 height 16
checkbox input "false"
click at [695, 391] on div "Apply Settings" at bounding box center [707, 390] width 68 height 14
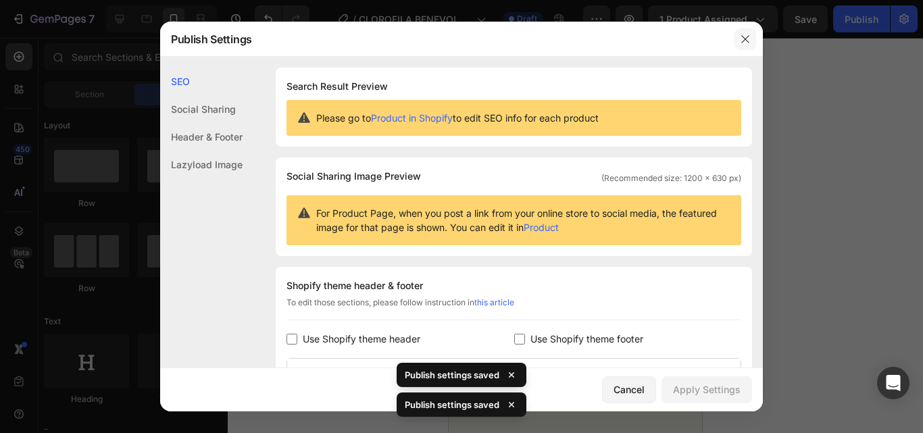
click at [741, 43] on icon "button" at bounding box center [745, 39] width 11 height 11
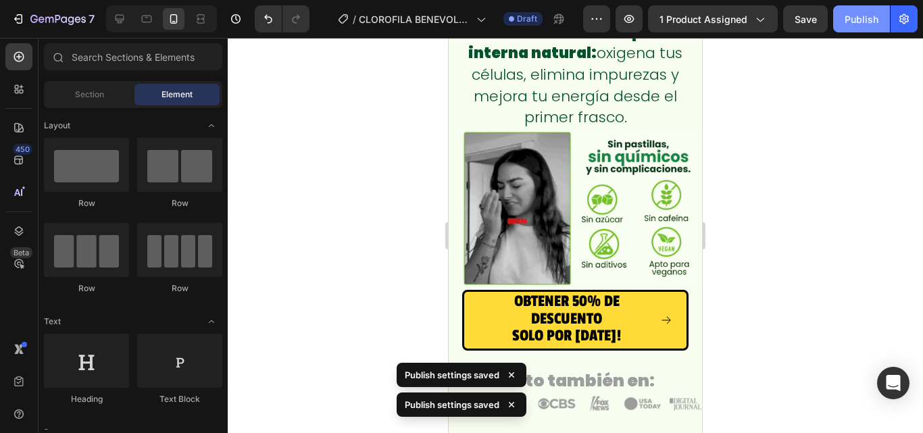
click at [871, 14] on div "Publish" at bounding box center [862, 19] width 34 height 14
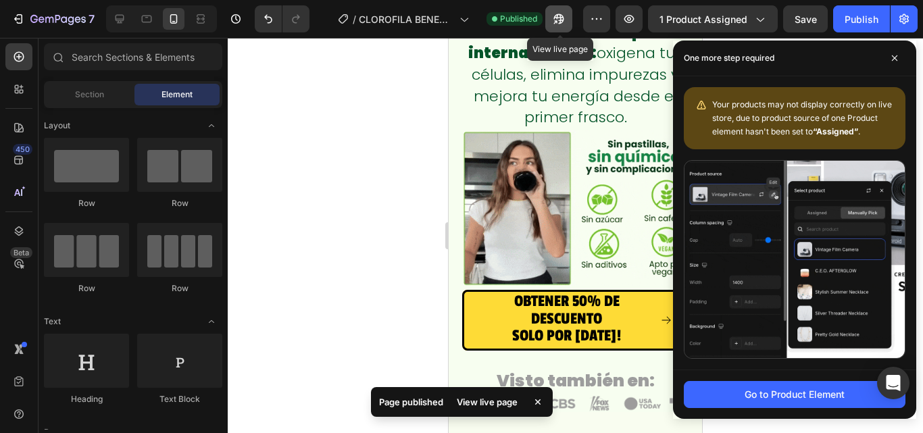
click at [566, 20] on icon "button" at bounding box center [559, 19] width 14 height 14
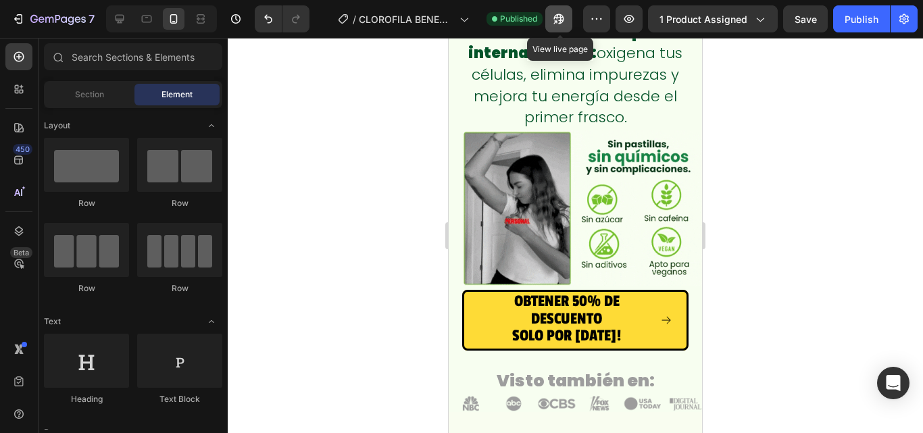
click at [555, 16] on icon "button" at bounding box center [559, 19] width 14 height 14
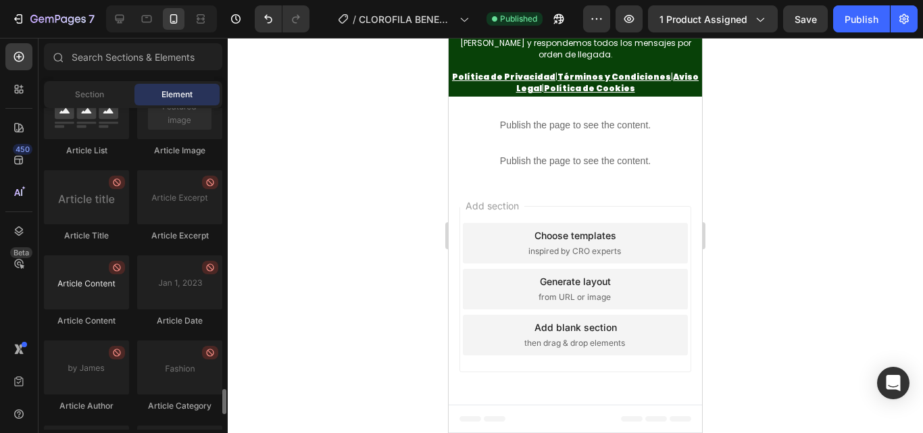
scroll to position [3773, 0]
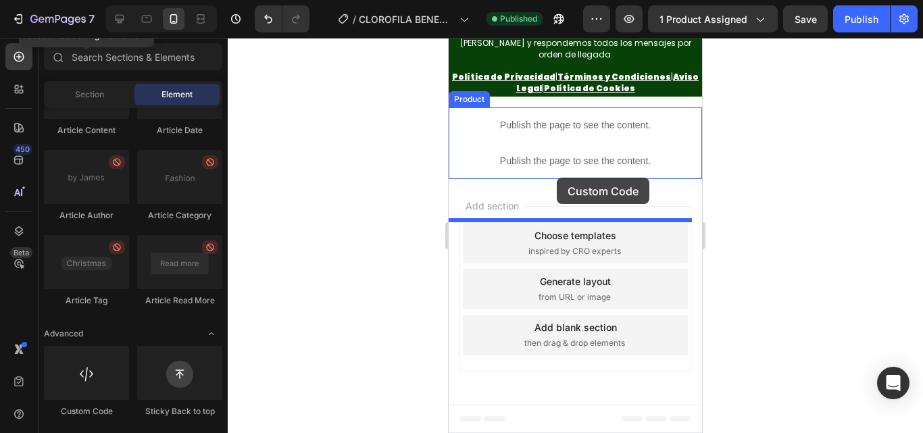
drag, startPoint x: 532, startPoint y: 414, endPoint x: 557, endPoint y: 178, distance: 237.2
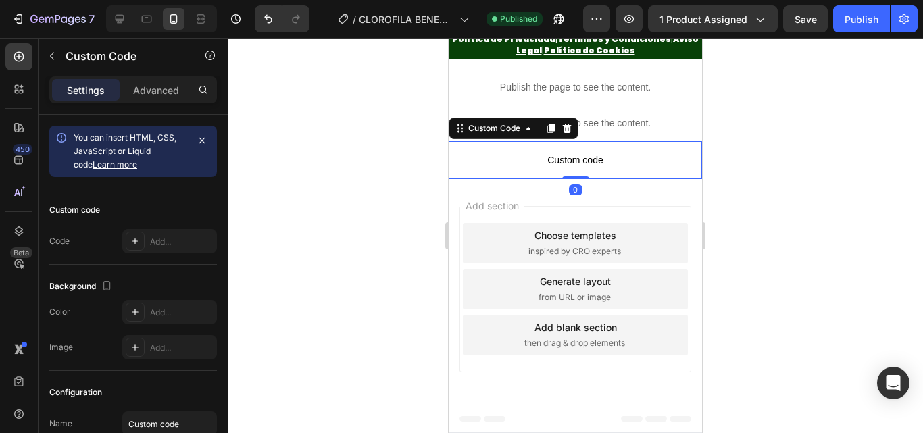
click at [556, 179] on p "Custom code" at bounding box center [575, 160] width 253 height 38
click at [166, 239] on div "Add..." at bounding box center [182, 242] width 64 height 12
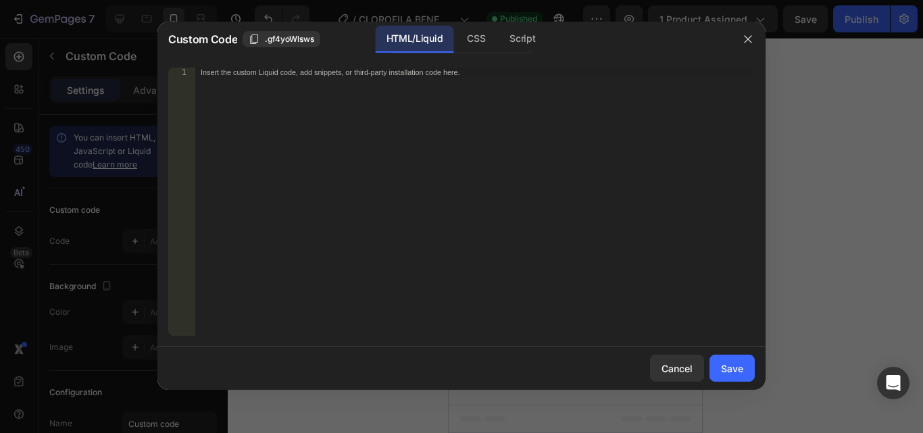
click at [419, 188] on div "Insert the custom Liquid code, add snippets, or third-party installation code h…" at bounding box center [475, 211] width 560 height 287
paste textarea "<!-- TikTok Pixel Code End -->"
type textarea "<!-- TikTok Pixel Code End -->"
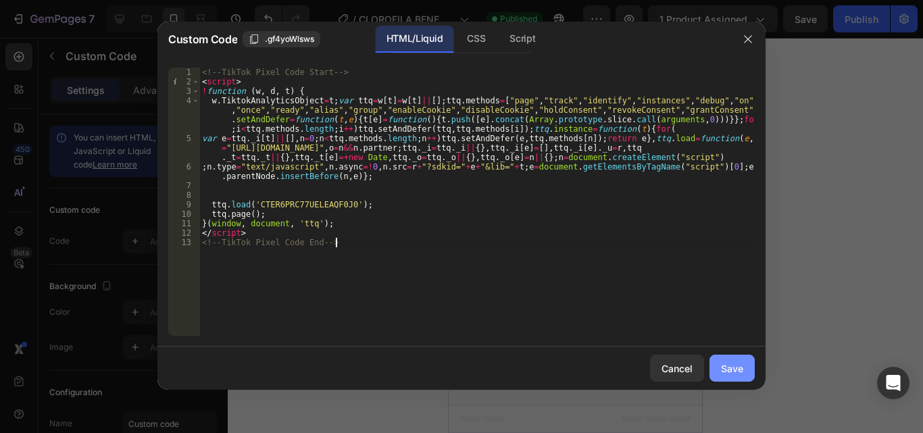
click at [739, 360] on button "Save" at bounding box center [732, 368] width 45 height 27
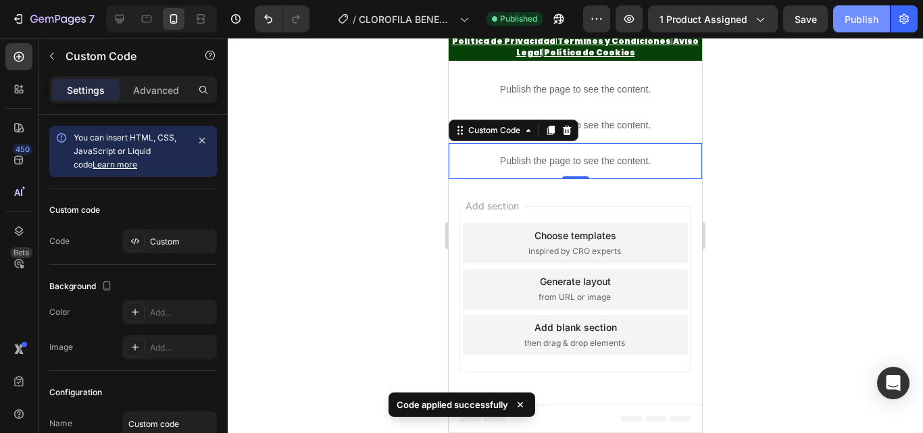
click at [853, 30] on button "Publish" at bounding box center [861, 18] width 57 height 27
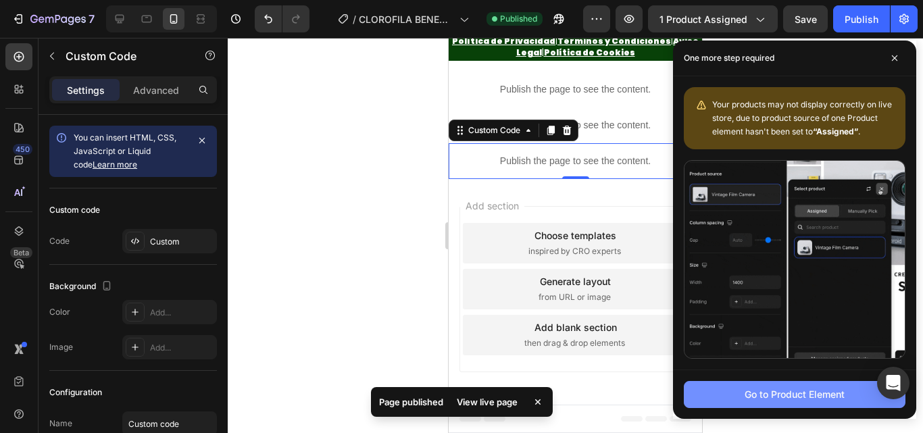
click at [796, 396] on div "Go to Product Element" at bounding box center [795, 394] width 100 height 14
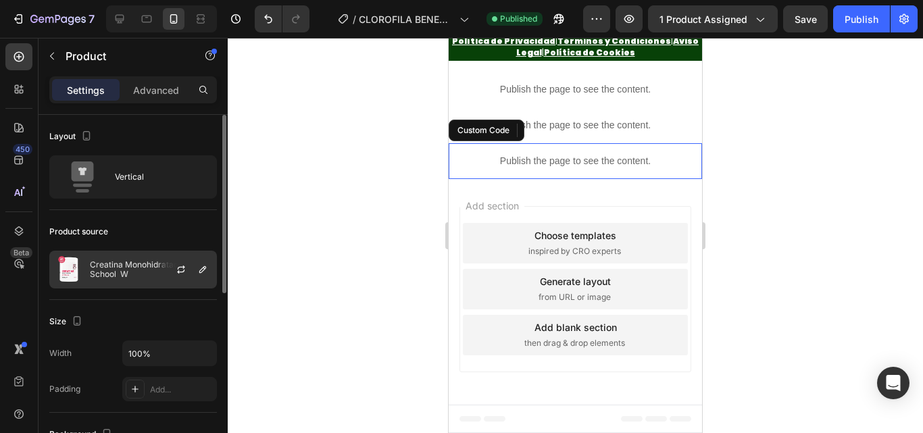
click at [116, 268] on p "Creatina Monohidratada - Old School W" at bounding box center [150, 269] width 121 height 19
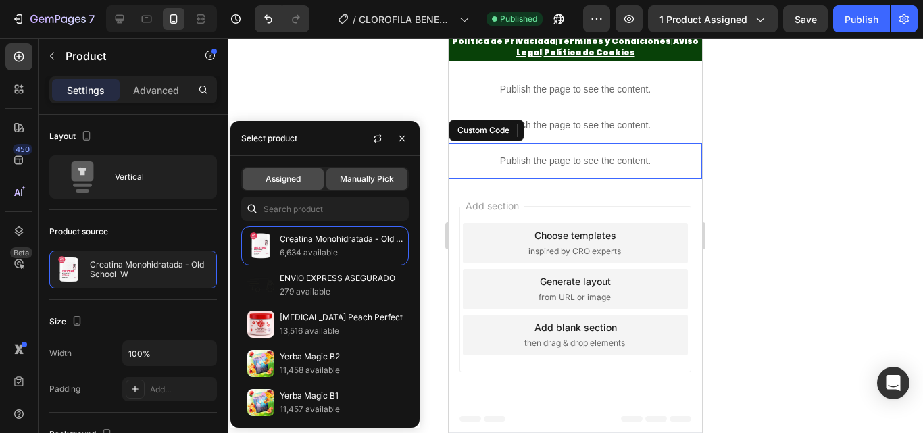
click at [302, 170] on div "Assigned" at bounding box center [283, 179] width 81 height 22
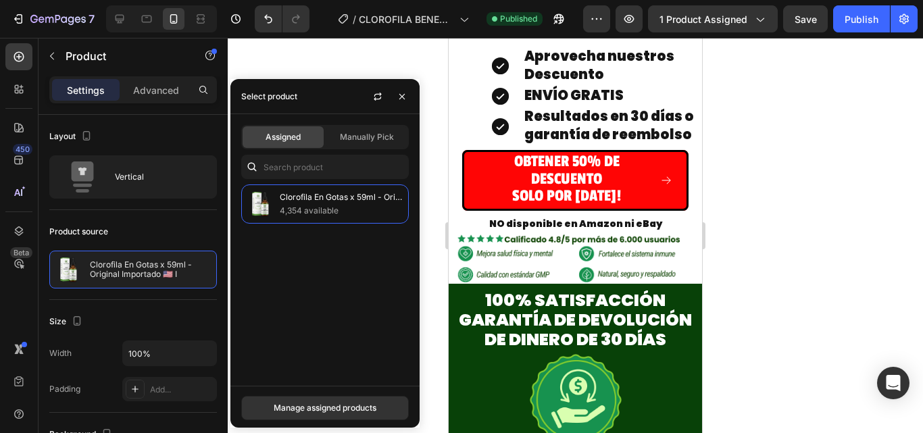
scroll to position [5800, 0]
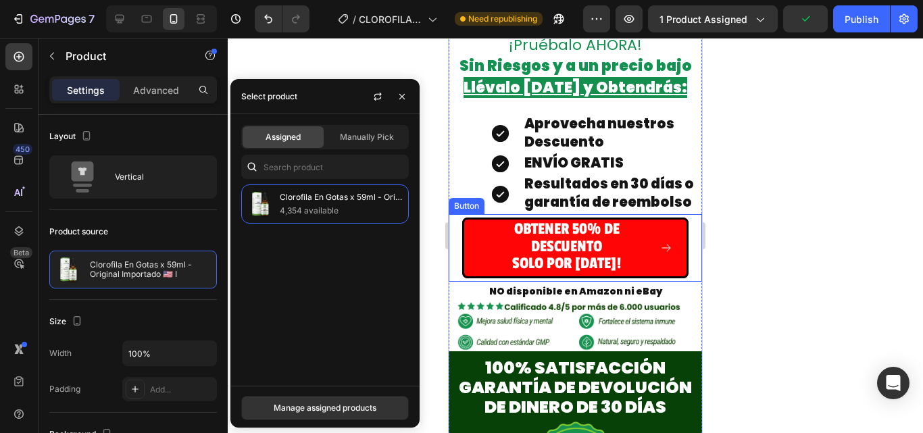
click at [451, 243] on div "OBTENER 50% DE DESCUENTO SOLO POR [DATE]! Button" at bounding box center [575, 248] width 253 height 68
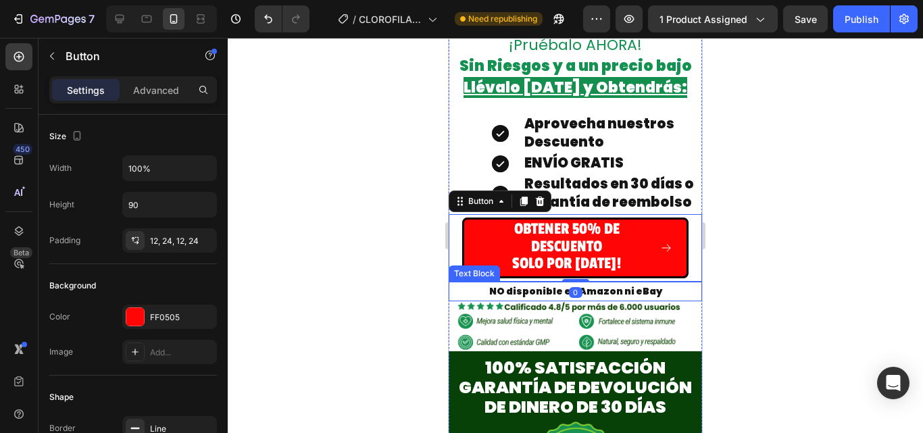
click at [449, 301] on div "NO disponible en Amazon ni eBay Text Block" at bounding box center [575, 292] width 253 height 20
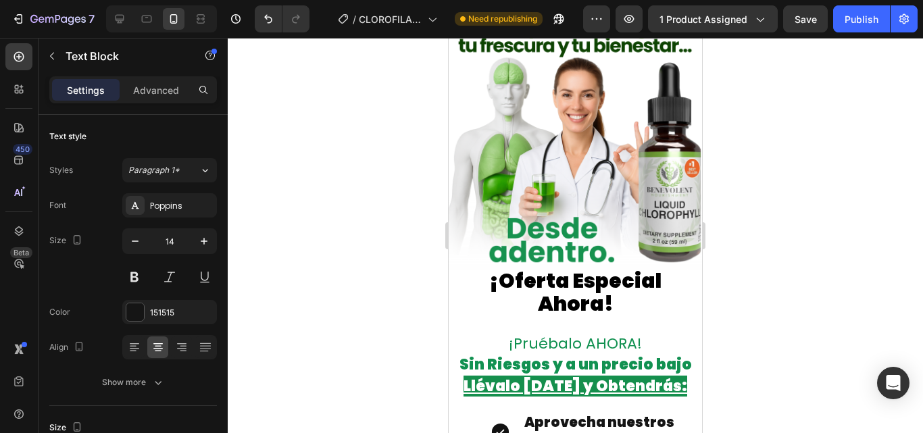
scroll to position [5462, 0]
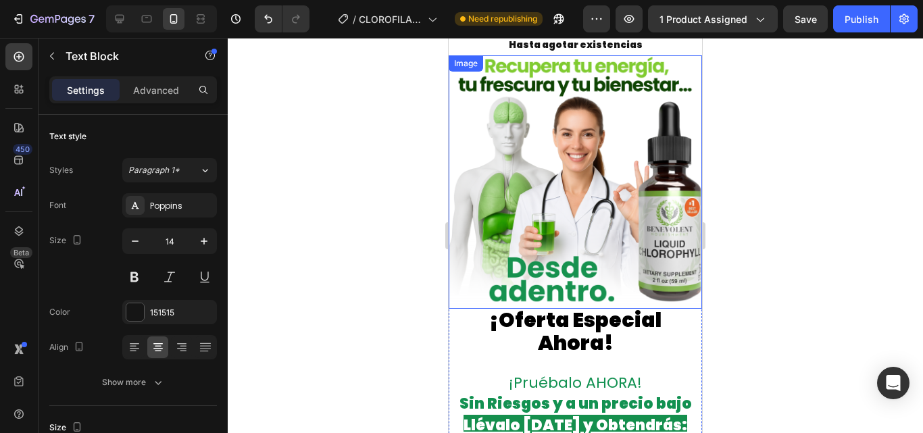
click at [470, 198] on div at bounding box center [575, 181] width 253 height 253
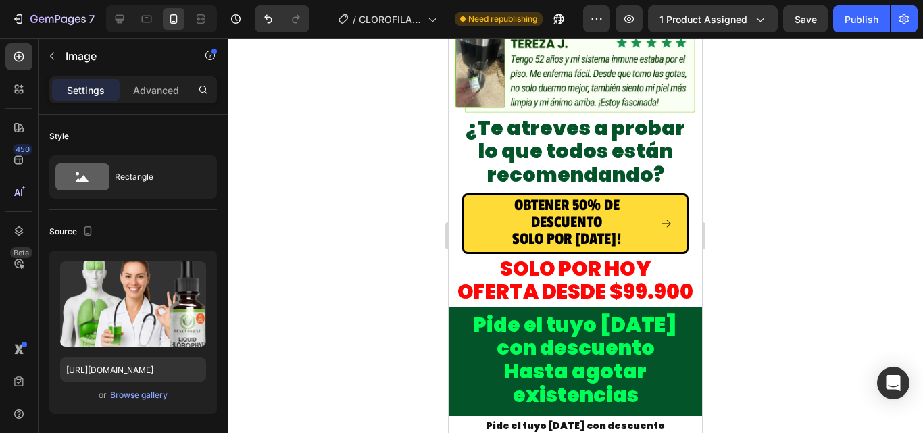
scroll to position [5056, 0]
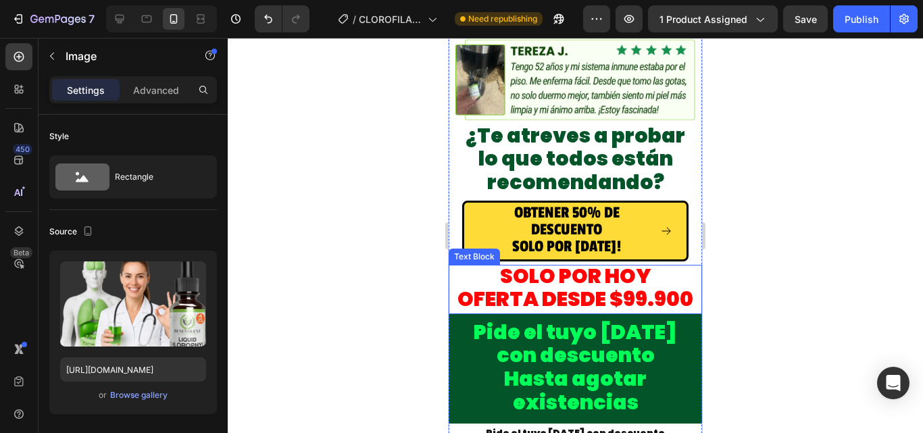
click at [458, 266] on p "SOLO POR HOY" at bounding box center [575, 278] width 237 height 24
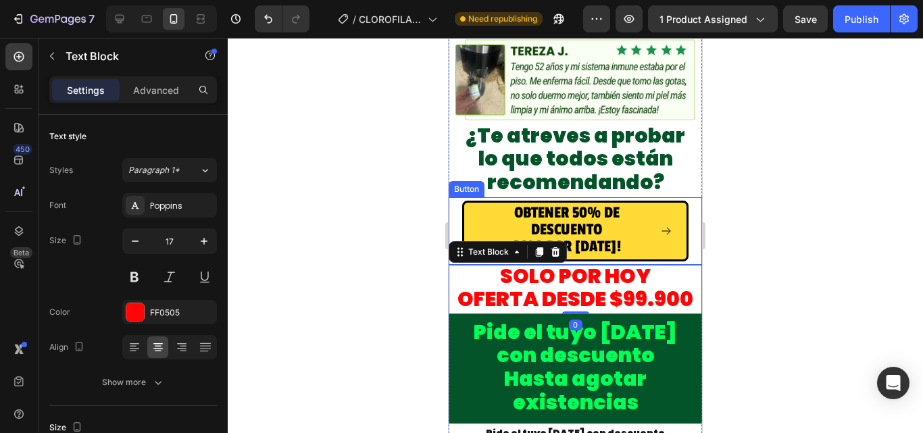
click at [451, 197] on div "OBTENER 50% DE DESCUENTO SOLO POR [DATE]! Button" at bounding box center [575, 231] width 253 height 68
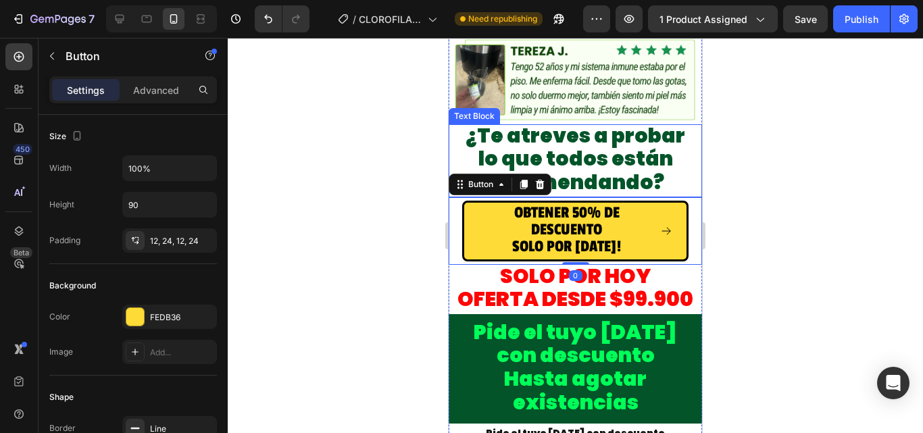
click at [449, 144] on div "¿Te atreves a probar lo que todos están recomendando? Text Block" at bounding box center [575, 160] width 253 height 73
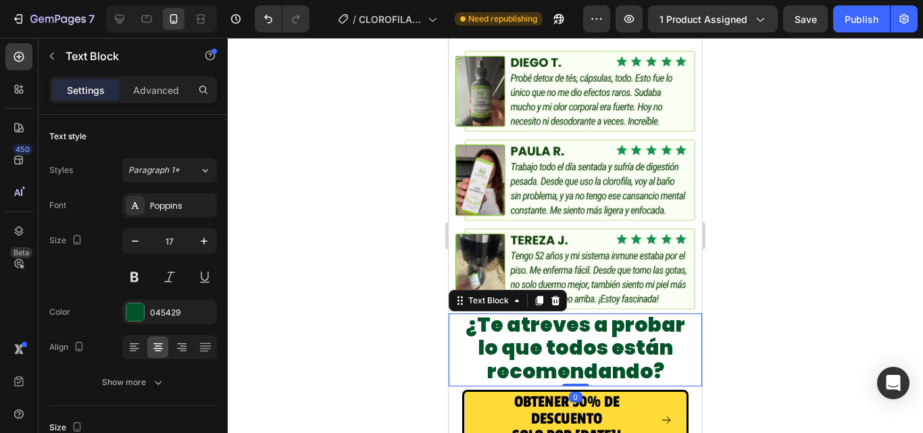
scroll to position [4854, 0]
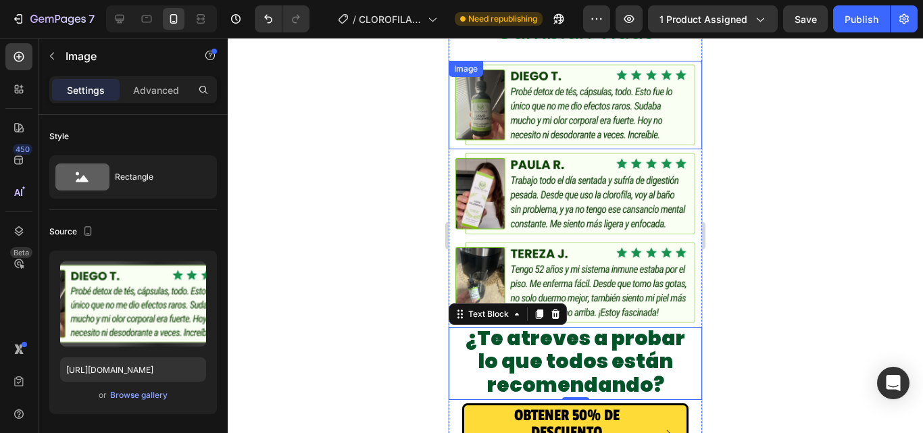
click at [449, 141] on div "Image" at bounding box center [575, 105] width 253 height 89
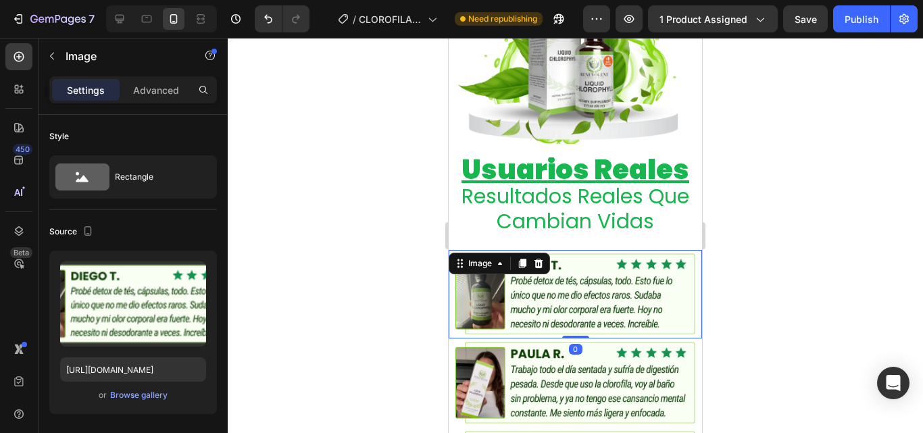
scroll to position [4651, 0]
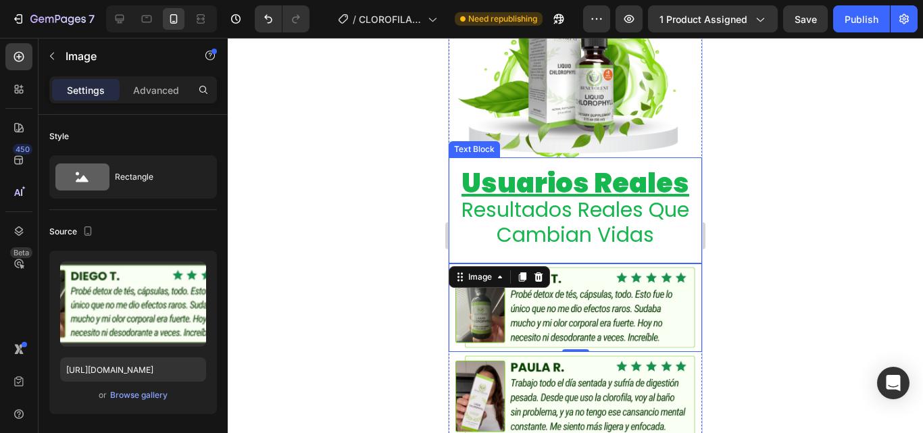
click at [449, 159] on div "Usuarios Reales Resultados Reales Que Cambian Vidas Text Block" at bounding box center [575, 210] width 253 height 106
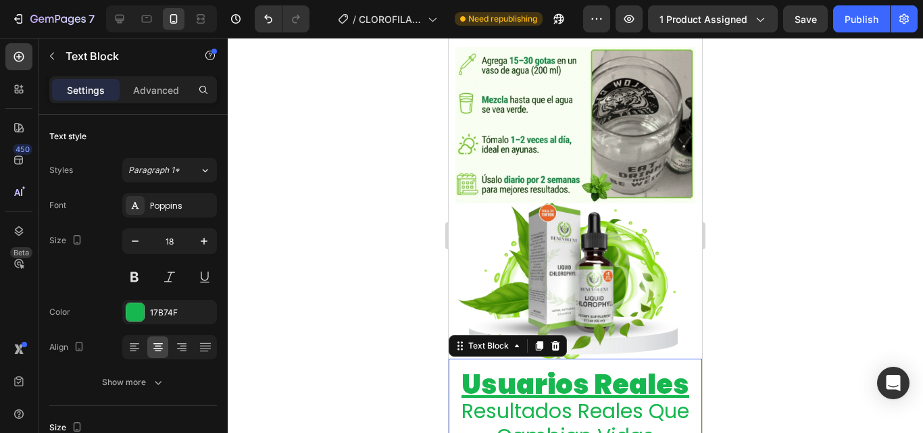
scroll to position [4380, 0]
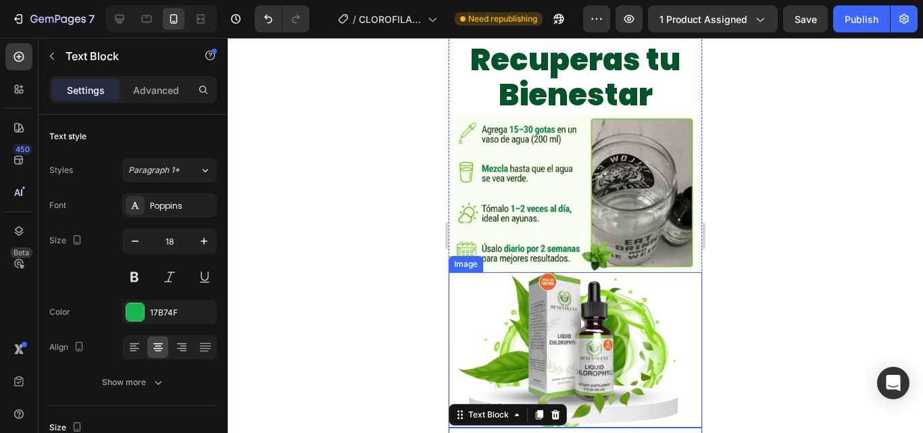
click at [451, 273] on div "Image" at bounding box center [575, 349] width 253 height 155
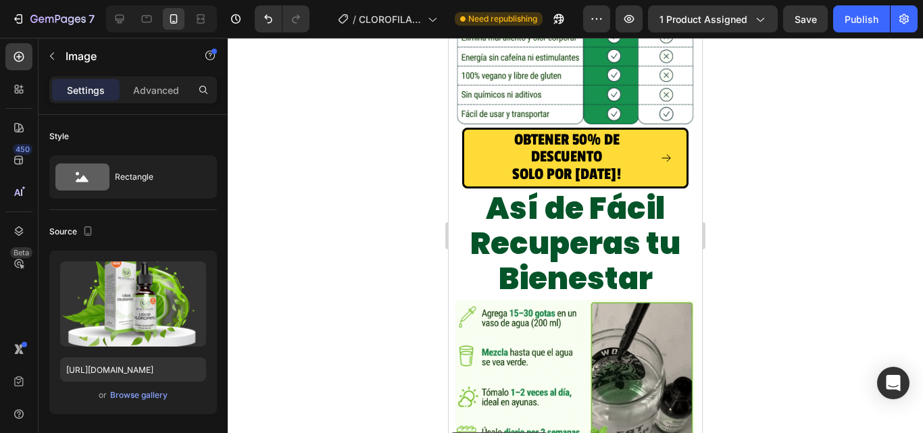
scroll to position [4110, 0]
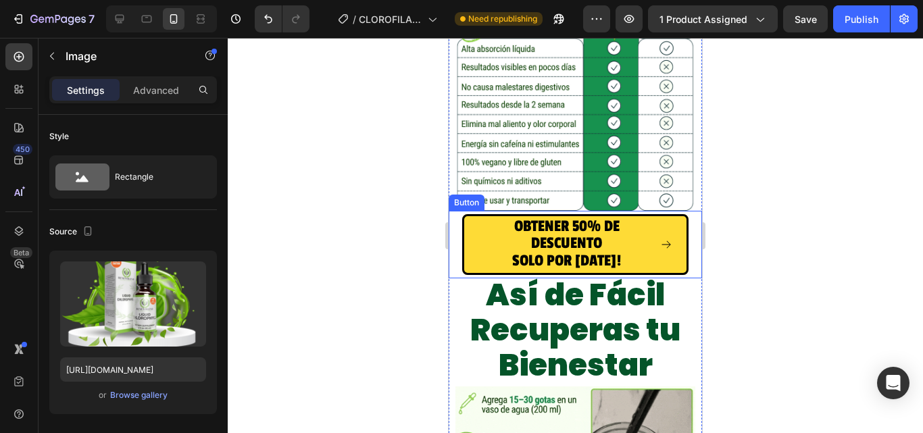
click at [458, 259] on div "OBTENER 50% DE DESCUENTO SOLO POR [DATE]! Button" at bounding box center [575, 245] width 253 height 68
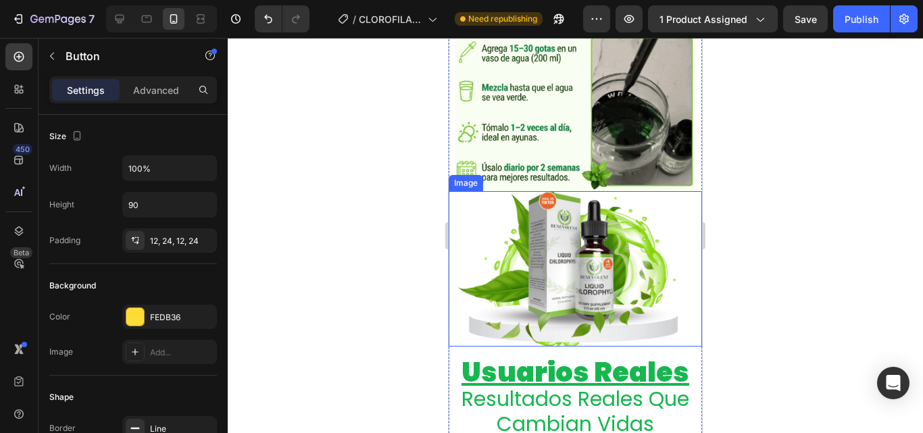
scroll to position [3907, 0]
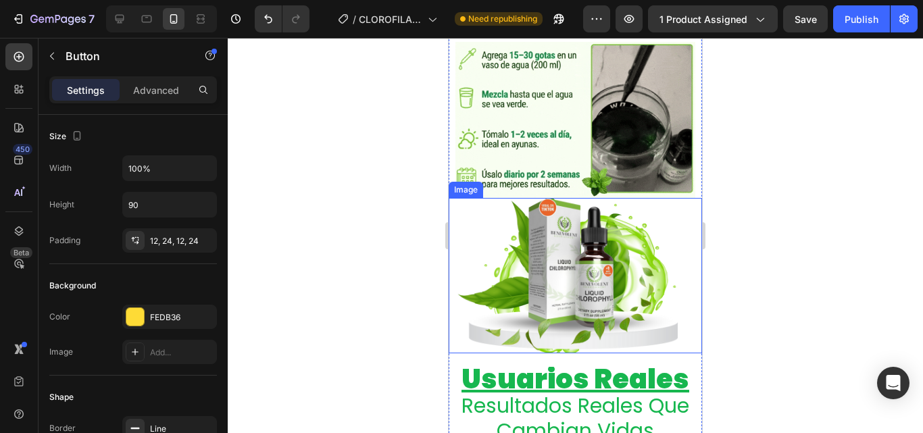
click at [487, 199] on div at bounding box center [576, 275] width 240 height 155
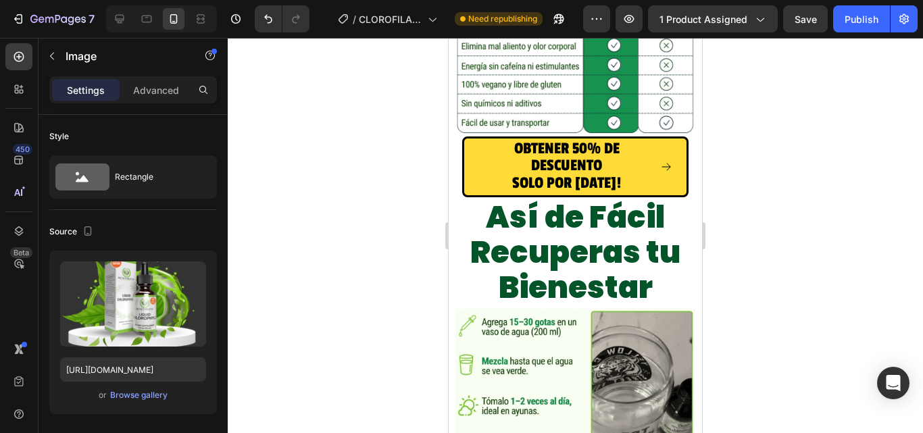
scroll to position [3637, 0]
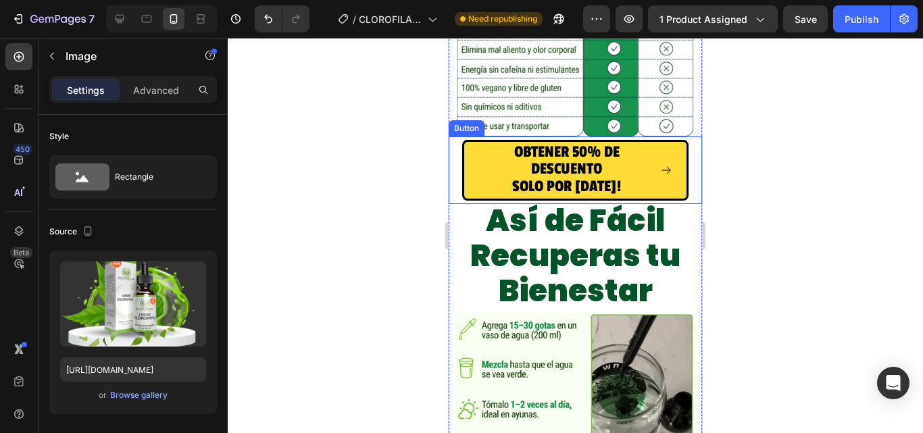
click at [555, 189] on div "OBTENER 50% DE DESCUENTO SOLO POR [DATE]! Button" at bounding box center [575, 171] width 253 height 68
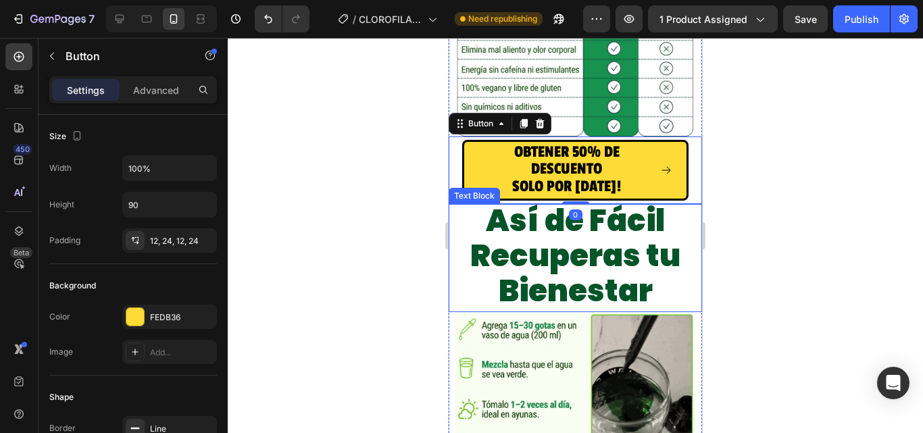
click at [554, 199] on strong "Así de Fácil Recuperas tu Bienestar" at bounding box center [575, 255] width 210 height 113
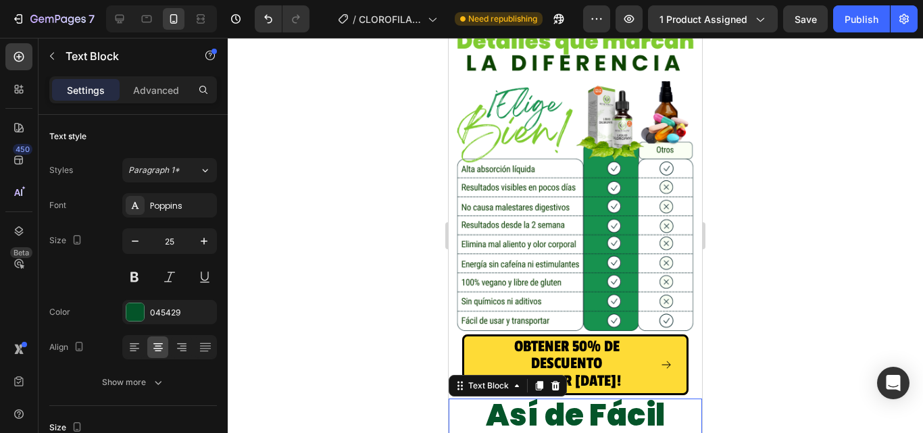
scroll to position [3610, 0]
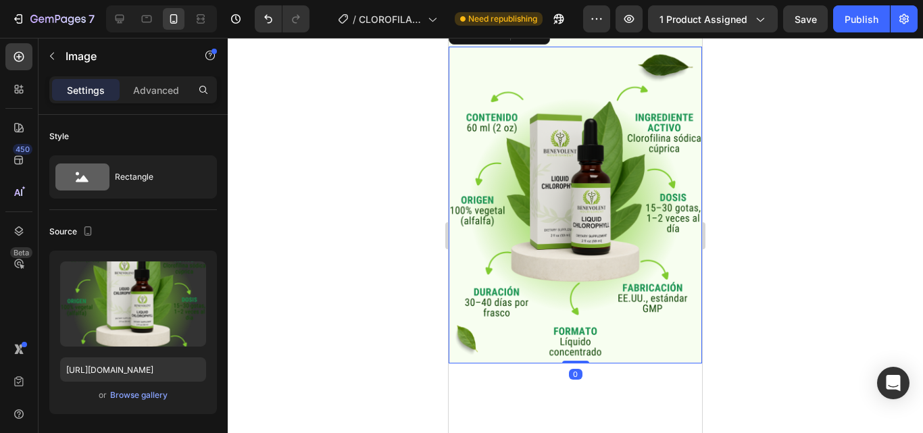
scroll to position [3407, 0]
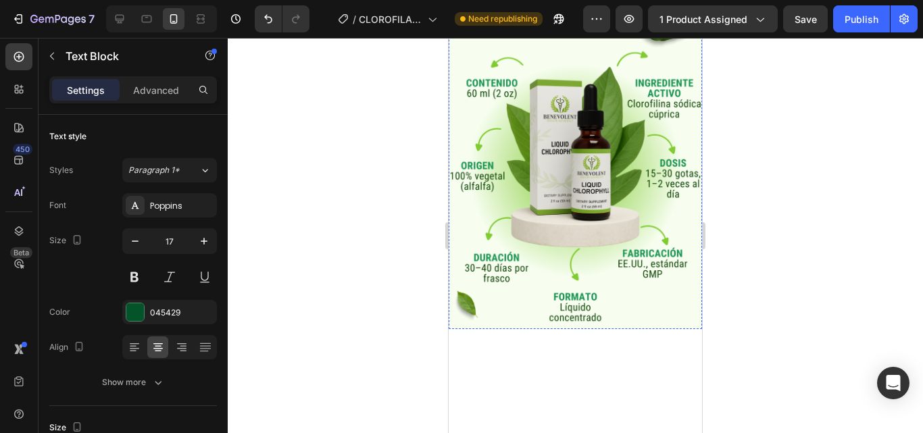
scroll to position [2934, 0]
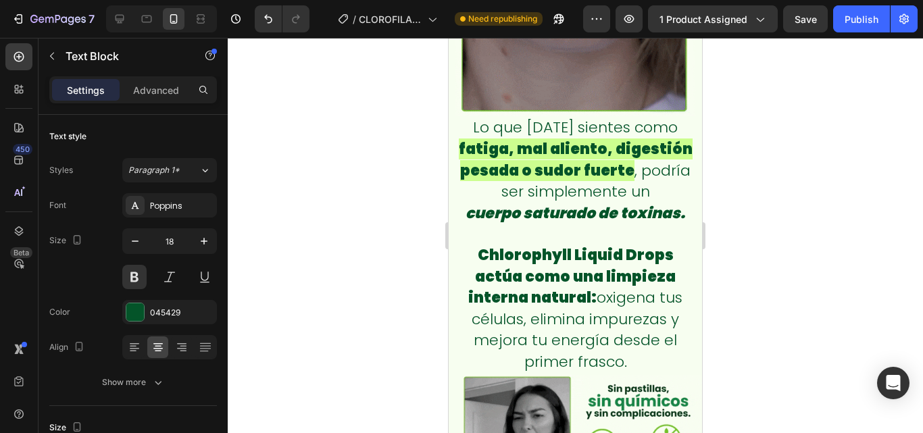
scroll to position [473, 0]
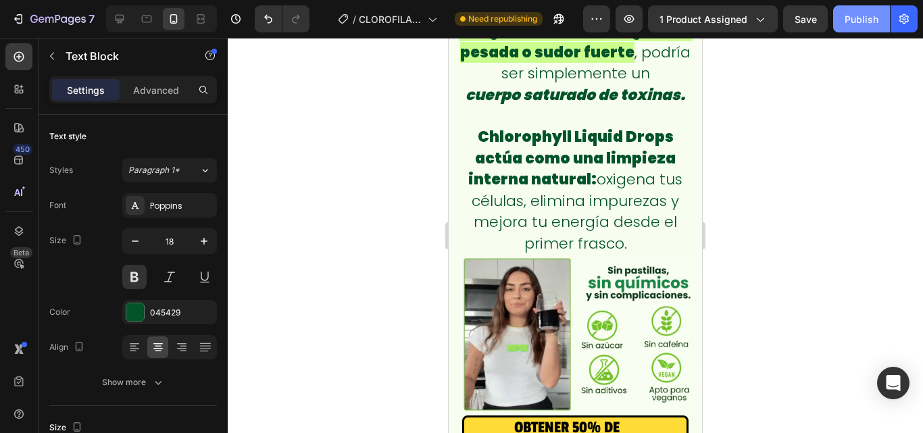
click at [848, 18] on div "Publish" at bounding box center [862, 19] width 34 height 14
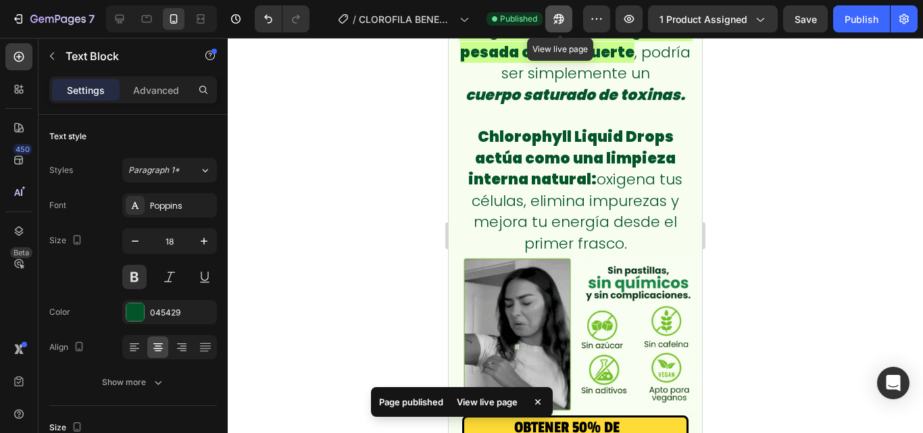
click at [554, 20] on icon "button" at bounding box center [559, 19] width 14 height 14
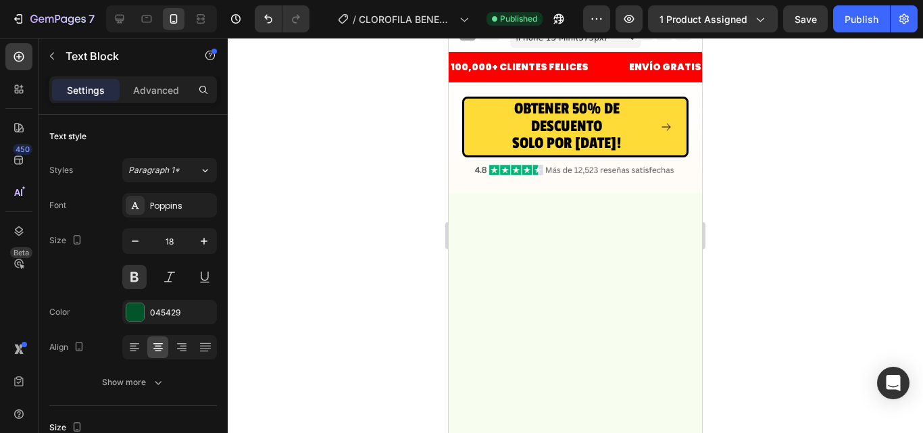
scroll to position [0, 0]
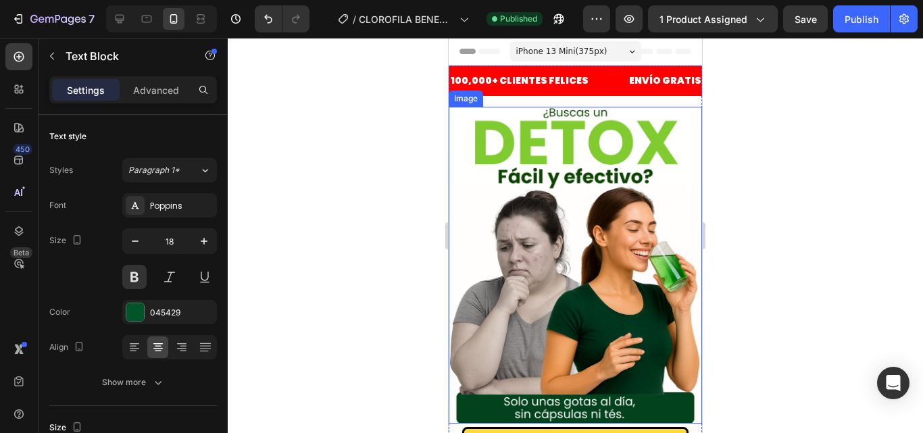
click at [570, 118] on img at bounding box center [575, 265] width 253 height 317
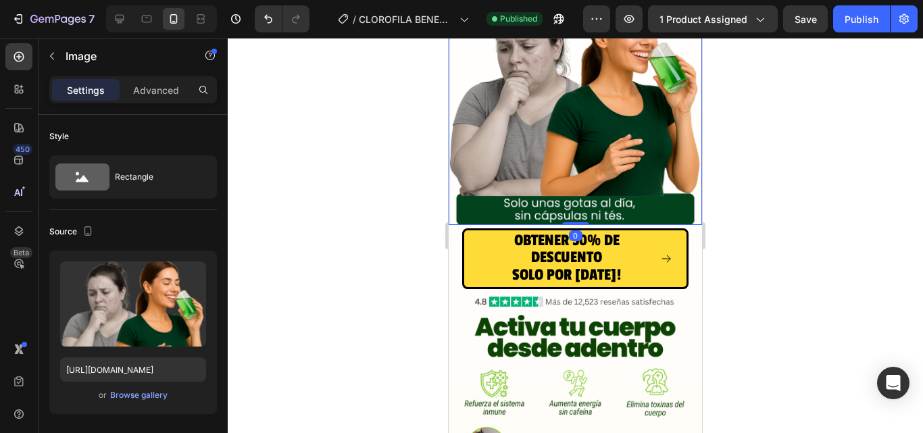
scroll to position [203, 0]
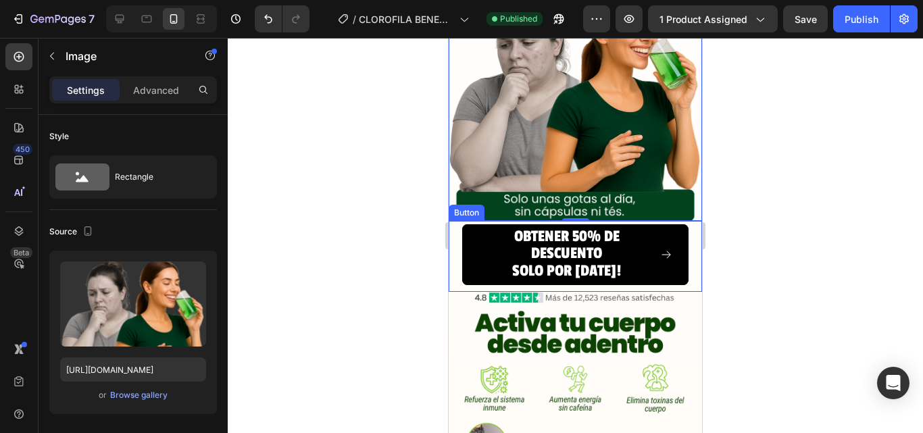
click at [581, 224] on button "OBTENER 50% DE DESCUENTO SOLO POR HOY!" at bounding box center [575, 254] width 226 height 61
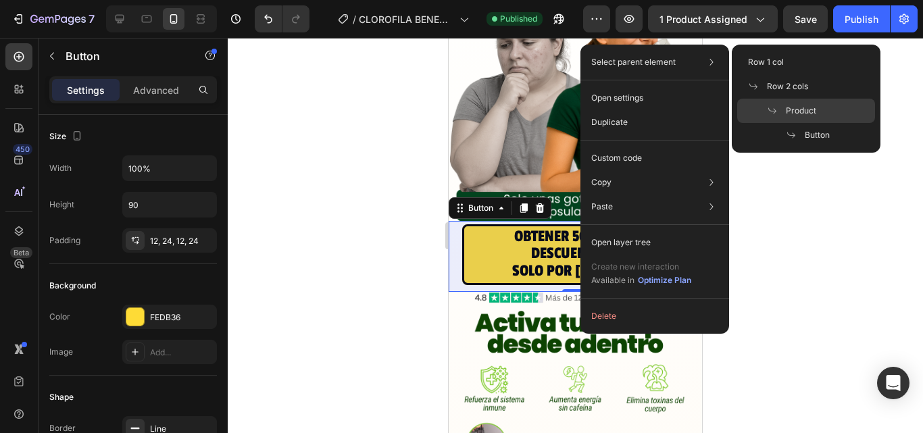
click at [785, 105] on span at bounding box center [776, 110] width 19 height 11
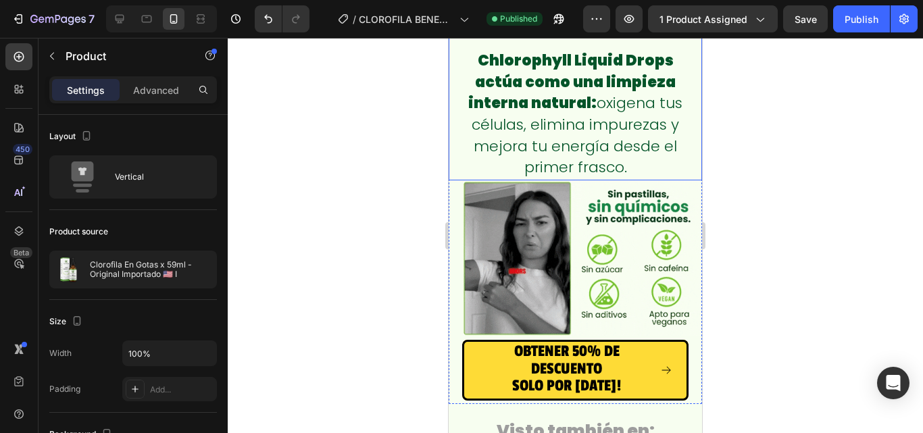
scroll to position [1149, 0]
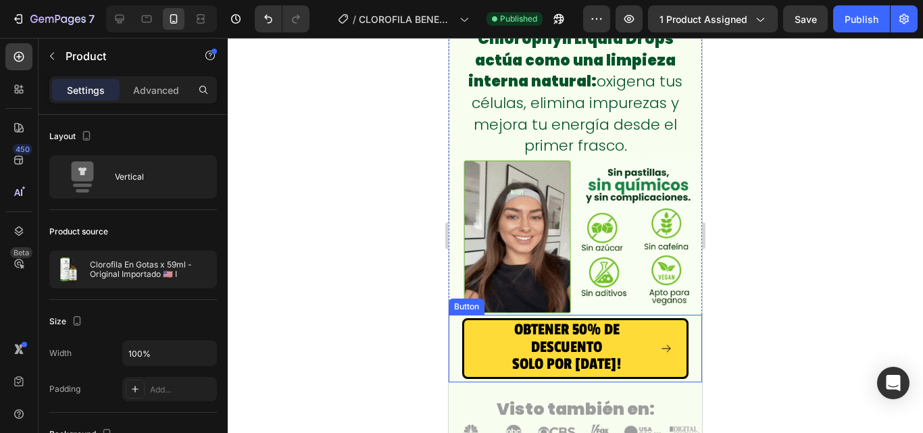
click at [584, 315] on div "OBTENER 50% DE DESCUENTO SOLO POR HOY! Button" at bounding box center [575, 349] width 253 height 68
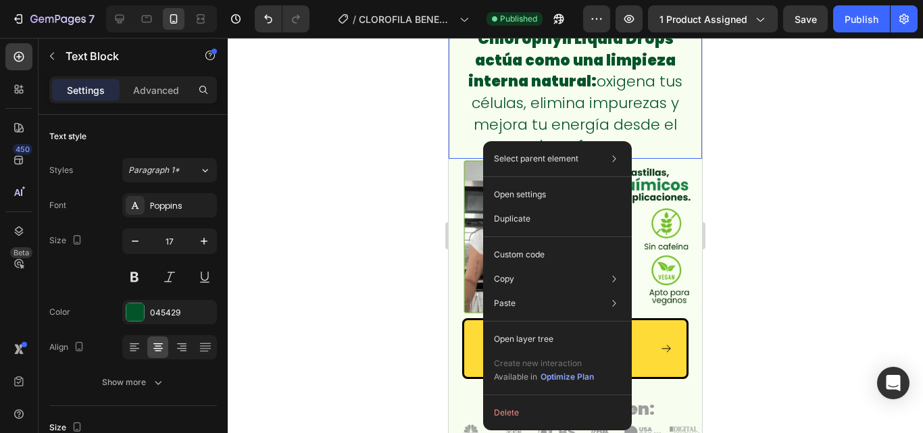
click at [506, 128] on p "Chlorophyll Liquid Drops actúa como una limpieza interna natural: oxigena tus c…" at bounding box center [575, 93] width 237 height 128
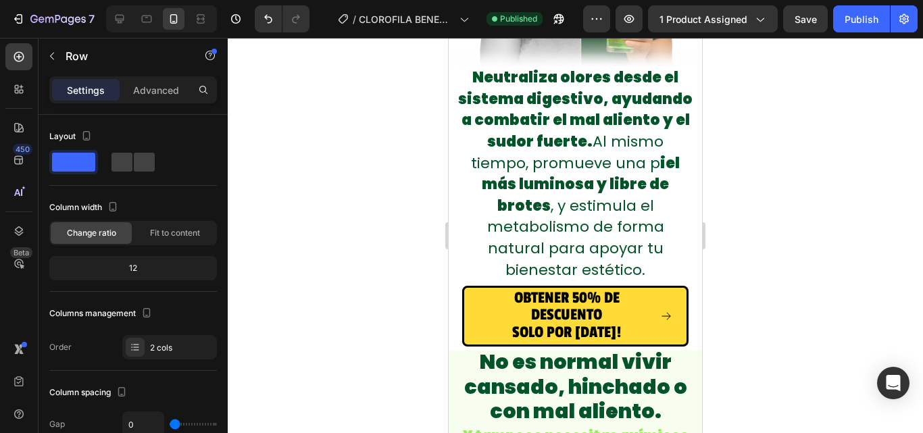
scroll to position [3312, 0]
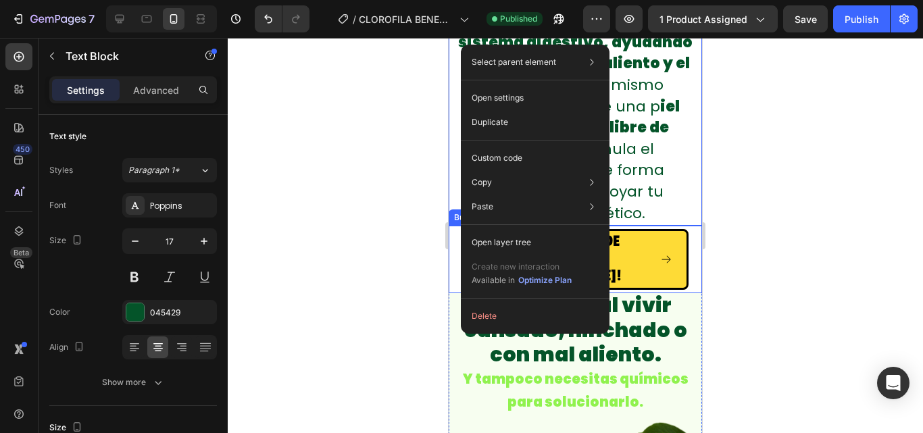
click at [454, 247] on div "OBTENER 50% DE DESCUENTO SOLO POR HOY! Button" at bounding box center [575, 260] width 253 height 68
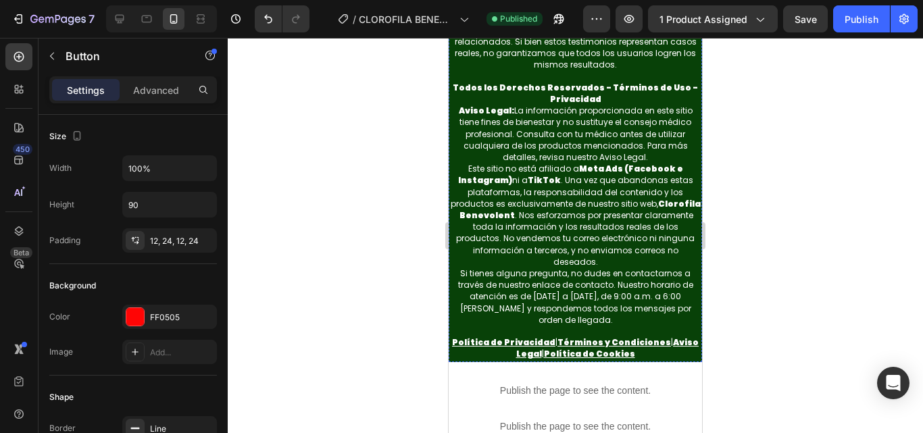
scroll to position [6894, 0]
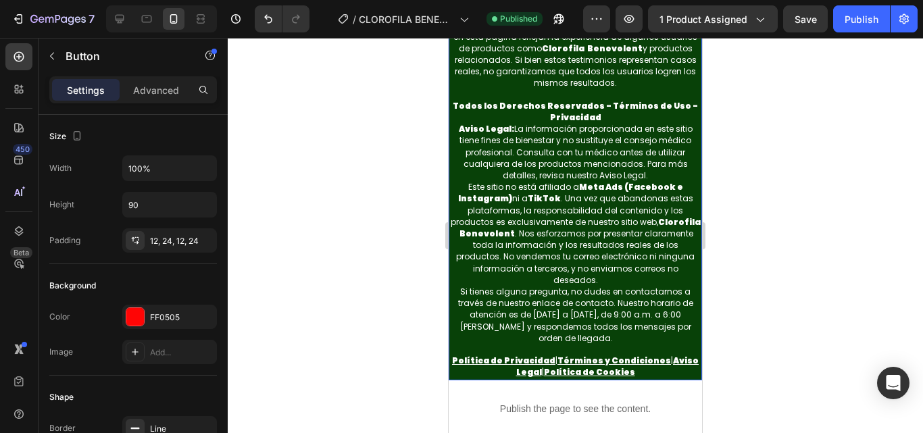
click at [575, 181] on span "Aviso Legal: La información proporcionada en este sitio tiene fines de bienesta…" at bounding box center [576, 152] width 234 height 58
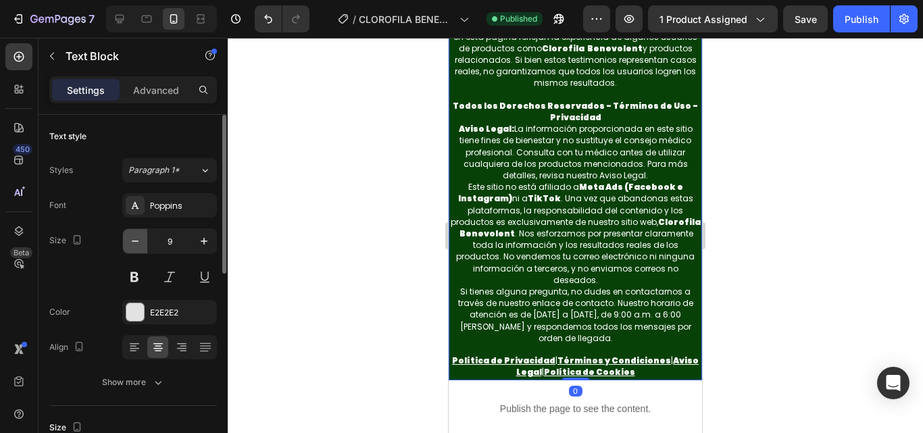
click at [130, 243] on icon "button" at bounding box center [135, 242] width 14 height 14
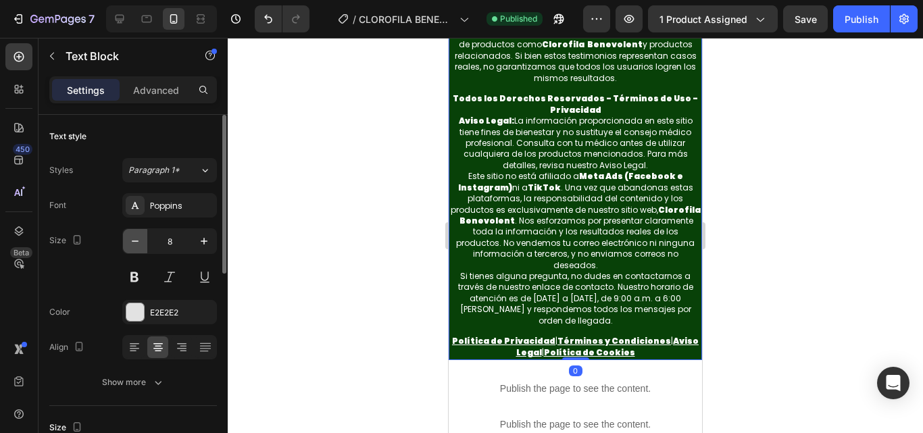
click at [130, 243] on icon "button" at bounding box center [135, 242] width 14 height 14
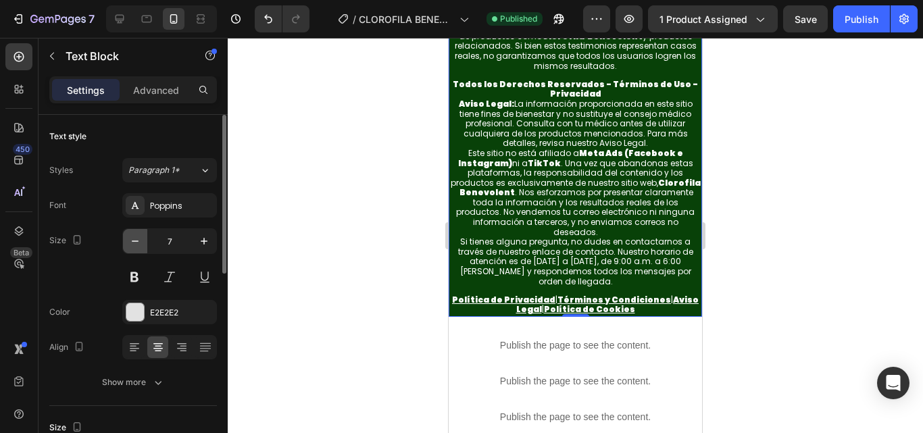
click at [130, 243] on icon "button" at bounding box center [135, 242] width 14 height 14
type input "6"
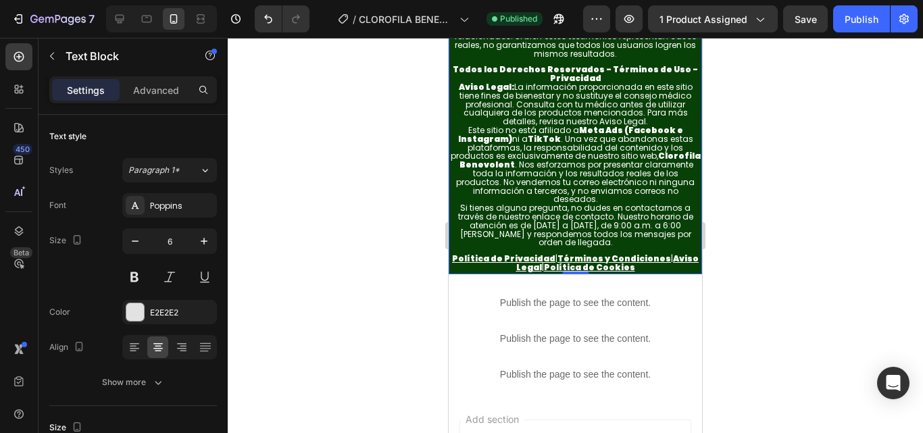
click at [537, 84] on strong "Todos los Derechos Reservados - Términos de Uso - Privacidad" at bounding box center [575, 74] width 245 height 20
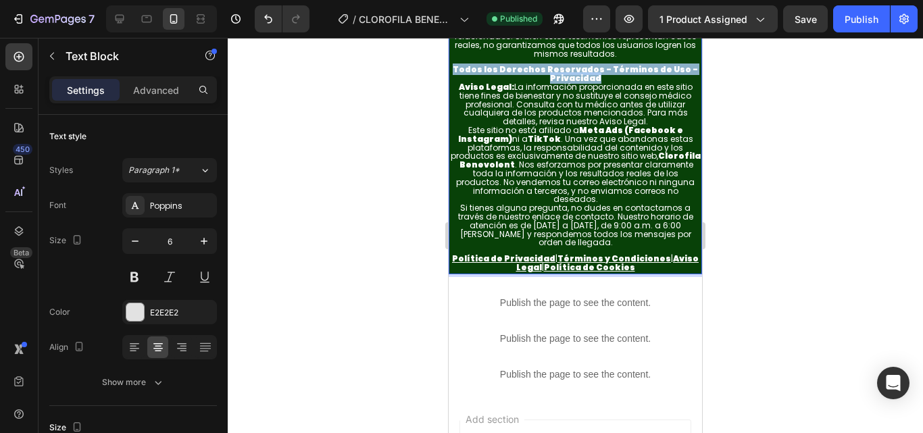
click at [537, 84] on strong "Todos los Derechos Reservados - Términos de Uso - Privacidad" at bounding box center [575, 74] width 245 height 20
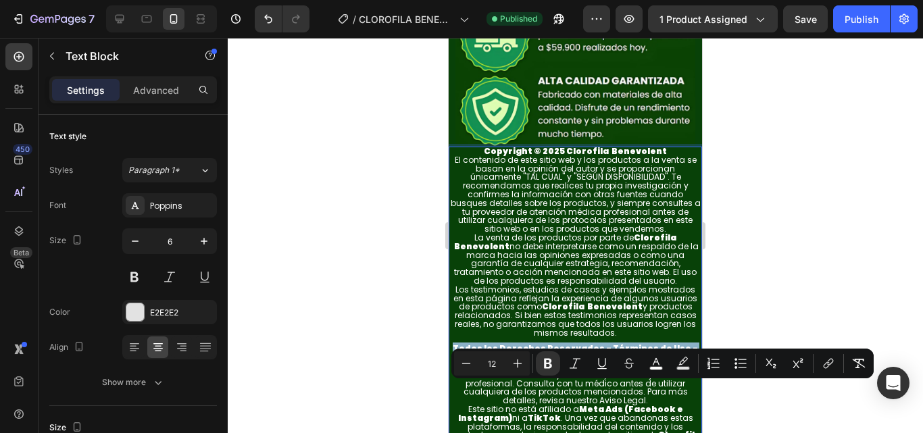
scroll to position [6521, 0]
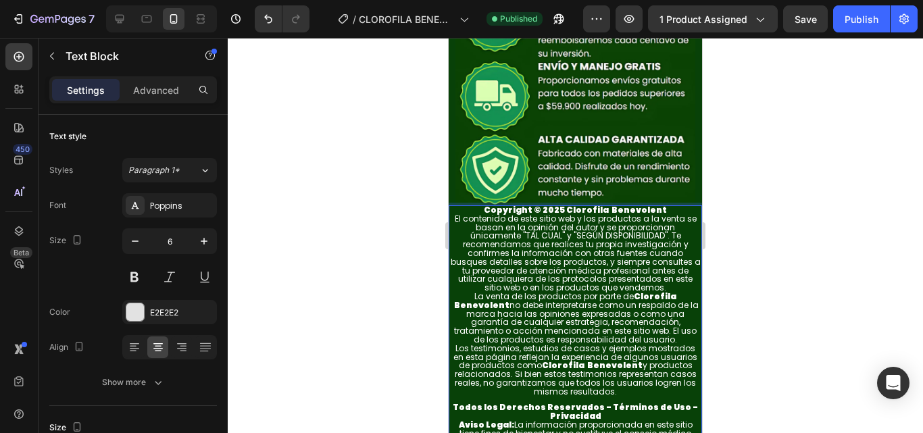
click at [483, 216] on p "Copyright © 2025 Clorofila Benevolent" at bounding box center [575, 211] width 251 height 9
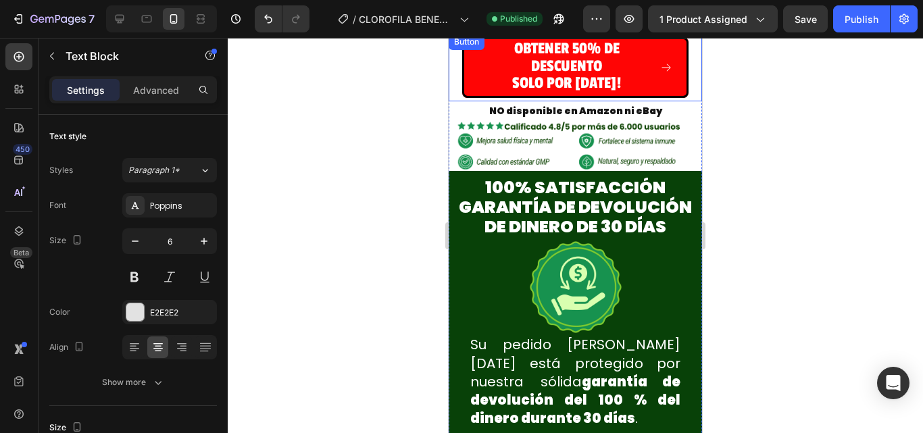
click at [687, 101] on div "OBTENER 50% DE DESCUENTO SOLO POR HOY! Button" at bounding box center [575, 68] width 253 height 68
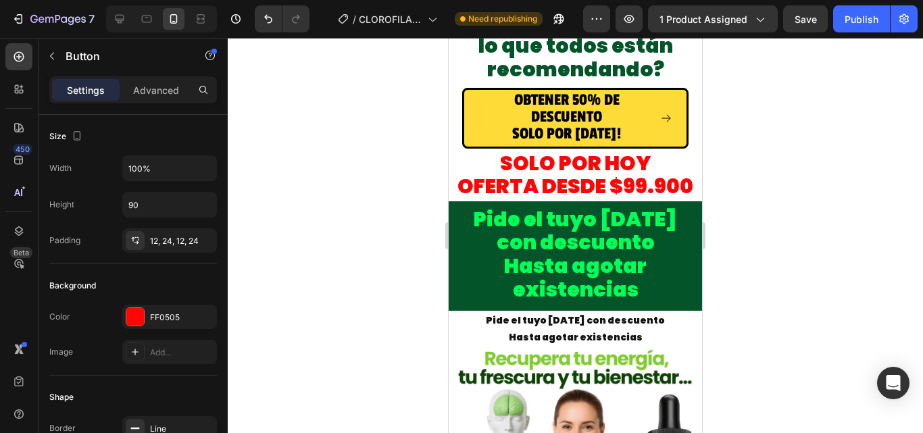
scroll to position [4696, 0]
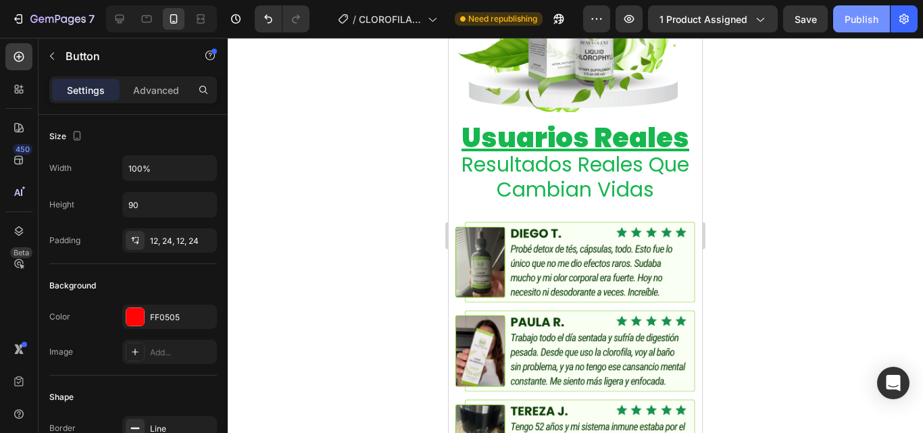
click at [847, 30] on button "Publish" at bounding box center [861, 18] width 57 height 27
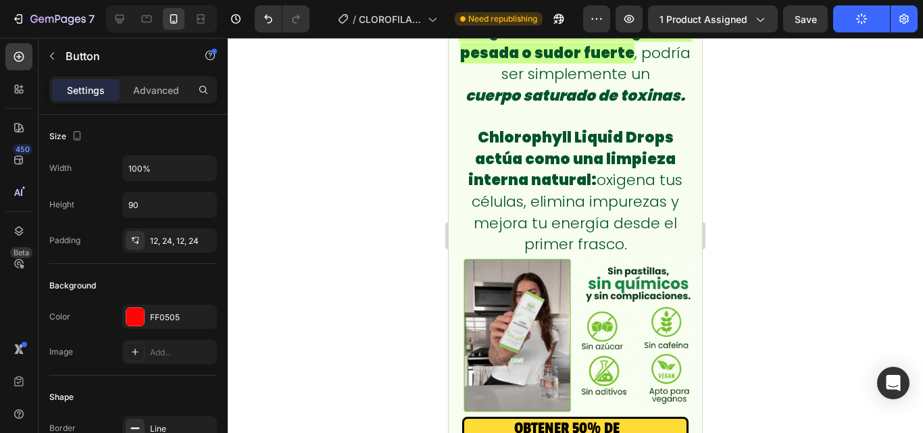
scroll to position [871, 0]
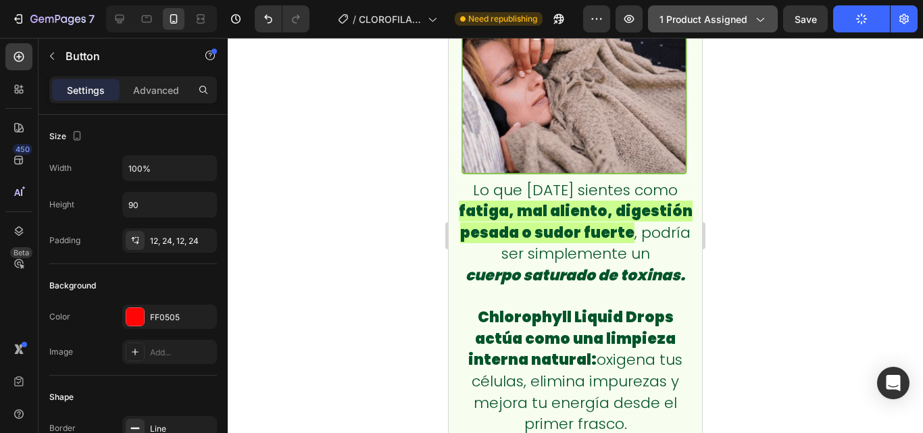
click at [683, 28] on button "1 product assigned" at bounding box center [713, 18] width 130 height 27
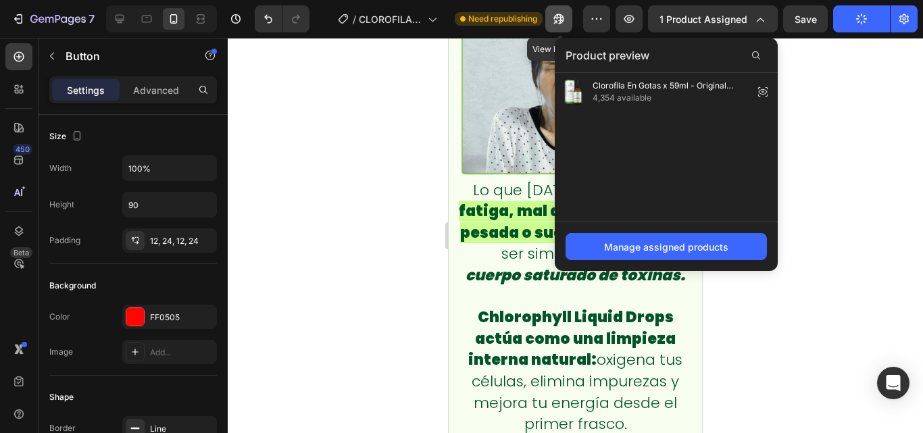
click at [559, 14] on icon "button" at bounding box center [559, 19] width 14 height 14
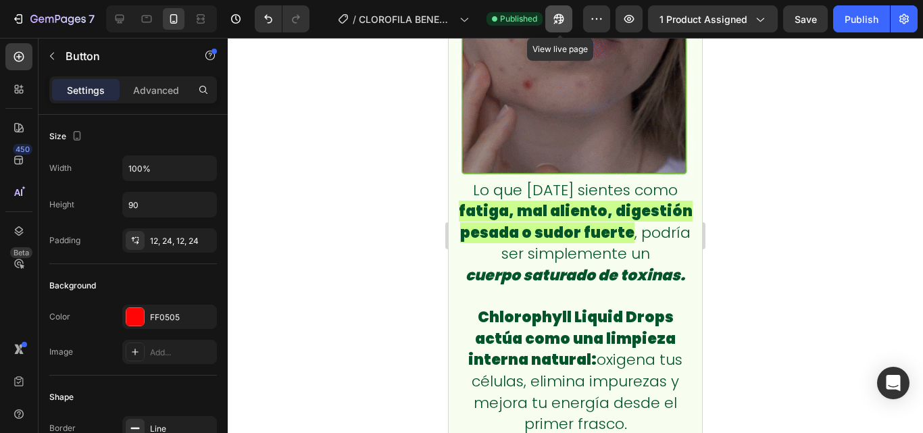
click at [558, 20] on icon "button" at bounding box center [555, 21] width 3 height 3
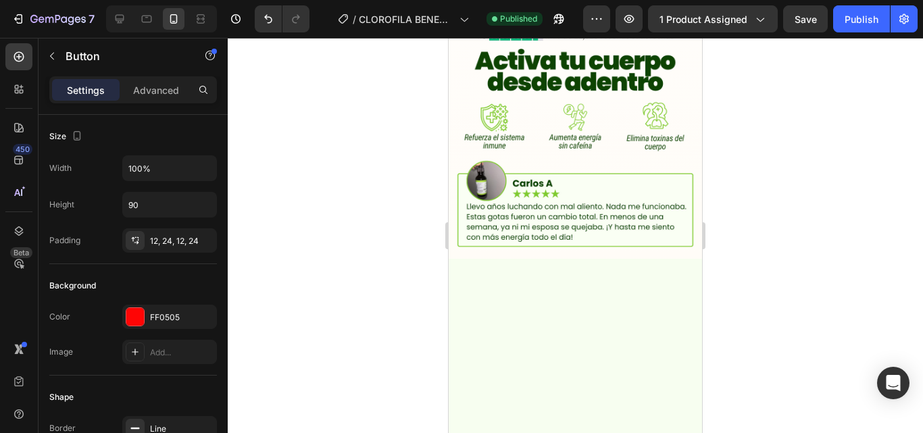
scroll to position [0, 0]
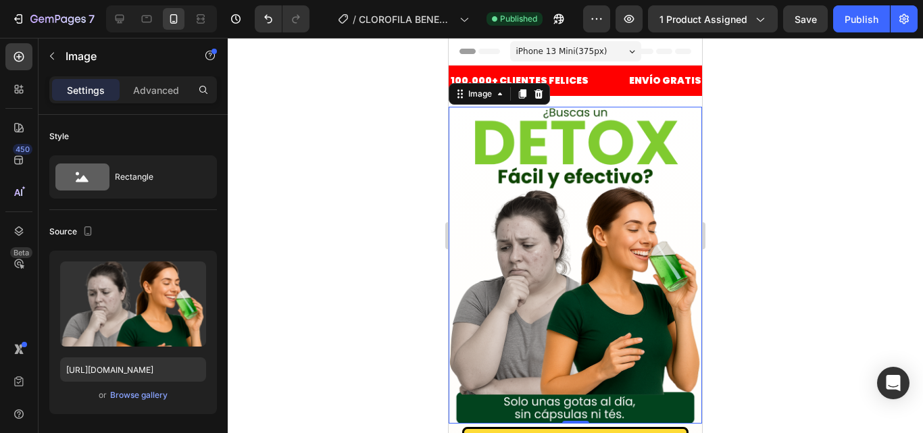
click at [522, 217] on img at bounding box center [575, 265] width 253 height 317
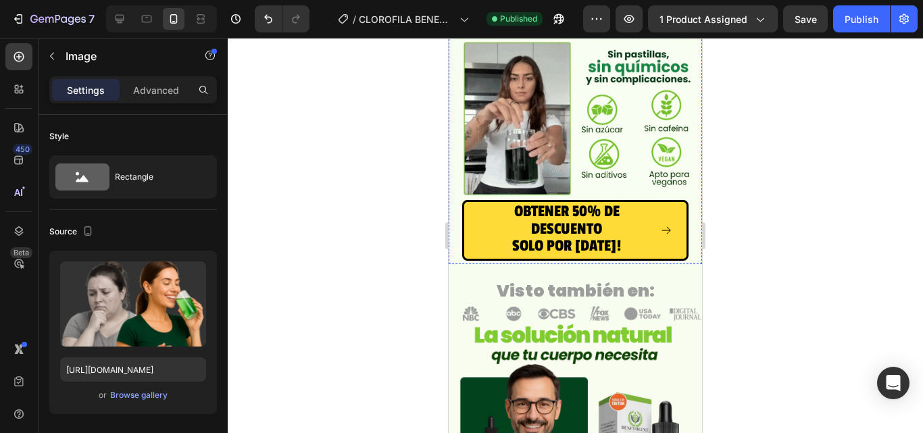
scroll to position [1284, 0]
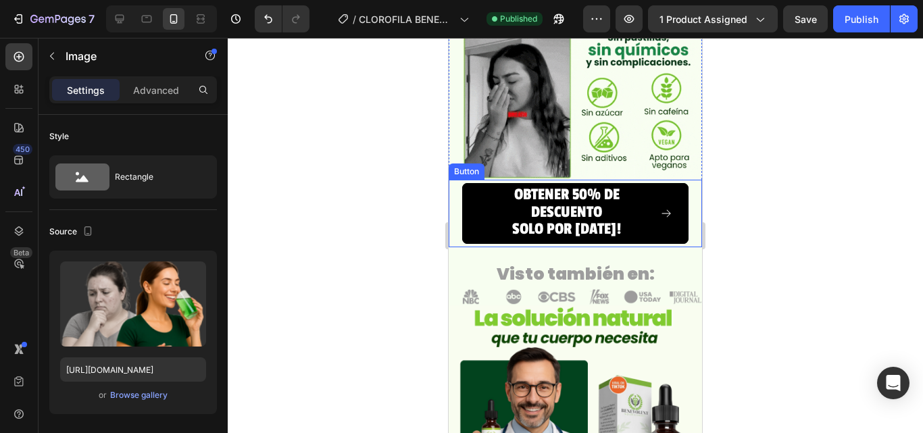
click at [668, 185] on button "OBTENER 50% DE DESCUENTO SOLO POR HOY!" at bounding box center [575, 213] width 226 height 61
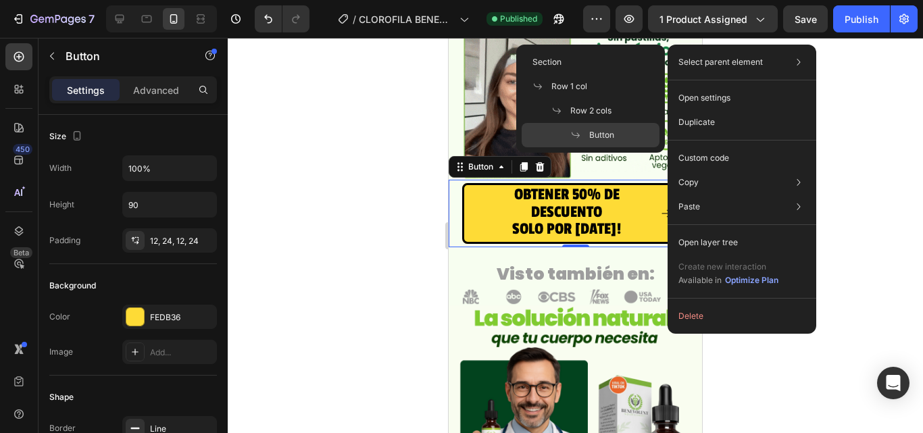
click at [727, 58] on p "Select parent element" at bounding box center [721, 62] width 84 height 12
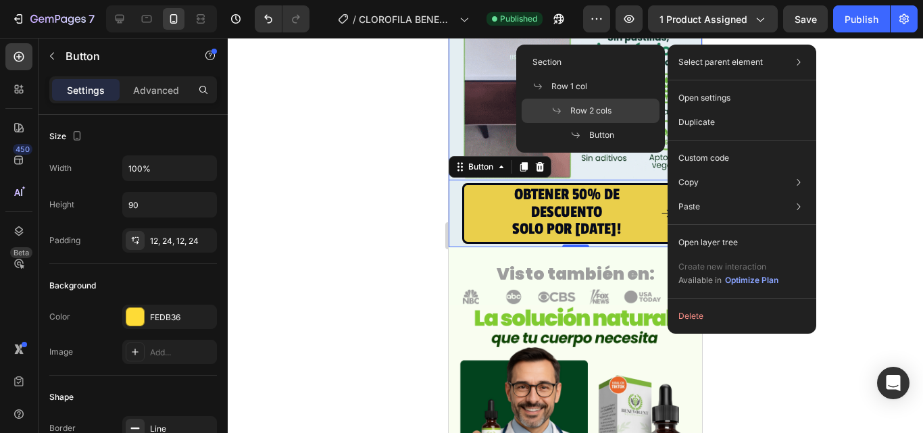
click at [560, 123] on div "Row 2 cols" at bounding box center [591, 135] width 138 height 24
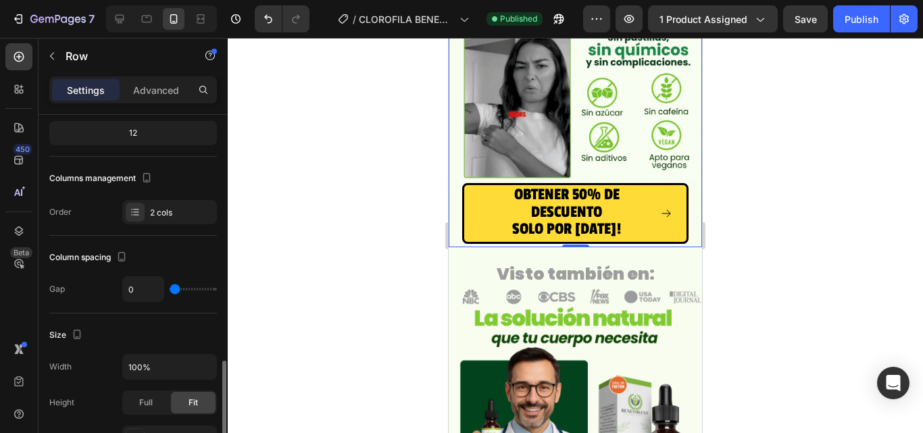
scroll to position [270, 0]
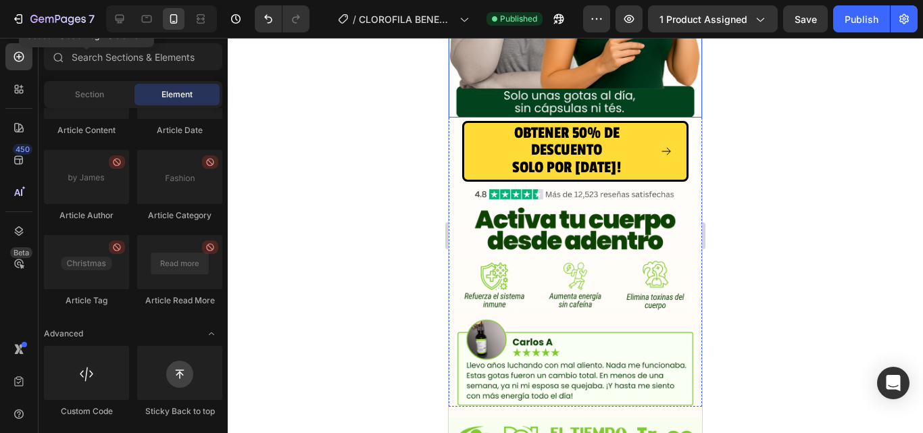
scroll to position [345, 0]
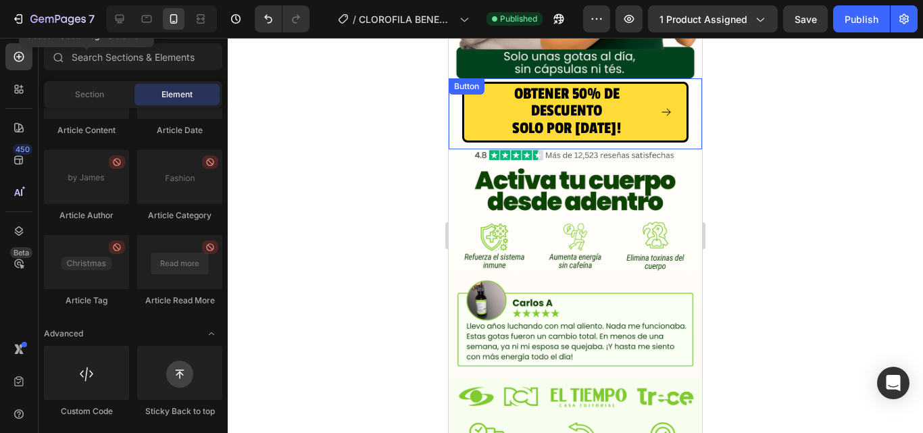
click at [454, 126] on div "OBTENER 50% DE DESCUENTO SOLO POR HOY! Button" at bounding box center [575, 113] width 253 height 71
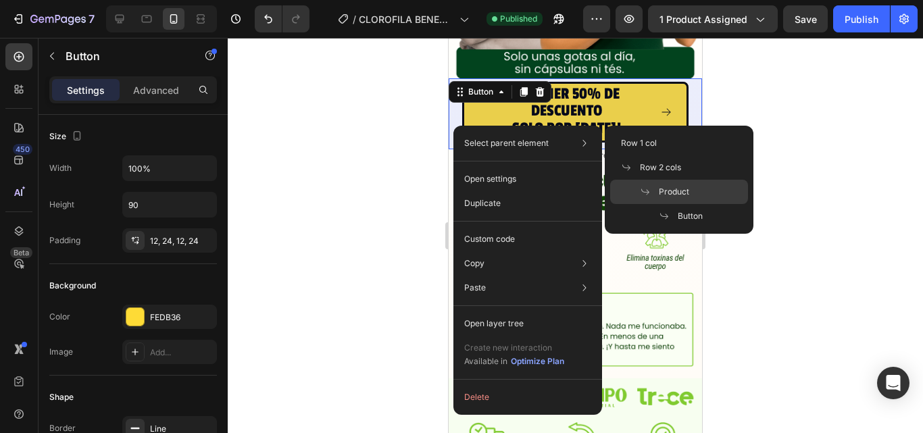
click at [665, 191] on span "Product" at bounding box center [674, 192] width 30 height 12
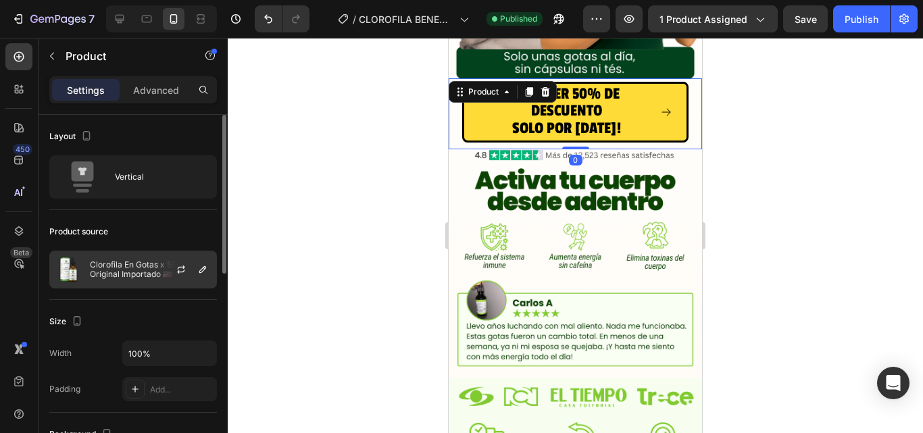
click at [128, 269] on p "Clorofila En Gotas x 59ml - Original Importado 🇺🇸 I" at bounding box center [150, 269] width 121 height 19
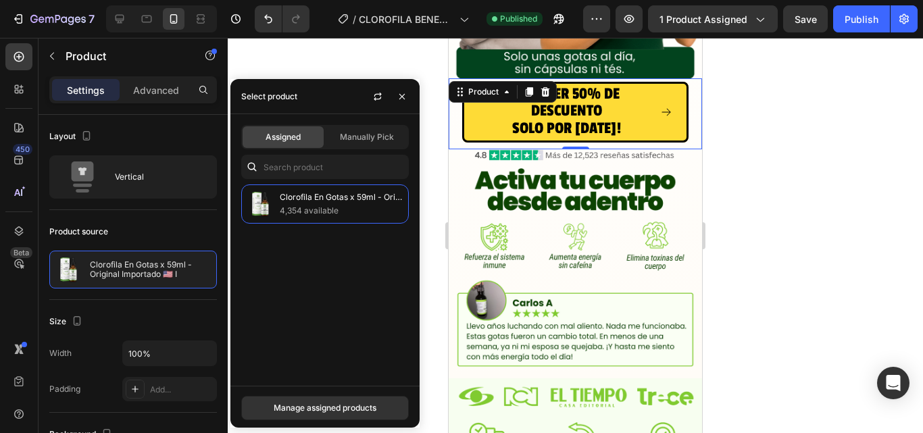
click at [291, 137] on span "Assigned" at bounding box center [283, 137] width 35 height 12
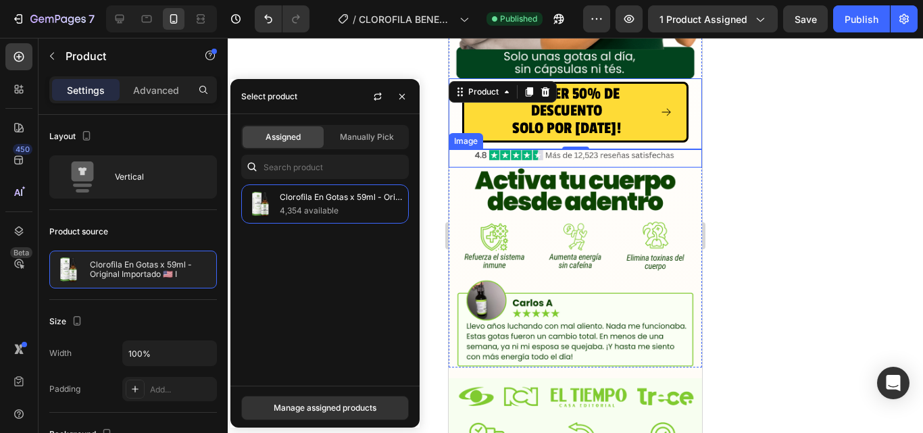
click at [548, 153] on div "Image" at bounding box center [575, 158] width 253 height 18
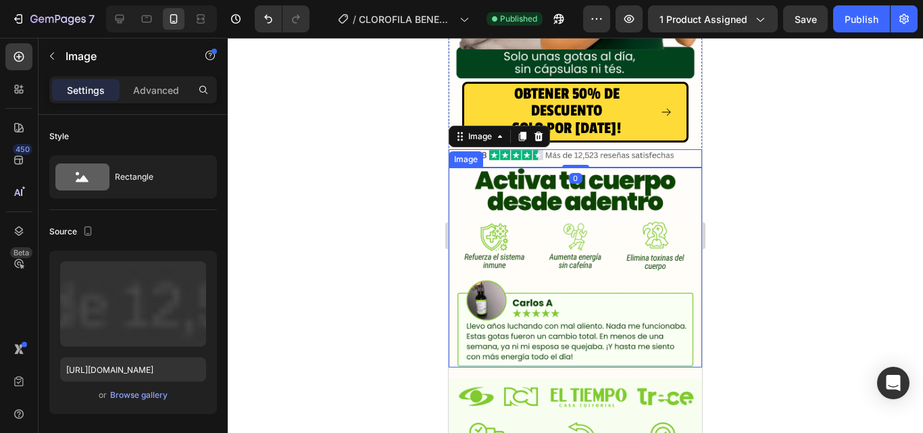
click at [548, 180] on img at bounding box center [576, 268] width 240 height 200
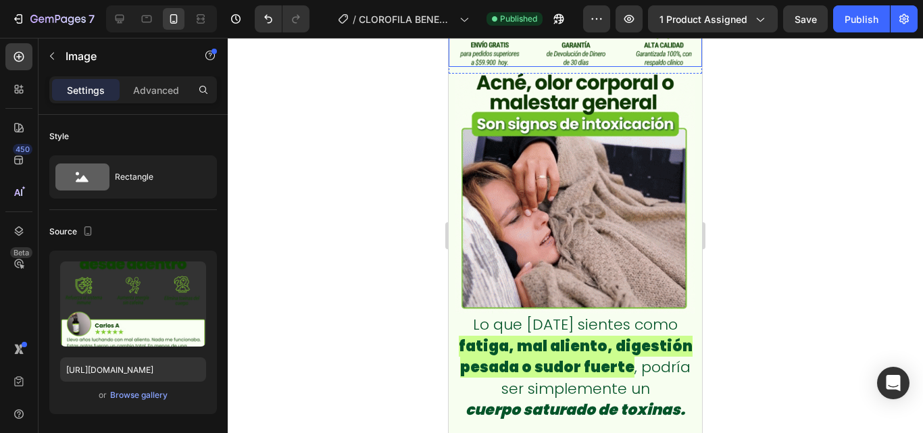
scroll to position [751, 0]
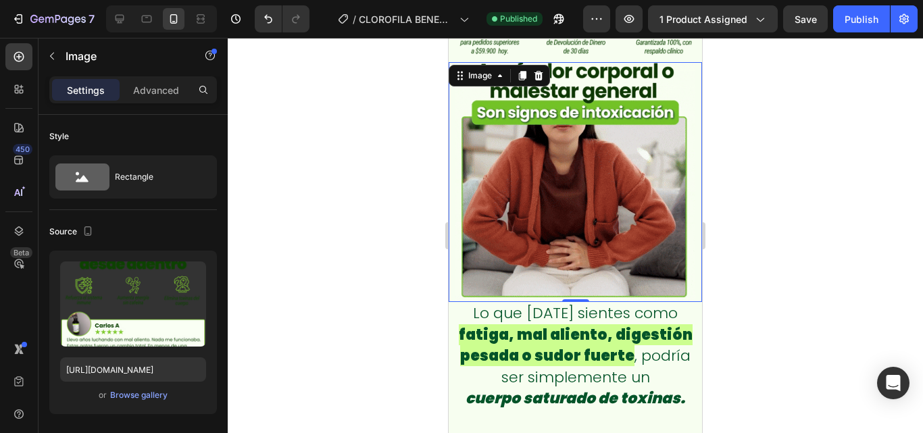
click at [568, 80] on img at bounding box center [576, 182] width 240 height 240
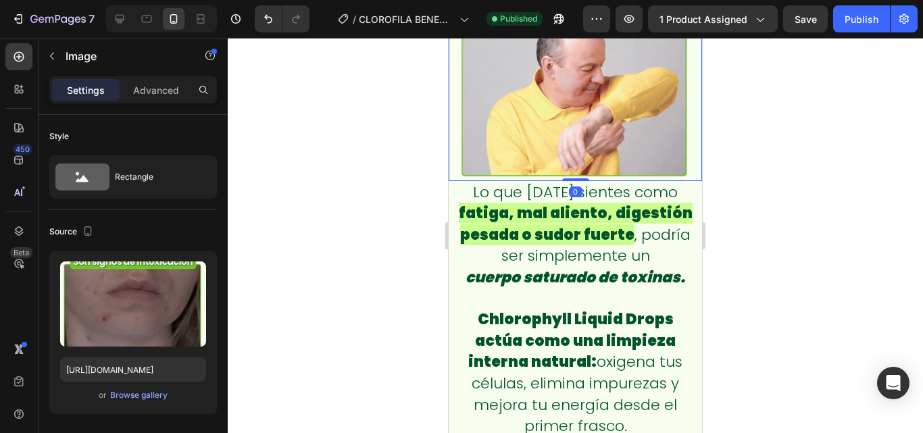
scroll to position [886, 0]
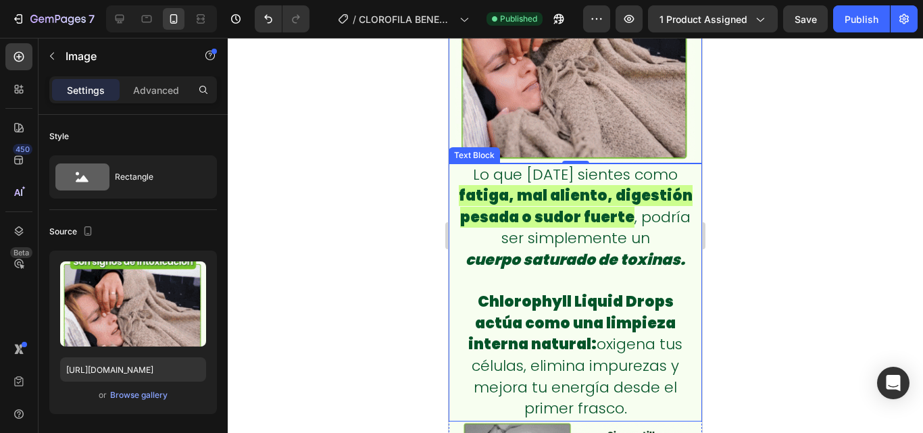
click at [563, 172] on span "Lo que hoy sientes como" at bounding box center [575, 174] width 205 height 21
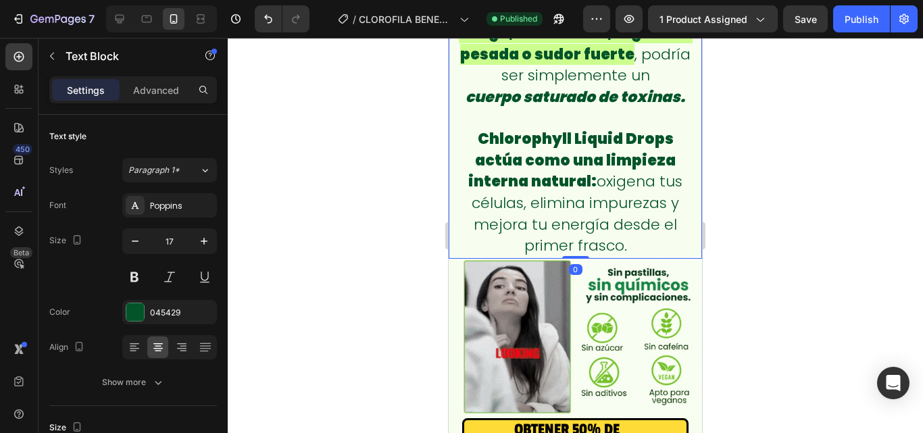
scroll to position [1089, 0]
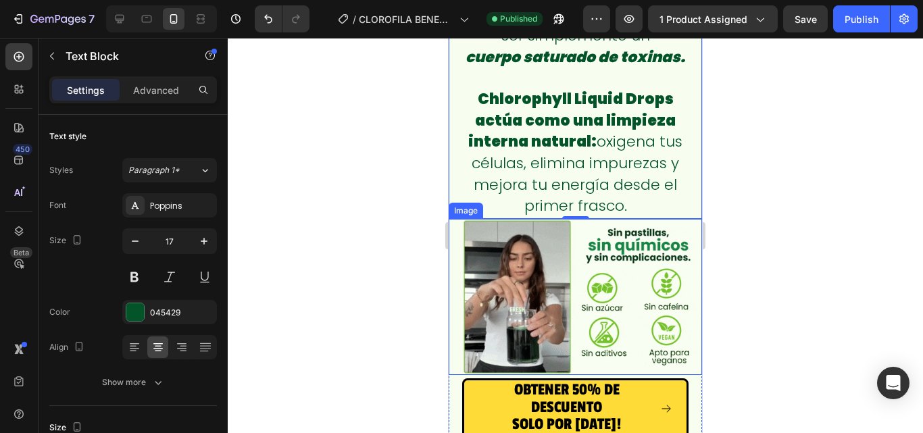
click at [571, 236] on img at bounding box center [582, 297] width 240 height 156
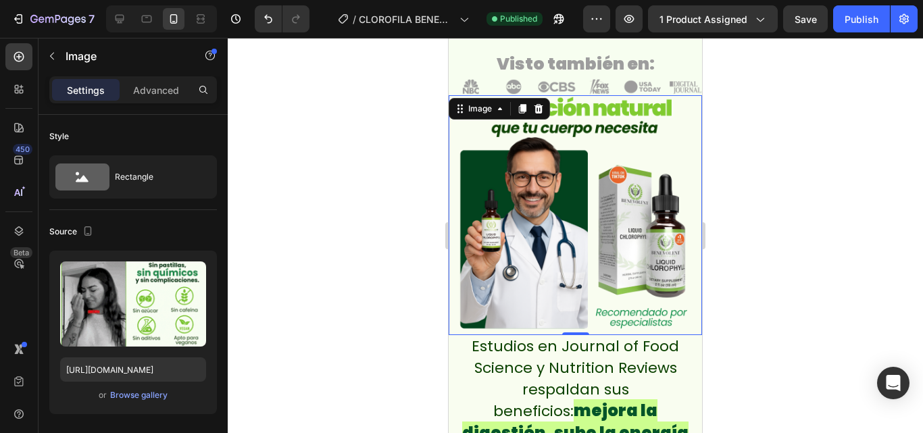
click at [571, 236] on img at bounding box center [576, 215] width 240 height 240
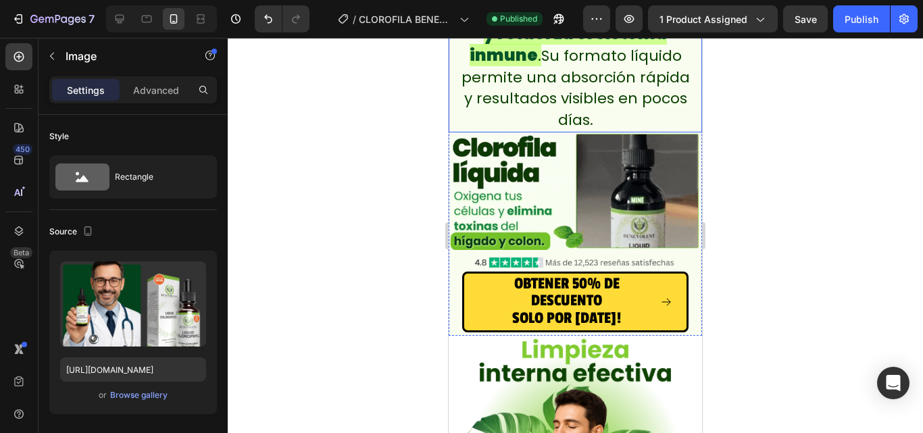
scroll to position [1900, 0]
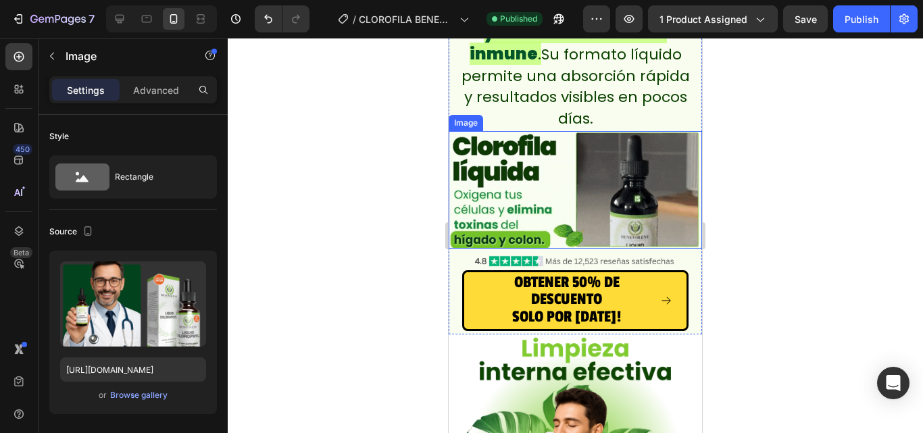
click at [564, 206] on img at bounding box center [575, 189] width 253 height 117
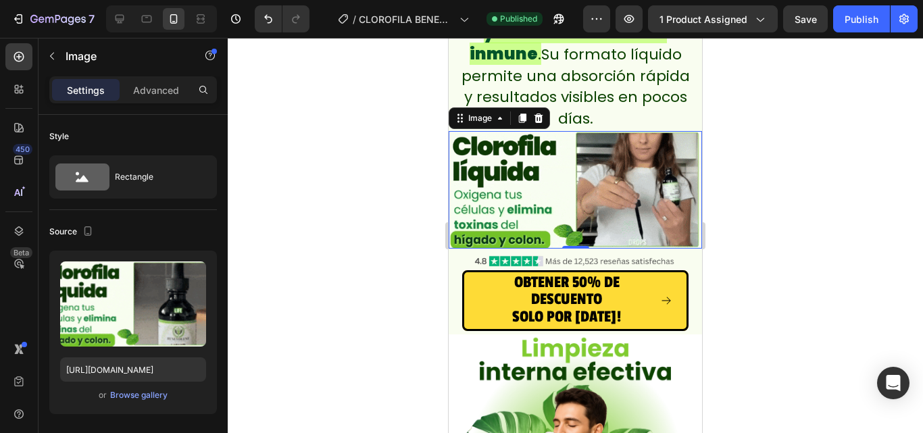
click at [593, 212] on img at bounding box center [575, 189] width 253 height 117
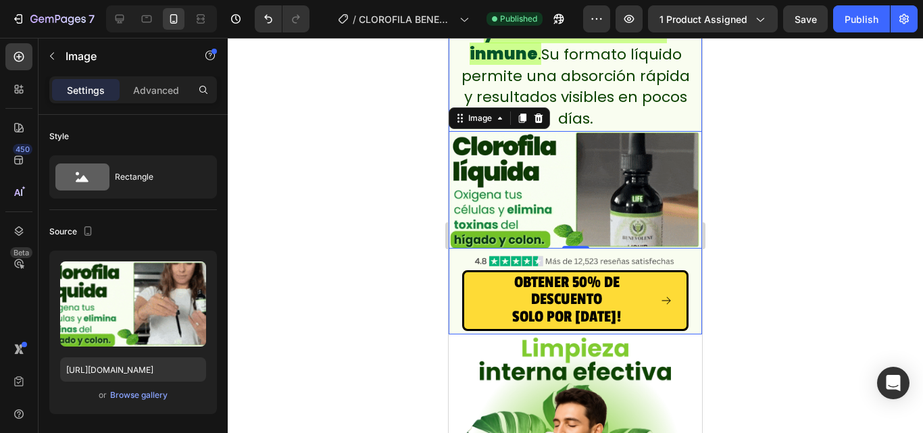
click at [593, 212] on div "Estudios en Journal of Food Science y Nutrition Reviews respaldan sus beneficio…" at bounding box center [575, 124] width 253 height 422
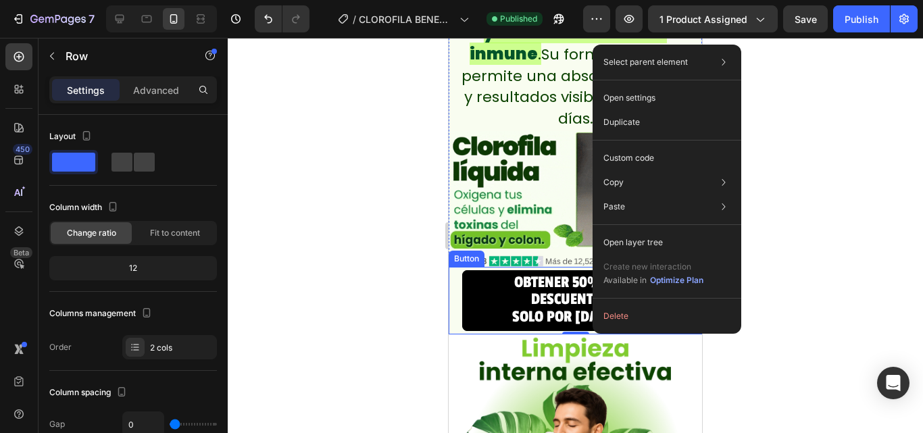
click at [574, 270] on button "OBTENER 50% DE DESCUENTO SOLO POR HOY!" at bounding box center [575, 300] width 226 height 61
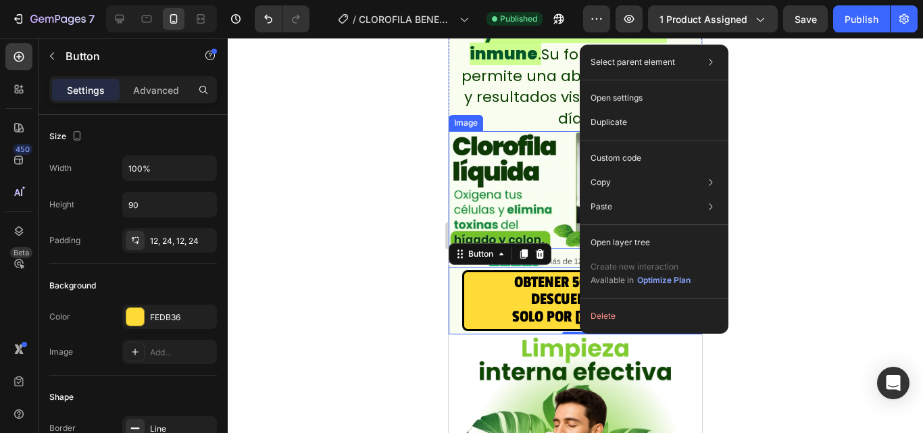
click at [547, 145] on img at bounding box center [575, 189] width 253 height 117
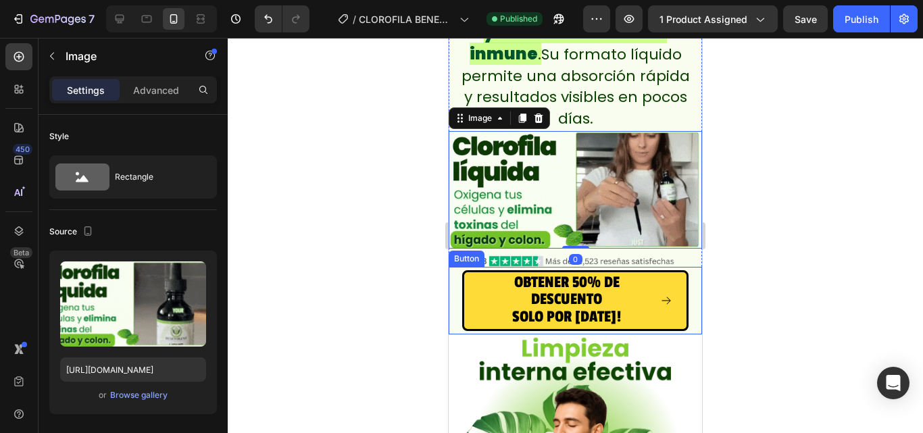
click at [681, 267] on div "OBTENER 50% DE DESCUENTO SOLO POR HOY! Button" at bounding box center [575, 301] width 253 height 68
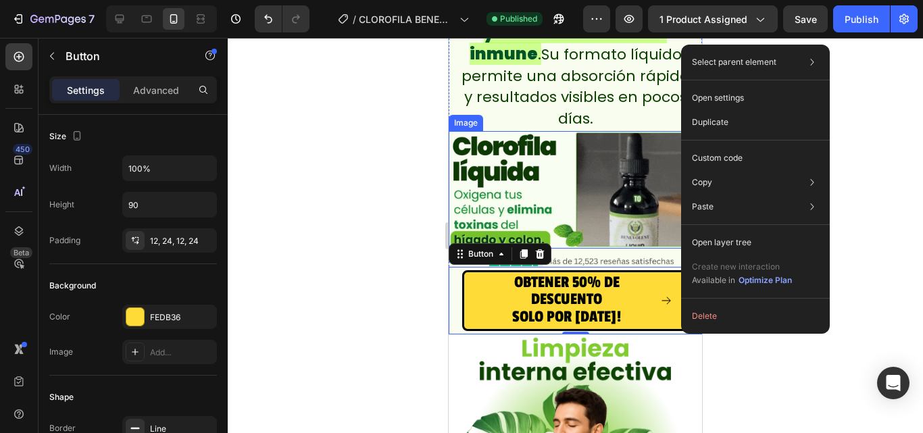
click at [485, 160] on img at bounding box center [575, 189] width 253 height 117
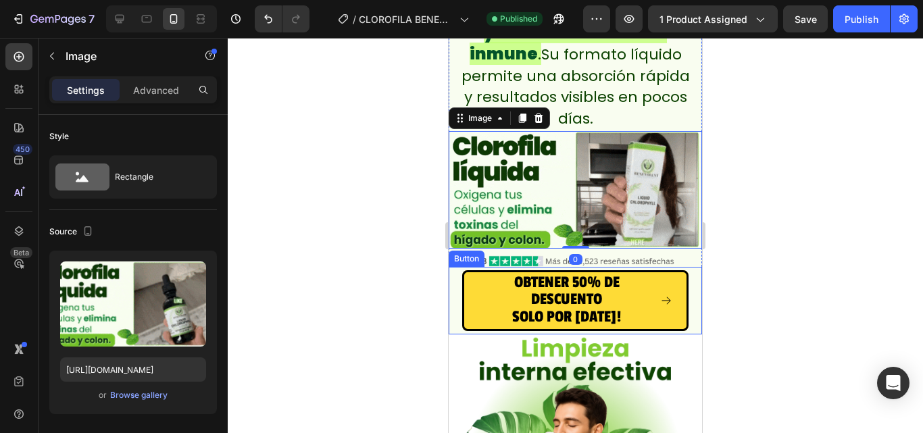
click at [689, 267] on div "OBTENER 50% DE DESCUENTO SOLO POR HOY! Button" at bounding box center [575, 301] width 253 height 68
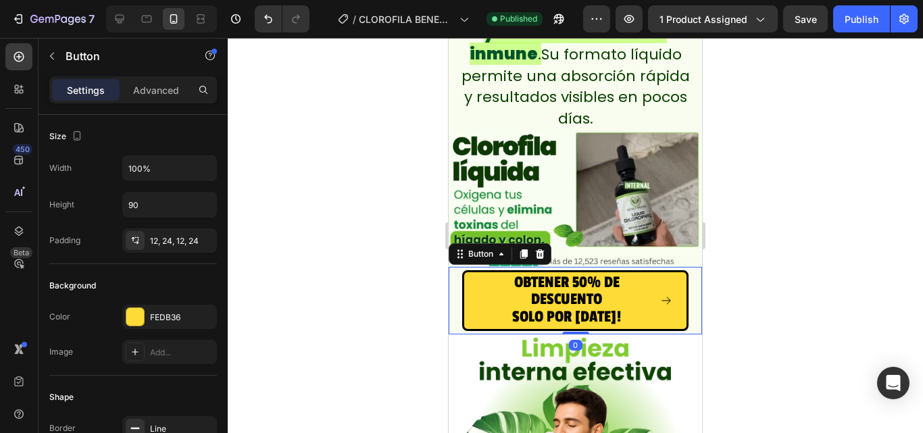
click at [689, 267] on div "OBTENER 50% DE DESCUENTO SOLO POR HOY! Button 0" at bounding box center [575, 301] width 253 height 68
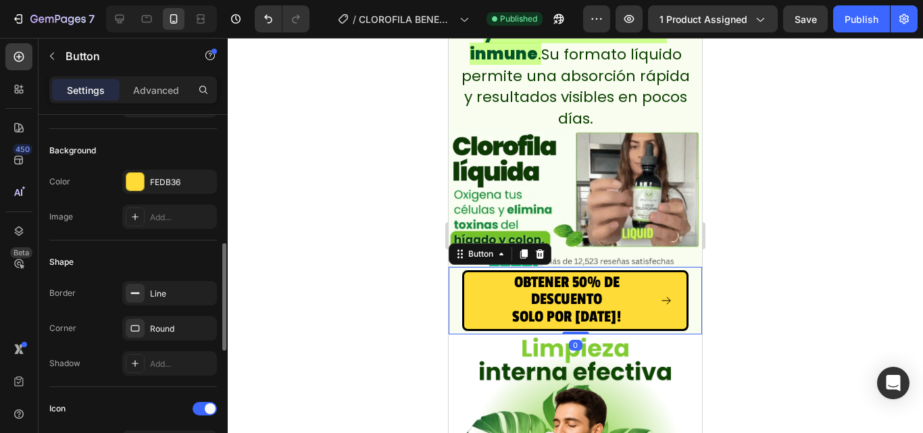
scroll to position [203, 0]
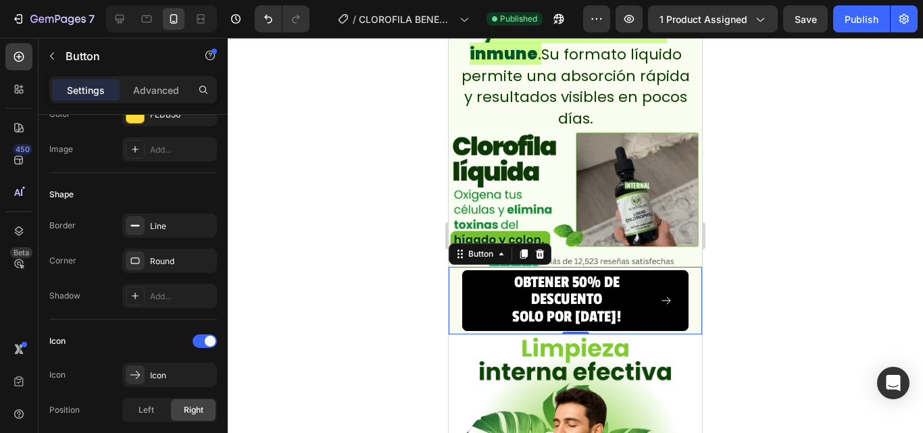
click at [506, 293] on button "OBTENER 50% DE DESCUENTO SOLO POR HOY!" at bounding box center [575, 300] width 226 height 61
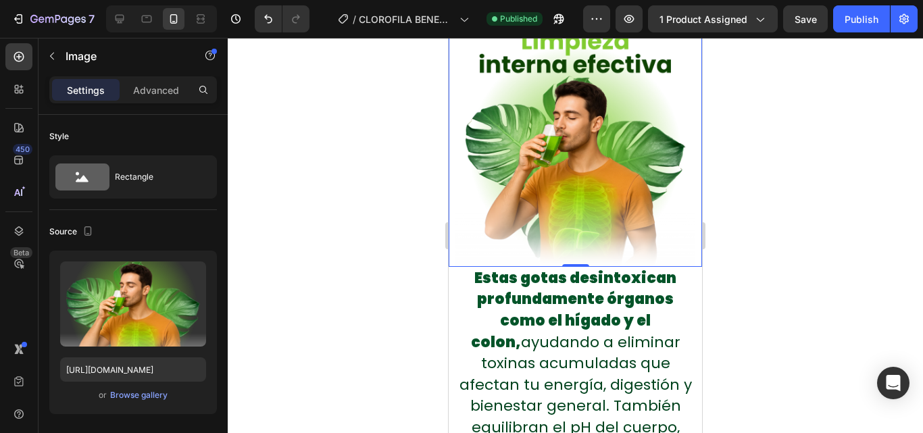
scroll to position [2238, 0]
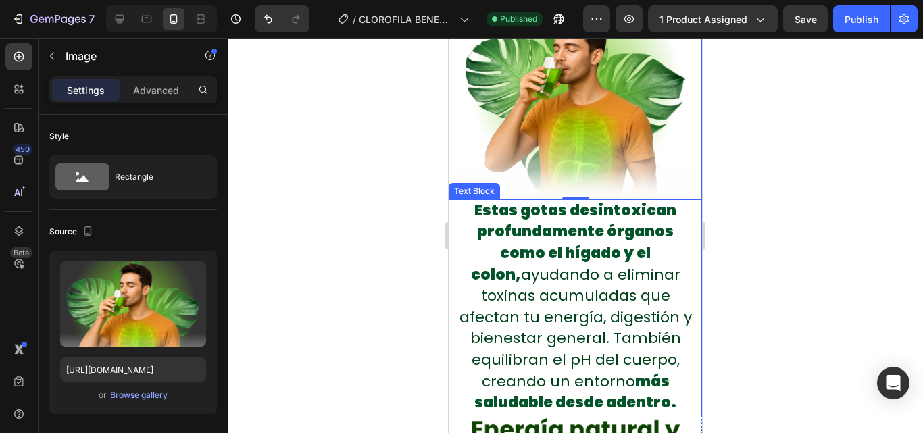
click at [460, 218] on p "Estas gotas desintoxican profundamente órganos como el hígado y el colon, ayuda…" at bounding box center [575, 308] width 237 height 214
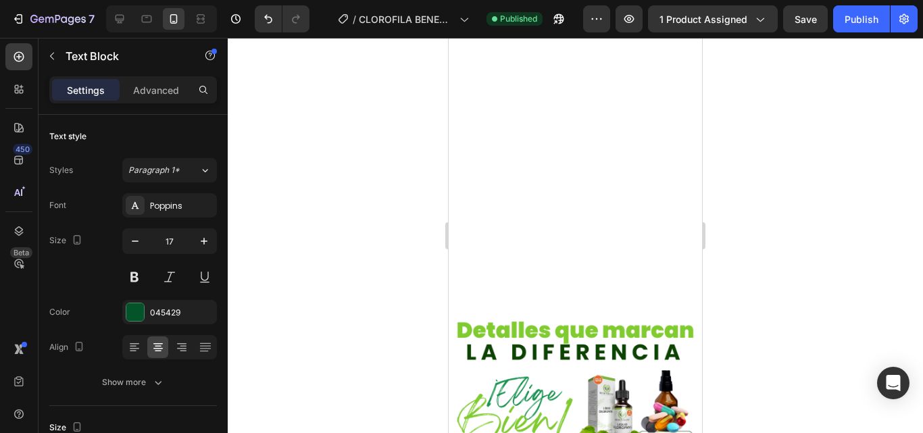
scroll to position [4063, 0]
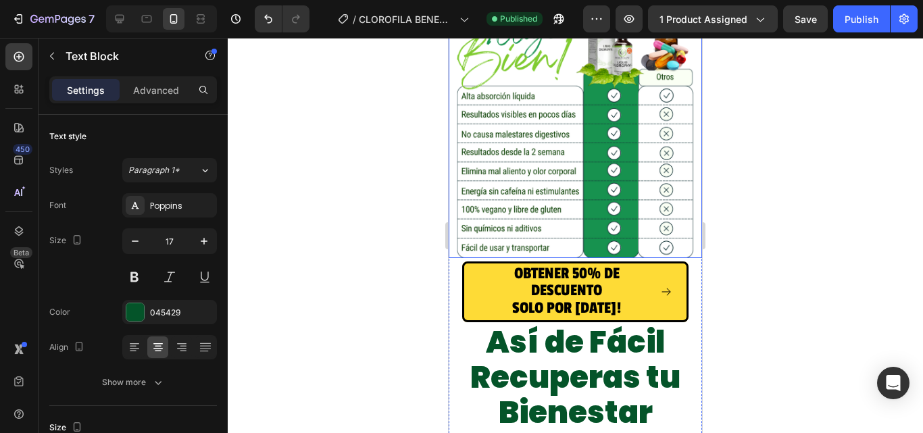
click at [449, 179] on div "Image" at bounding box center [575, 108] width 253 height 300
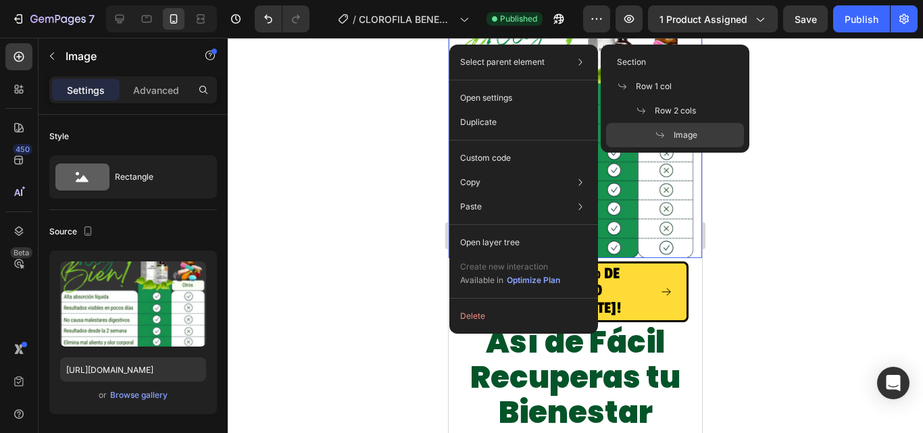
click at [558, 53] on div "Select parent element Section Row 1 col Row 2 cols Image" at bounding box center [524, 62] width 138 height 24
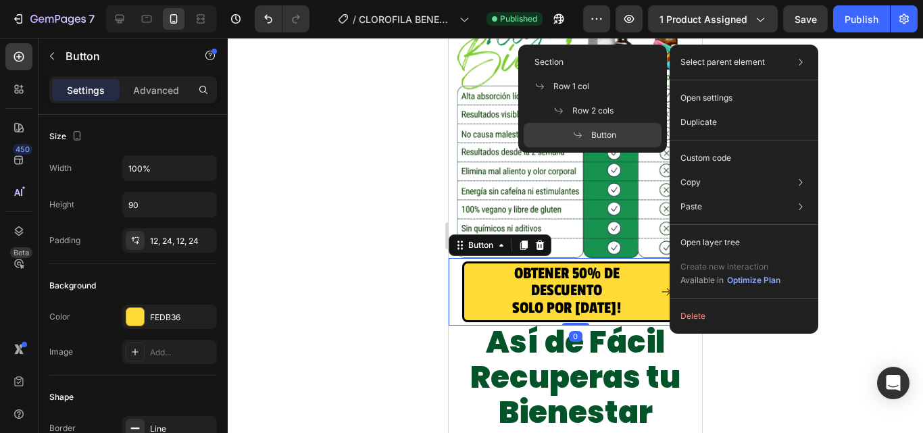
click at [714, 67] on p "Select parent element" at bounding box center [723, 62] width 84 height 12
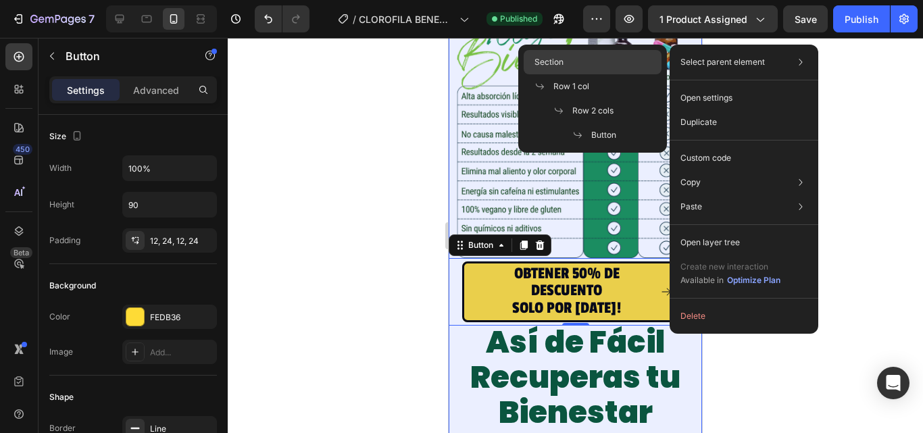
click at [560, 57] on span "Section" at bounding box center [549, 62] width 29 height 12
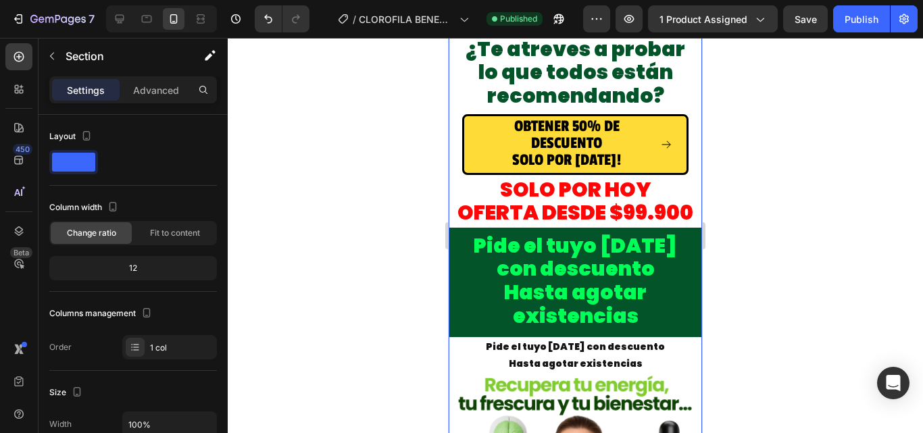
scroll to position [5144, 0]
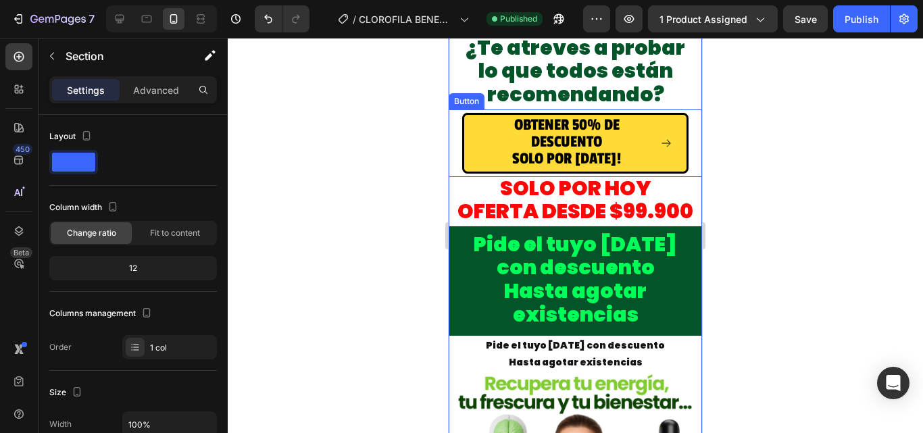
click at [689, 155] on div "OBTENER 50% DE DESCUENTO SOLO POR HOY! Button" at bounding box center [575, 143] width 253 height 68
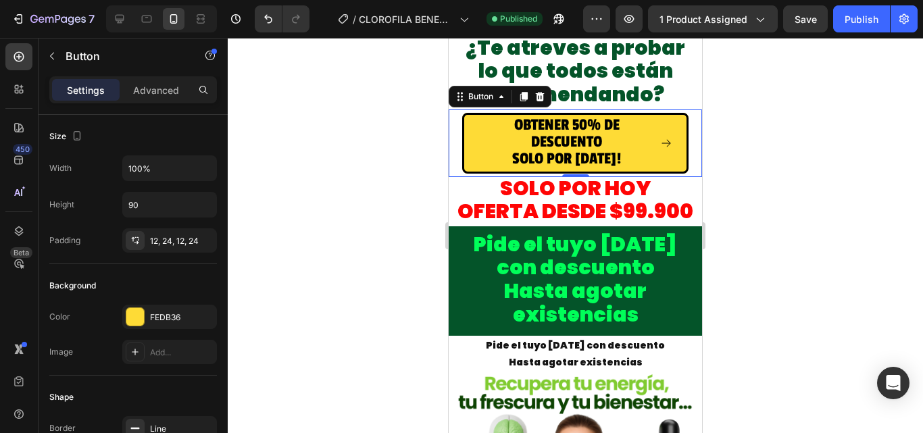
click at [689, 162] on div "OBTENER 50% DE DESCUENTO SOLO POR HOY! Button 0" at bounding box center [575, 143] width 253 height 68
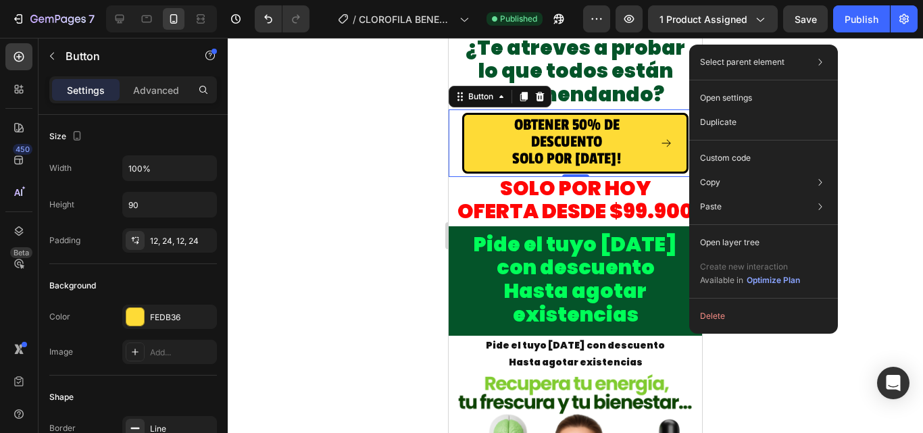
click at [462, 109] on div "OBTENER 50% DE DESCUENTO SOLO POR HOY! Button 0" at bounding box center [575, 143] width 253 height 68
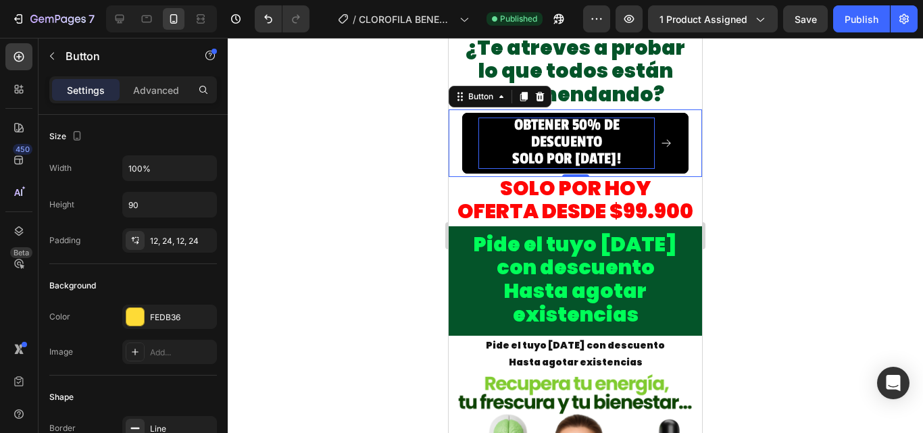
click at [546, 118] on span "OBTENER 50% DE DESCUENTO" at bounding box center [566, 134] width 105 height 36
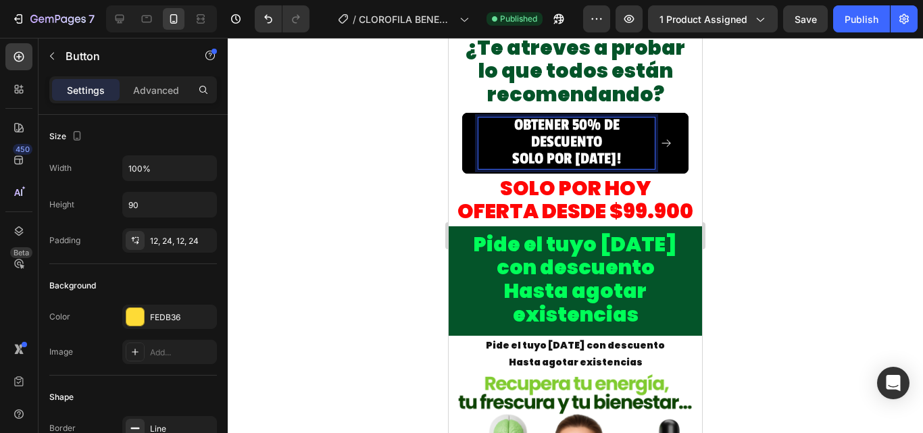
click at [660, 137] on icon at bounding box center [666, 143] width 12 height 12
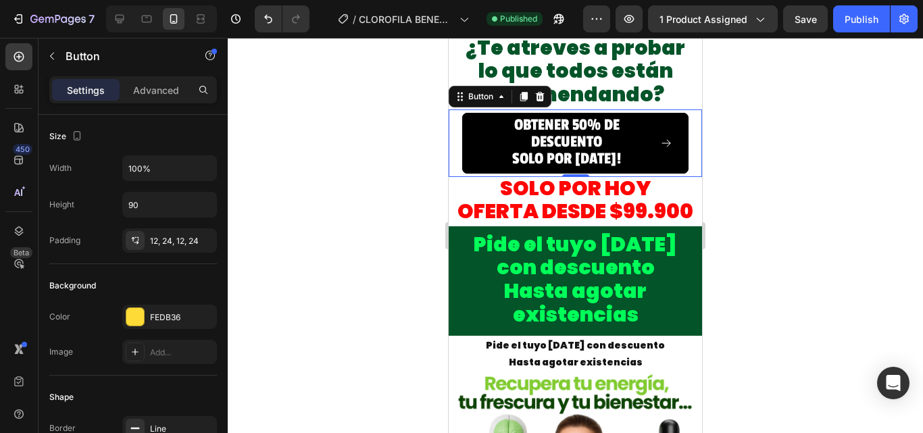
click at [660, 137] on icon at bounding box center [666, 143] width 12 height 12
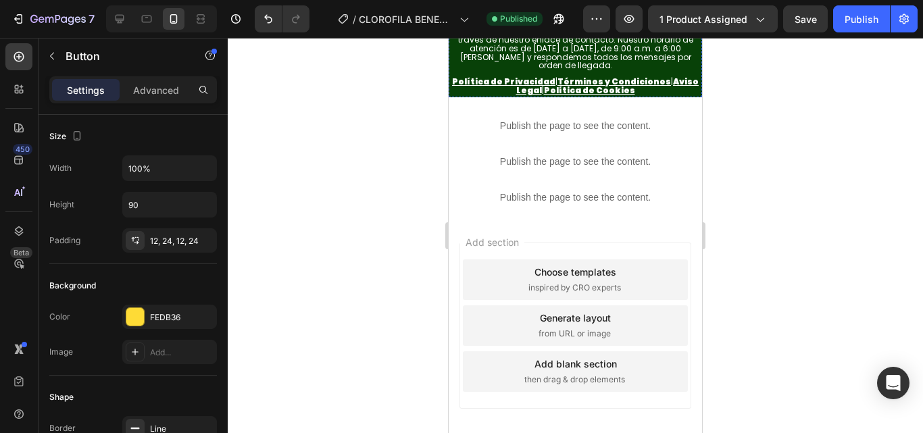
scroll to position [7037, 0]
click at [655, 95] on p "Política de Privacidad | Términos y Condiciones | Aviso Legal | Política de Coo…" at bounding box center [575, 87] width 251 height 18
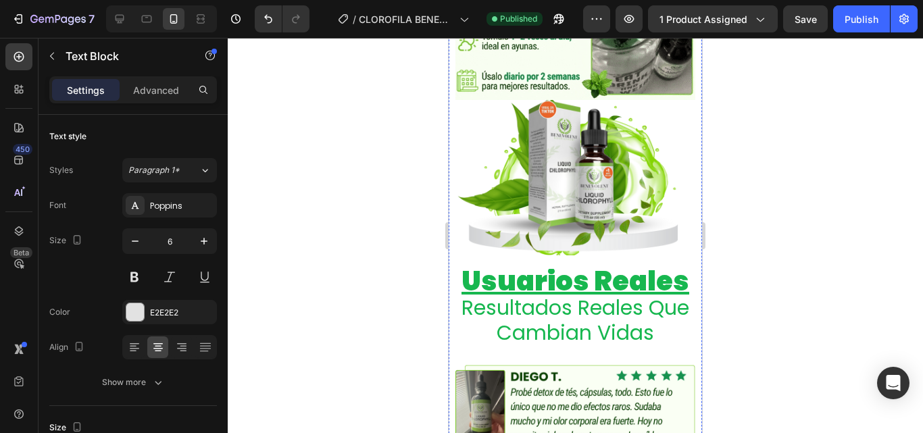
scroll to position [3590, 0]
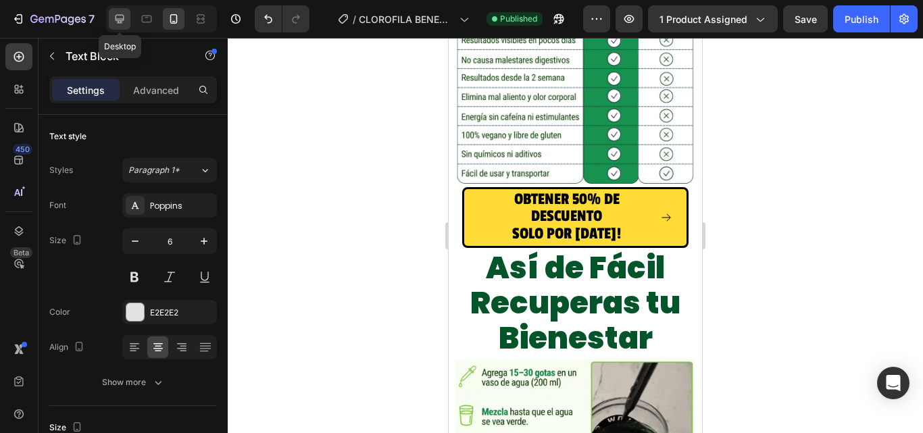
click at [117, 16] on icon at bounding box center [120, 19] width 9 height 9
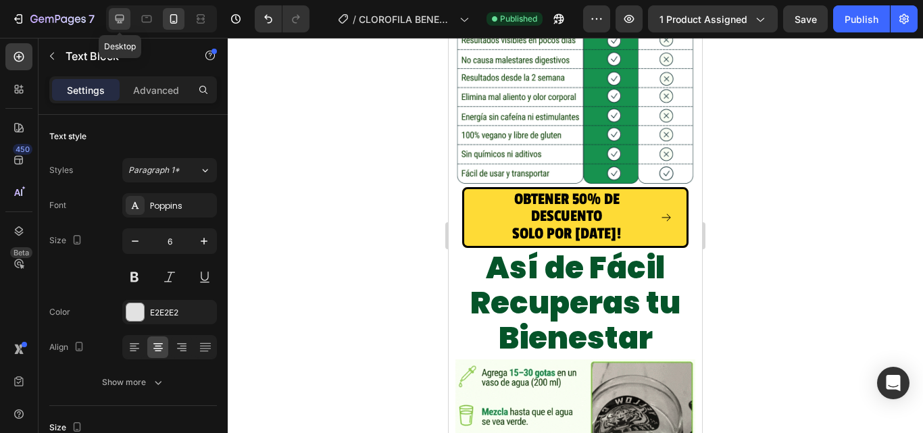
type input "12"
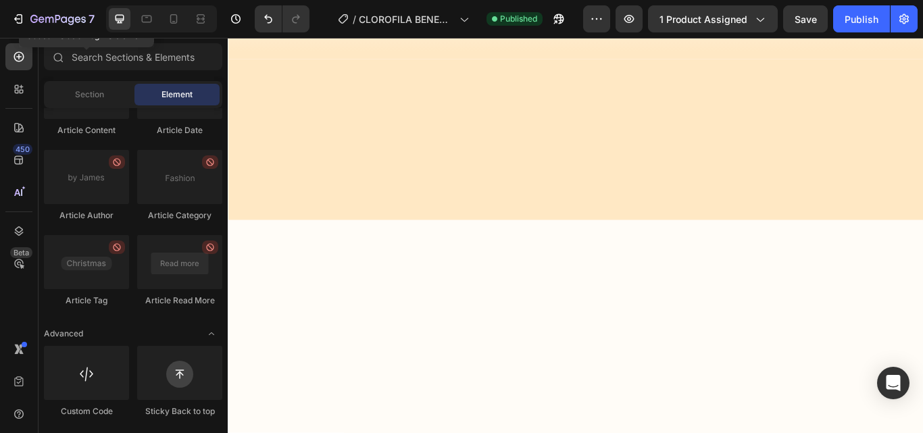
scroll to position [253, 0]
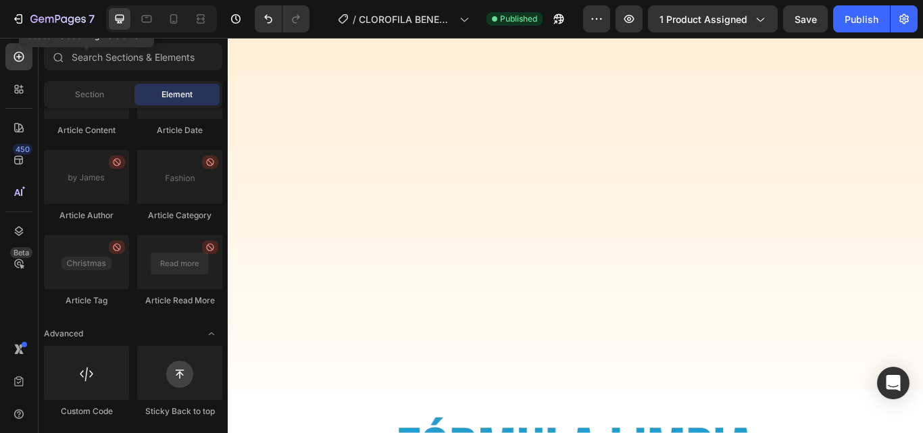
drag, startPoint x: 1036, startPoint y: 355, endPoint x: 1138, endPoint y: 75, distance: 297.6
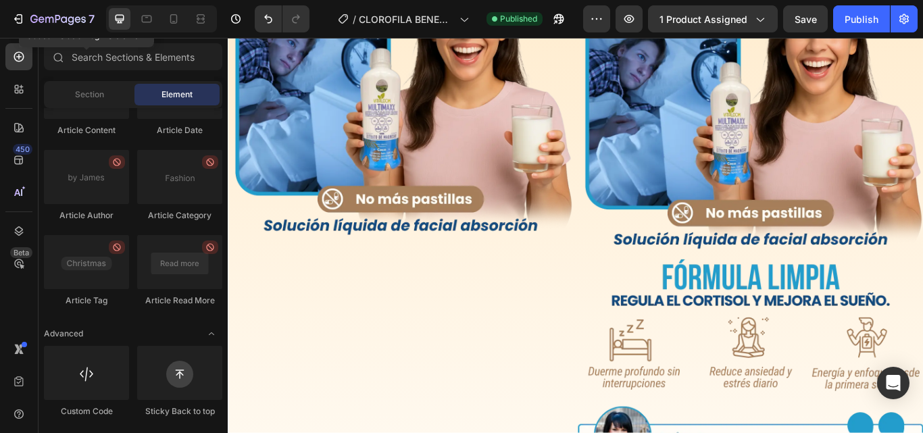
scroll to position [0, 0]
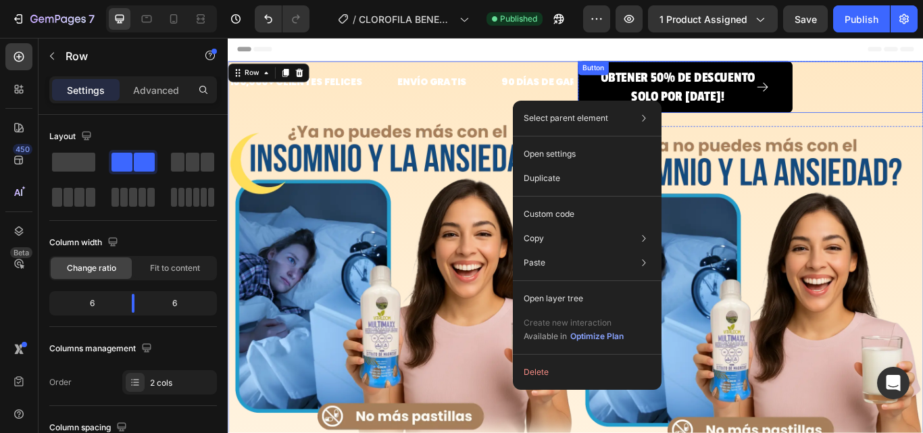
click at [647, 91] on button "OBTENER 50% DE DESCUENTO SOLO POR HOY!" at bounding box center [761, 96] width 250 height 60
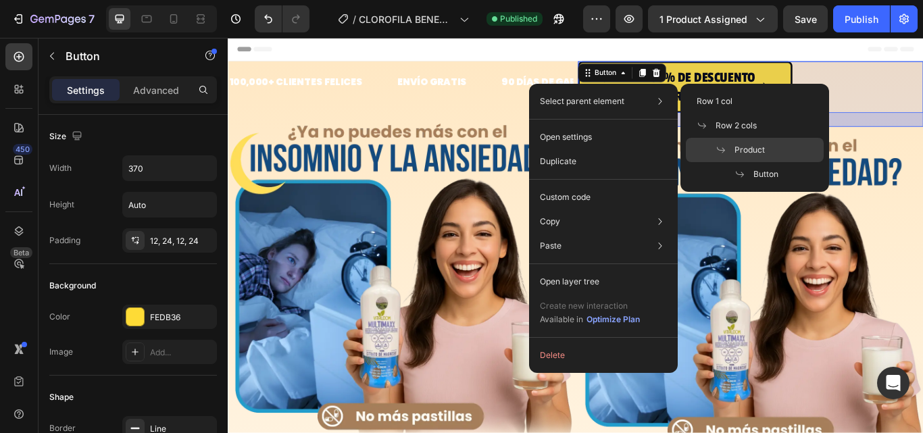
click at [754, 144] on span "Product" at bounding box center [750, 150] width 30 height 12
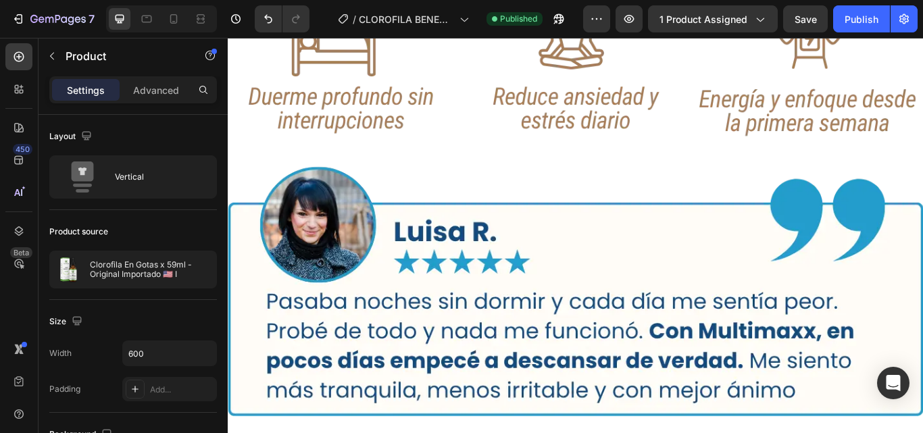
scroll to position [1352, 0]
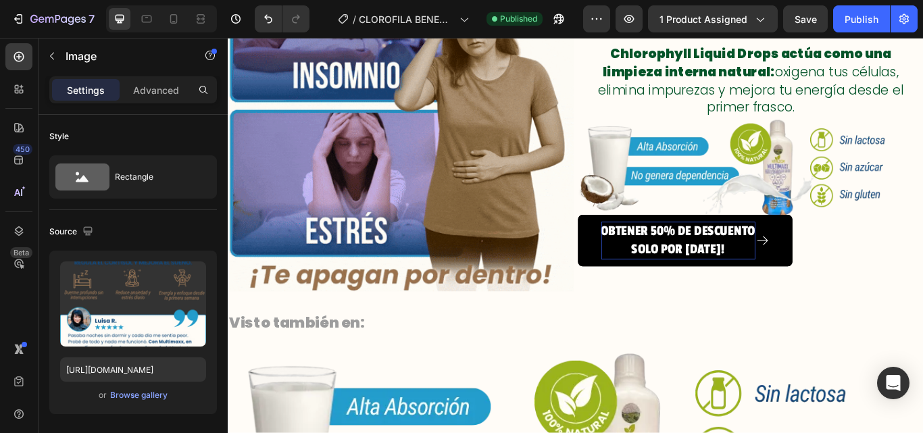
scroll to position [2366, 0]
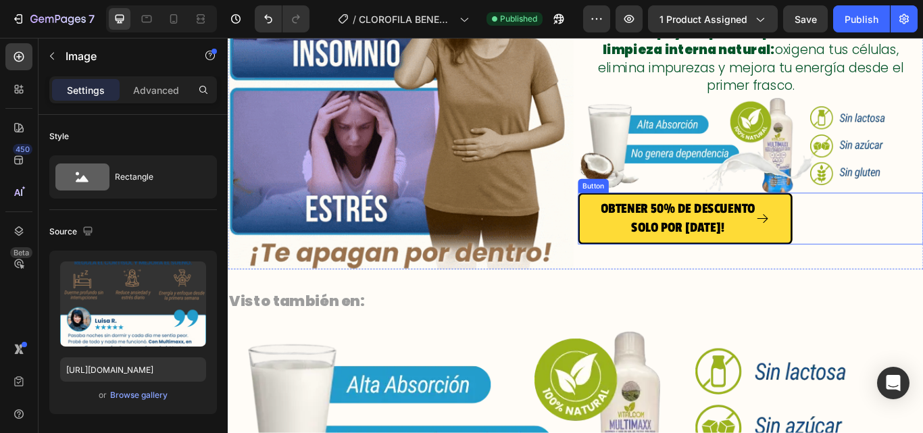
click at [911, 239] on div "OBTENER 50% DE DESCUENTO SOLO POR HOY! Button" at bounding box center [837, 249] width 403 height 60
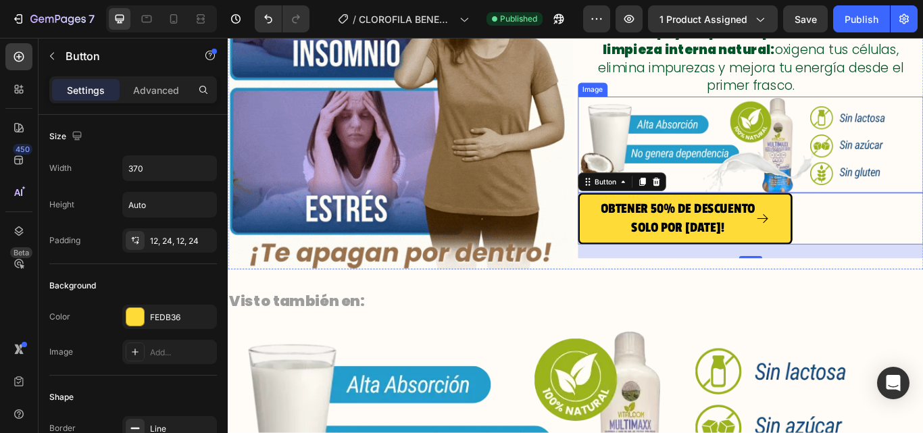
click at [923, 197] on img at bounding box center [837, 163] width 403 height 112
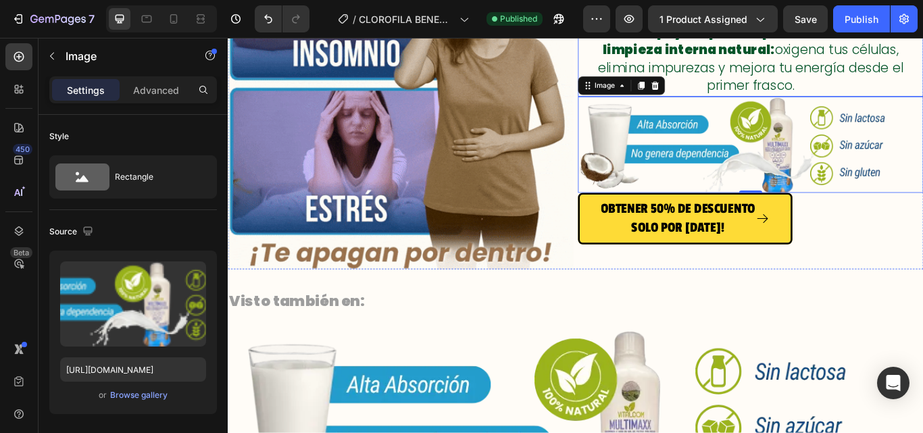
click at [923, 89] on p "Chlorophyll Liquid Drops actúa como una limpieza interna natural: oxigena tus c…" at bounding box center [837, 63] width 387 height 83
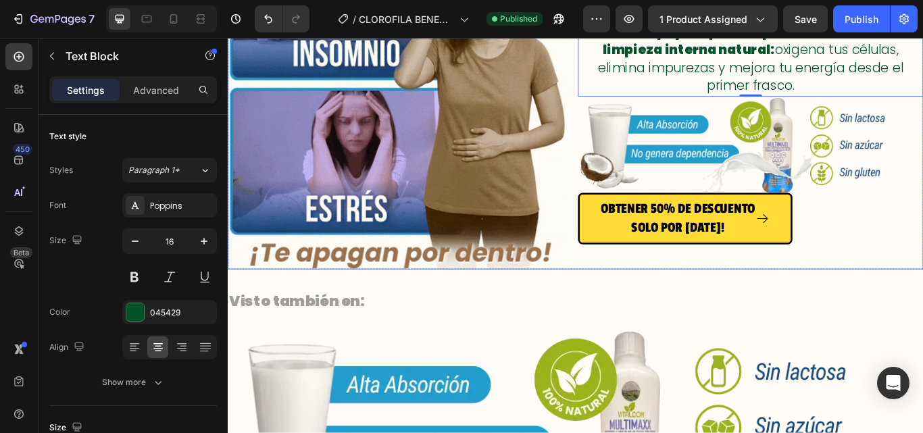
click at [629, 297] on div "Image Lo que hoy sientes como fatiga, mal aliento, digestión pesada o sudor fue…" at bounding box center [633, 106] width 811 height 403
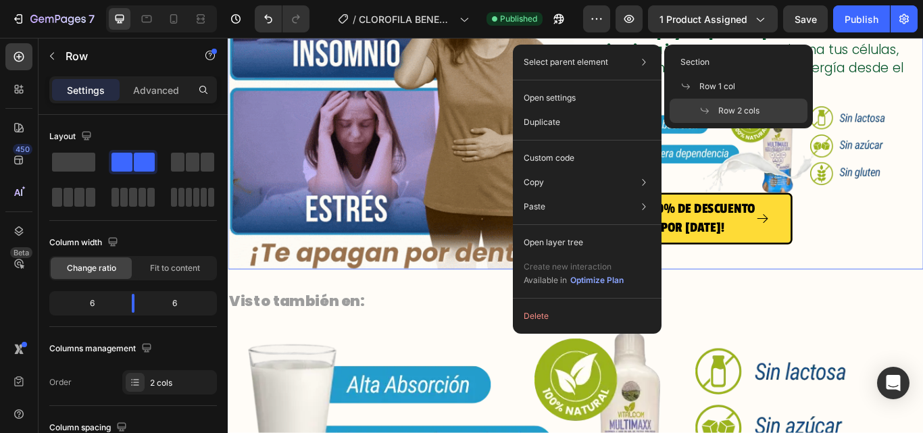
click at [638, 64] on icon at bounding box center [644, 62] width 14 height 14
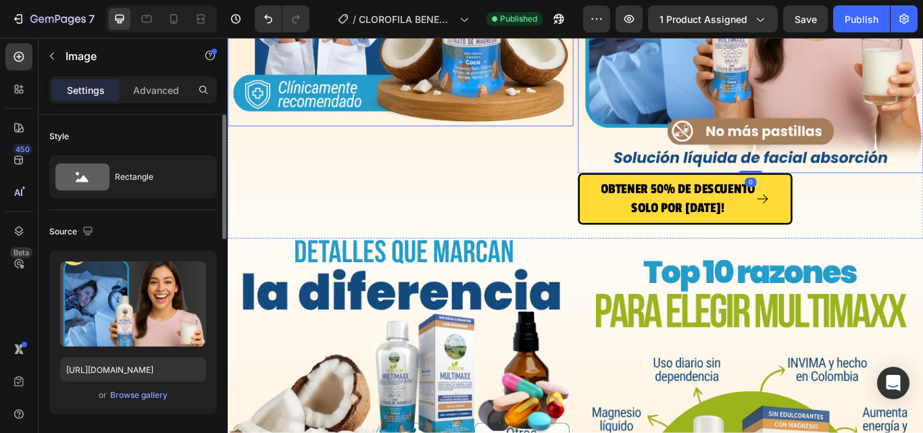
scroll to position [3379, 0]
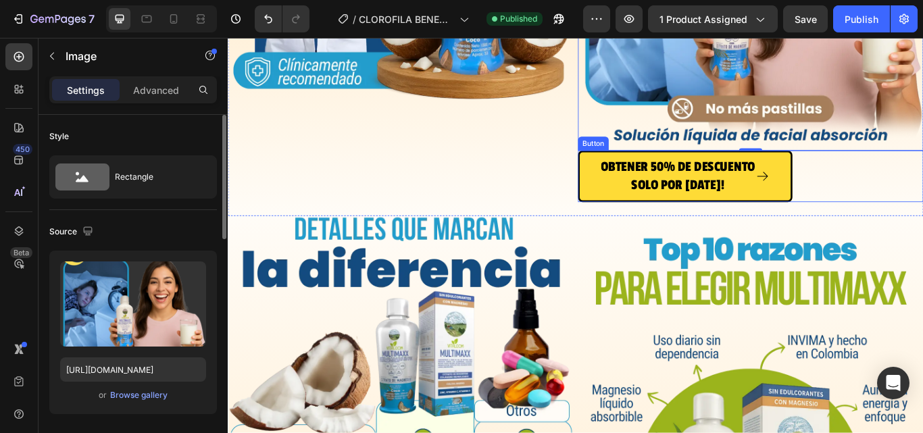
click at [898, 191] on div "OBTENER 50% DE DESCUENTO SOLO POR HOY! Button" at bounding box center [837, 200] width 403 height 60
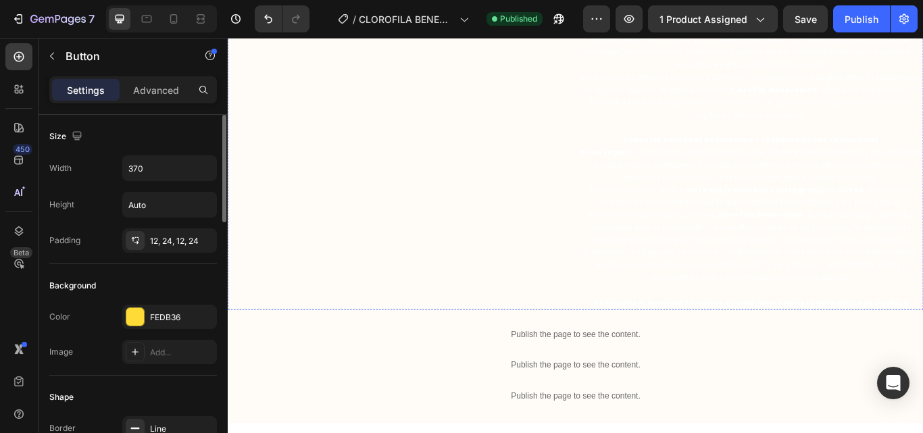
scroll to position [6624, 0]
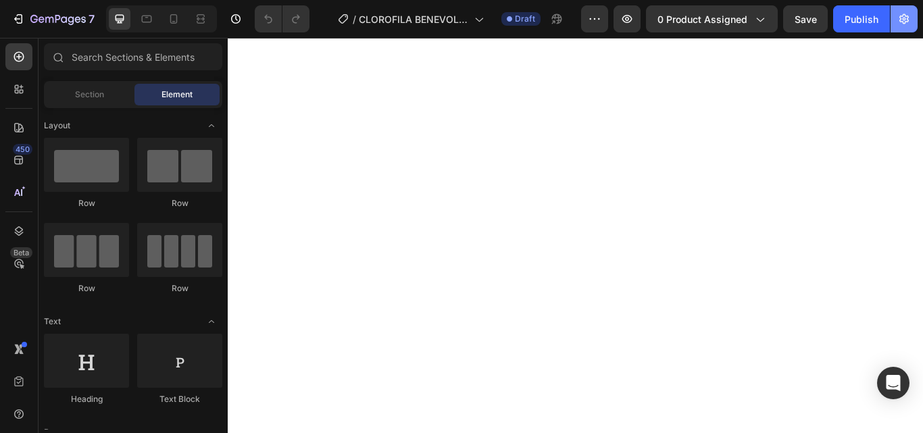
click at [899, 21] on icon "button" at bounding box center [905, 19] width 14 height 14
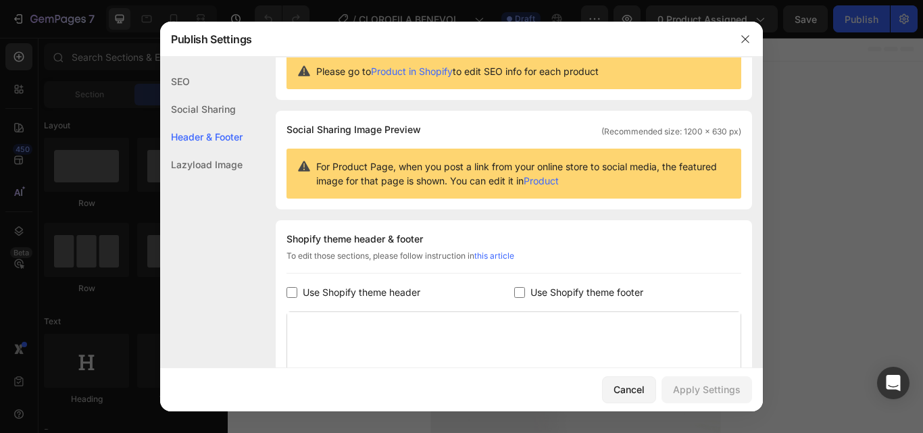
scroll to position [68, 0]
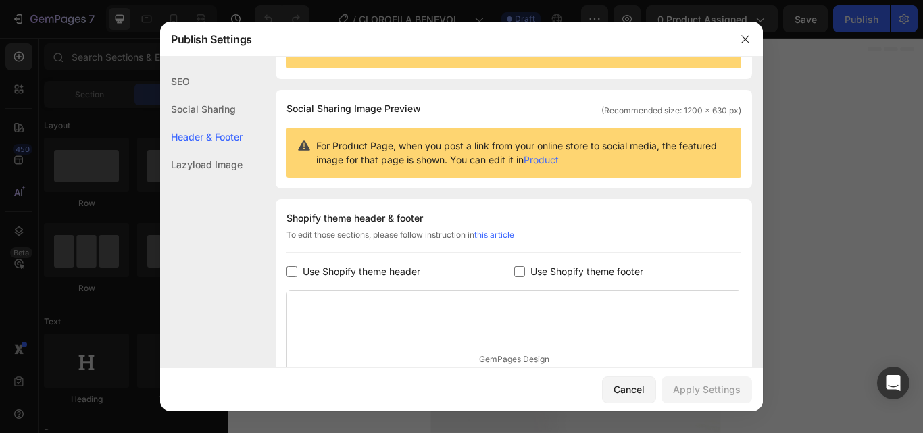
click at [356, 264] on span "Use Shopify theme header" at bounding box center [362, 272] width 118 height 16
checkbox input "true"
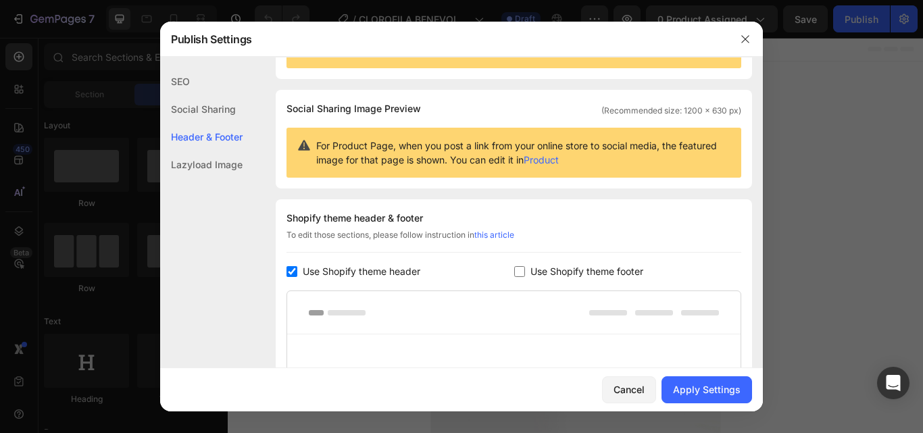
drag, startPoint x: 558, startPoint y: 270, endPoint x: 566, endPoint y: 272, distance: 9.0
click at [558, 270] on span "Use Shopify theme footer" at bounding box center [587, 272] width 113 height 16
click at [716, 394] on div "Apply Settings" at bounding box center [707, 390] width 68 height 14
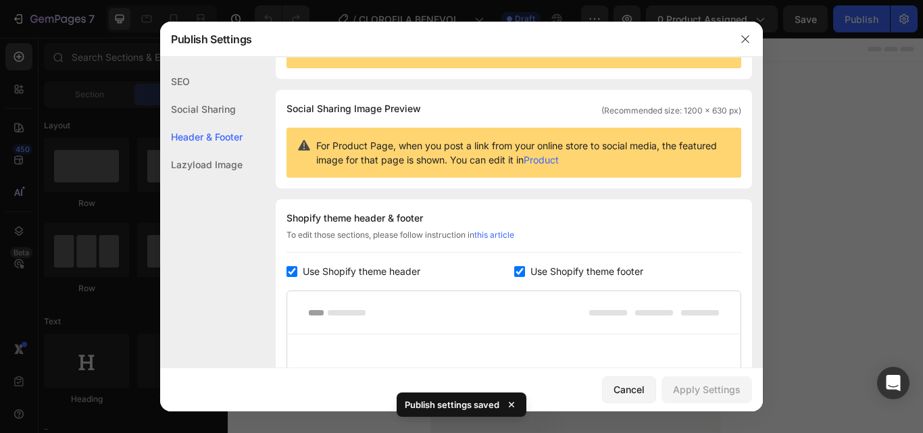
click at [549, 269] on span "Use Shopify theme footer" at bounding box center [587, 272] width 113 height 16
checkbox input "false"
click at [339, 268] on span "Use Shopify theme header" at bounding box center [362, 272] width 118 height 16
checkbox input "false"
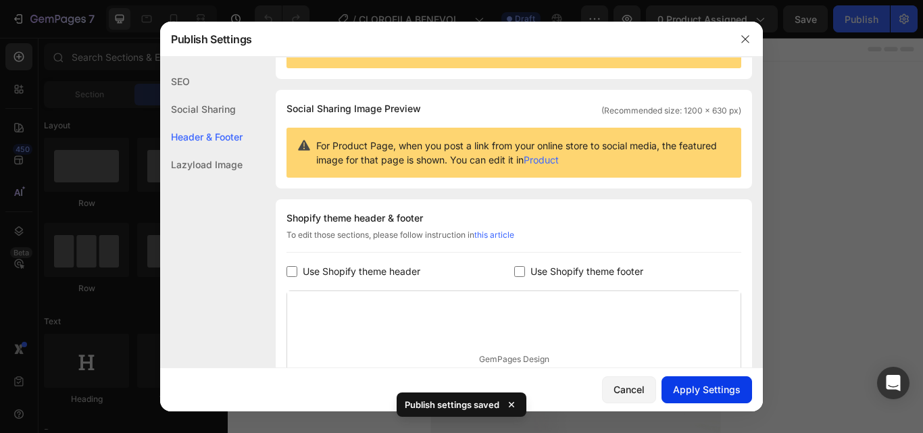
click at [692, 393] on div "Apply Settings" at bounding box center [707, 390] width 68 height 14
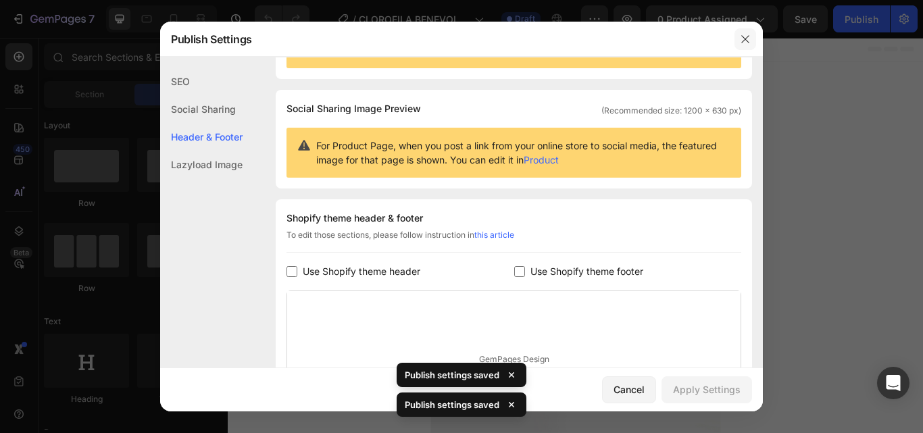
click at [742, 39] on icon "button" at bounding box center [745, 39] width 11 height 11
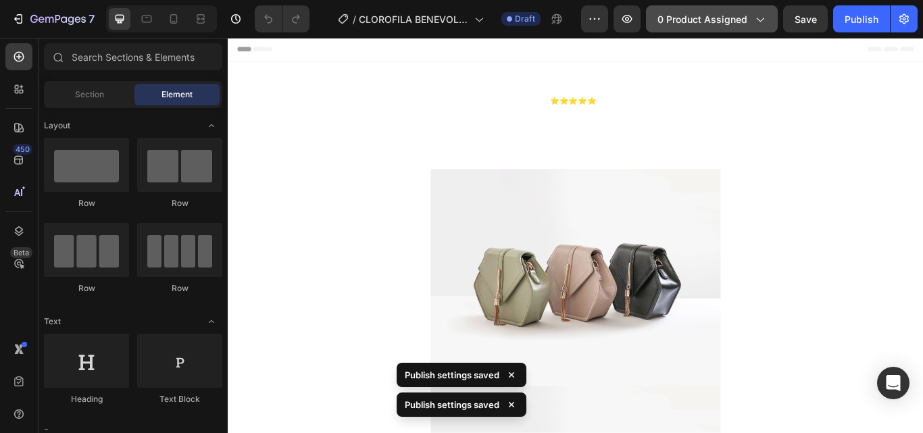
click at [664, 21] on span "0 product assigned" at bounding box center [703, 19] width 90 height 14
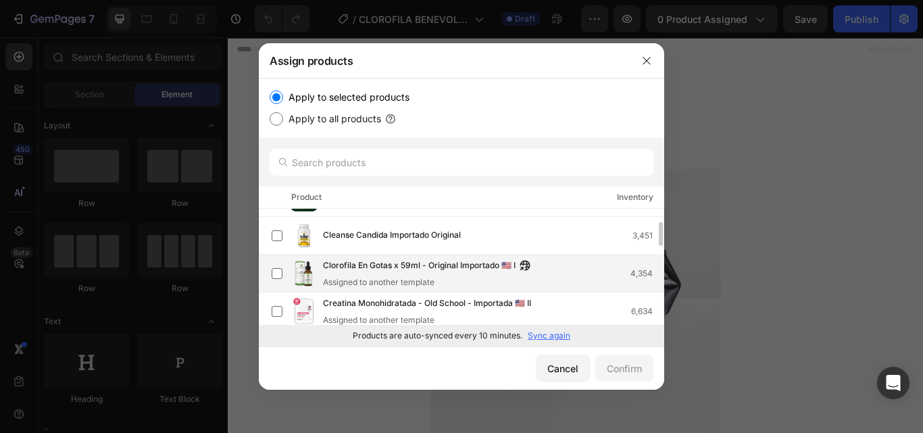
click at [401, 265] on span "Clorofila En Gotas x 59ml - Original Importado 🇺🇸 I" at bounding box center [419, 266] width 193 height 15
click at [631, 372] on div "Confirm" at bounding box center [624, 369] width 35 height 14
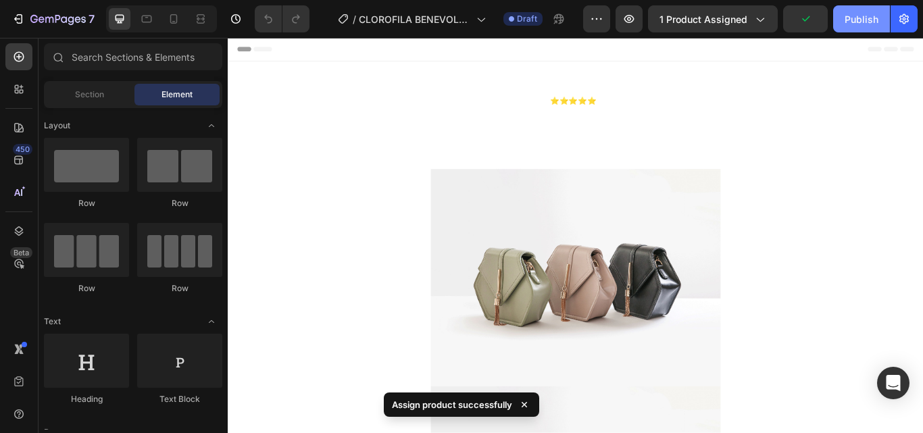
click at [872, 16] on div "Publish" at bounding box center [862, 19] width 34 height 14
click at [177, 25] on icon at bounding box center [174, 19] width 14 height 14
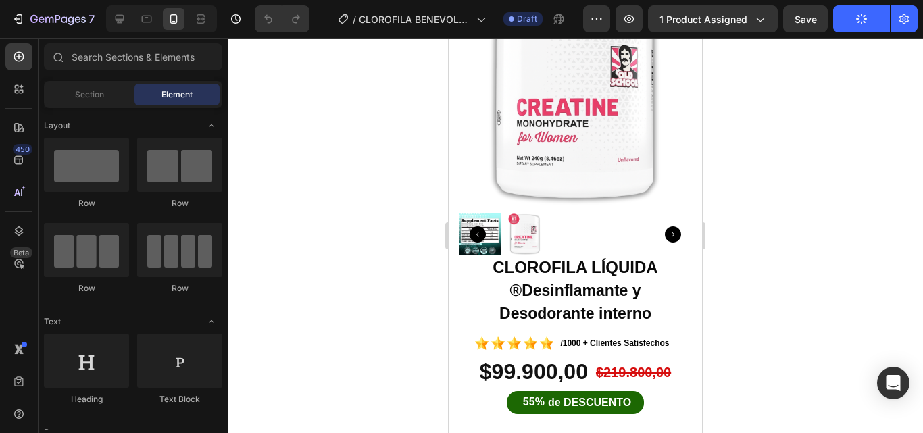
scroll to position [1419, 0]
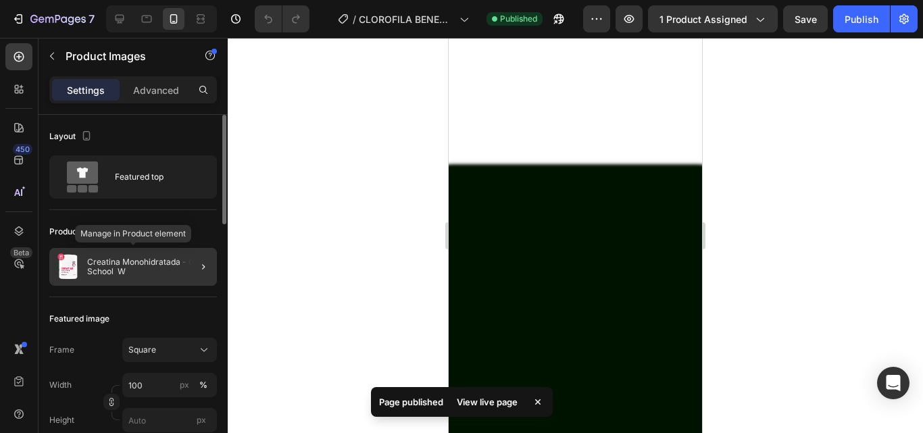
click at [125, 272] on p "Creatina Monohidratada - Old School W" at bounding box center [149, 267] width 124 height 19
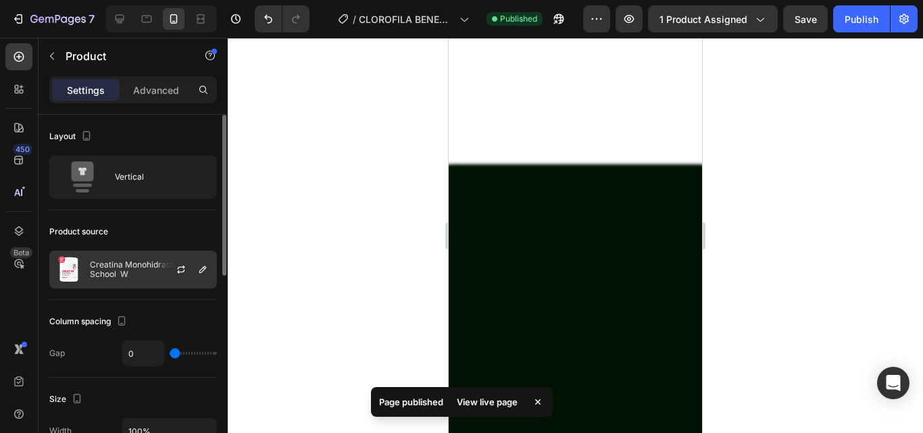
click at [120, 258] on div "Creatina Monohidratada - Old School W" at bounding box center [133, 270] width 168 height 38
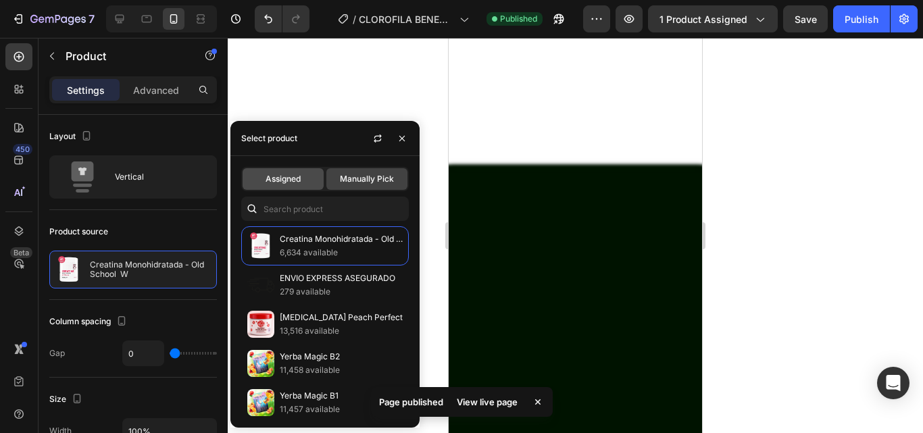
click at [275, 182] on span "Assigned" at bounding box center [283, 179] width 35 height 12
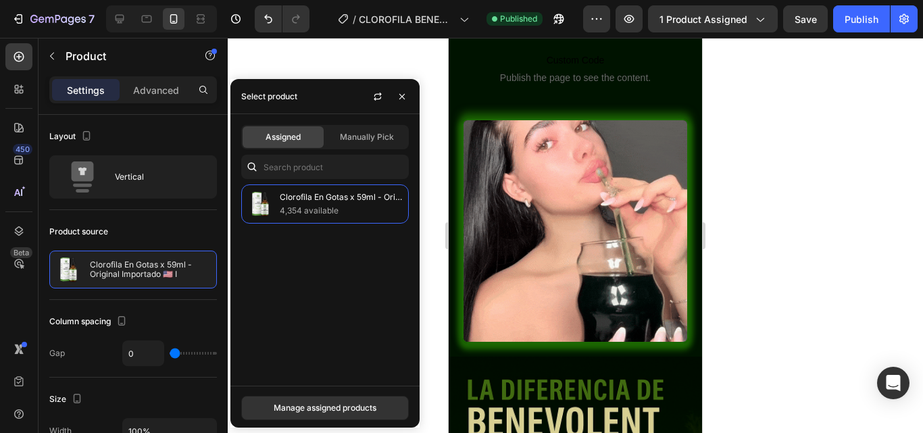
scroll to position [0, 0]
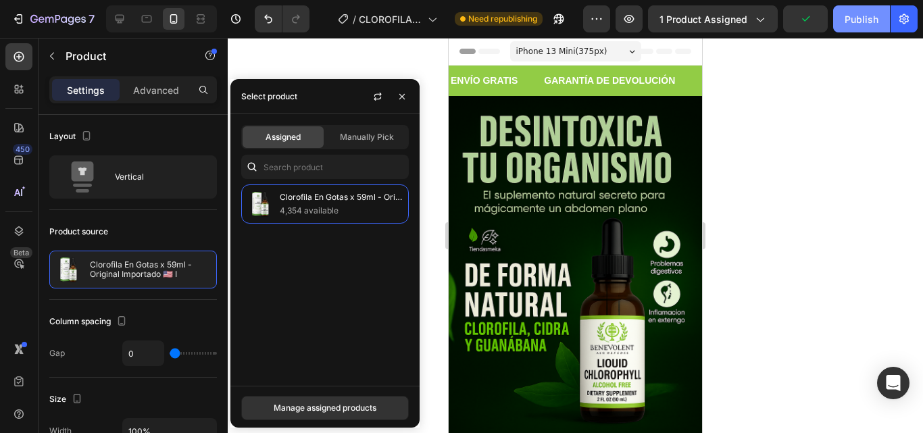
click at [851, 16] on div "Publish" at bounding box center [862, 19] width 34 height 14
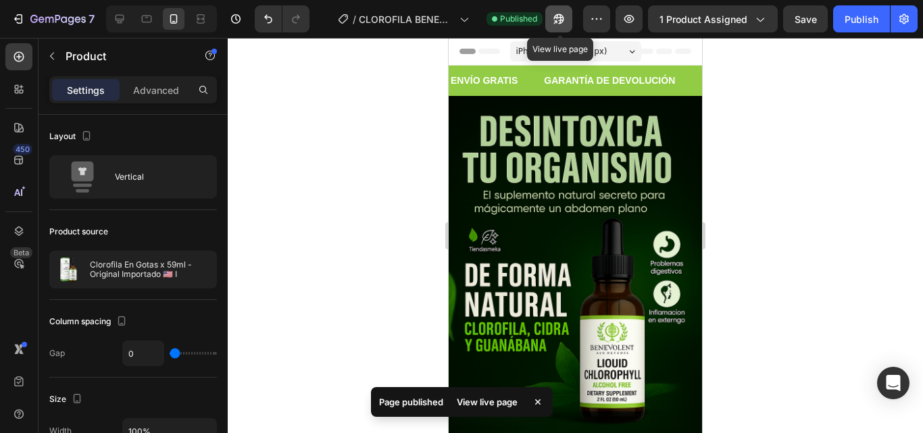
click at [566, 27] on button "button" at bounding box center [558, 18] width 27 height 27
